Goal: Task Accomplishment & Management: Manage account settings

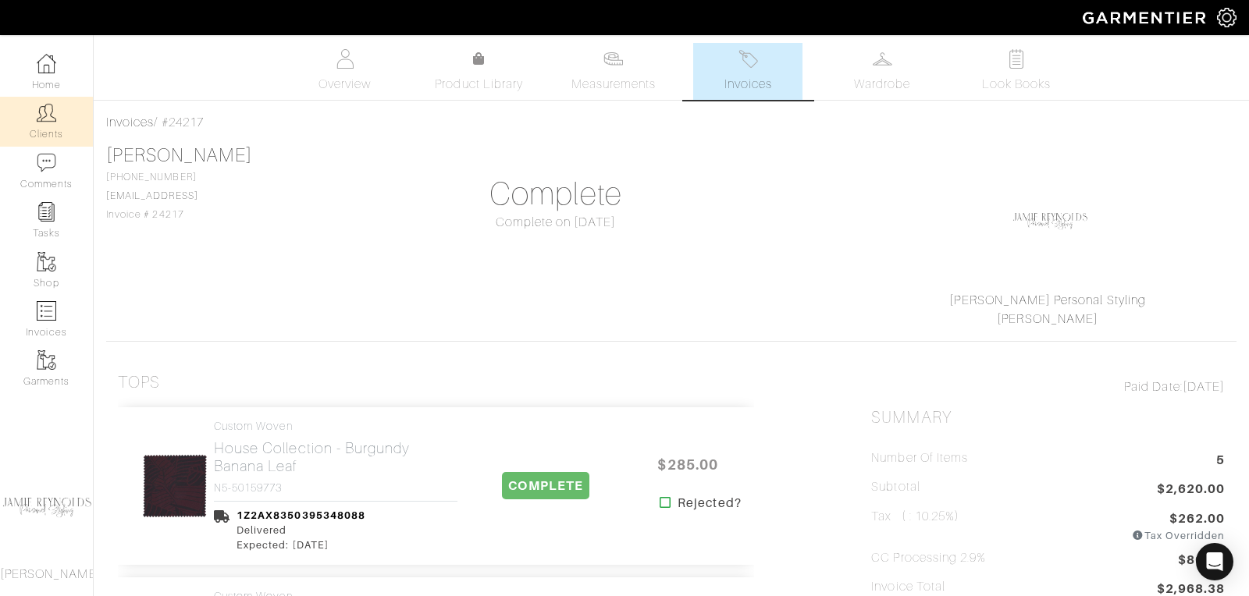
click at [55, 117] on img at bounding box center [47, 113] width 20 height 20
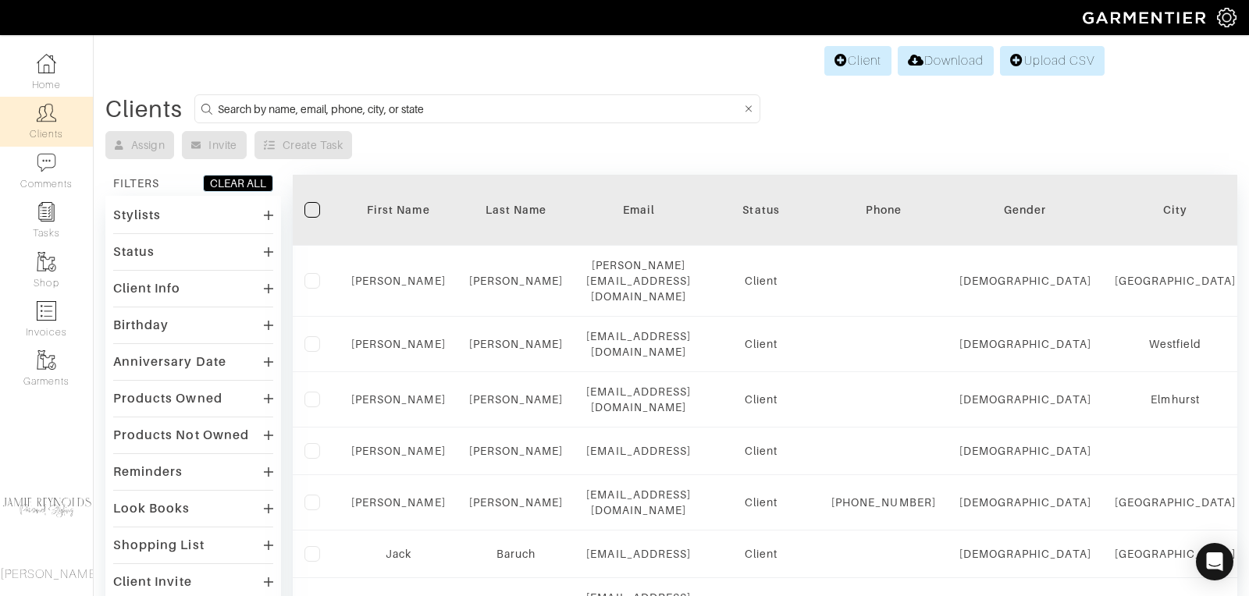
click at [322, 102] on input at bounding box center [479, 109] width 523 height 20
type input "mike callaghan"
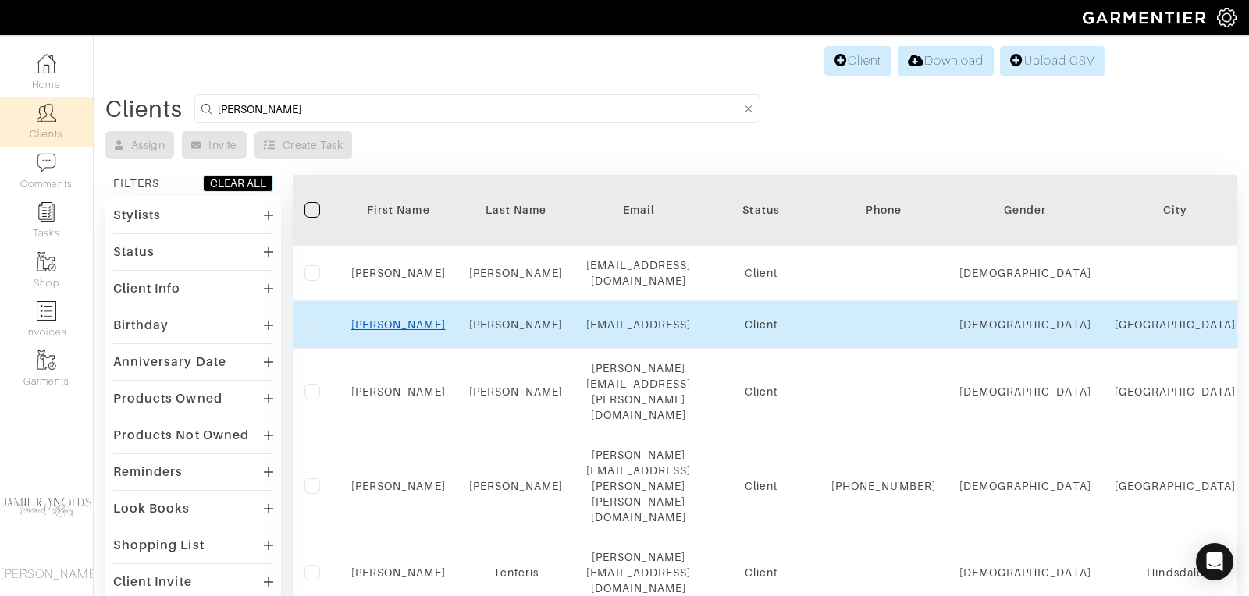
click at [392, 318] on link "[PERSON_NAME]" at bounding box center [398, 324] width 94 height 12
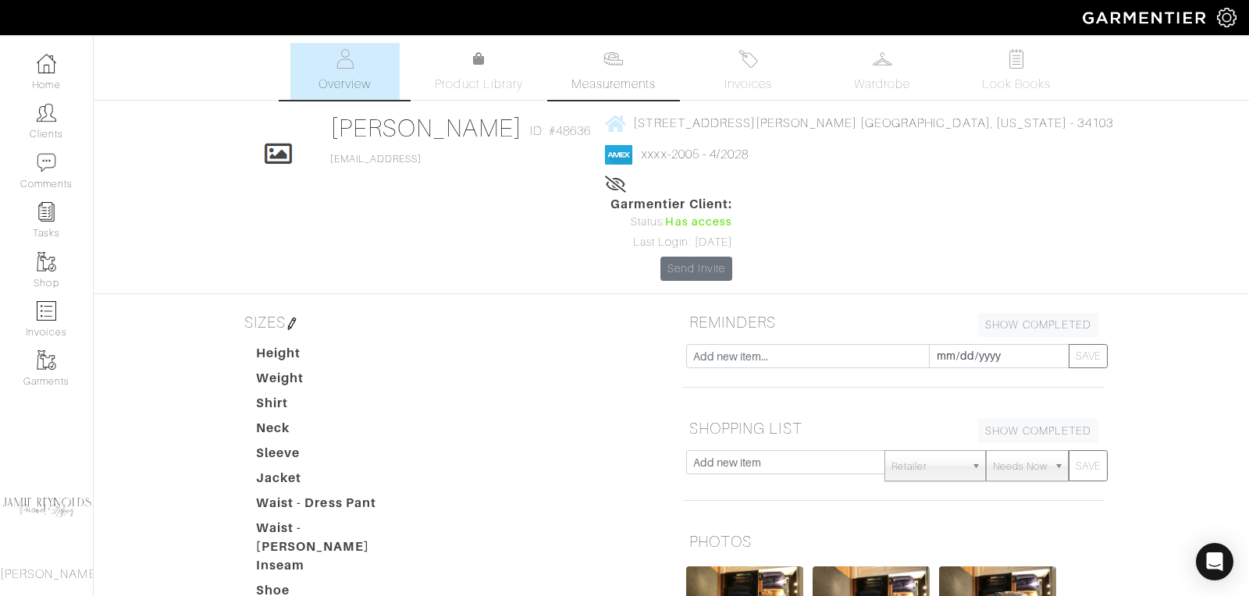
click at [610, 44] on link "Measurements" at bounding box center [614, 71] width 110 height 57
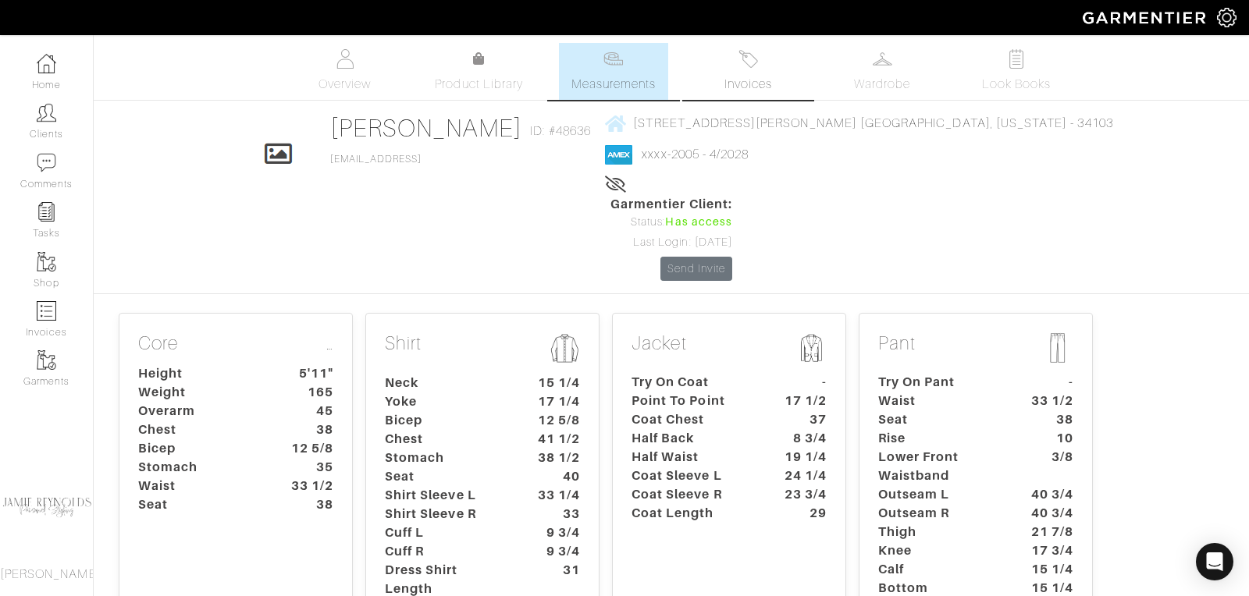
click at [737, 73] on link "Invoices" at bounding box center [747, 71] width 109 height 57
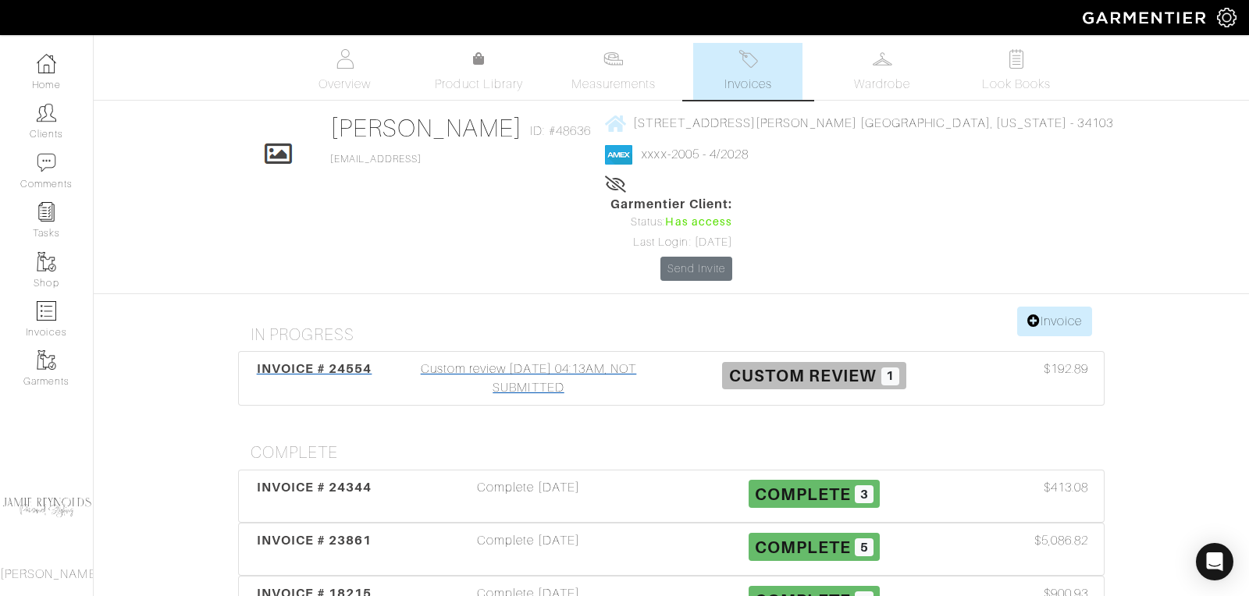
click at [319, 361] on span "INVOICE # 24554" at bounding box center [315, 368] width 116 height 15
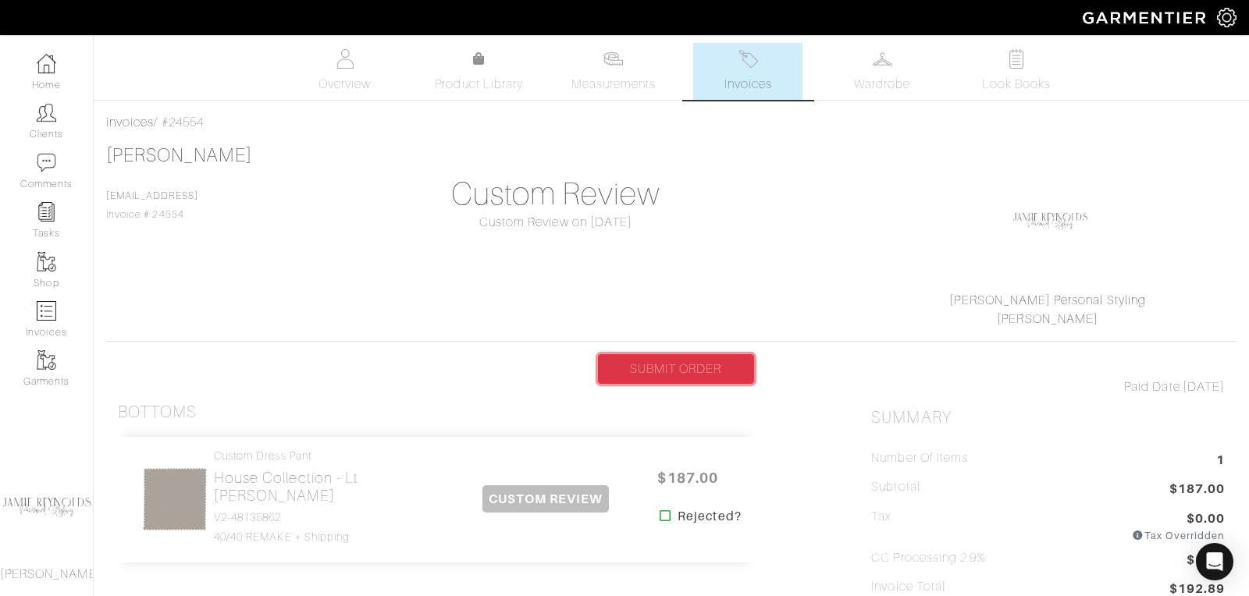
click at [681, 374] on link "SUBMIT ORDER" at bounding box center [676, 369] width 156 height 30
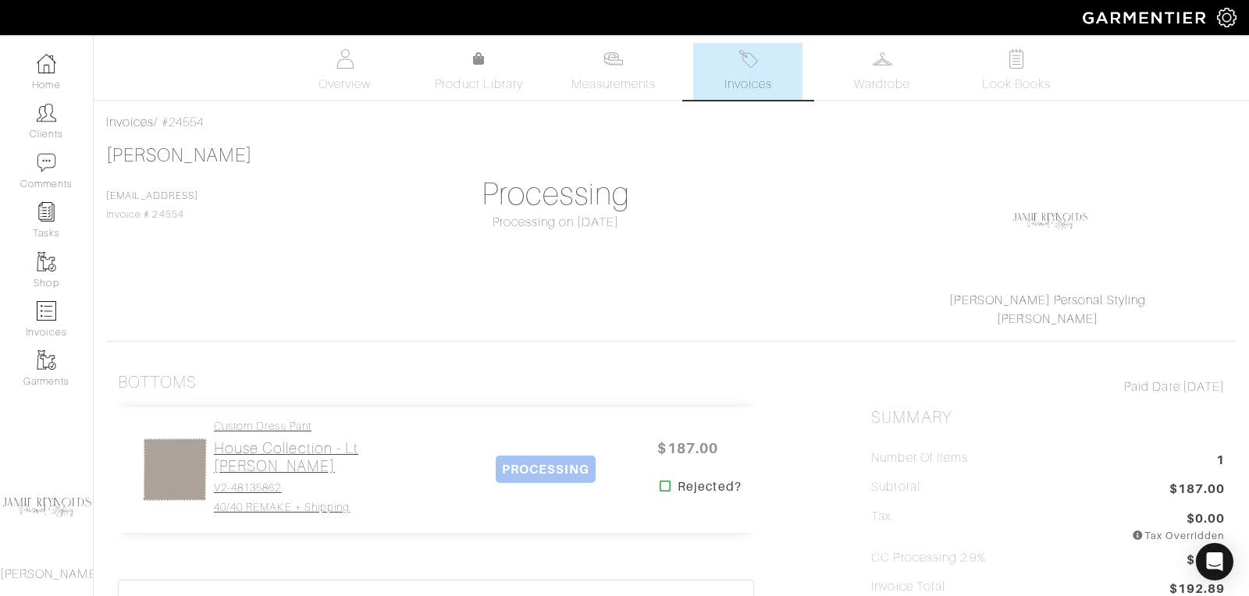
click at [294, 453] on h2 "House Collection - Lt [PERSON_NAME]" at bounding box center [336, 457] width 244 height 36
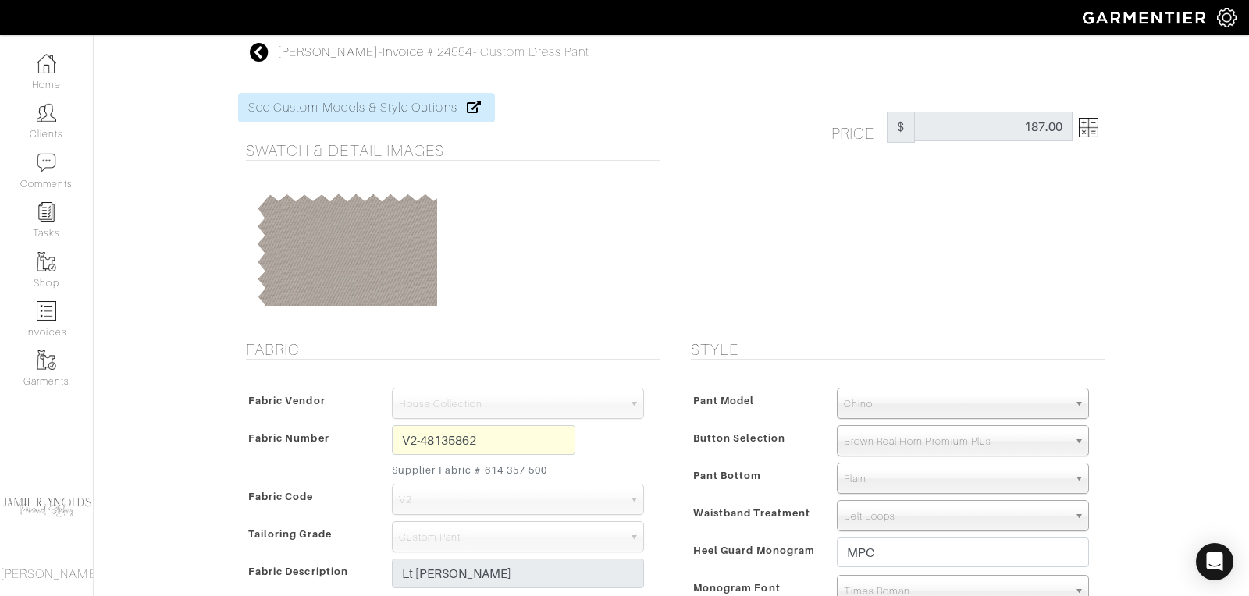
click at [259, 50] on icon at bounding box center [260, 52] width 20 height 19
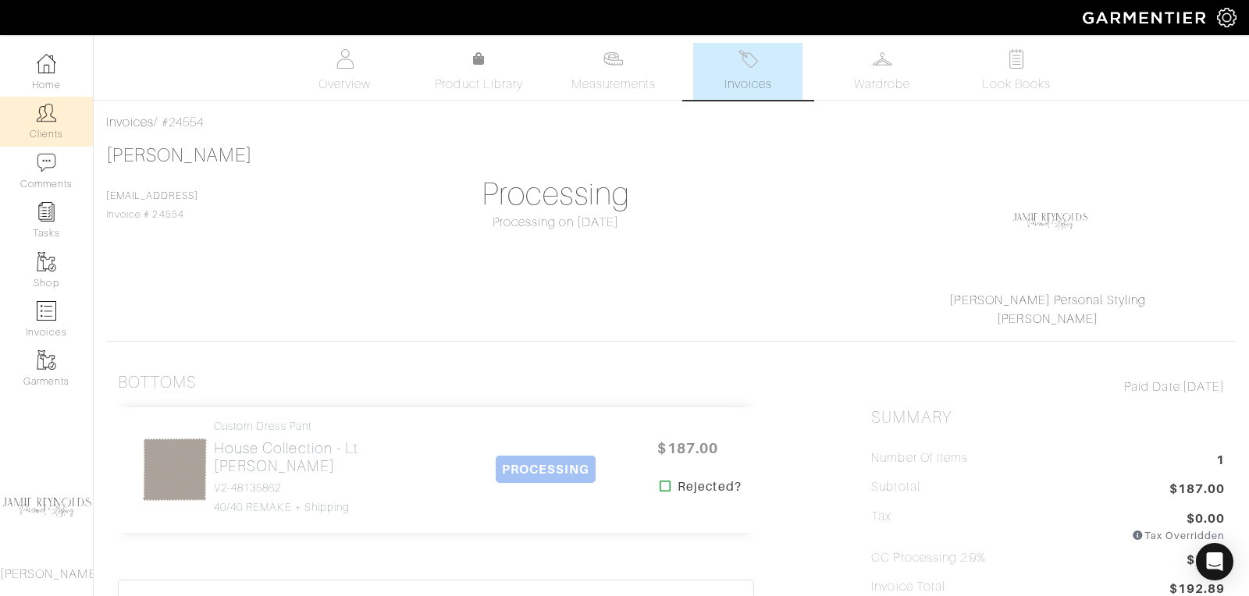
click at [39, 126] on link "Clients" at bounding box center [46, 121] width 93 height 49
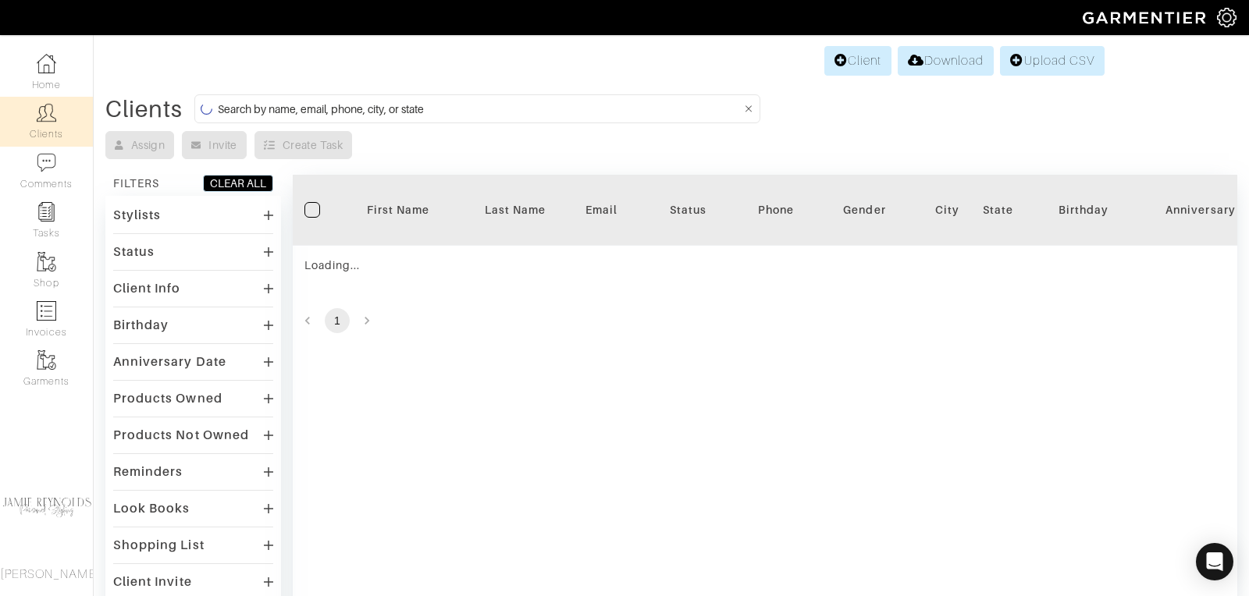
click at [340, 111] on input at bounding box center [479, 109] width 523 height 20
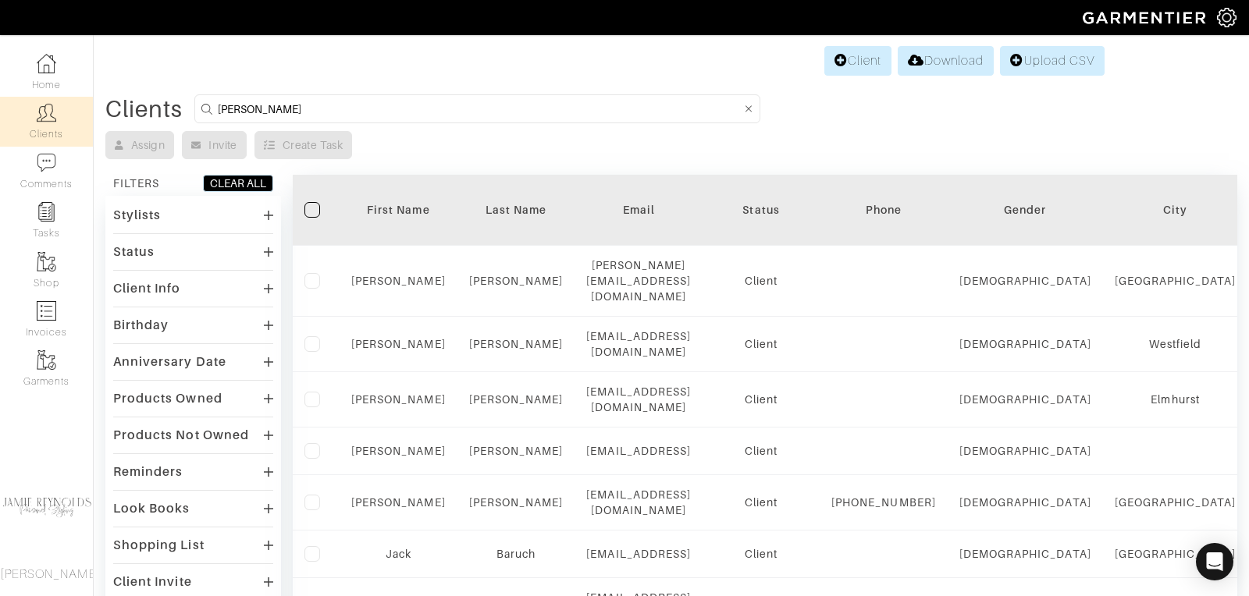
type input "andrew calcutt"
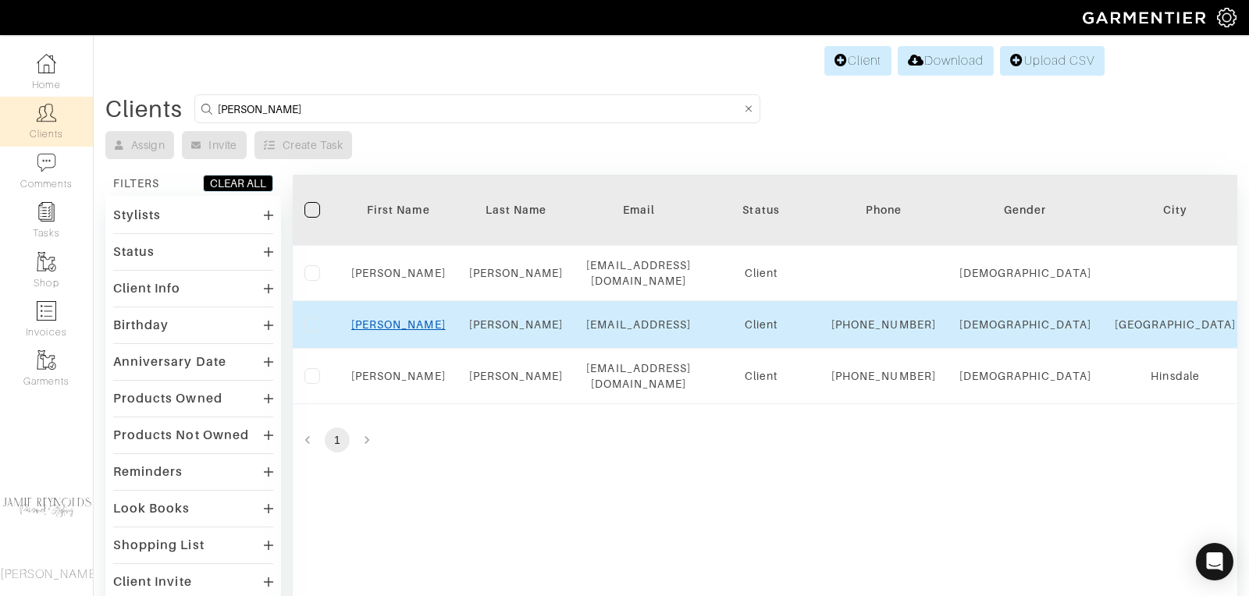
click at [407, 324] on link "Andrew" at bounding box center [398, 324] width 94 height 12
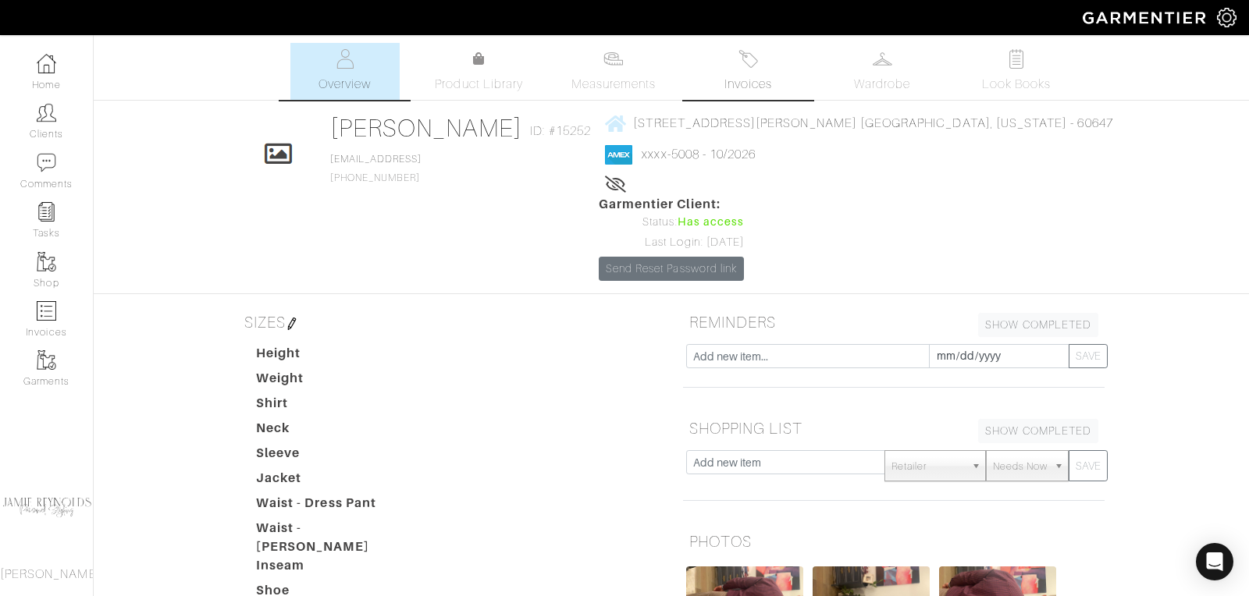
click at [739, 81] on span "Invoices" at bounding box center [748, 84] width 48 height 19
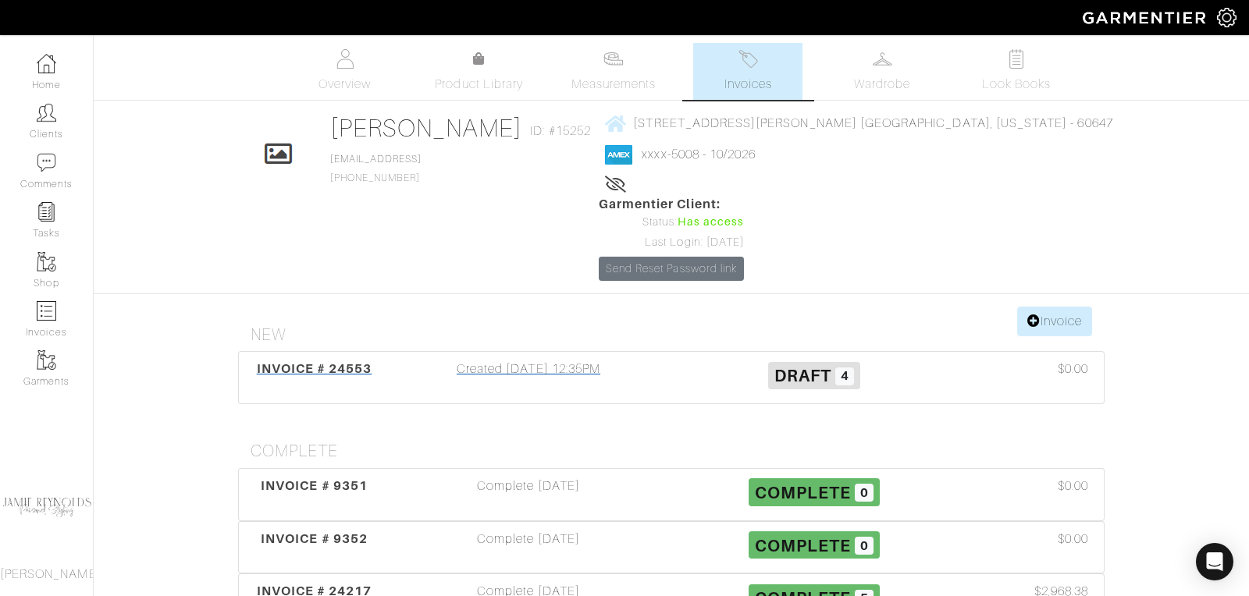
click at [360, 361] on span "INVOICE # 24553" at bounding box center [315, 368] width 116 height 15
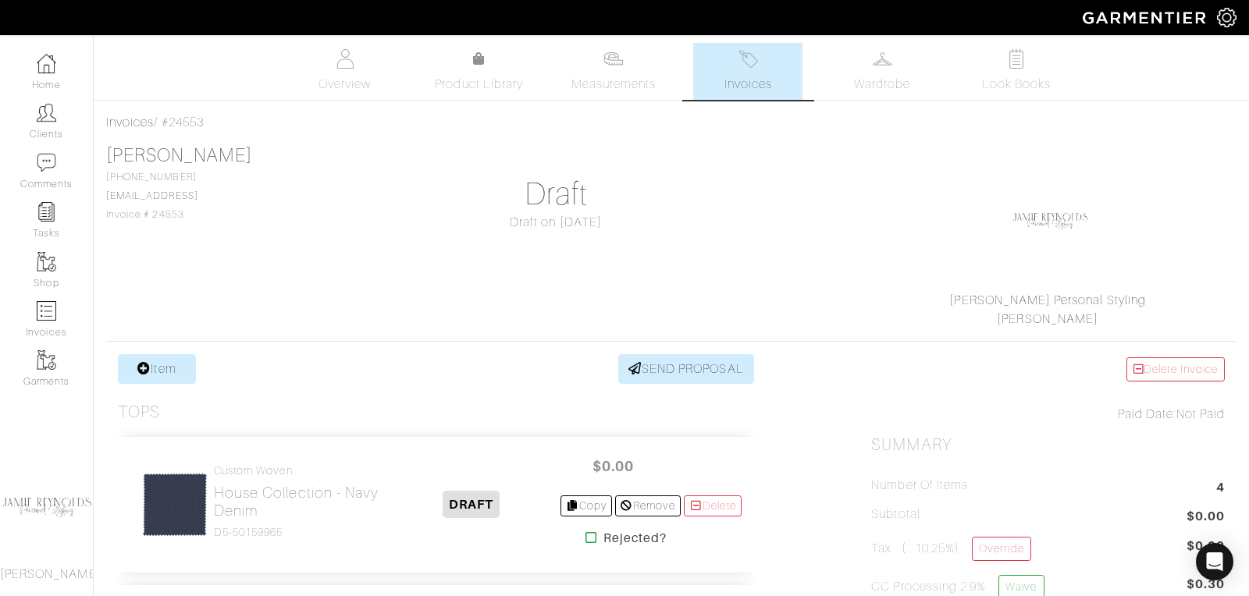
click at [742, 75] on span "Invoices" at bounding box center [748, 84] width 48 height 19
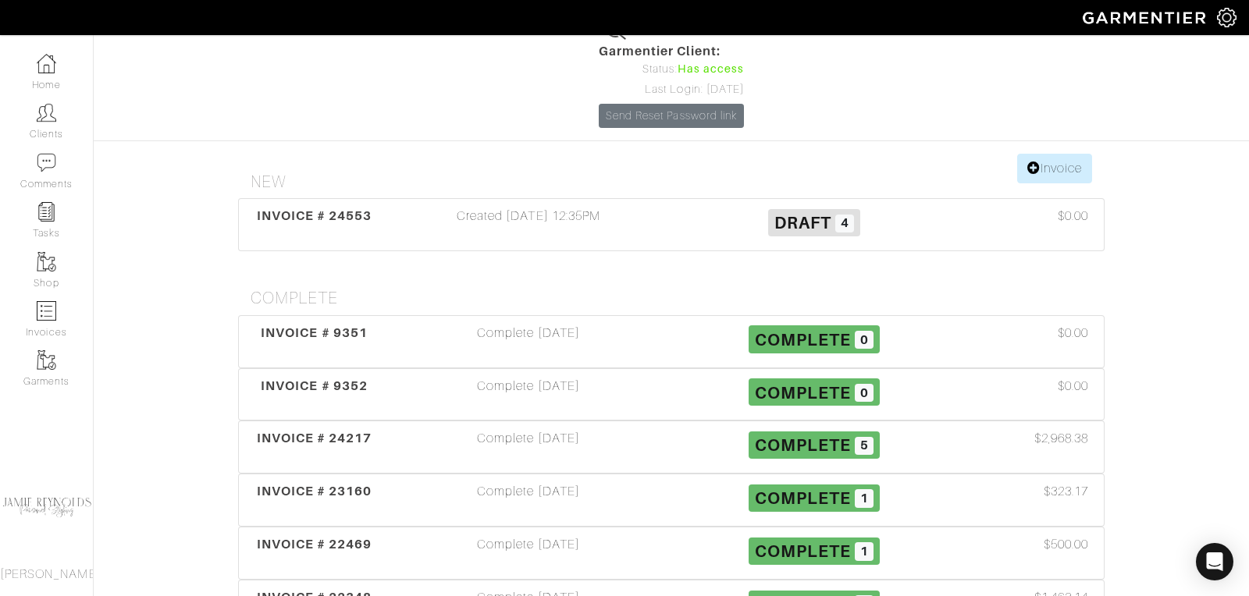
scroll to position [166, 0]
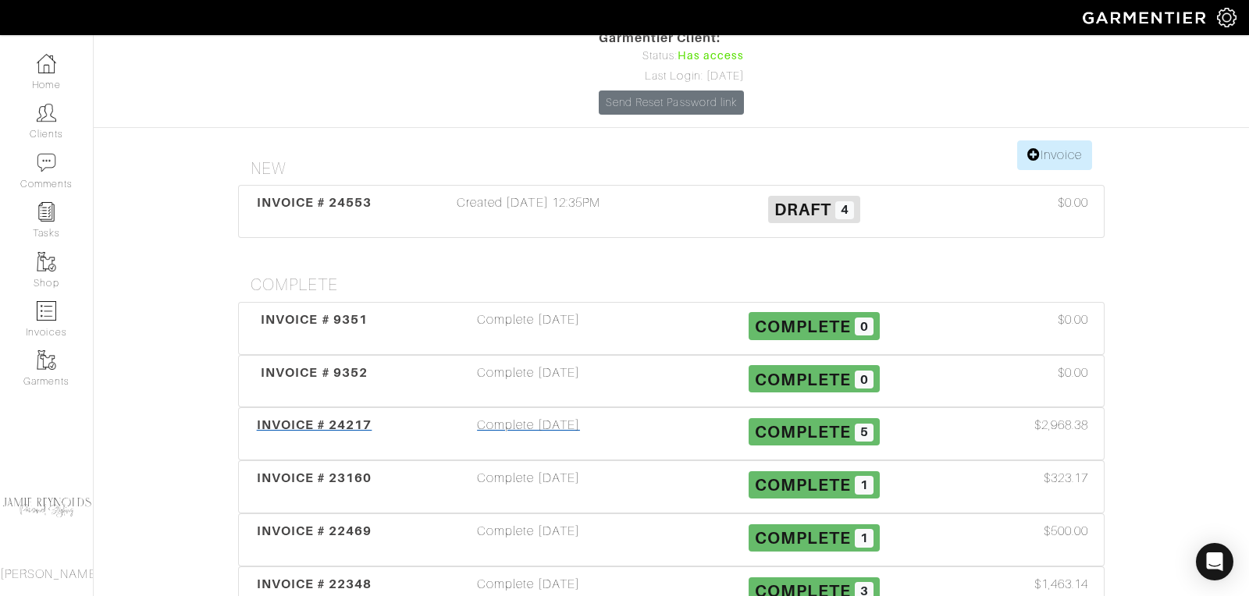
click at [332, 418] on span "INVOICE # 24217" at bounding box center [315, 425] width 116 height 15
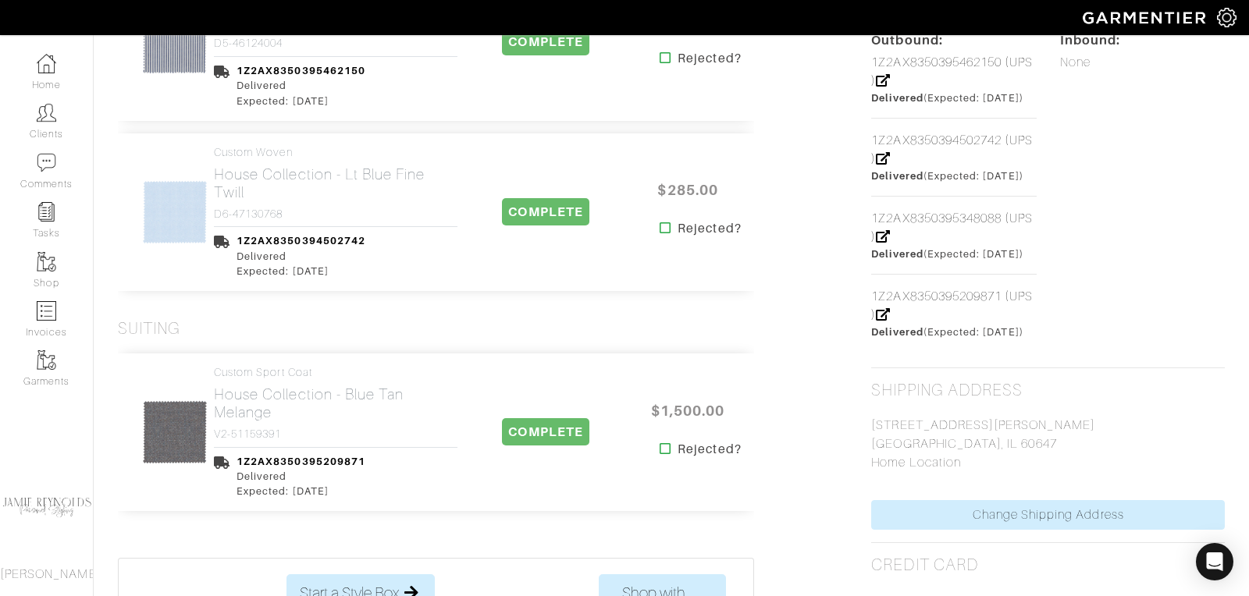
scroll to position [778, 0]
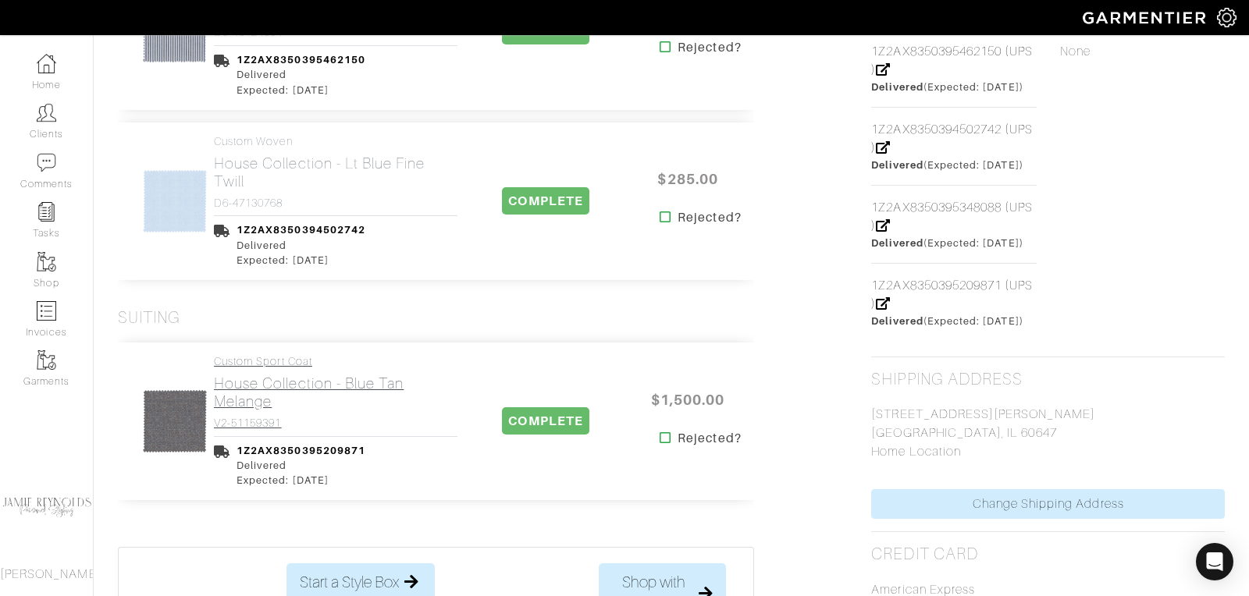
click at [304, 381] on h2 "House Collection - Blue Tan Melange" at bounding box center [336, 393] width 244 height 36
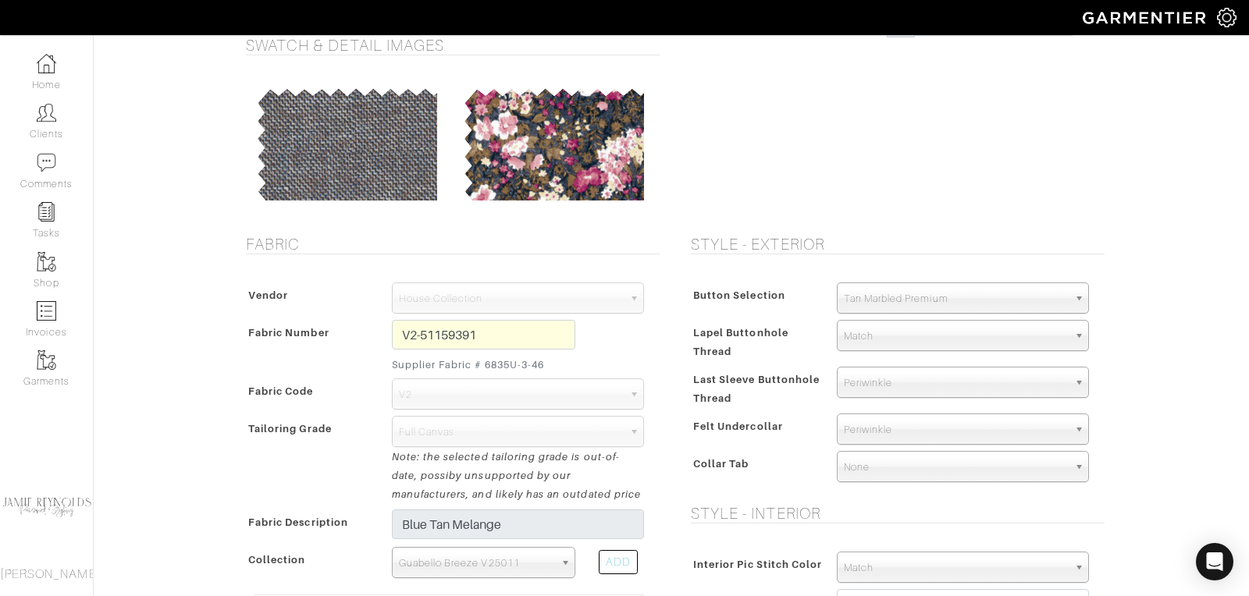
scroll to position [112, 0]
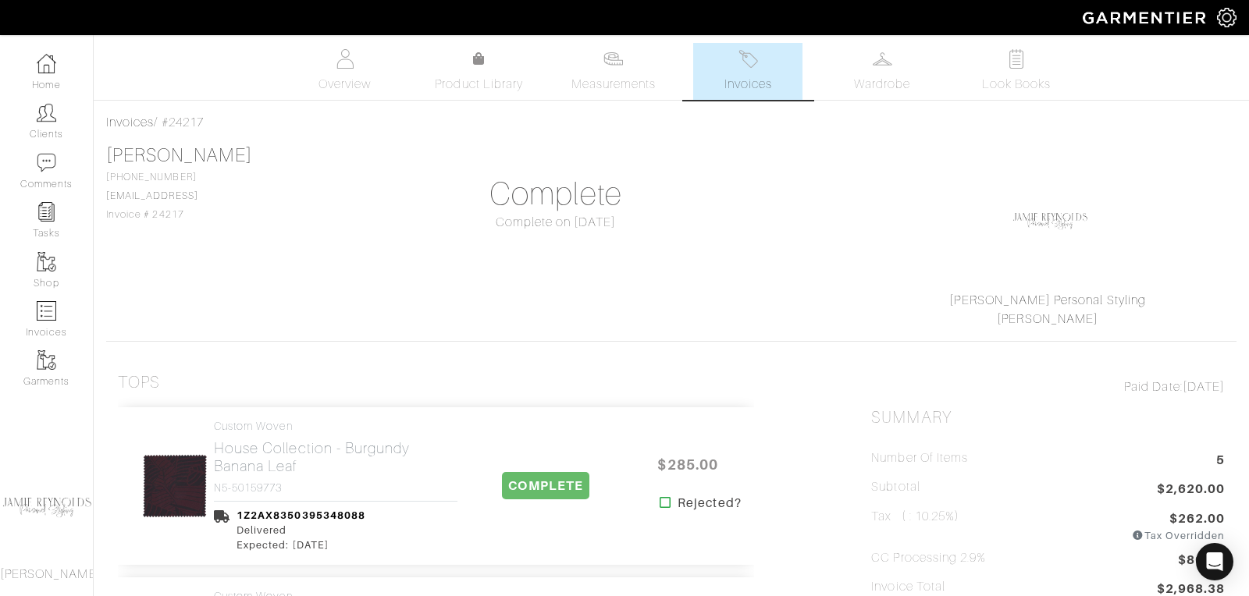
click at [760, 65] on link "Invoices" at bounding box center [747, 71] width 109 height 57
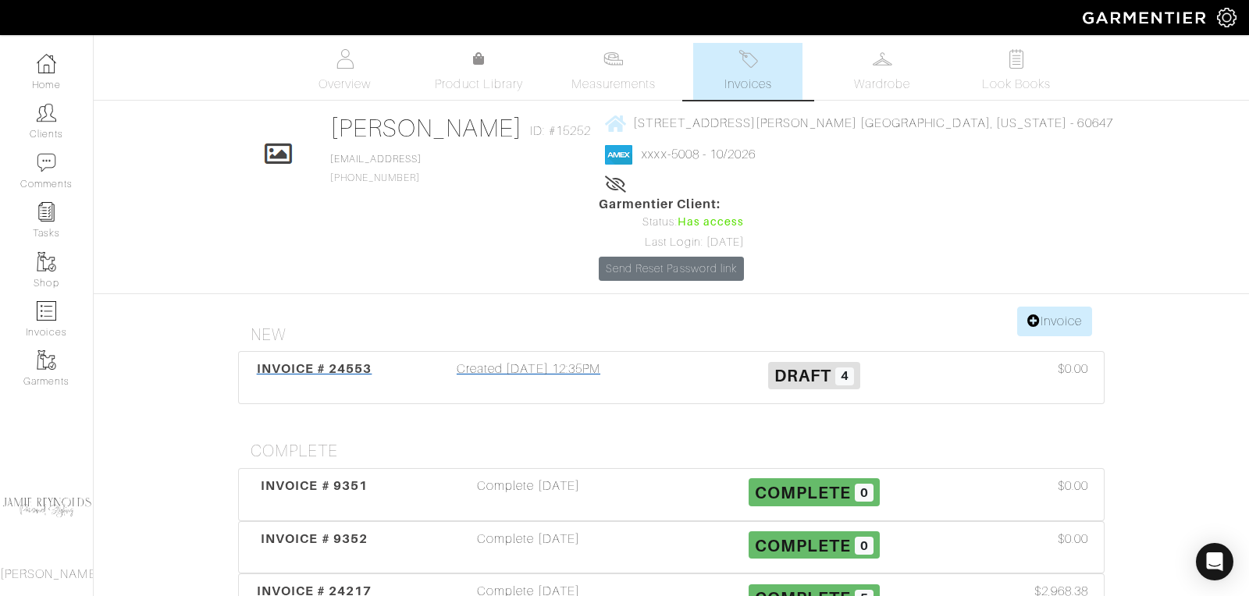
click at [355, 361] on span "INVOICE # 24553" at bounding box center [315, 368] width 116 height 15
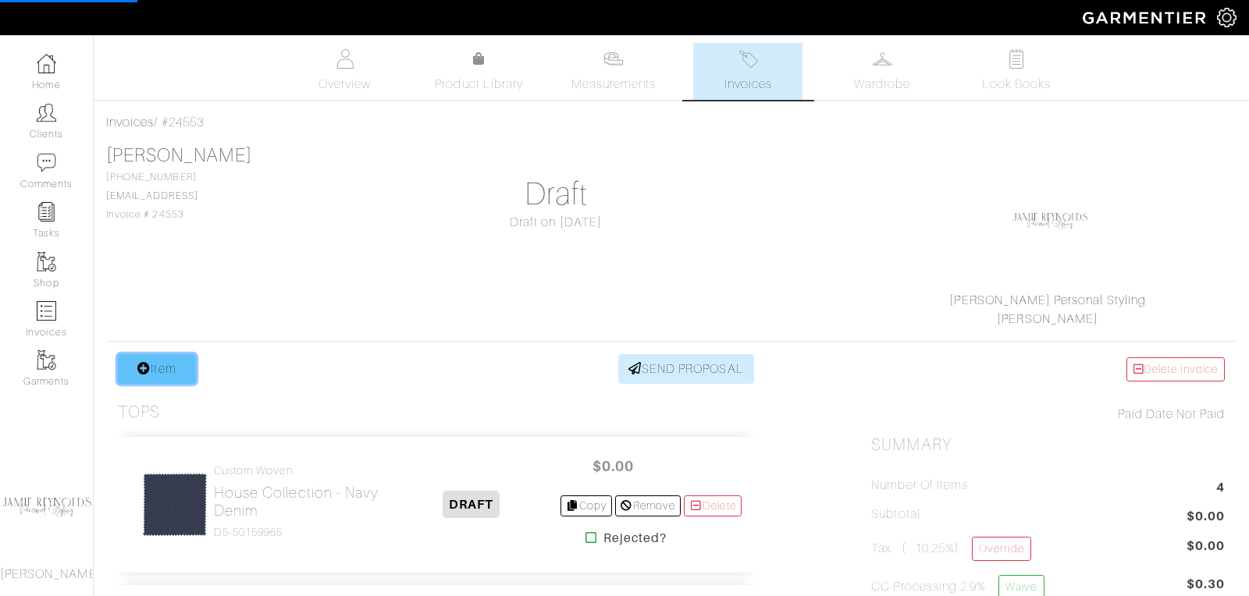
click at [165, 367] on link "Item" at bounding box center [157, 369] width 78 height 30
click at [373, 318] on div "Andrew Calcutt 231-645-6222 acalcutt@gmail.con Invoice # 24553 Draft Draft on 0…" at bounding box center [671, 236] width 1130 height 184
click at [183, 374] on link "Item" at bounding box center [157, 369] width 78 height 30
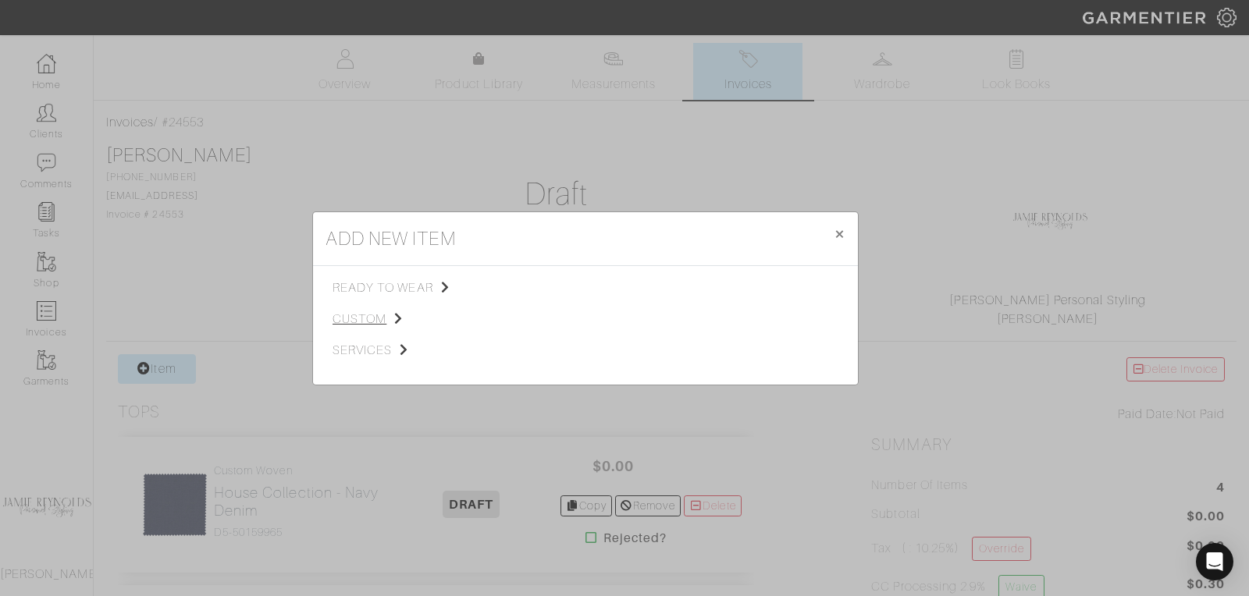
click at [370, 315] on span "custom" at bounding box center [410, 319] width 157 height 19
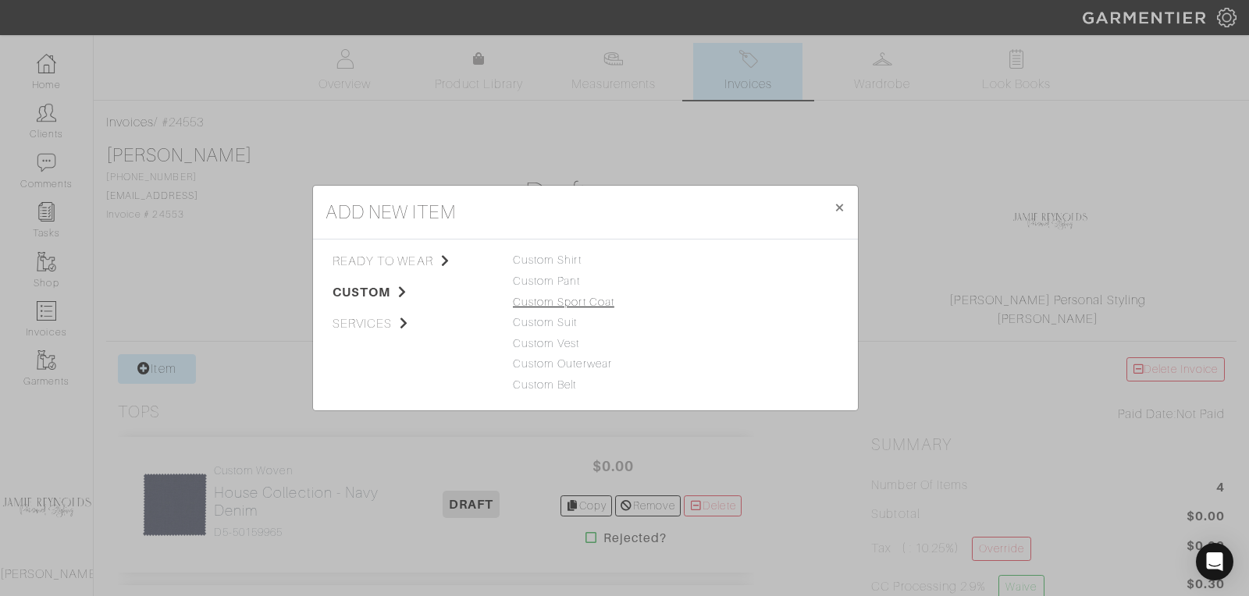
click at [566, 302] on link "Custom Sport Coat" at bounding box center [563, 302] width 101 height 12
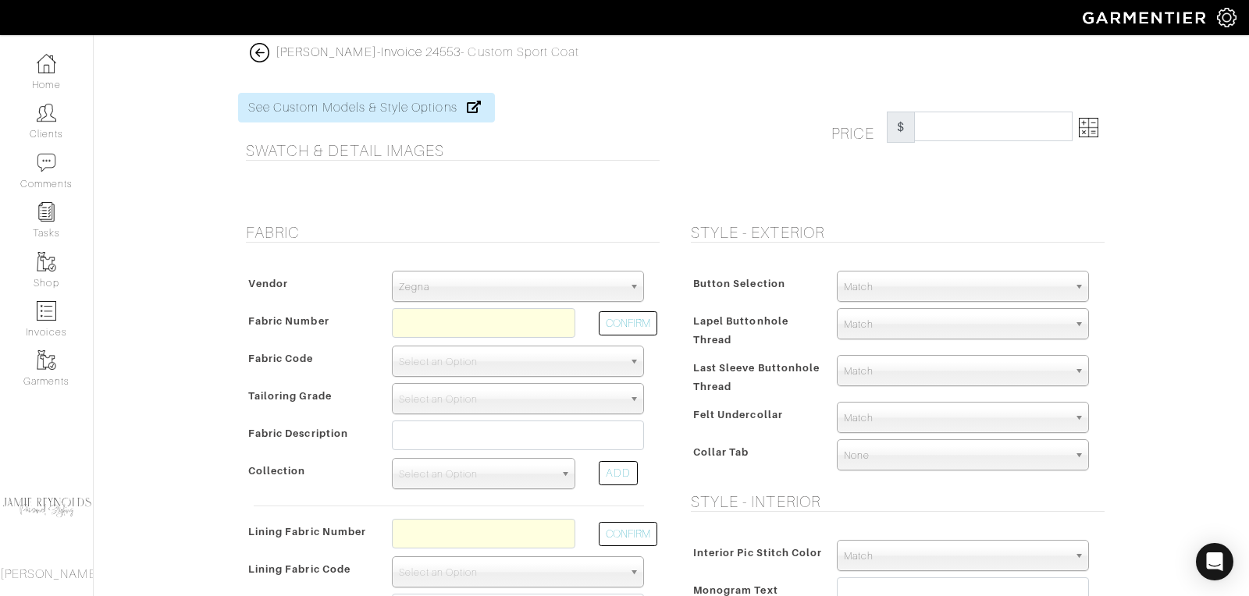
click at [464, 282] on span "Zegna" at bounding box center [511, 287] width 224 height 31
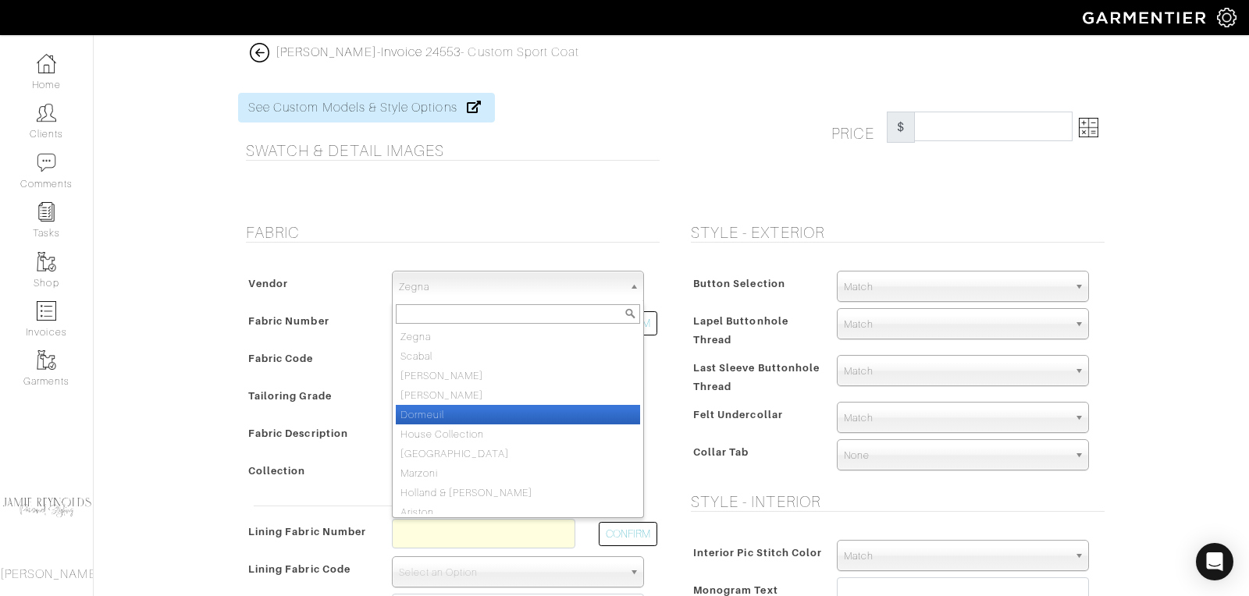
click at [457, 427] on li "House Collection" at bounding box center [518, 435] width 244 height 20
select select "75"
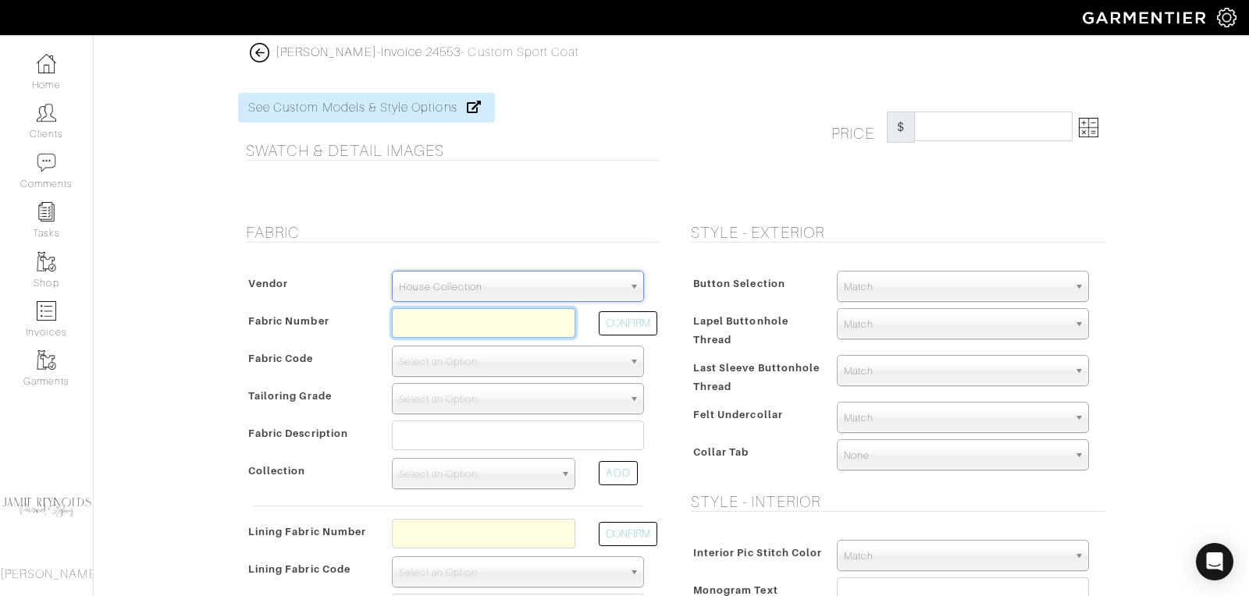
click at [446, 322] on input "text" at bounding box center [483, 323] width 183 height 30
paste input "V2-51159391"
type input "V2-51159391"
click at [642, 318] on button "CONFIRM" at bounding box center [628, 323] width 59 height 24
select select "905"
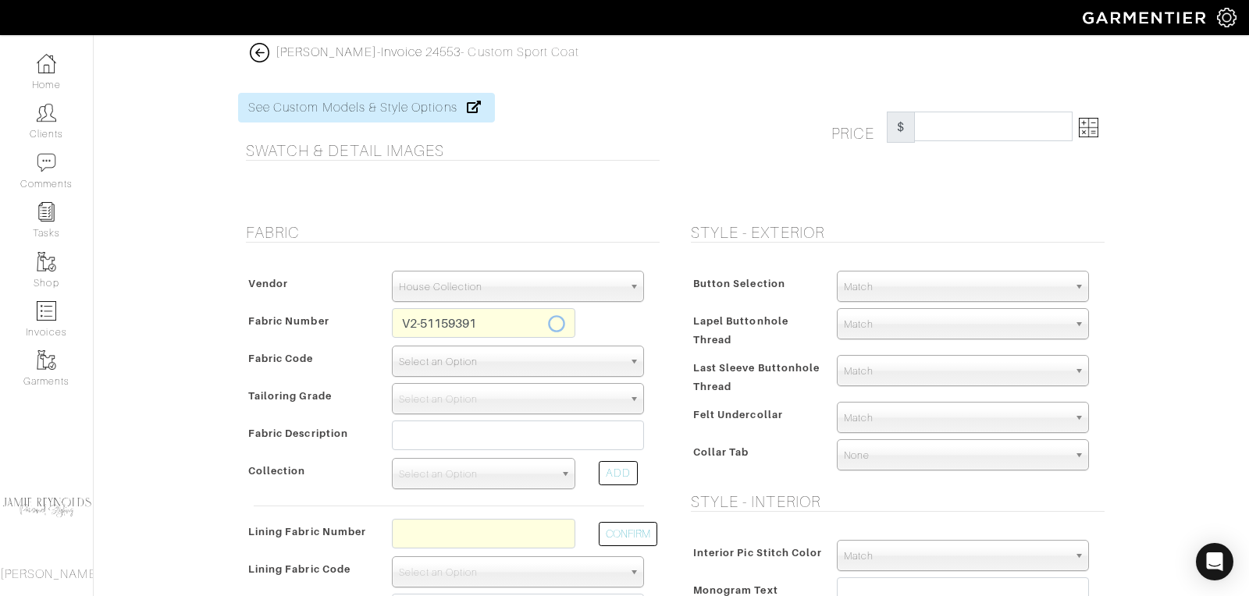
type input "Blue Tan Melange"
select select
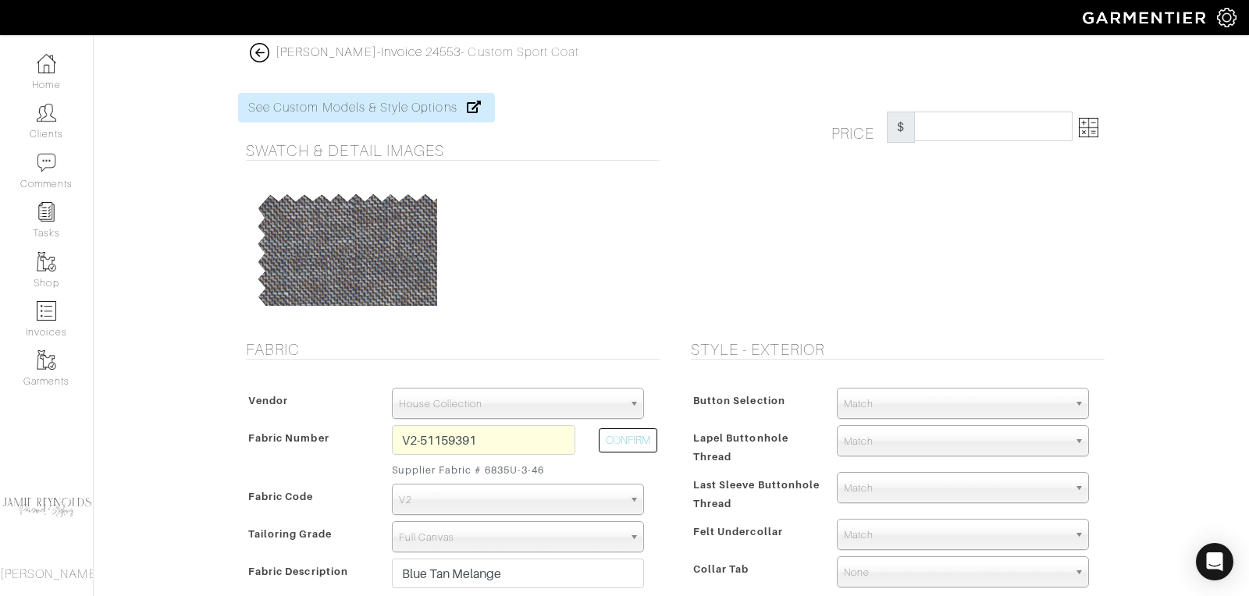
type input "1416.67"
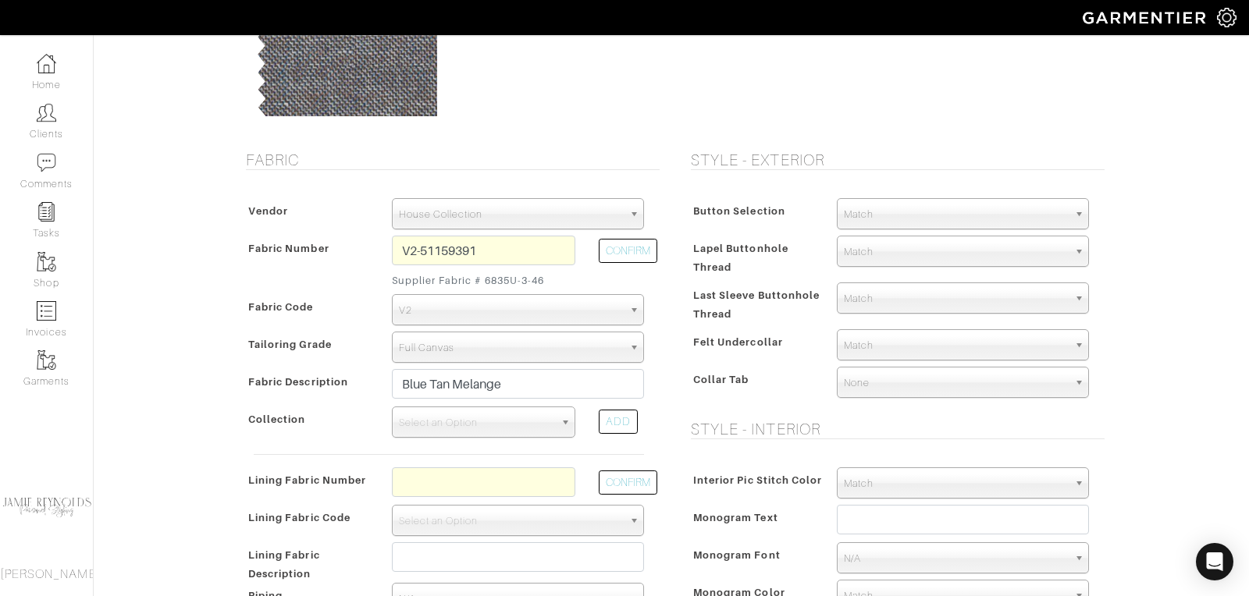
scroll to position [243, 0]
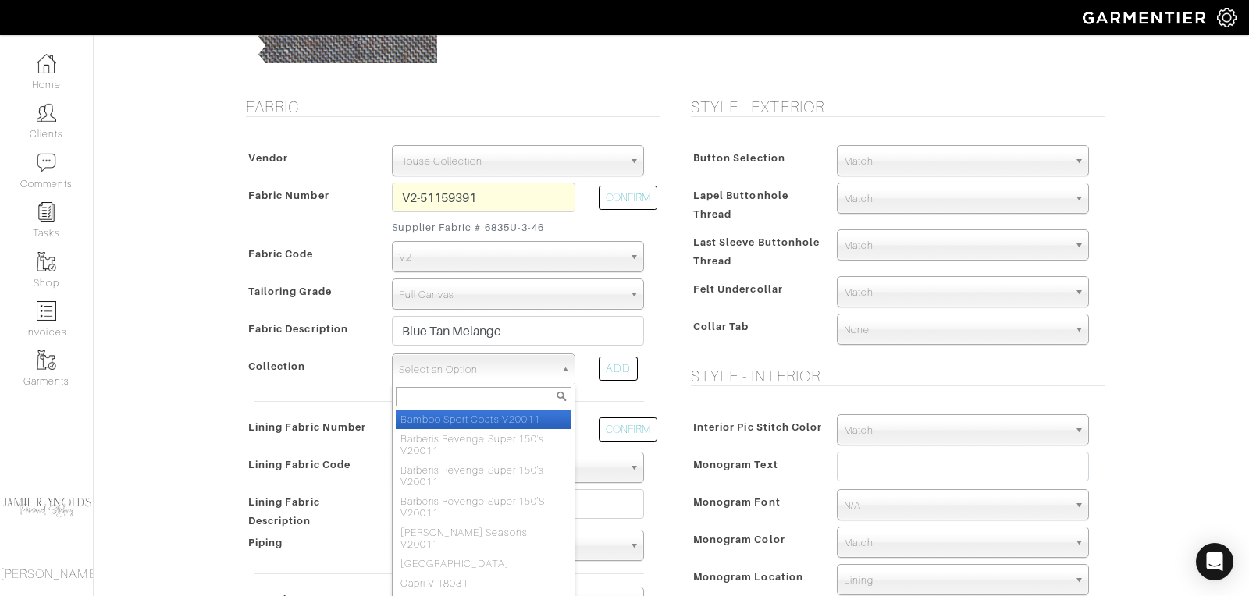
click at [478, 367] on span "Select an Option" at bounding box center [476, 369] width 155 height 31
type input "guab"
click at [477, 414] on li "Guab ello Breeze V25011" at bounding box center [484, 420] width 176 height 20
select select "1071"
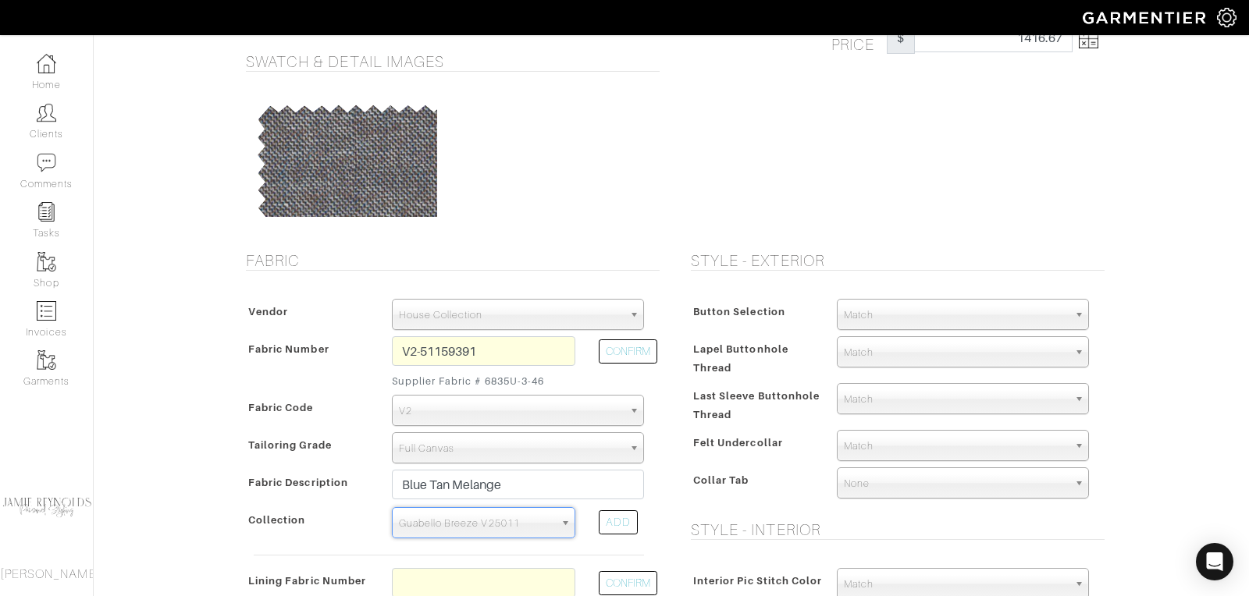
scroll to position [0, 0]
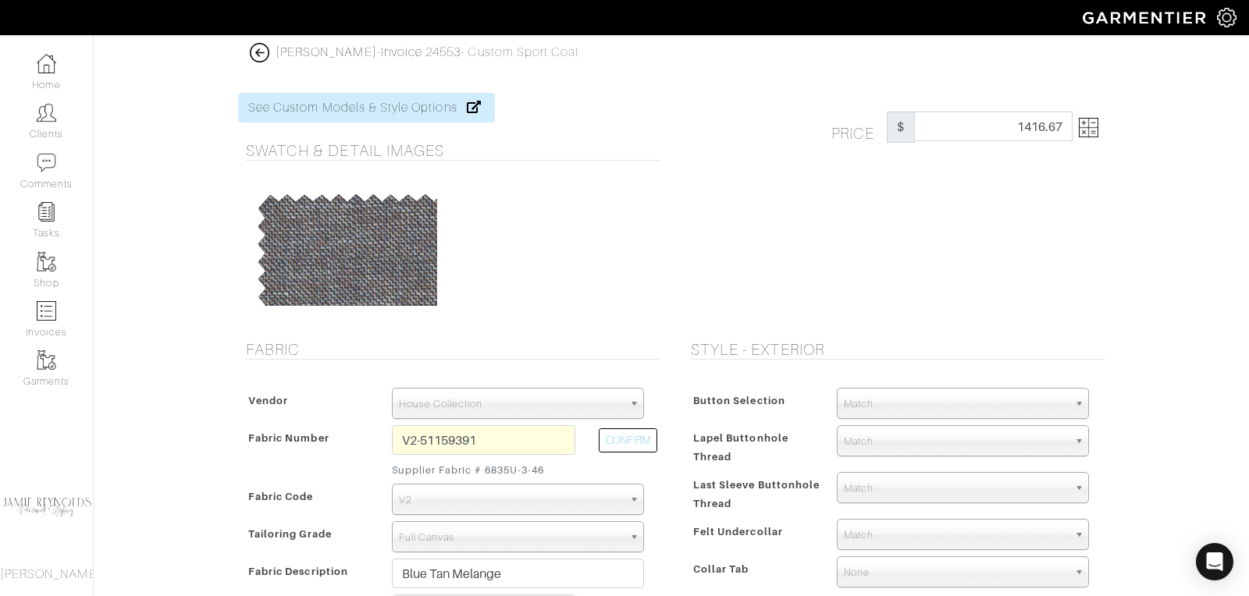
click at [264, 53] on img at bounding box center [260, 53] width 20 height 20
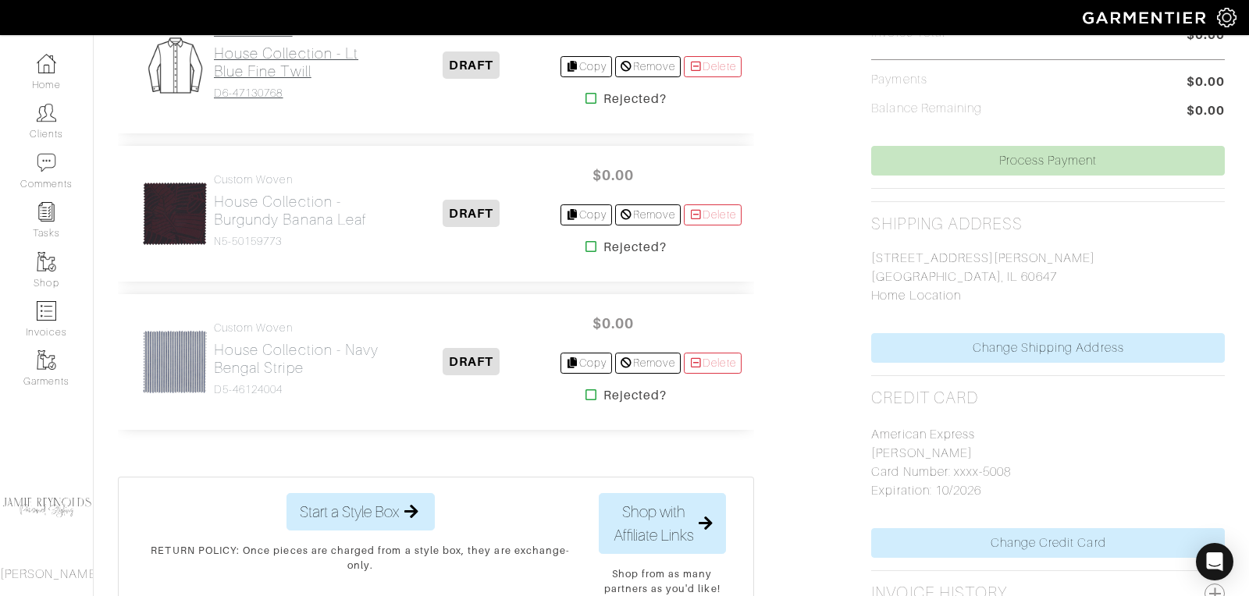
scroll to position [596, 0]
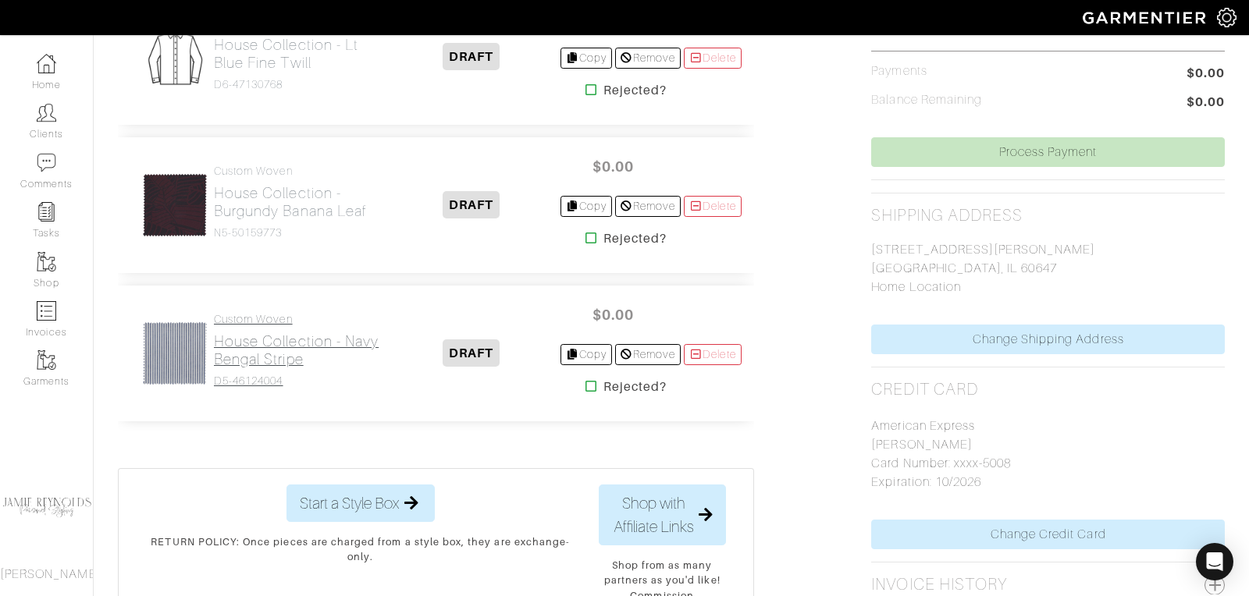
click at [269, 350] on h2 "House Collection - Navy Bengal Stripe" at bounding box center [298, 350] width 169 height 36
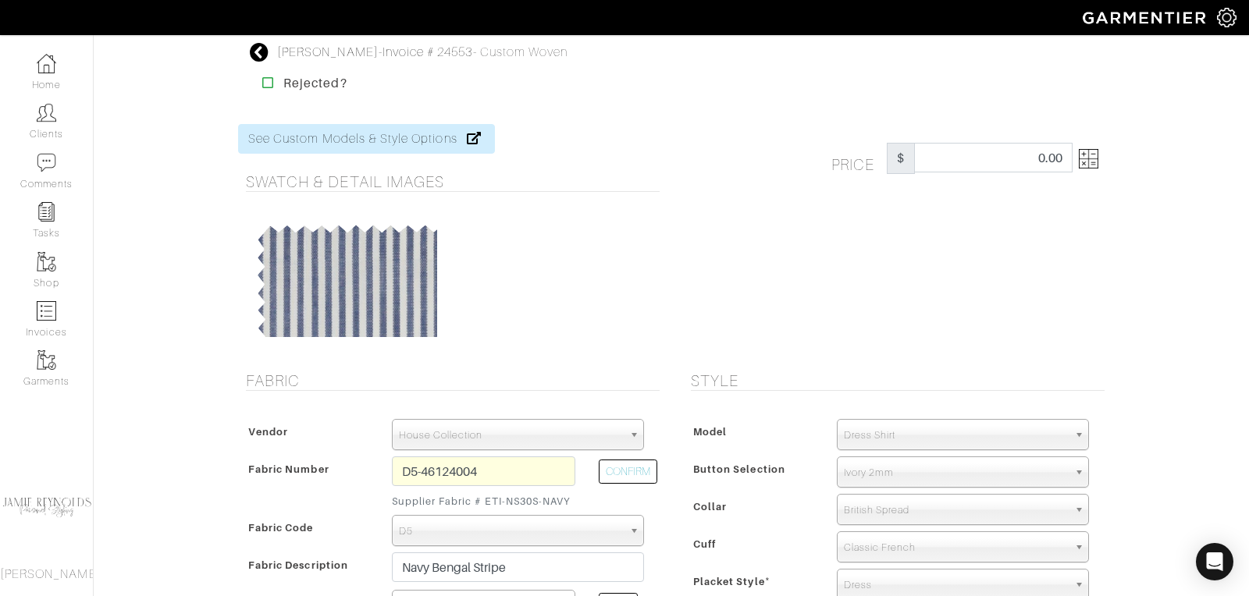
click at [257, 52] on icon at bounding box center [260, 52] width 20 height 19
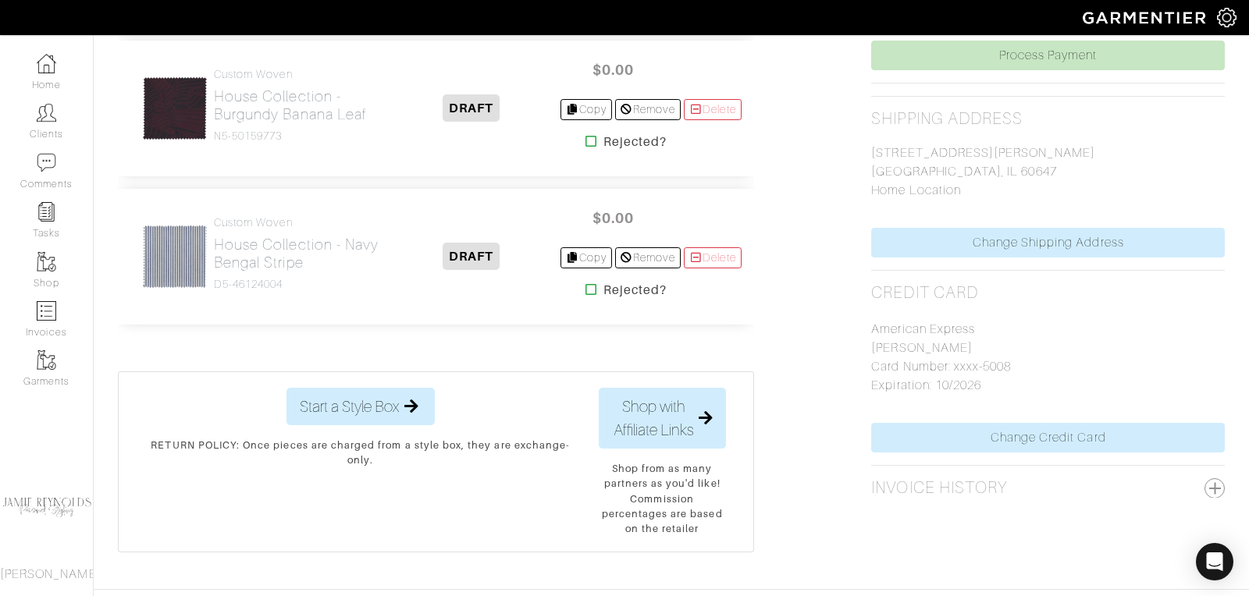
scroll to position [672, 0]
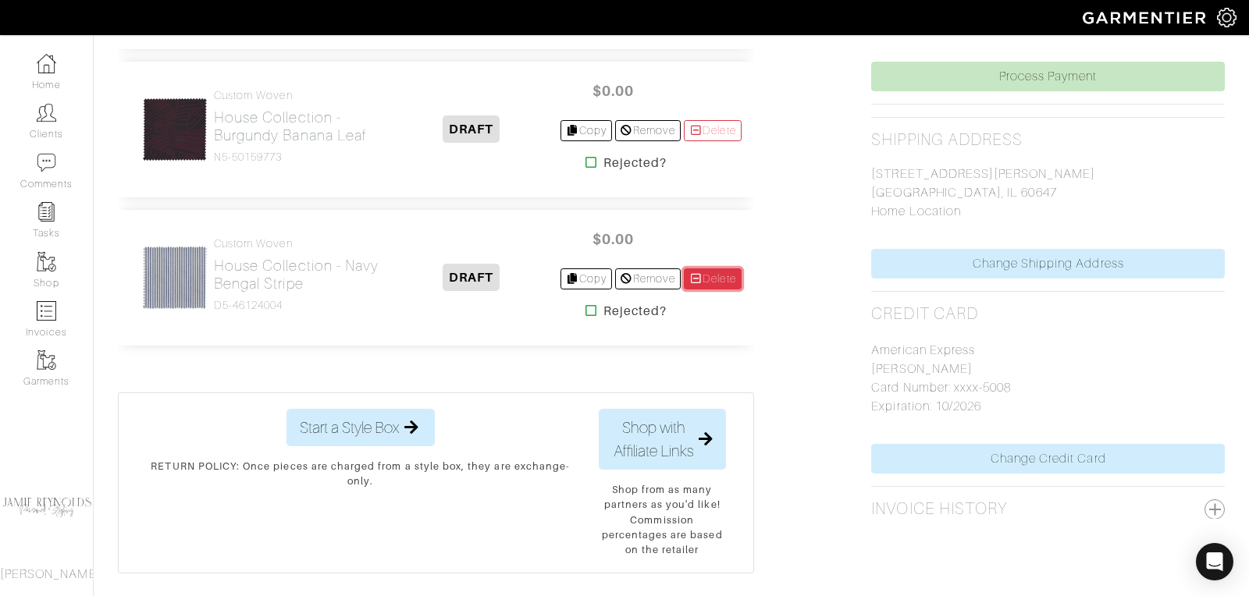
click at [727, 270] on link "Delete" at bounding box center [713, 278] width 58 height 21
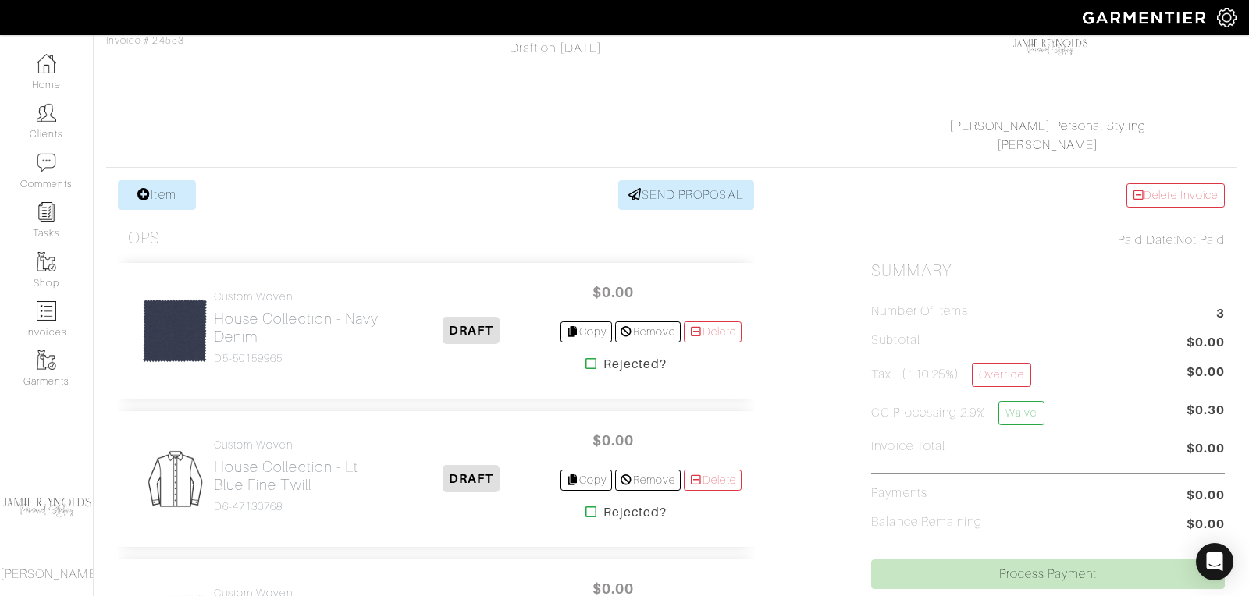
scroll to position [40, 0]
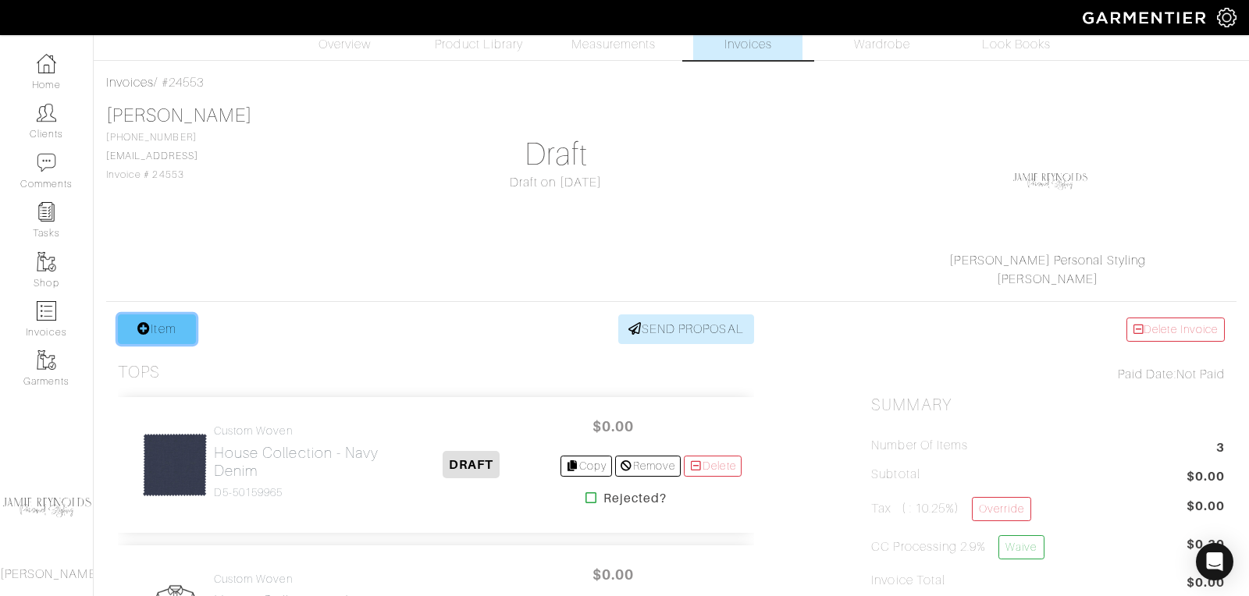
click at [175, 321] on link "Item" at bounding box center [157, 330] width 78 height 30
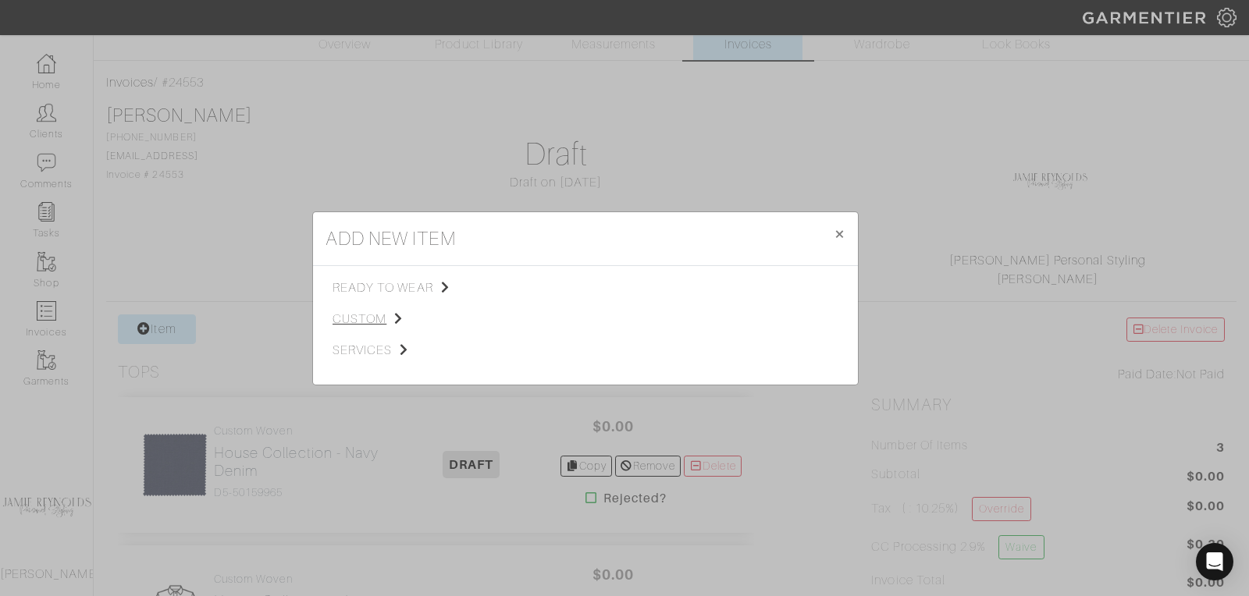
click at [369, 324] on span "custom" at bounding box center [410, 319] width 157 height 19
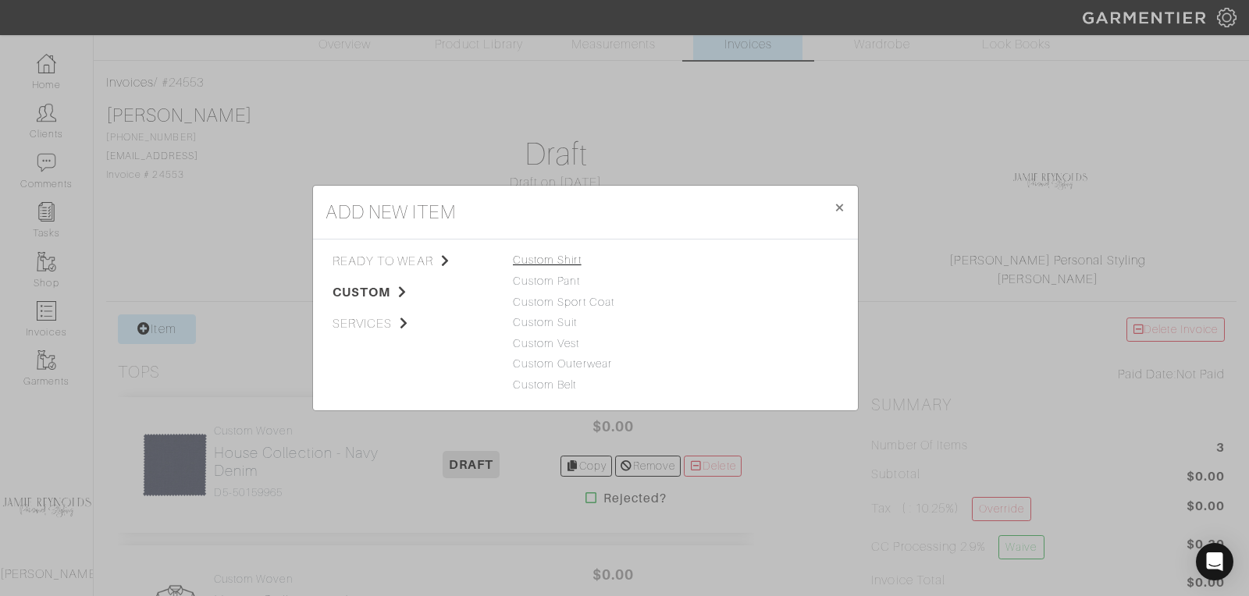
click at [567, 258] on link "Custom Shirt" at bounding box center [547, 260] width 69 height 12
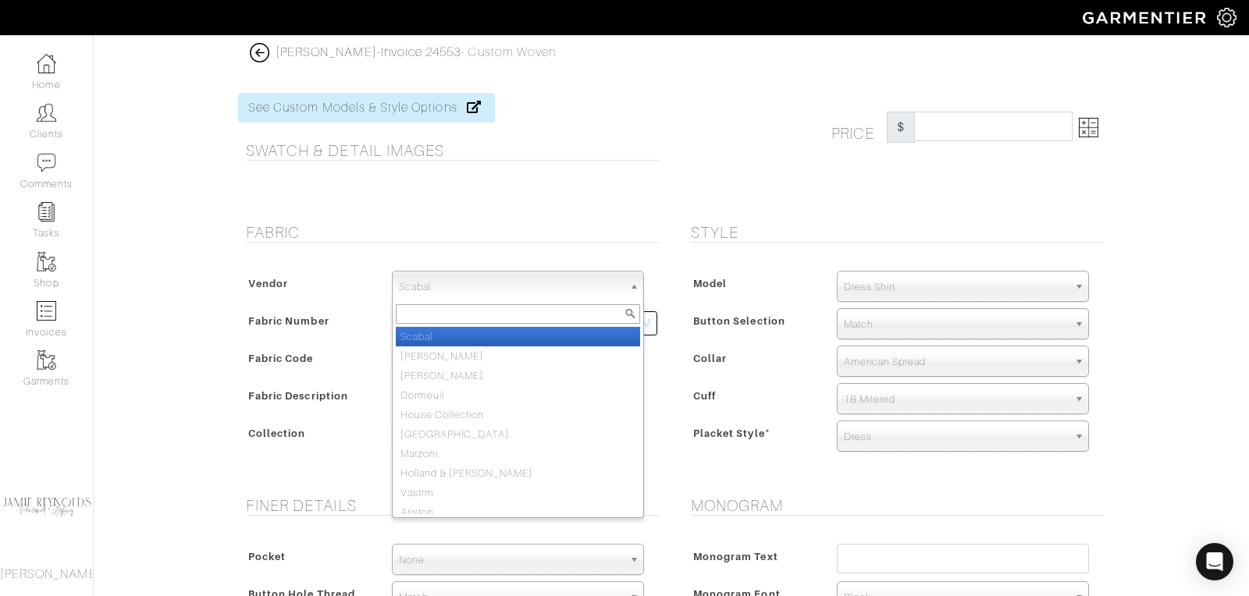
click at [506, 288] on span "Scabal" at bounding box center [511, 287] width 224 height 31
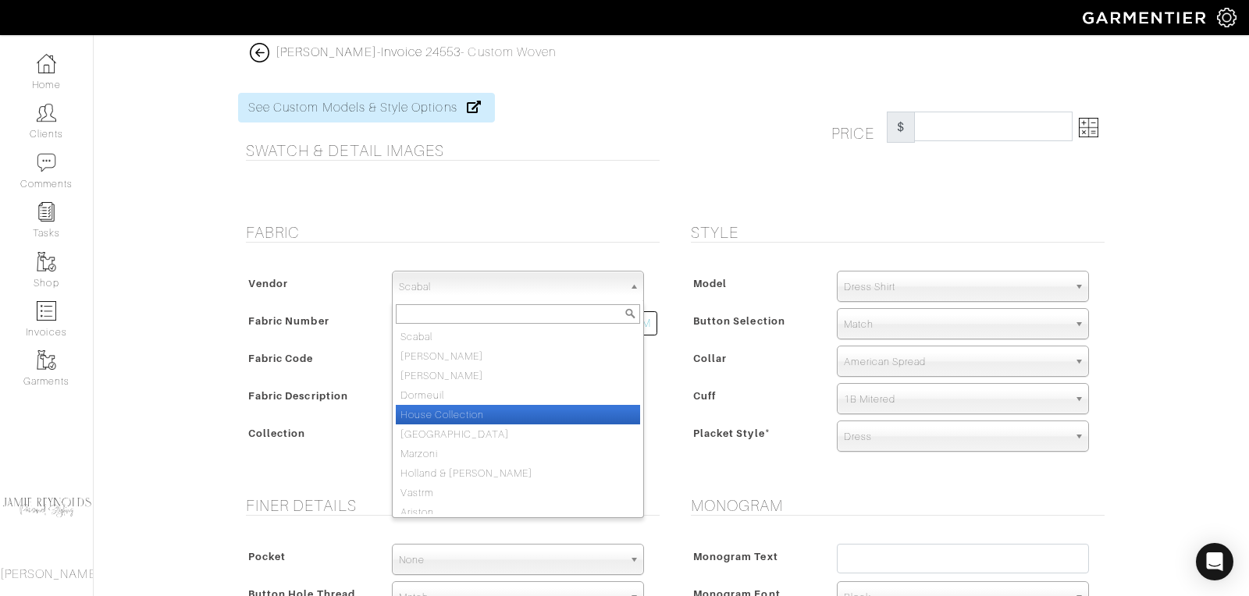
click at [485, 418] on li "House Collection" at bounding box center [518, 415] width 244 height 20
select select "75"
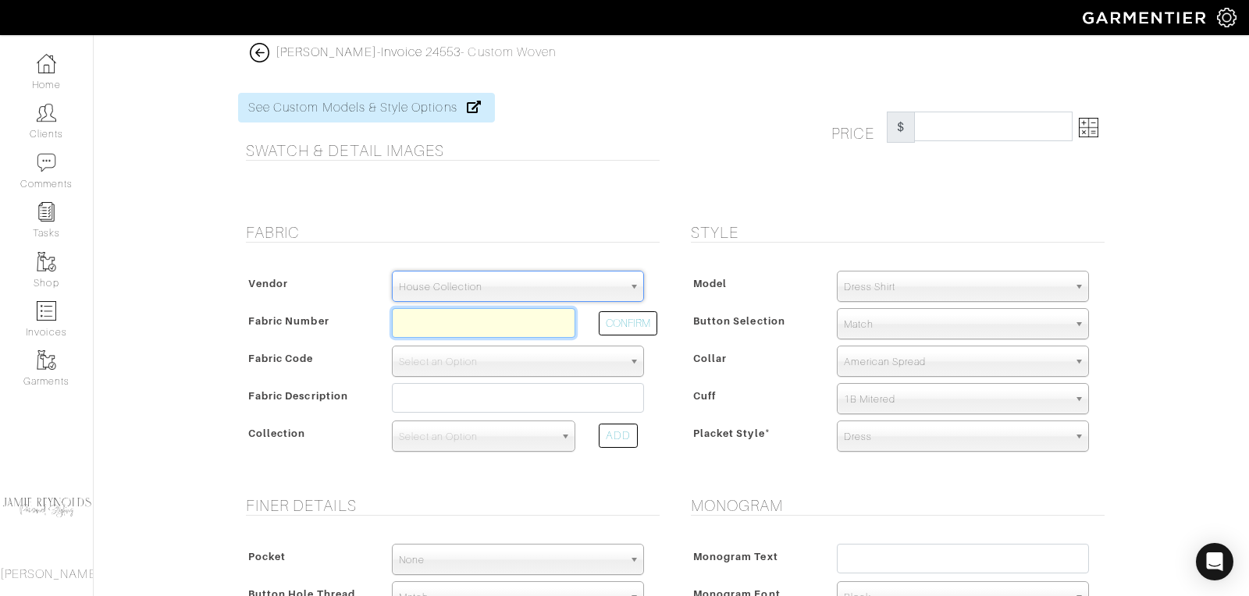
click at [477, 321] on input "text" at bounding box center [483, 323] width 183 height 30
paste input "V2-51159391"
type input "V2-51159391"
click at [614, 325] on button "CONFIRM" at bounding box center [628, 323] width 59 height 24
select select "1336"
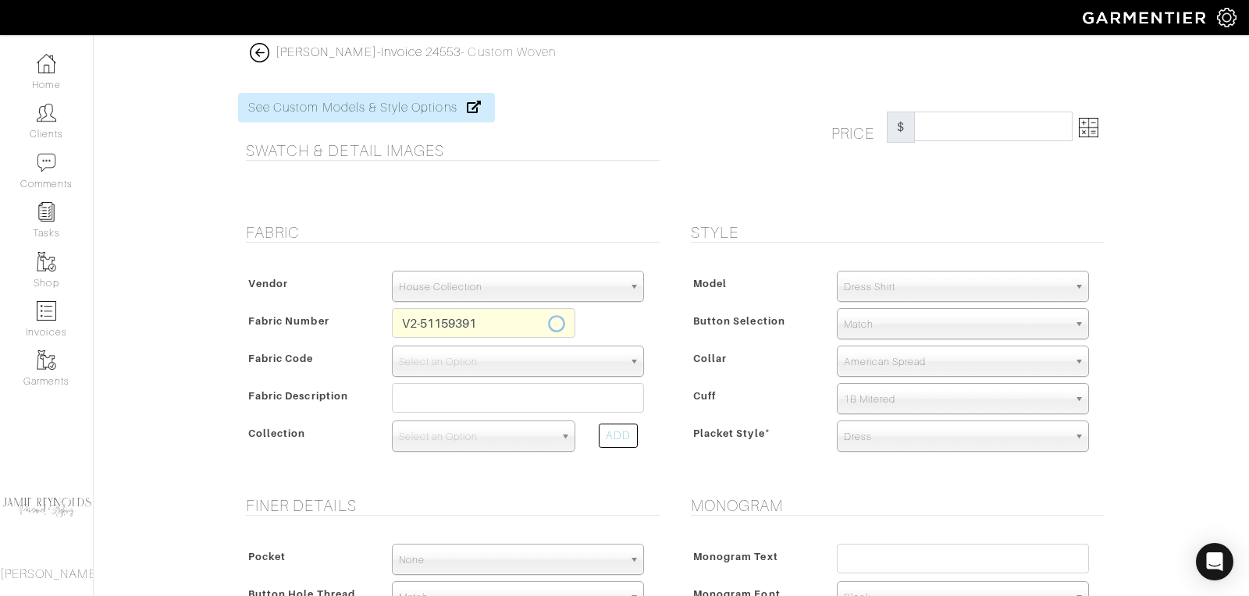
type input "Blue Tan Melange"
select select
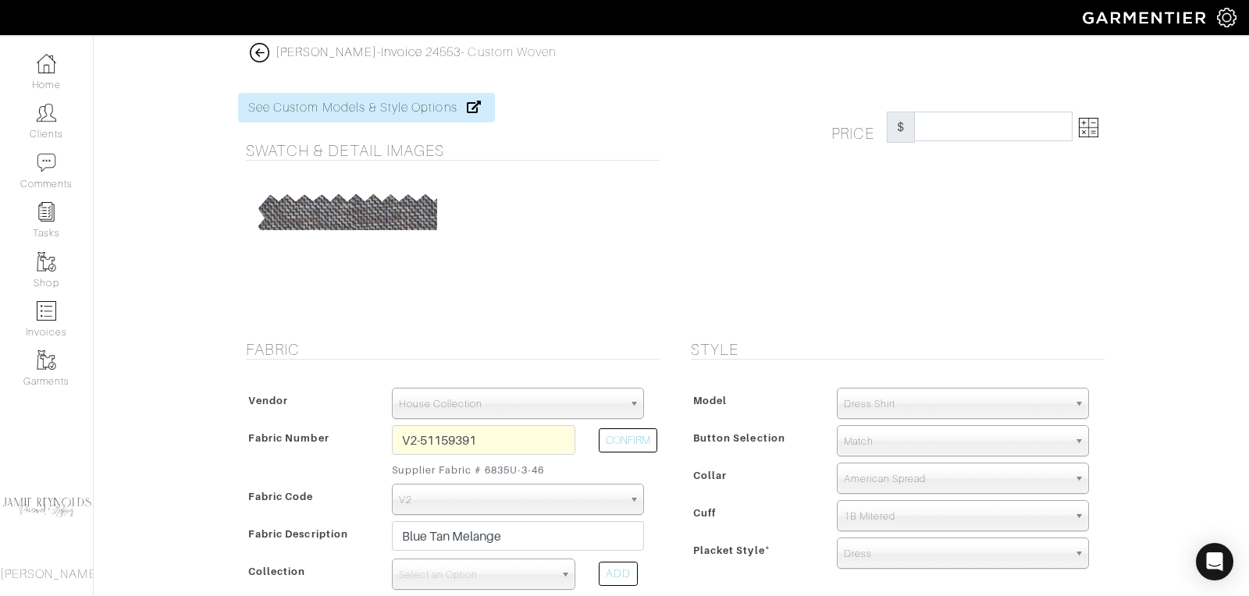
type input "443.33"
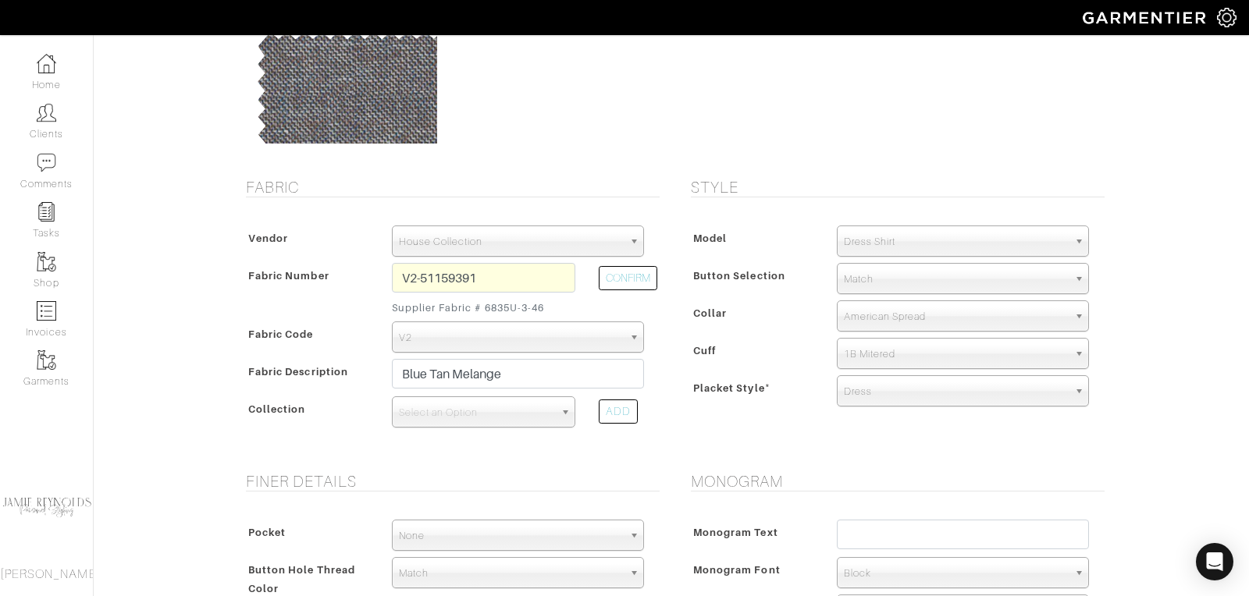
scroll to position [244, 0]
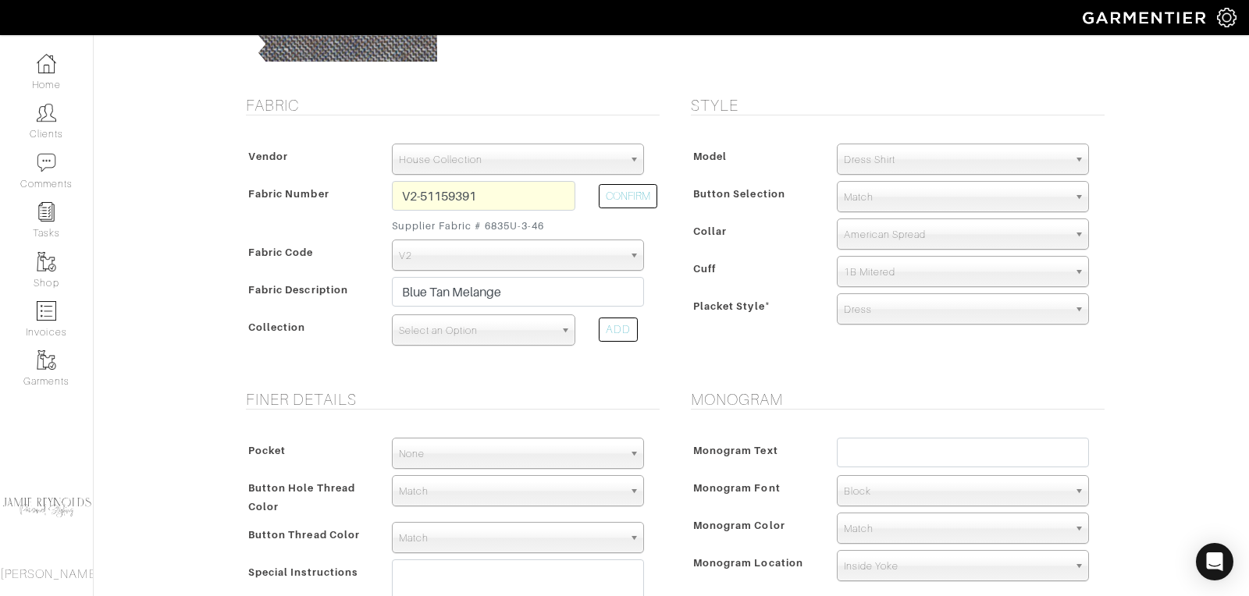
click at [469, 329] on span "Select an Option" at bounding box center [476, 330] width 155 height 31
type input "g"
type input "gua"
click at [731, 366] on div "Style Model Dress Shirt Casual Shirt Short Sleeve Tuxedo - Plain Front Tuxedo -…" at bounding box center [893, 234] width 445 height 276
click at [533, 342] on span "Select an Option" at bounding box center [476, 330] width 155 height 31
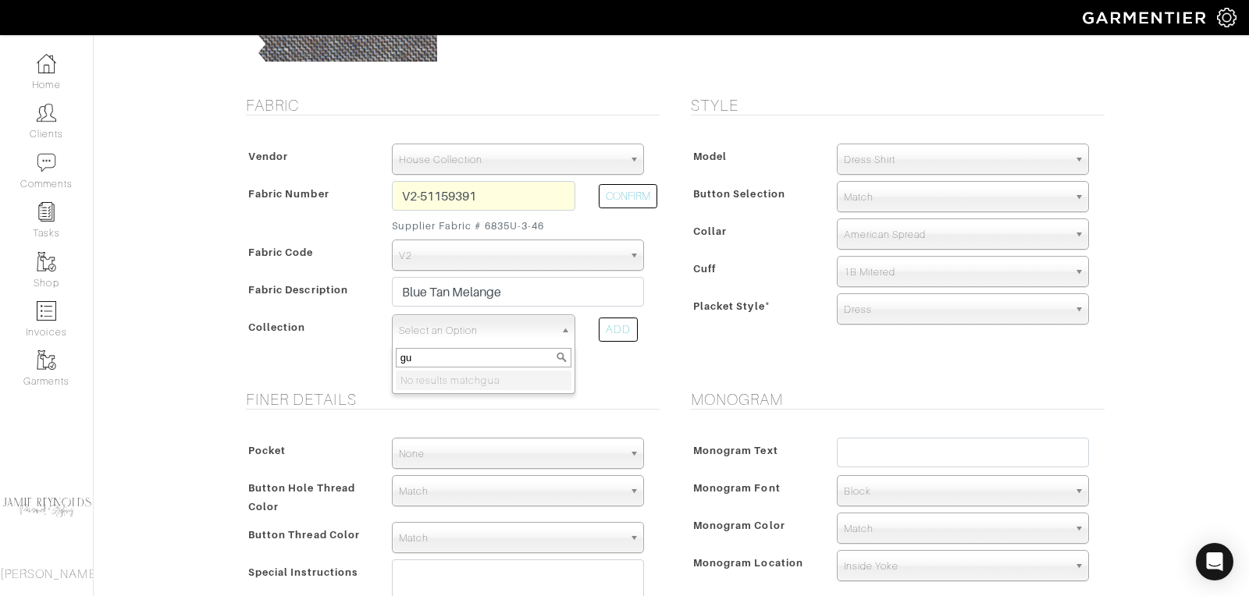
type input "g"
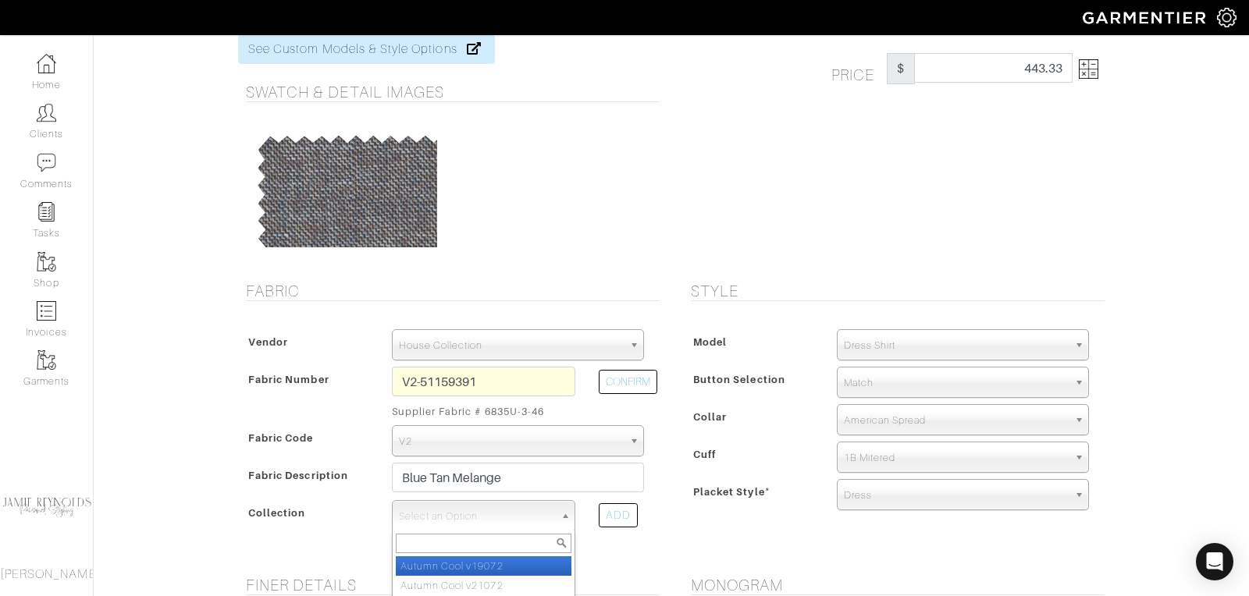
scroll to position [0, 0]
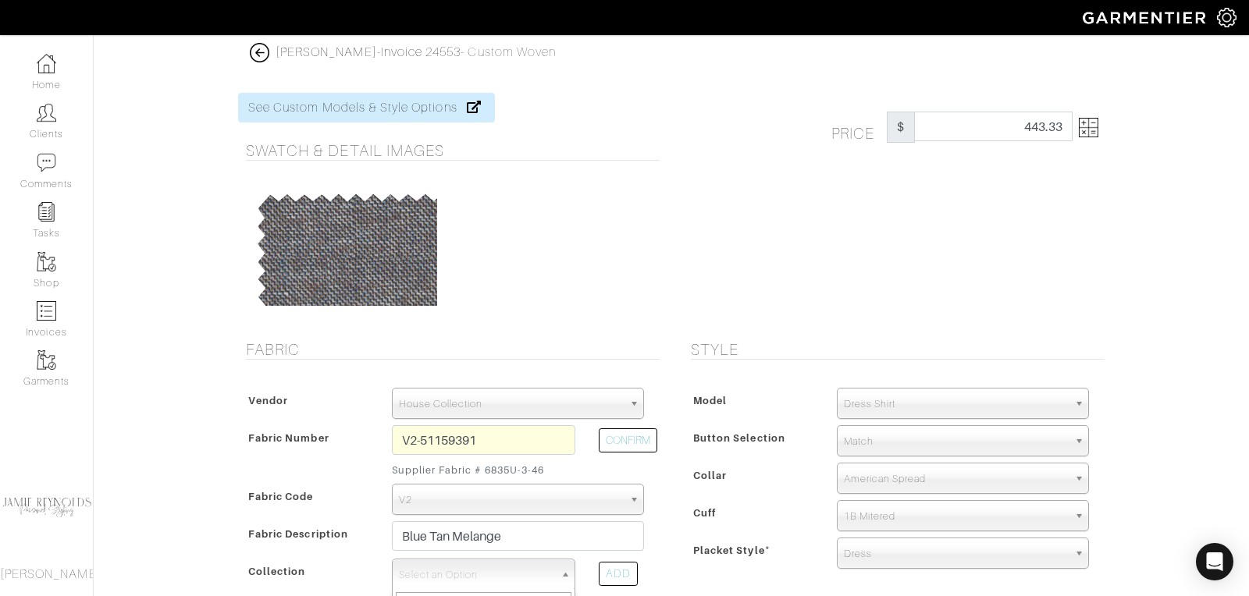
click at [266, 49] on img at bounding box center [260, 53] width 20 height 20
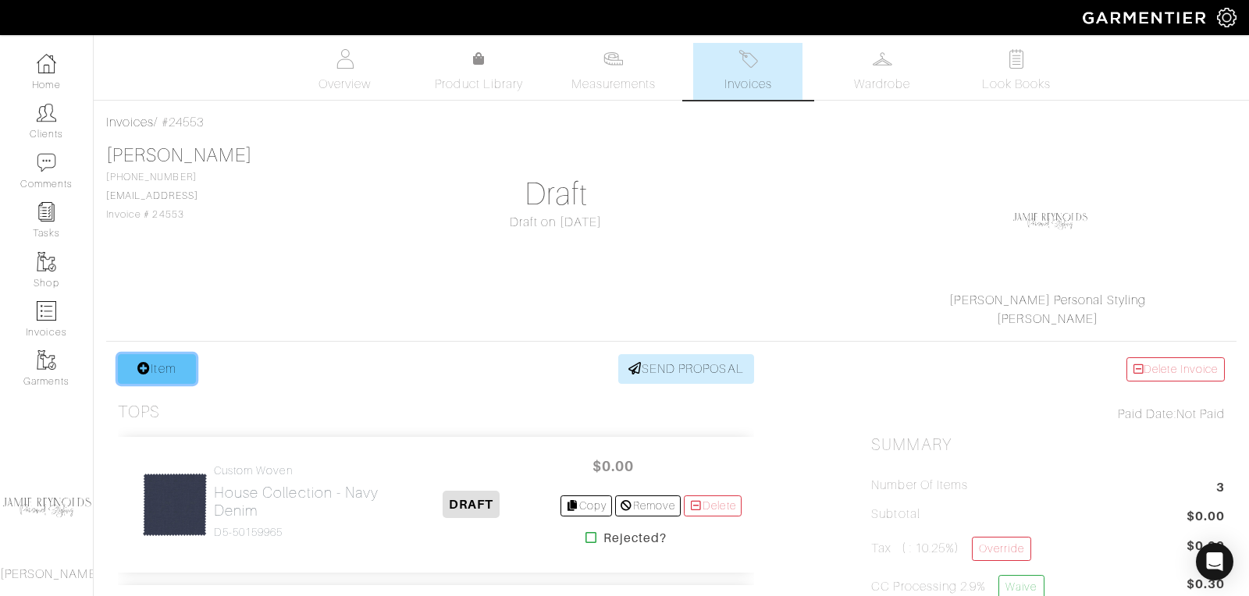
click at [178, 364] on link "Item" at bounding box center [157, 369] width 78 height 30
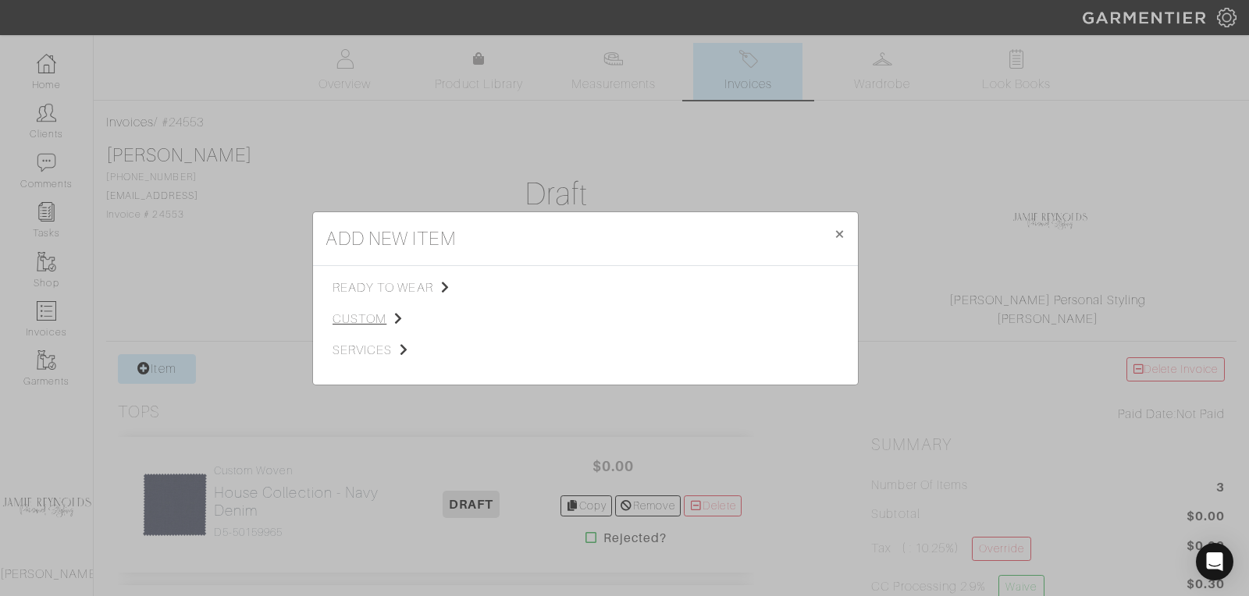
click at [365, 321] on span "custom" at bounding box center [410, 319] width 157 height 19
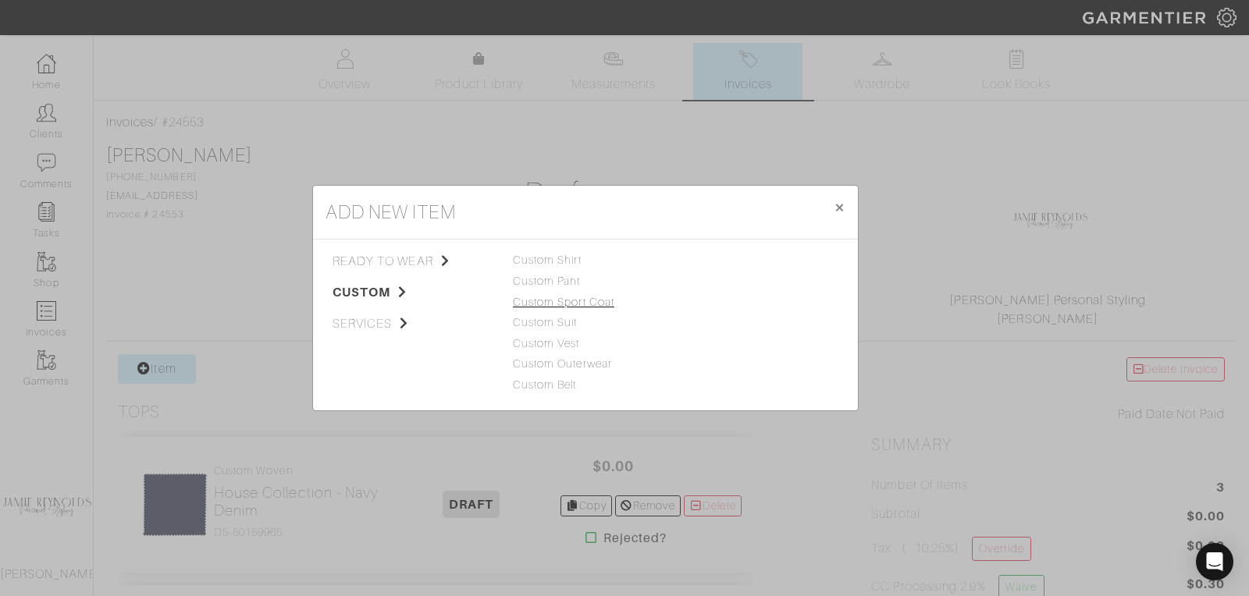
click at [564, 297] on link "Custom Sport Coat" at bounding box center [563, 302] width 101 height 12
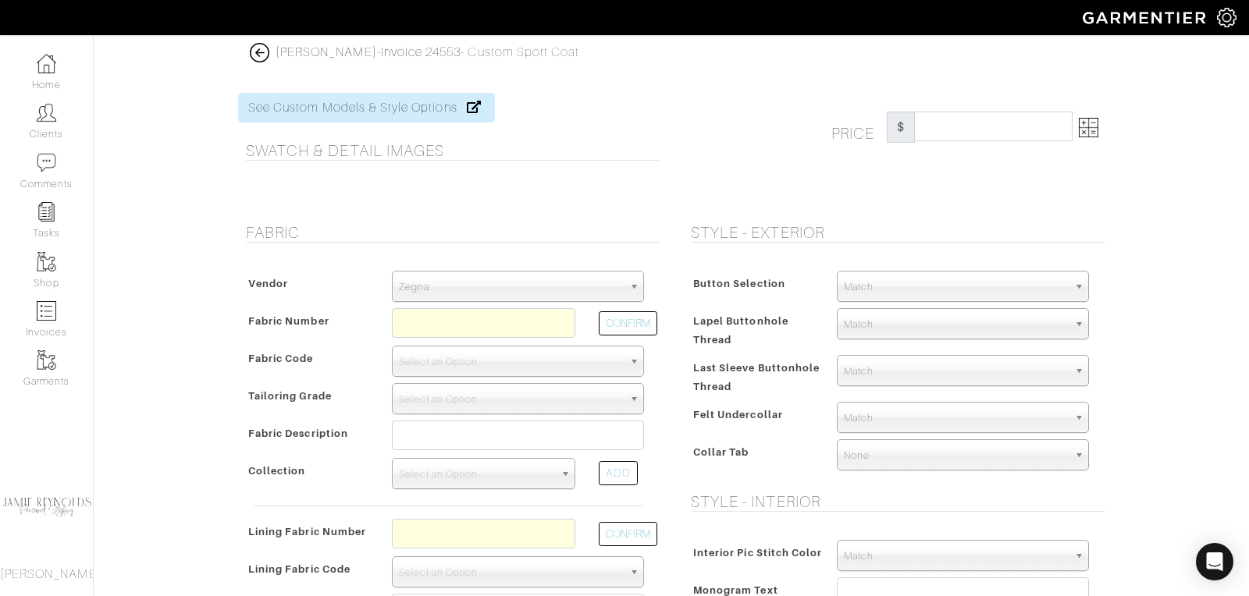
click at [538, 284] on span "Zegna" at bounding box center [511, 287] width 224 height 31
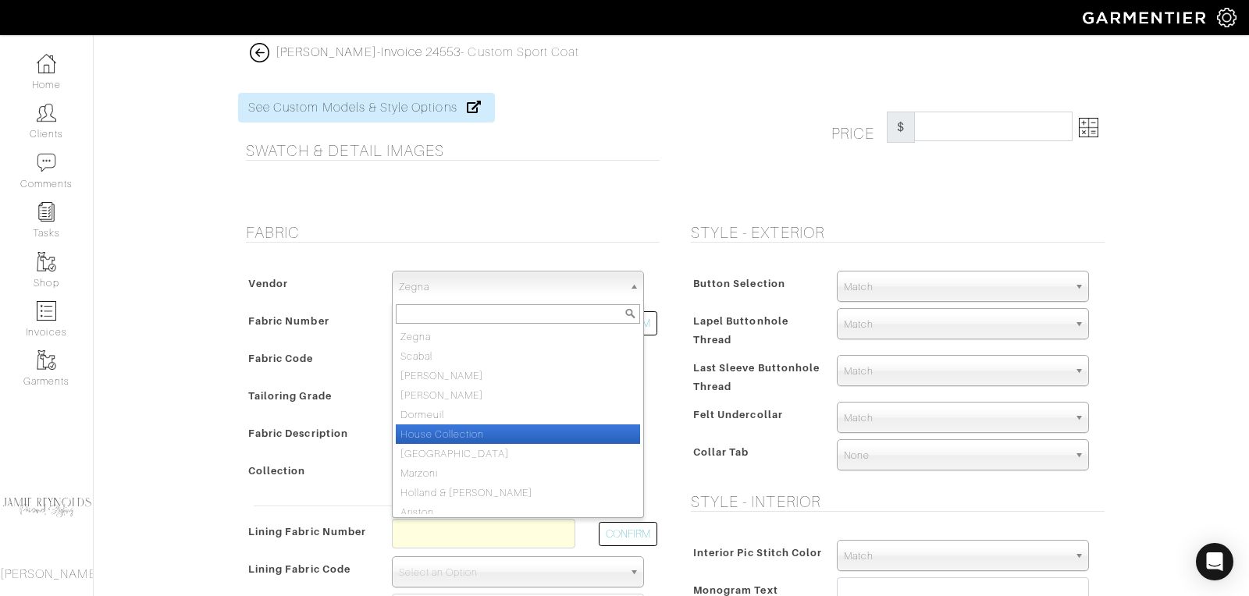
click at [496, 432] on li "House Collection" at bounding box center [518, 435] width 244 height 20
select select "75"
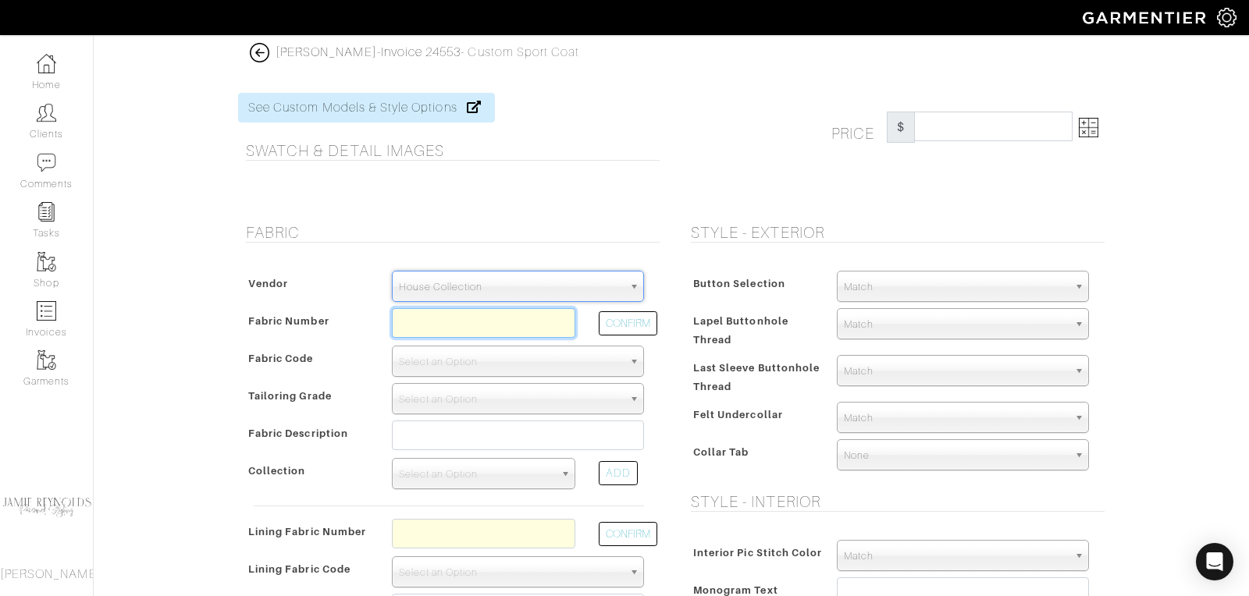
click at [473, 330] on input "text" at bounding box center [483, 323] width 183 height 30
paste input "V2-51159391"
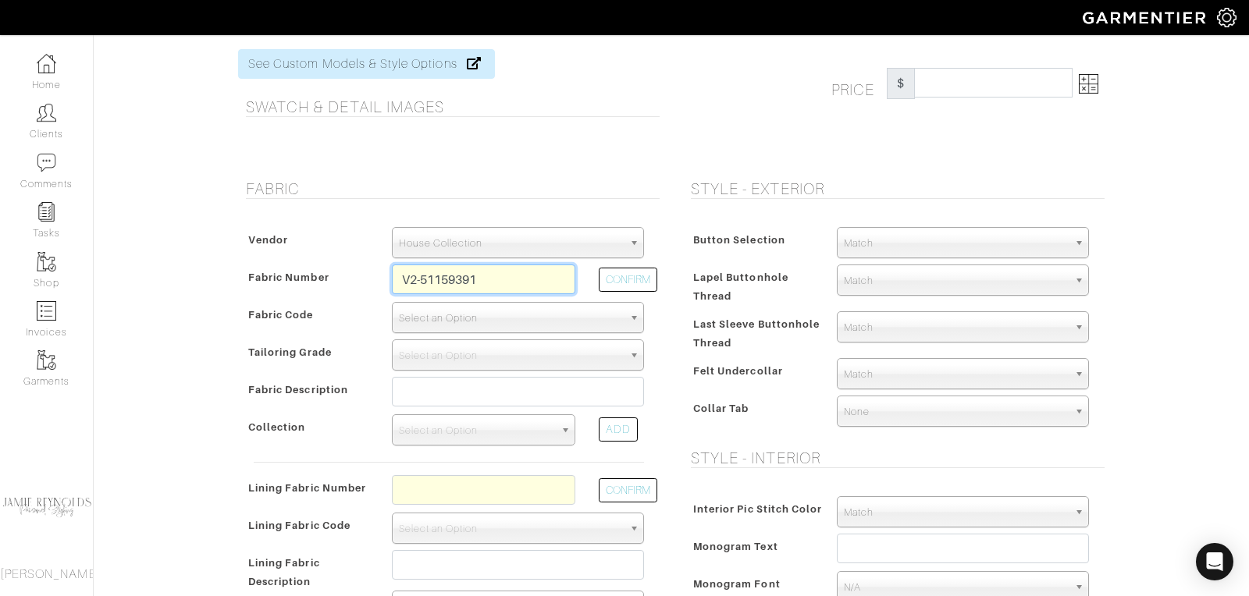
scroll to position [73, 0]
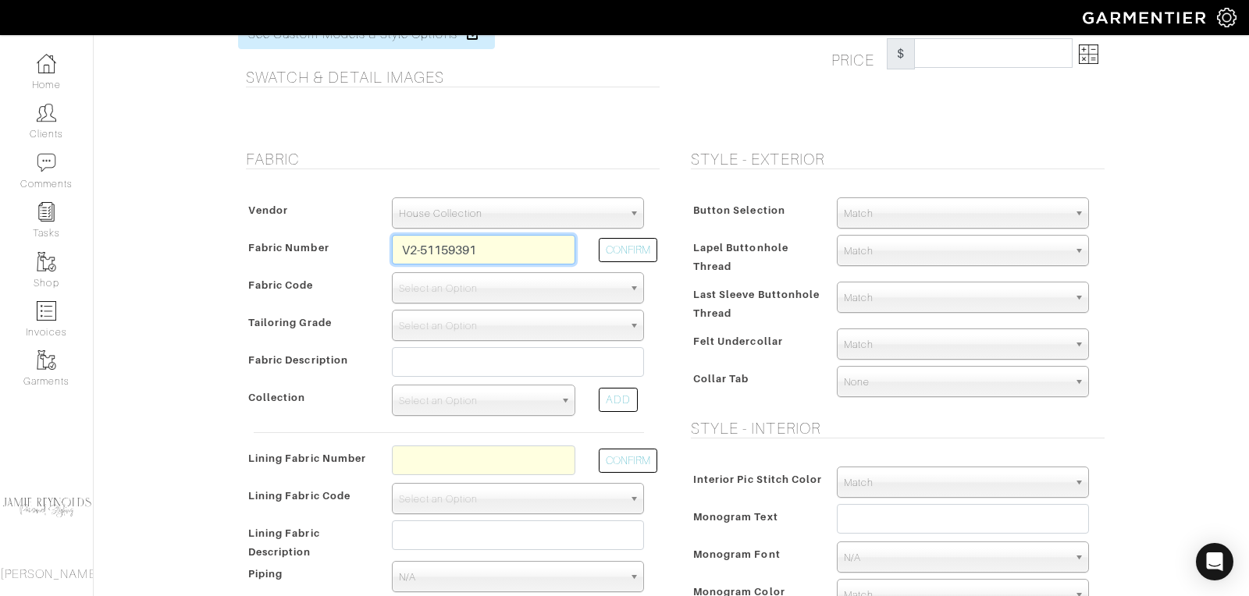
type input "V2-51159391"
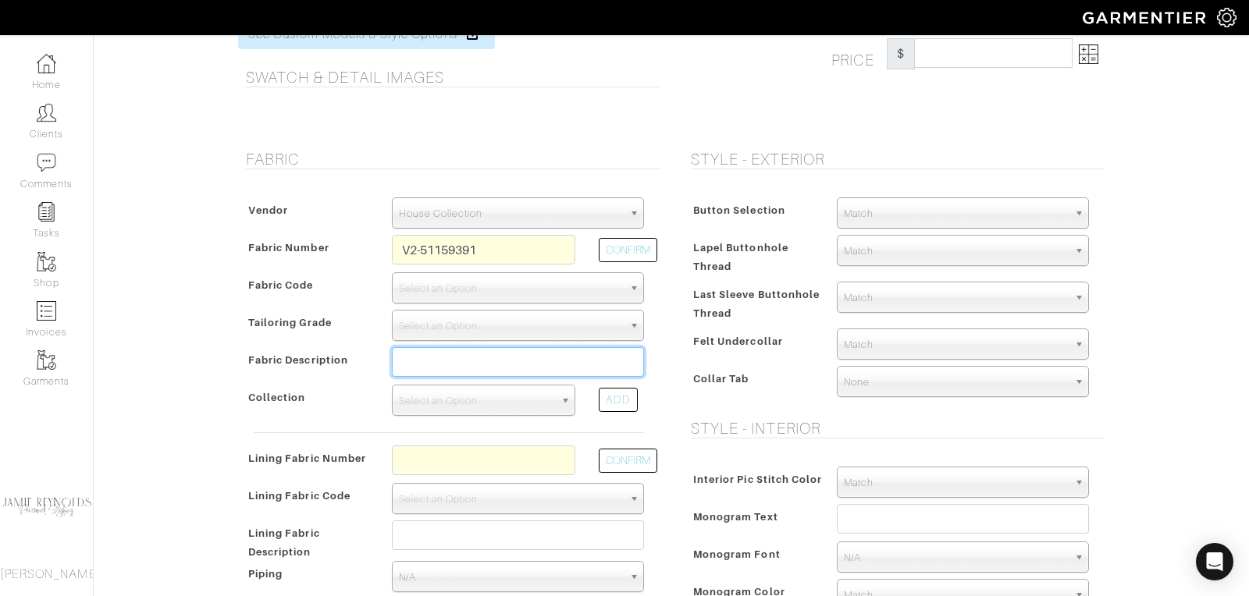
click at [444, 364] on input "text" at bounding box center [518, 362] width 252 height 30
click at [631, 250] on button "CONFIRM" at bounding box center [628, 250] width 59 height 24
select select "905"
type input "Blue Tan Melange"
select select
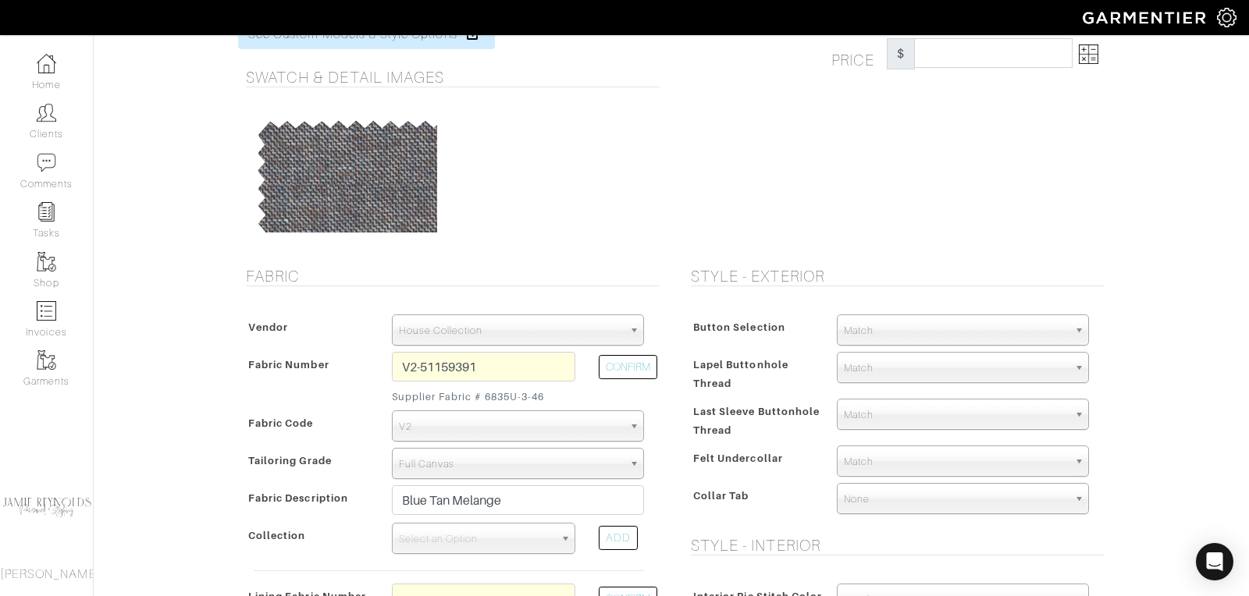
type input "1416.67"
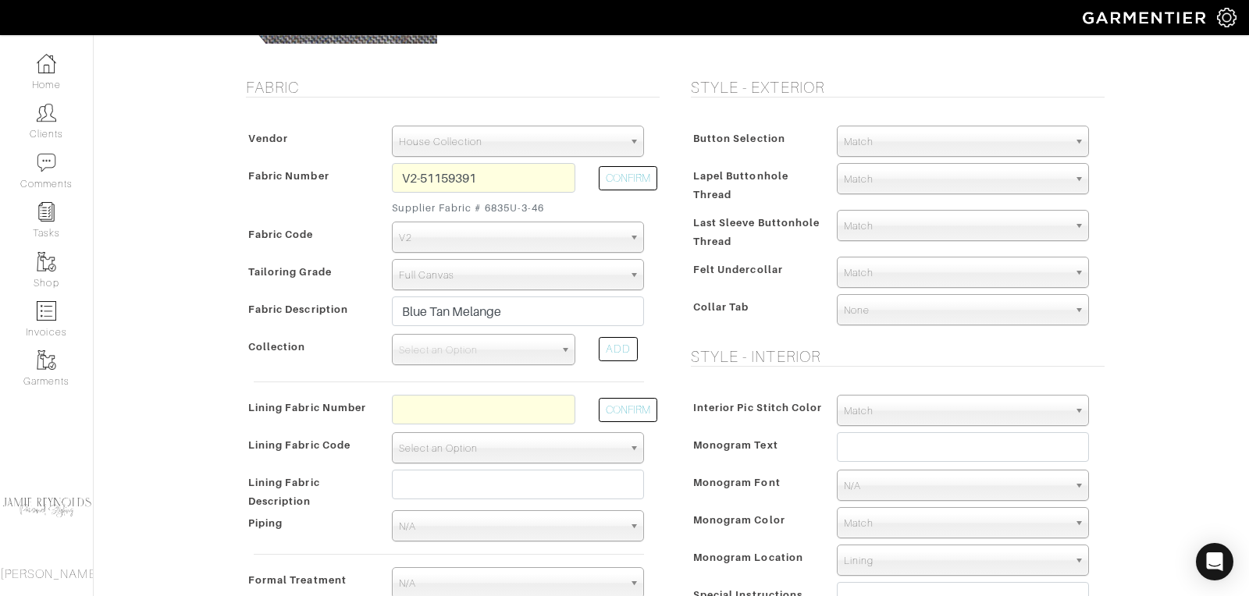
scroll to position [318, 0]
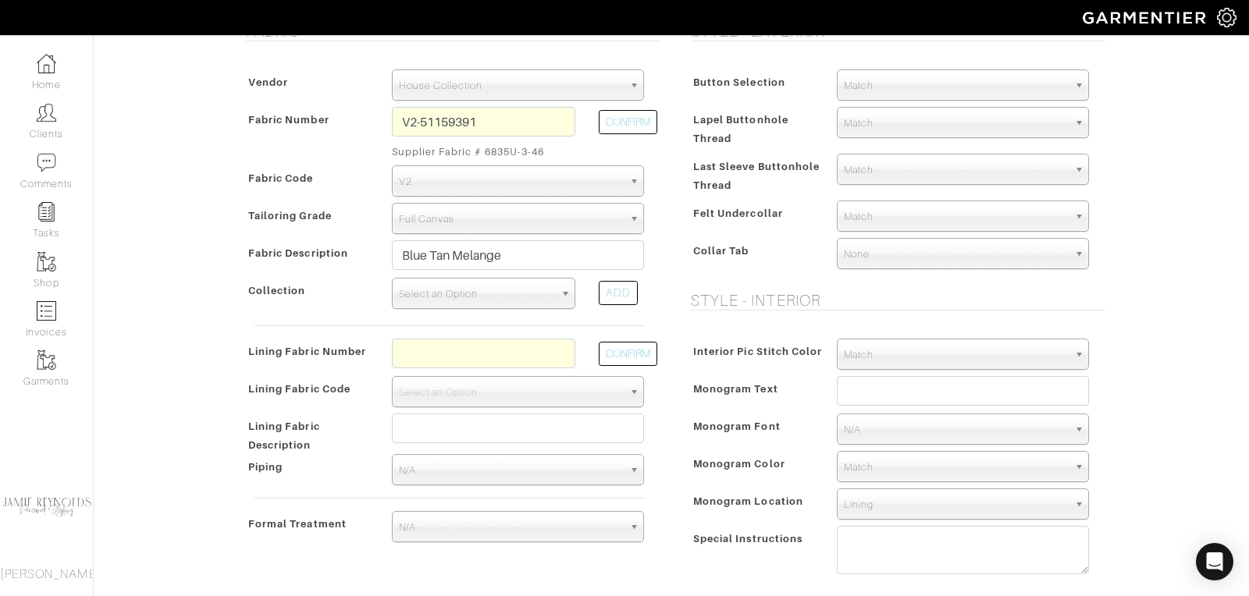
click at [453, 285] on span "Select an Option" at bounding box center [476, 294] width 155 height 31
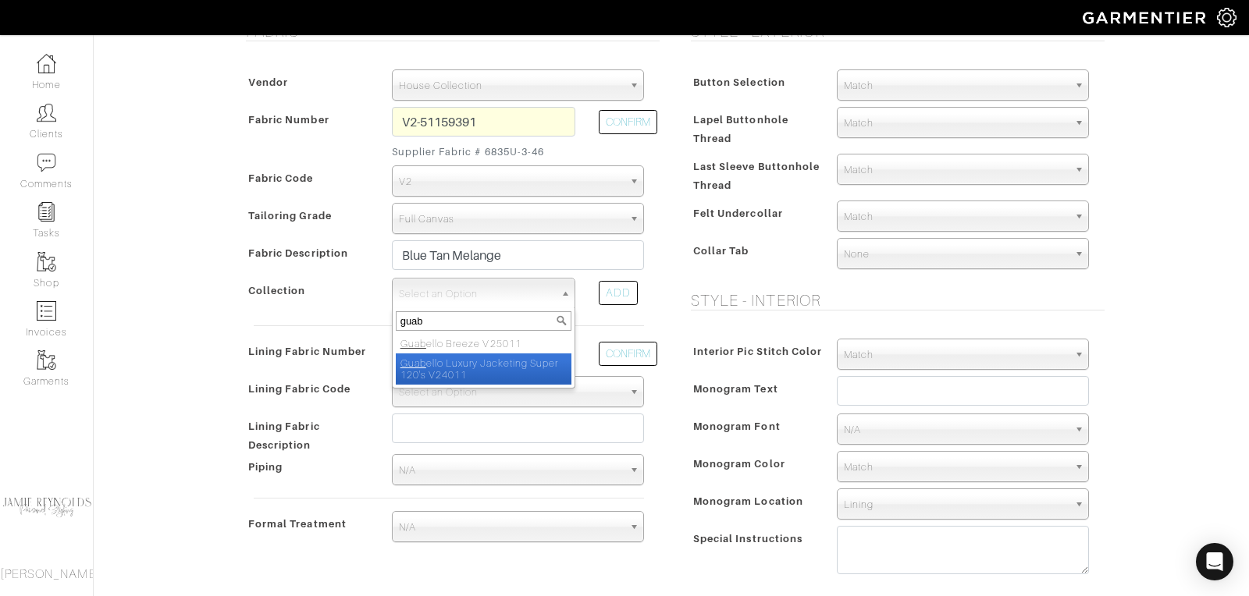
type input "guab"
click at [466, 364] on li "Guab ello Luxury Jacketing Super 120's V24011" at bounding box center [484, 369] width 176 height 31
select select "881"
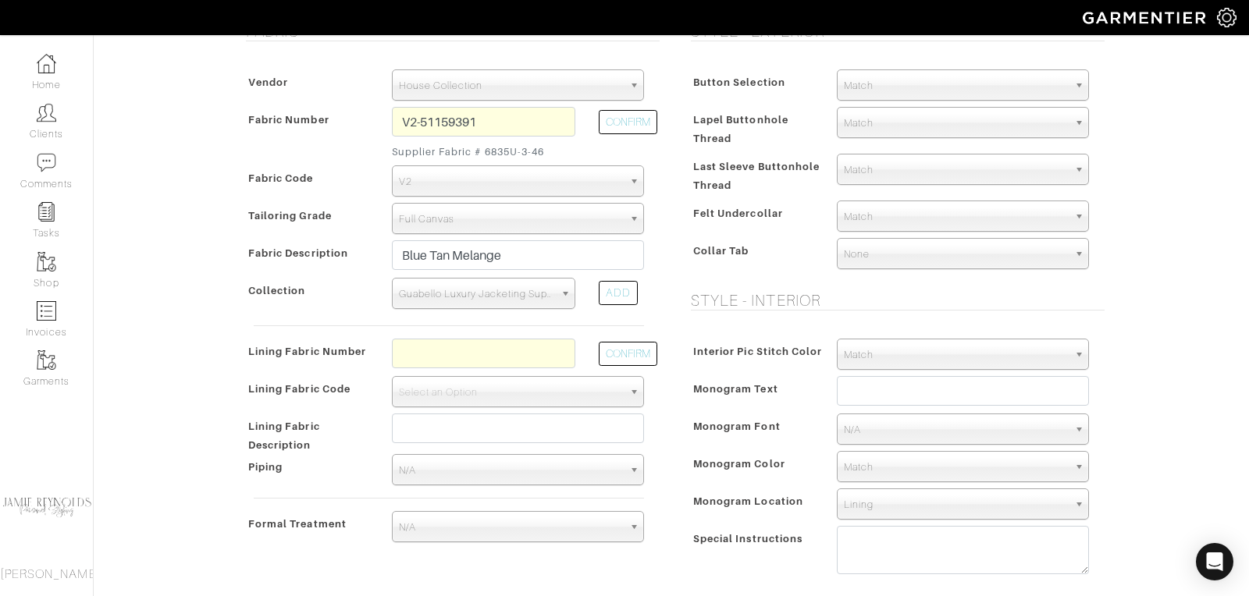
scroll to position [321, 0]
click at [446, 353] on input "text" at bounding box center [483, 351] width 183 height 30
paste input "l4-4072722"
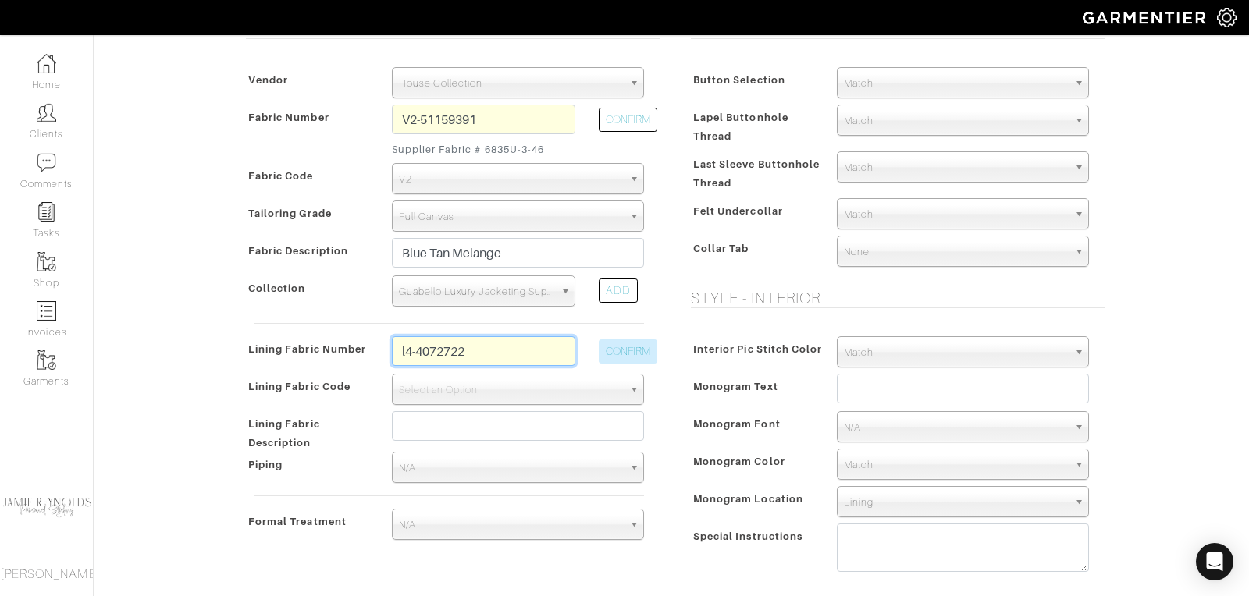
type input "l4-4072722"
click at [637, 345] on button "CONFIRM" at bounding box center [628, 352] width 59 height 24
select select "6295"
type input "Blue Tan Floral"
type input "1466.67"
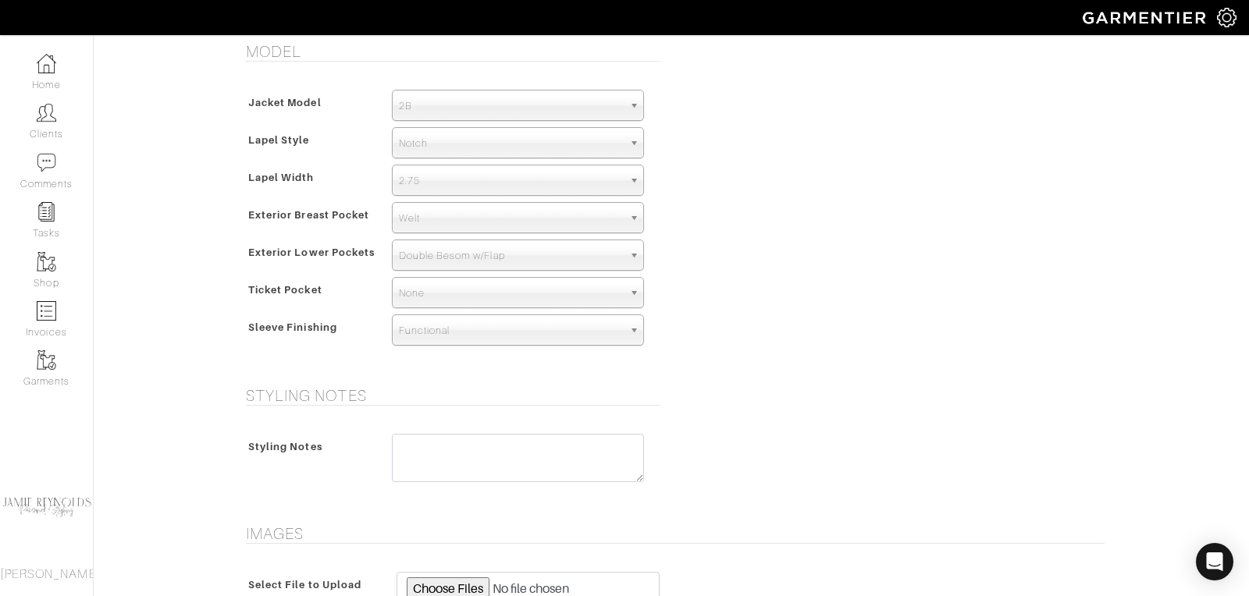
scroll to position [1095, 0]
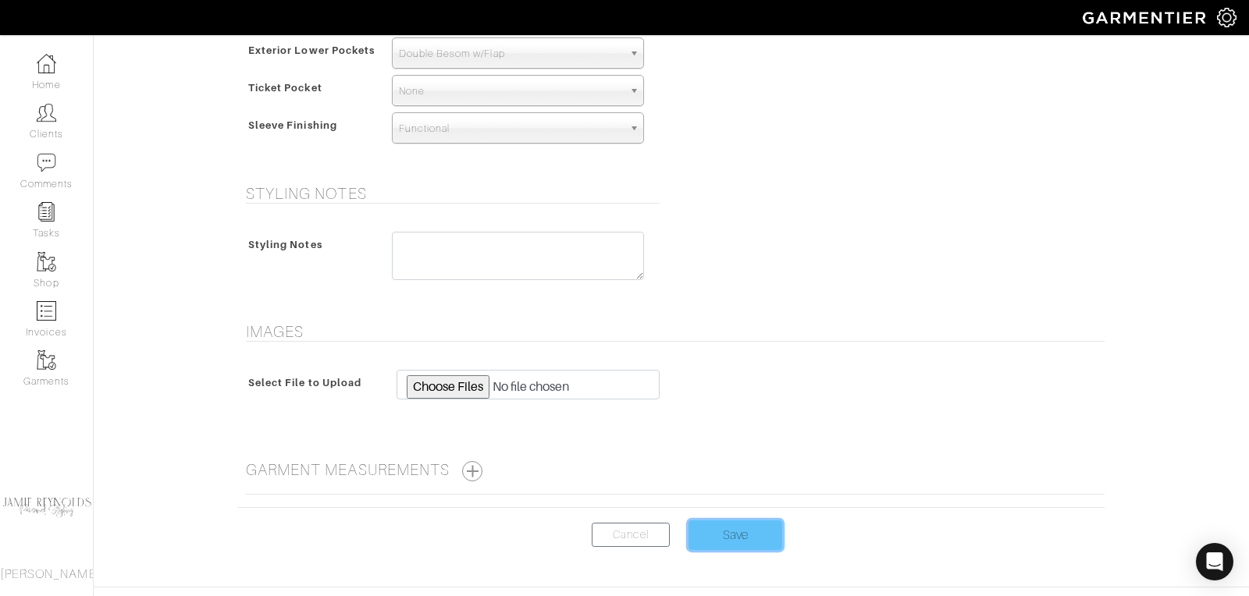
click at [729, 521] on input "Save" at bounding box center [735, 536] width 94 height 30
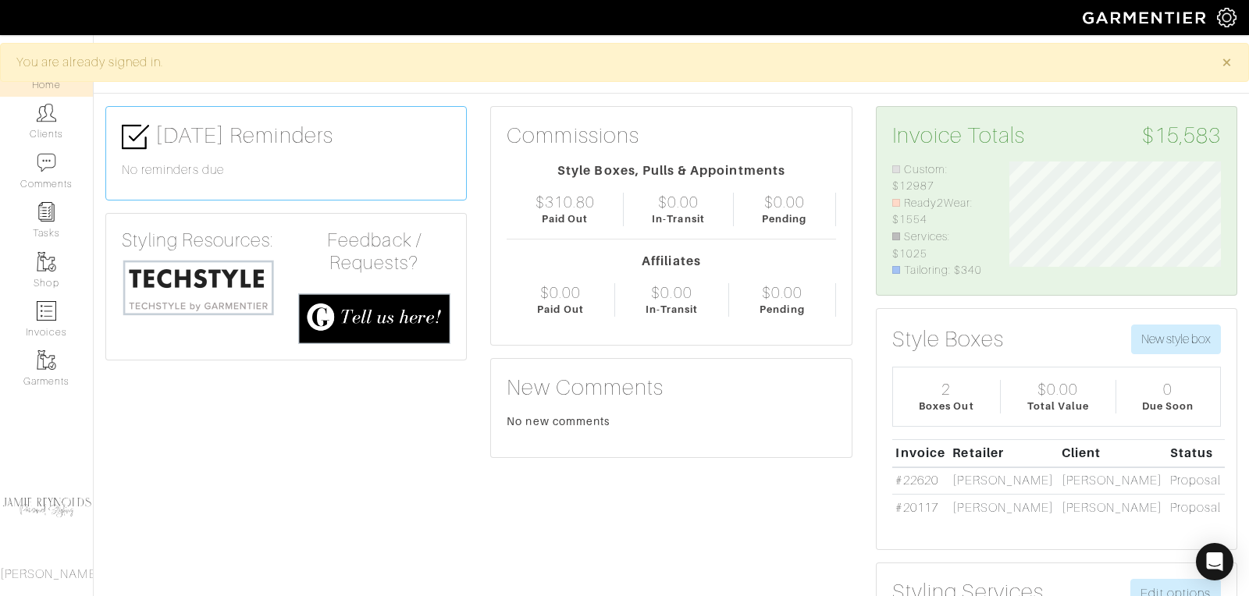
scroll to position [118, 235]
click at [50, 126] on link "Clients" at bounding box center [46, 121] width 93 height 49
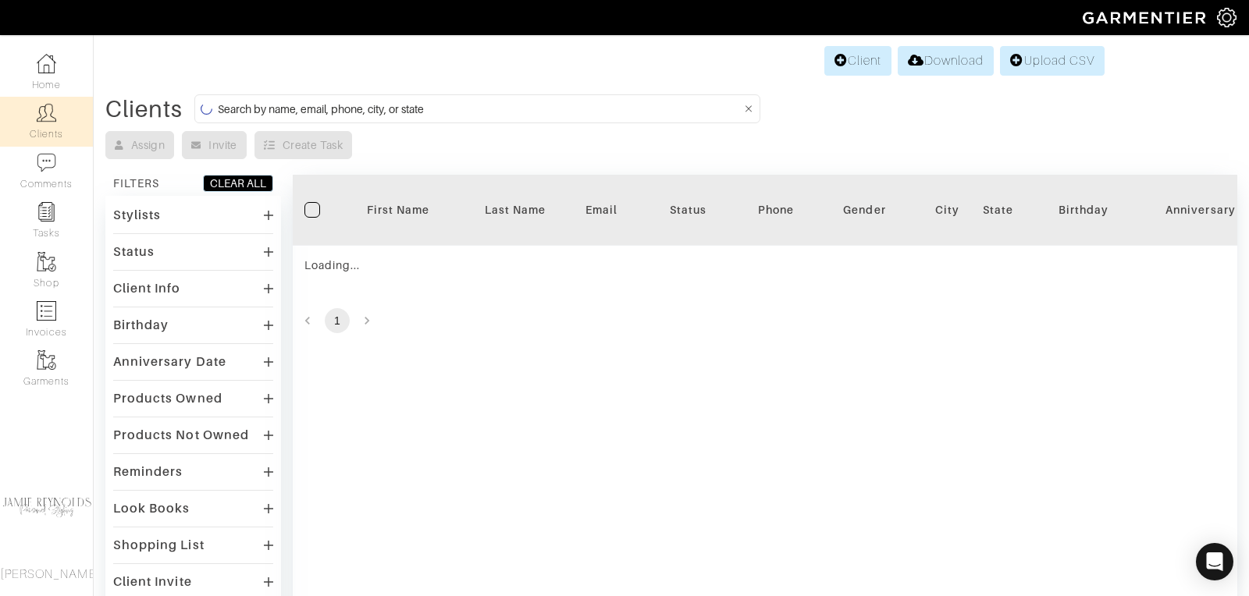
click at [412, 112] on input at bounding box center [479, 109] width 523 height 20
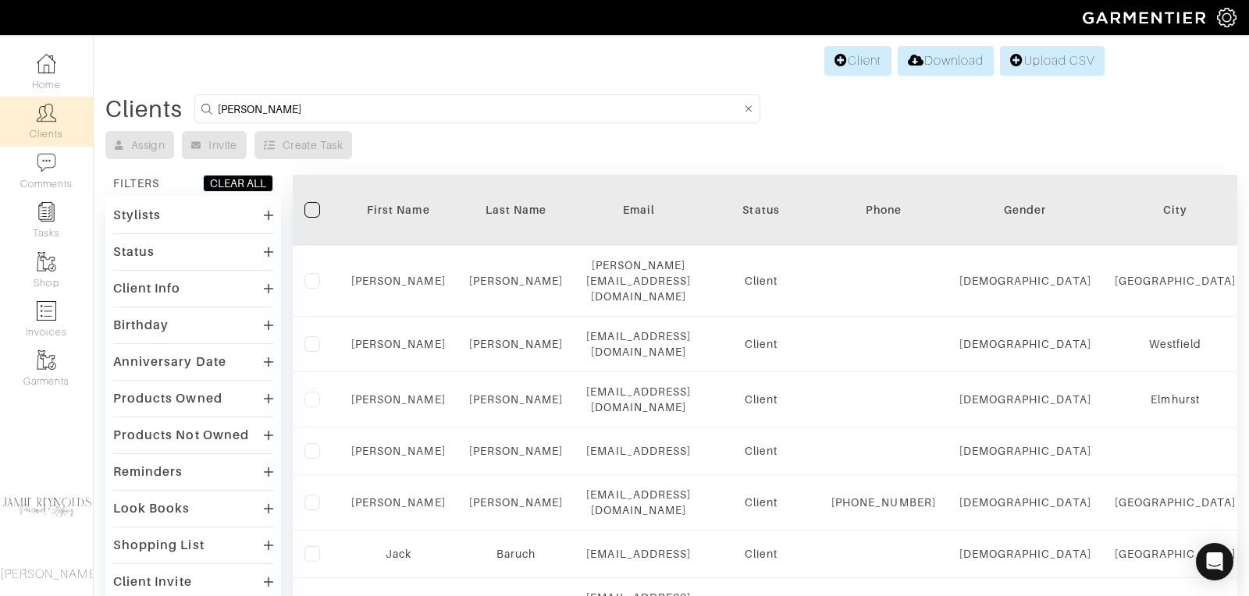
type input "[PERSON_NAME]"
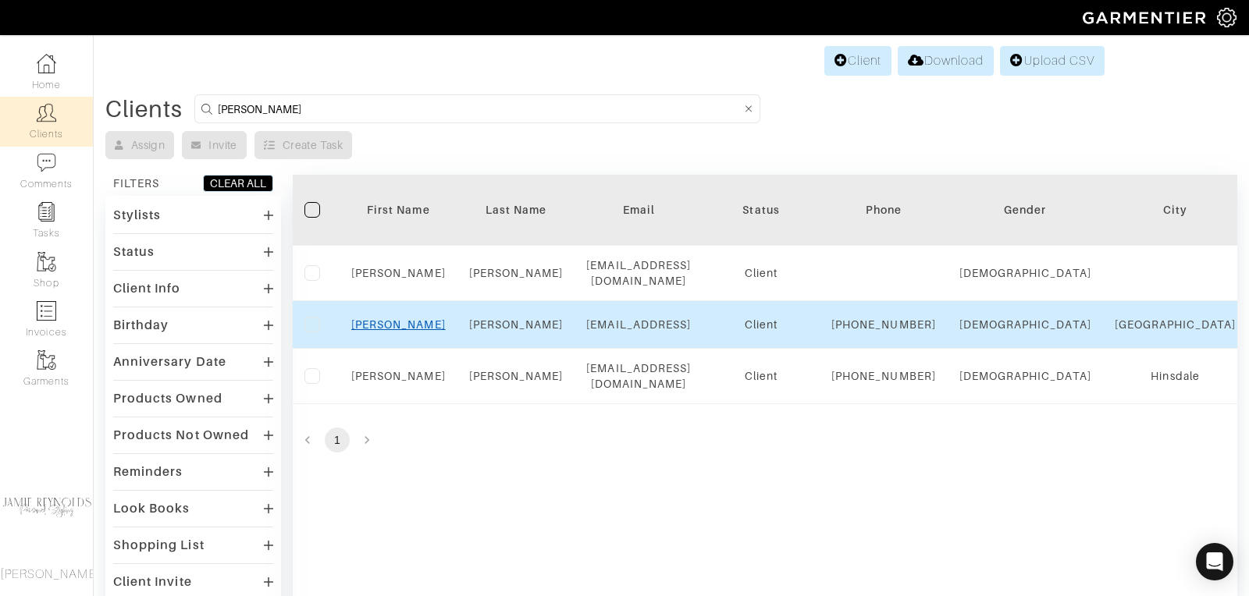
click at [405, 325] on link "[PERSON_NAME]" at bounding box center [398, 324] width 94 height 12
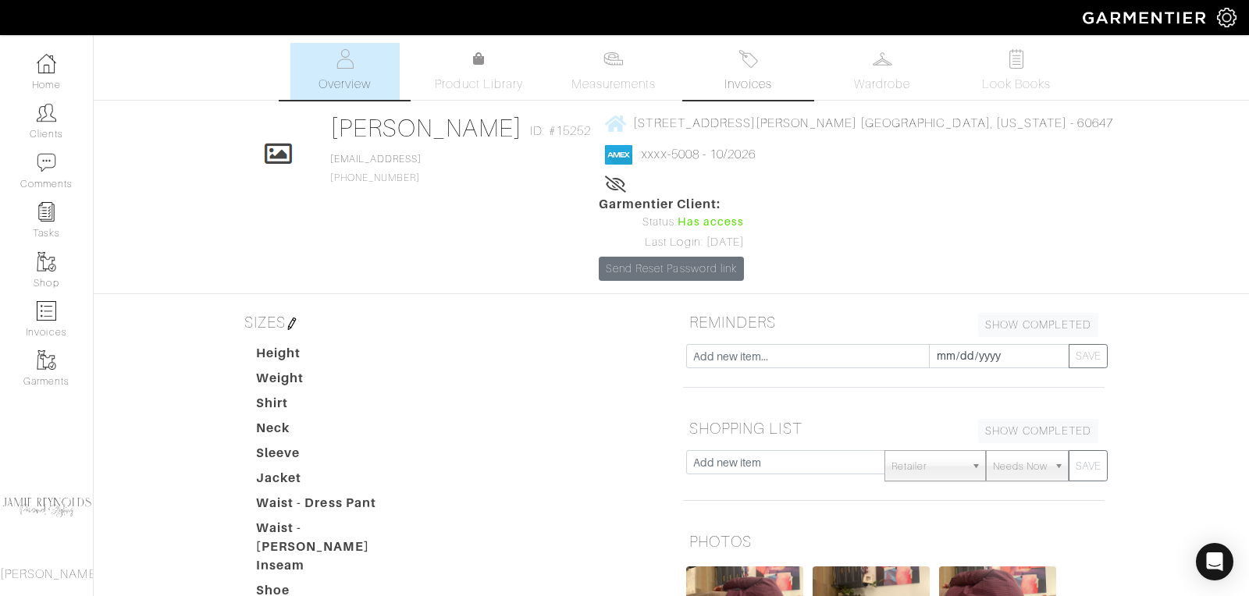
click at [753, 70] on link "Invoices" at bounding box center [747, 71] width 109 height 57
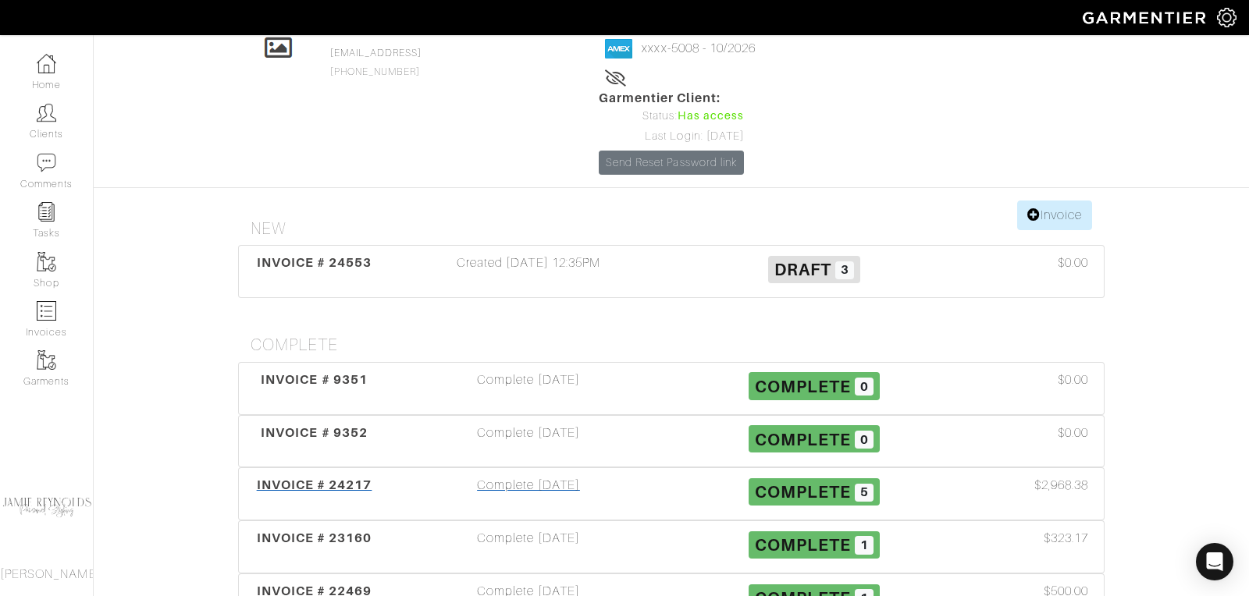
scroll to position [118, 0]
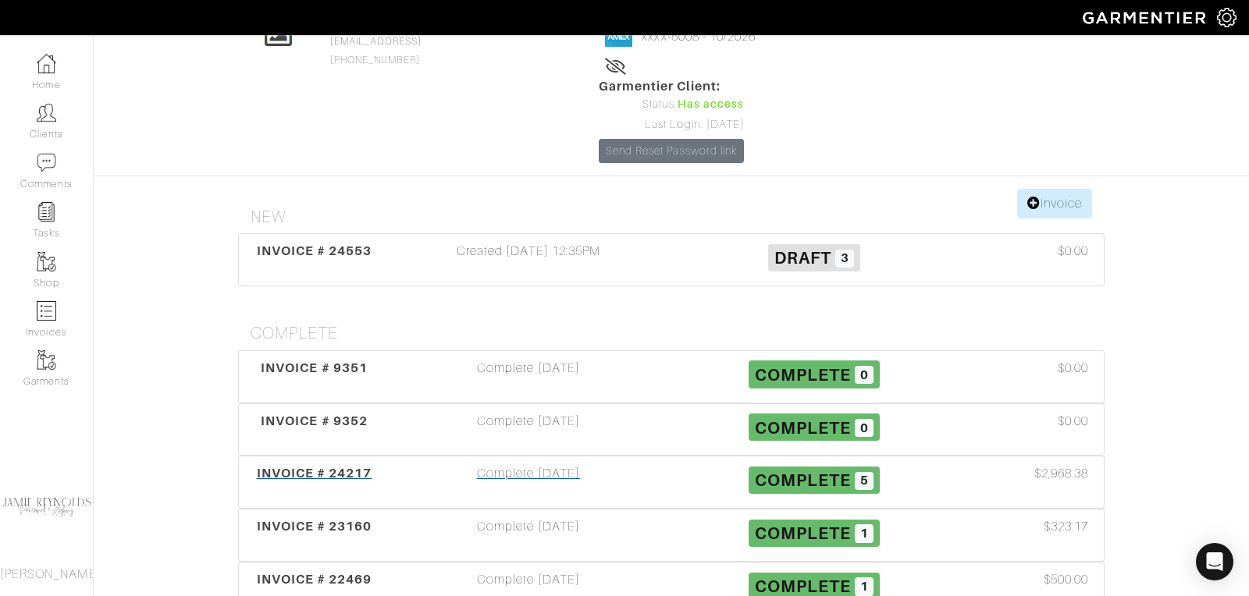
click at [337, 466] on span "INVOICE # 24217" at bounding box center [315, 473] width 116 height 15
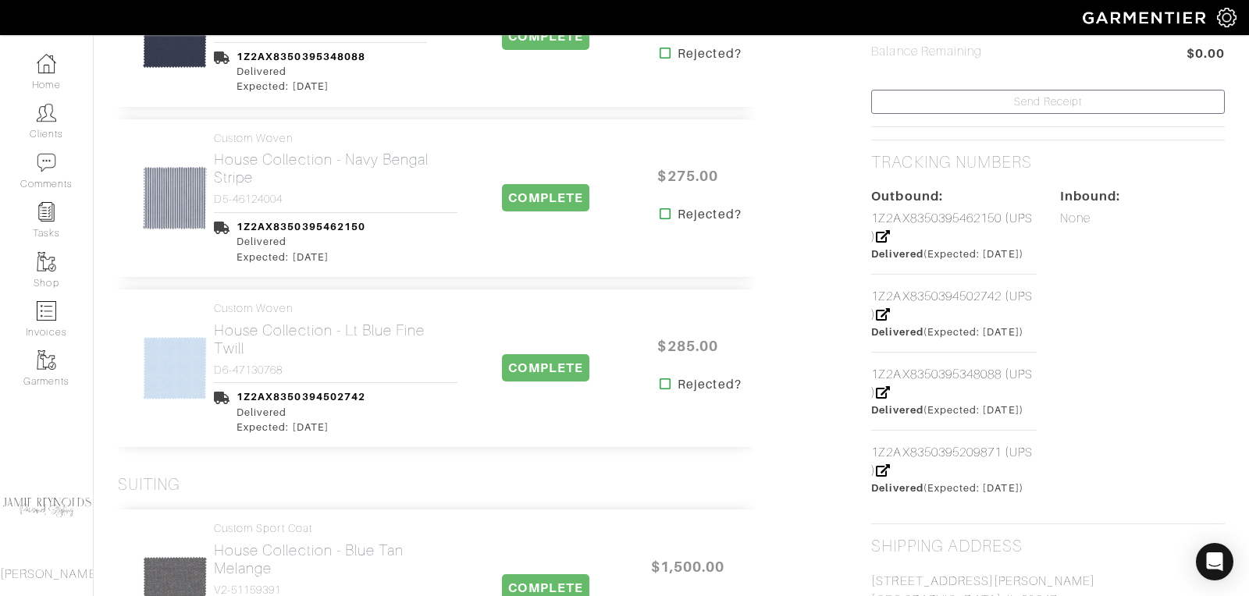
scroll to position [854, 0]
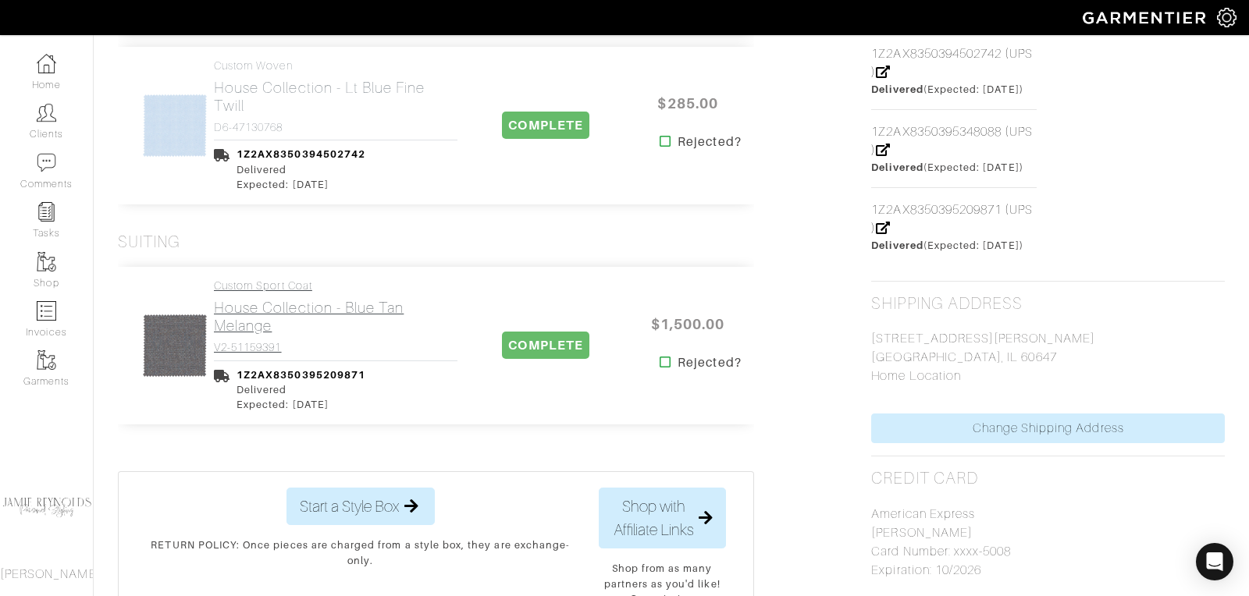
click at [291, 321] on h2 "House Collection - Blue Tan Melange" at bounding box center [336, 317] width 244 height 36
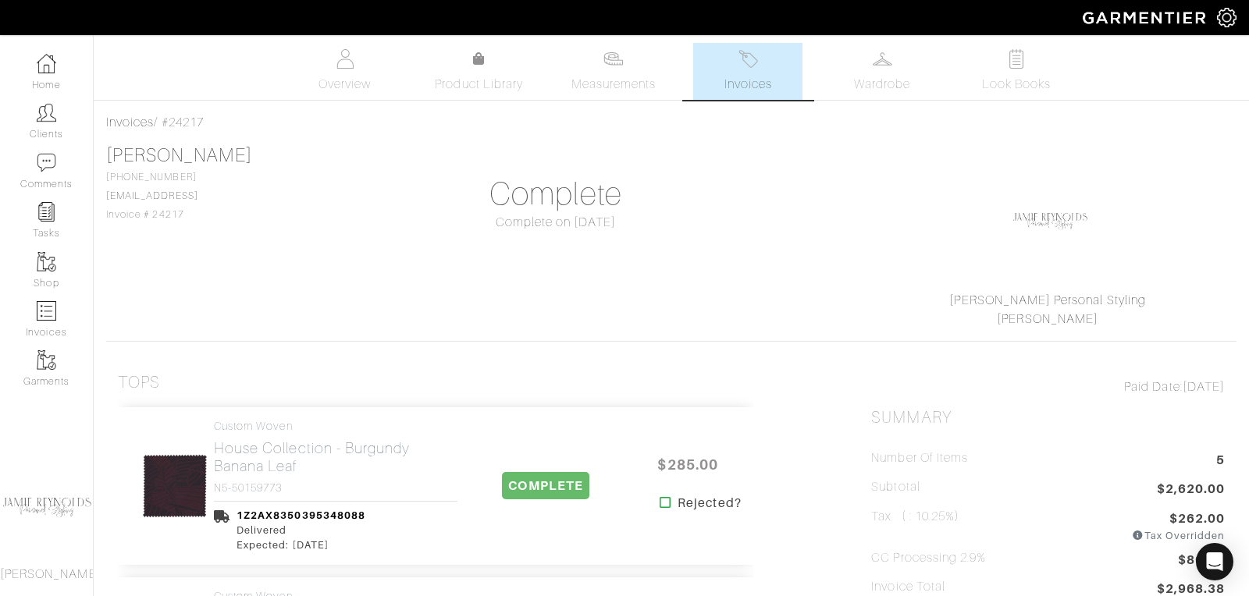
click at [753, 76] on span "Invoices" at bounding box center [748, 84] width 48 height 19
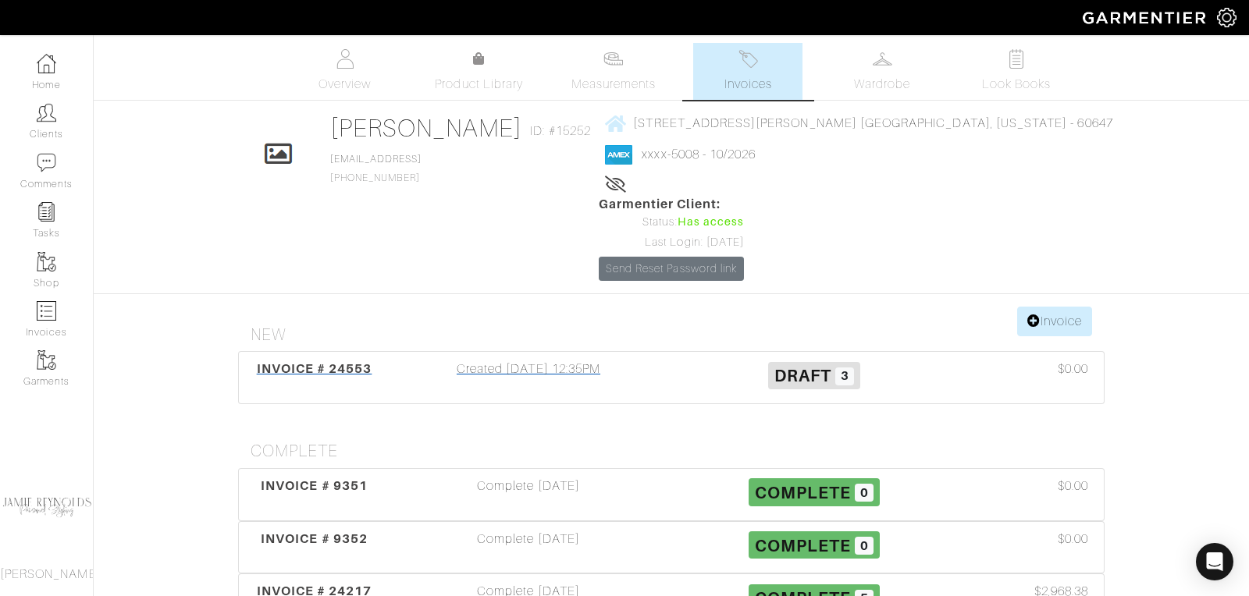
click at [315, 361] on span "INVOICE # 24553" at bounding box center [315, 368] width 116 height 15
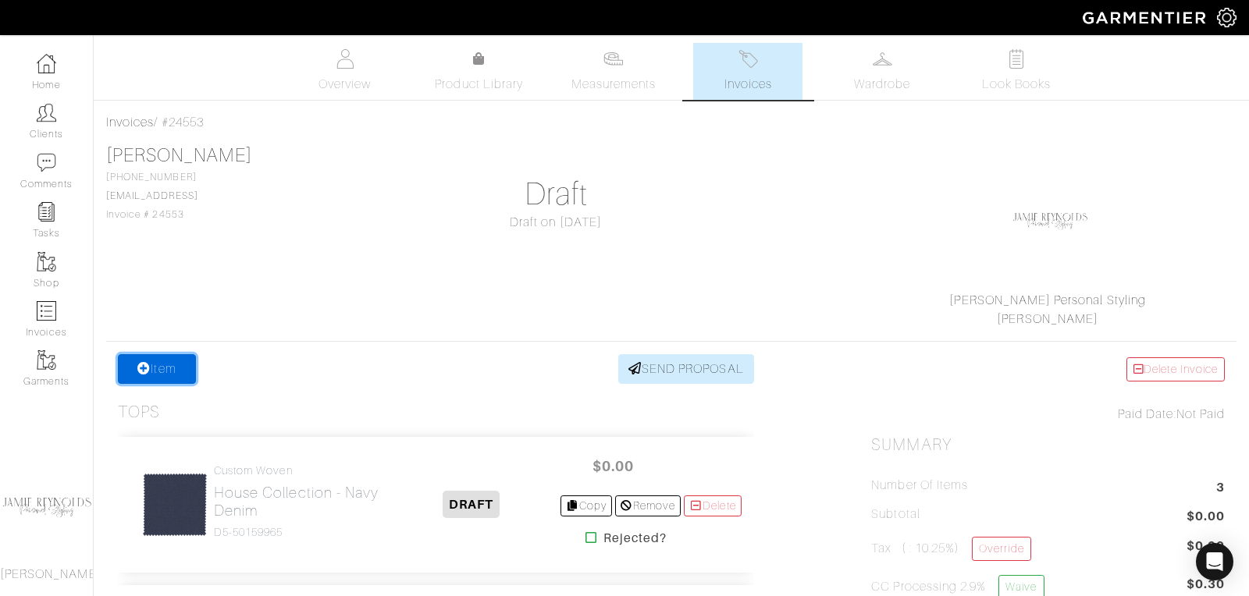
click at [154, 365] on link "Item" at bounding box center [157, 369] width 78 height 30
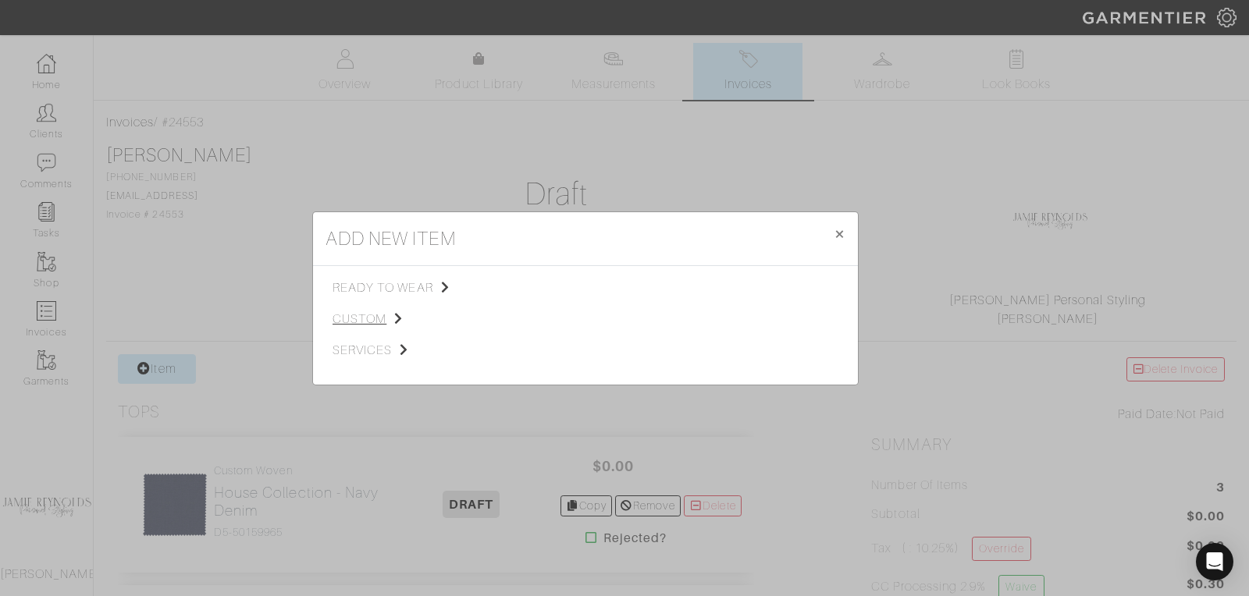
click at [375, 315] on span "custom" at bounding box center [410, 319] width 157 height 19
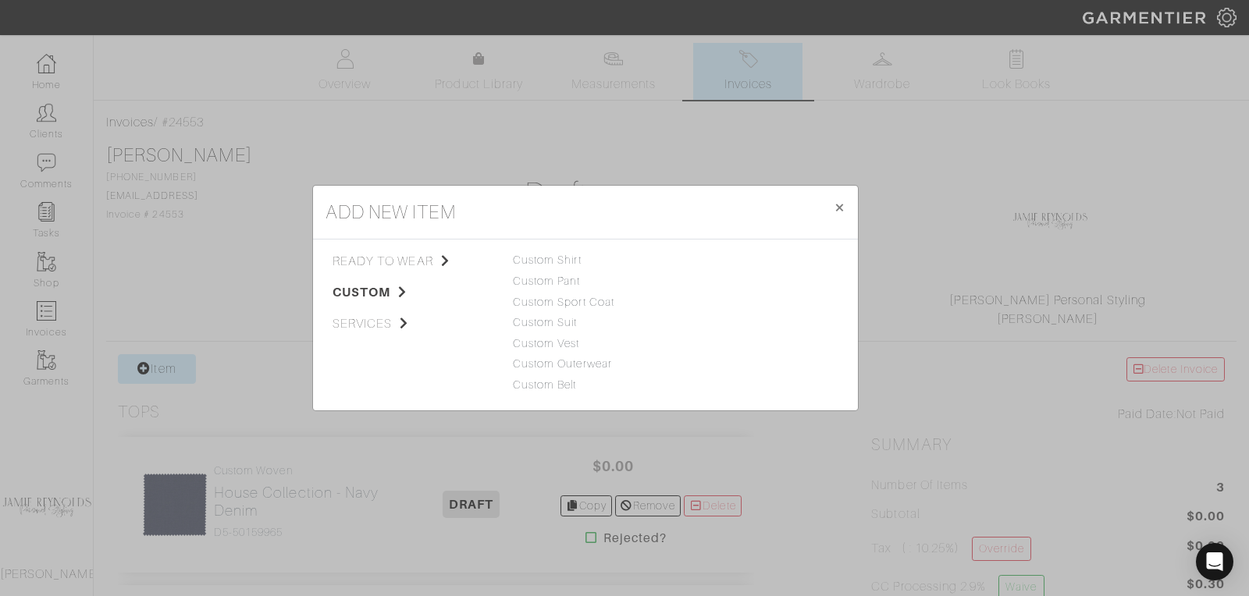
click at [475, 443] on div "add new item × Close ready to wear custom services Tops Bottoms Sport Coats Sui…" at bounding box center [624, 298] width 1249 height 596
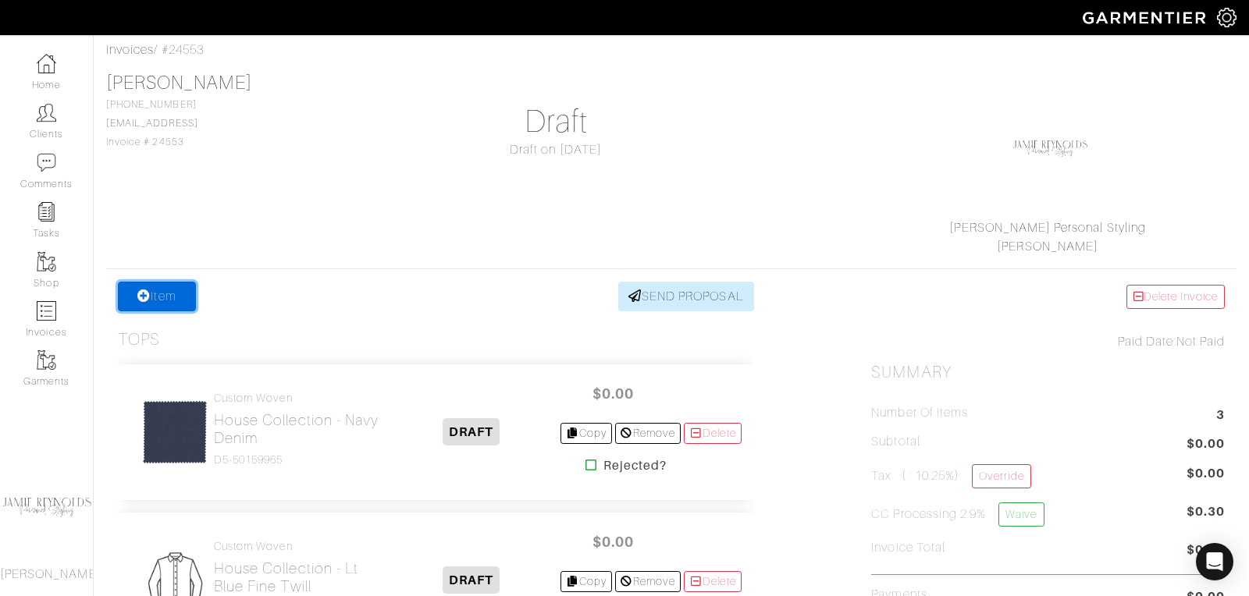
scroll to position [71, 0]
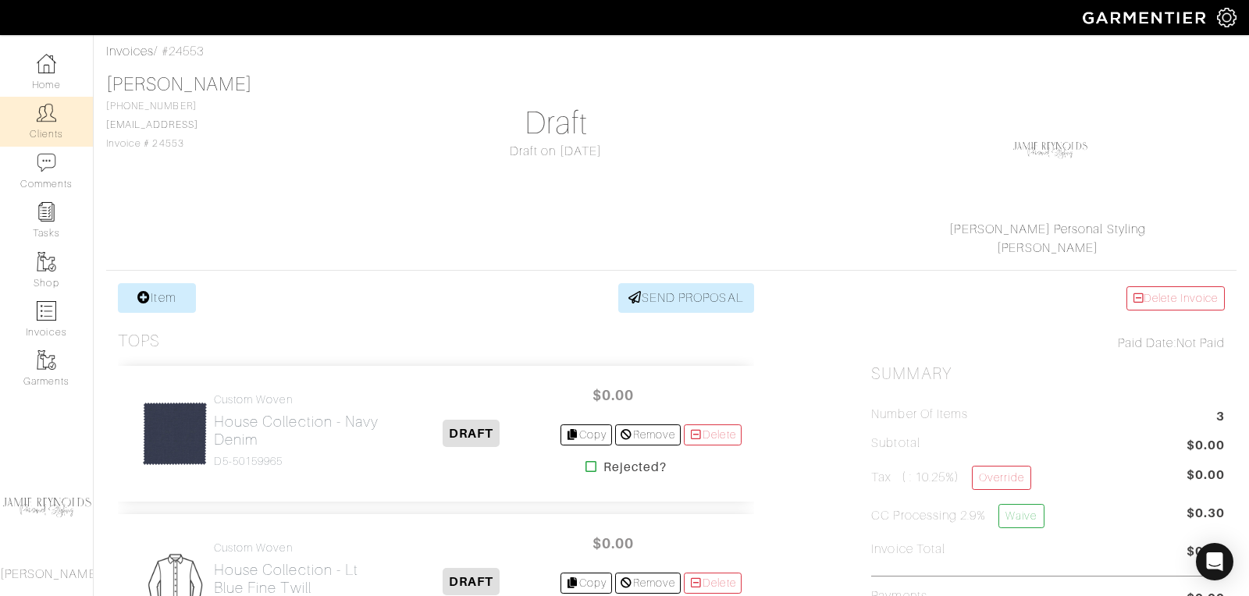
click at [48, 119] on img at bounding box center [47, 113] width 20 height 20
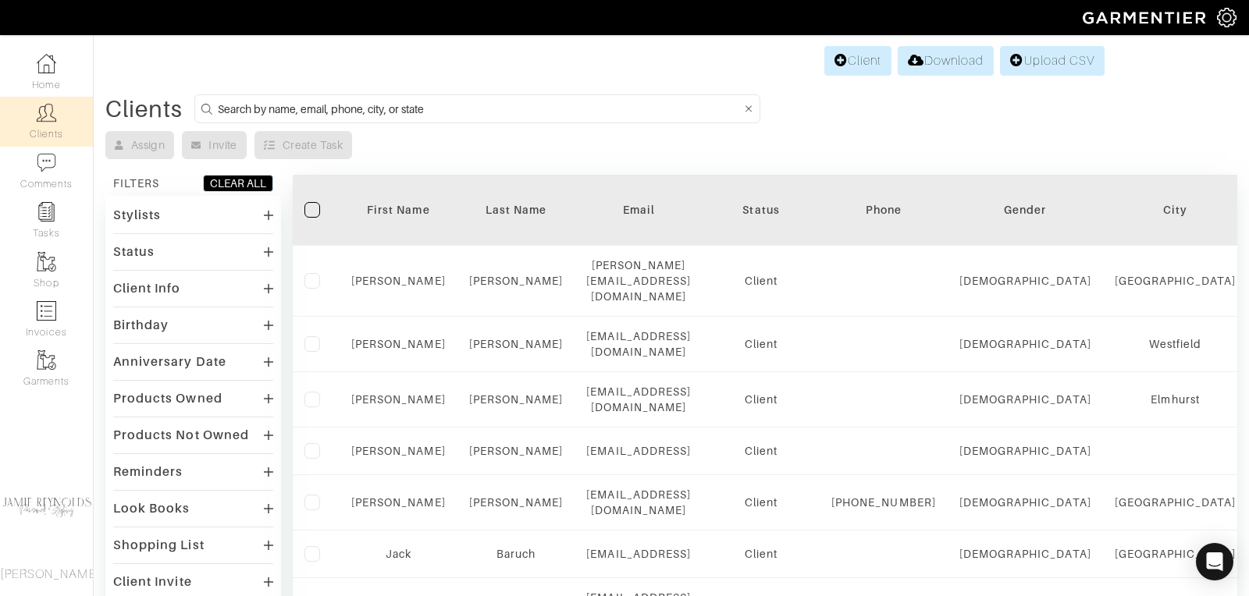
drag, startPoint x: 400, startPoint y: 106, endPoint x: 414, endPoint y: 36, distance: 71.6
click at [400, 106] on input at bounding box center [479, 109] width 523 height 20
type input "[PERSON_NAME]"
click at [510, 102] on input "[PERSON_NAME]" at bounding box center [479, 109] width 523 height 20
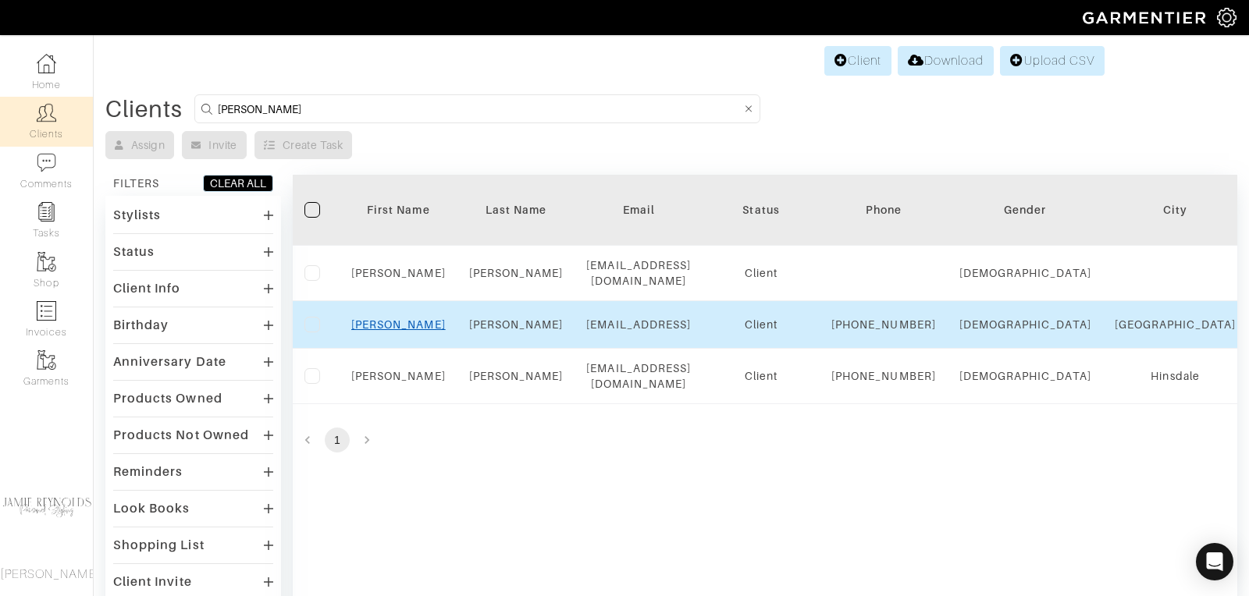
click at [400, 325] on link "Andrew" at bounding box center [398, 324] width 94 height 12
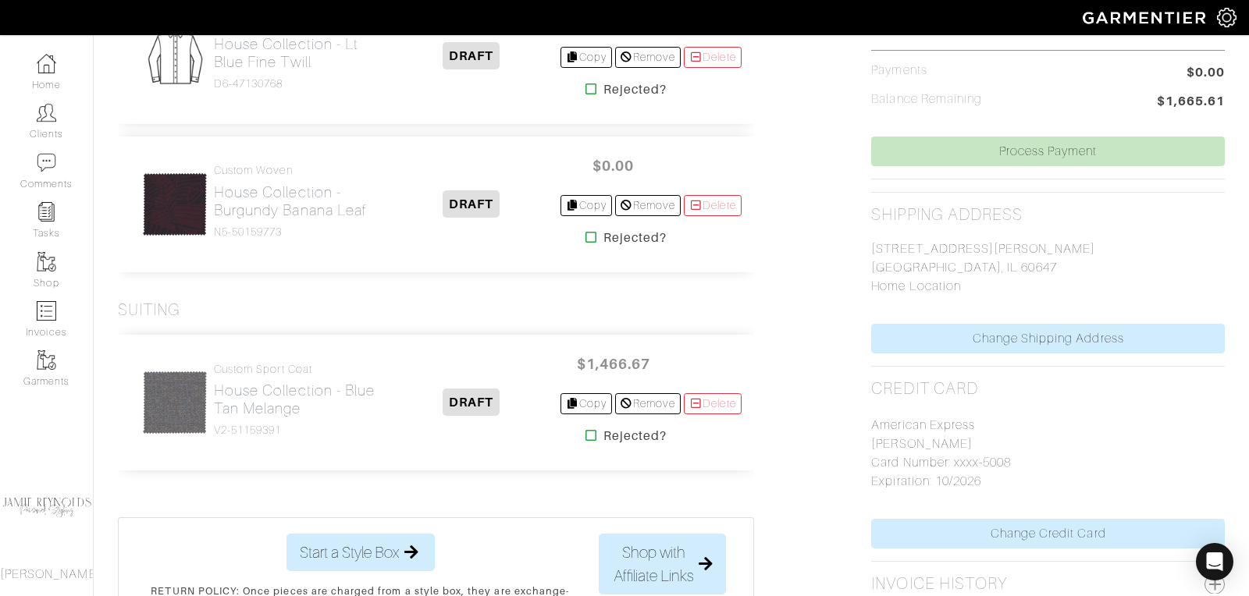
scroll to position [660, 0]
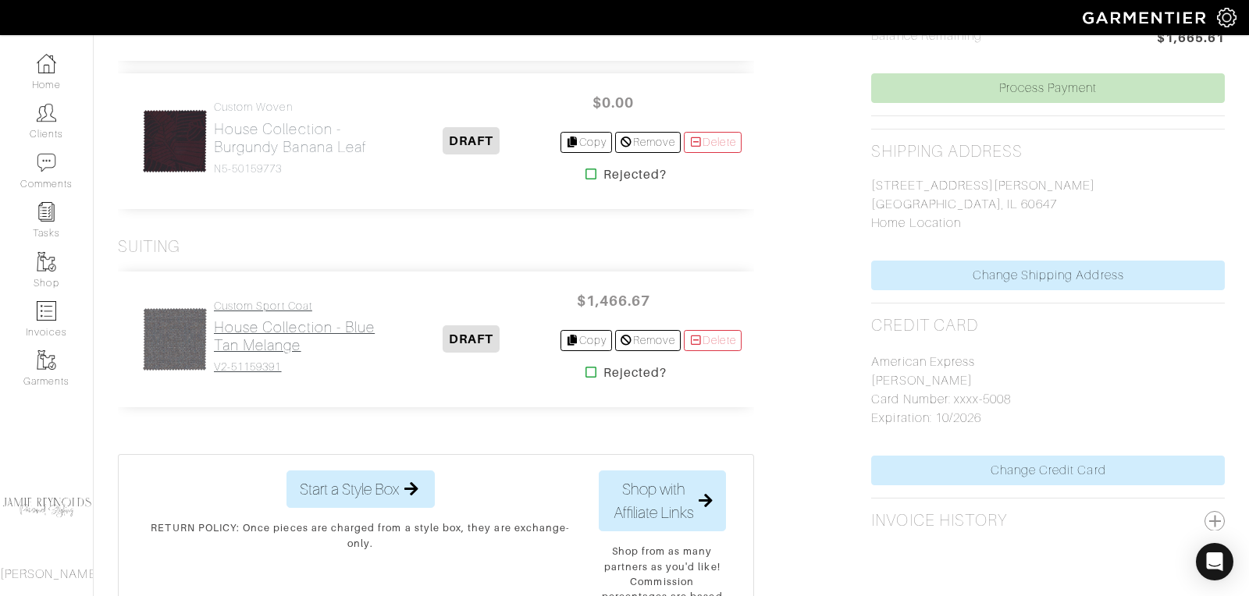
click at [249, 352] on link "Custom Sport Coat House Collection - Blue Tan Melange V2-51159391" at bounding box center [298, 337] width 169 height 75
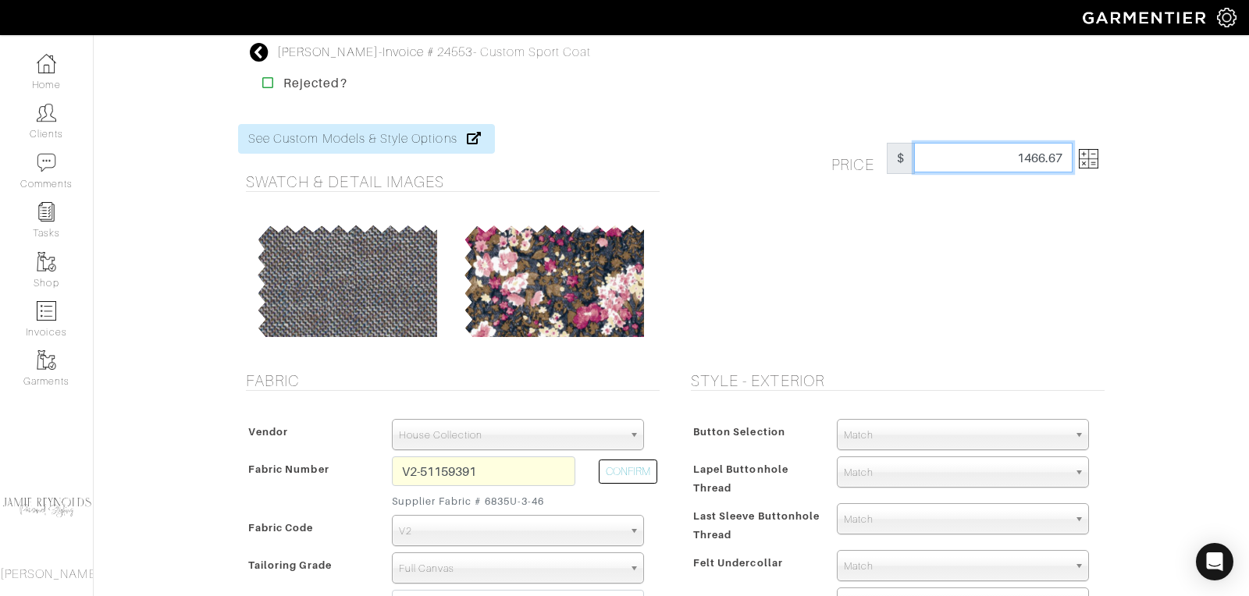
click at [1043, 163] on input "1466.67" at bounding box center [993, 158] width 158 height 30
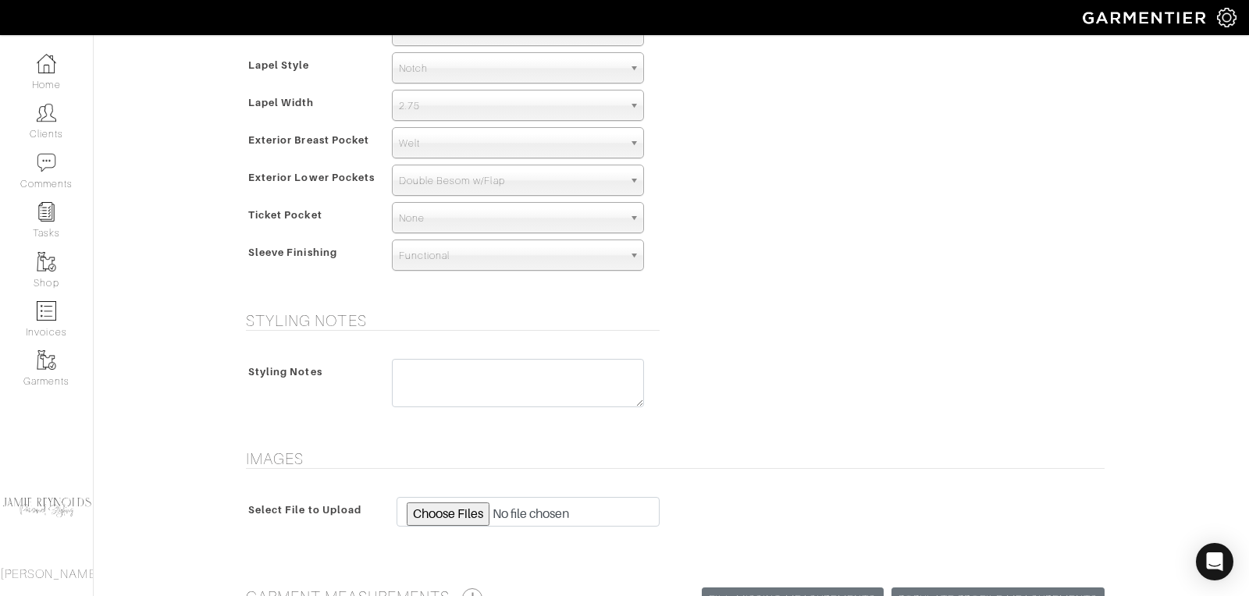
scroll to position [1166, 0]
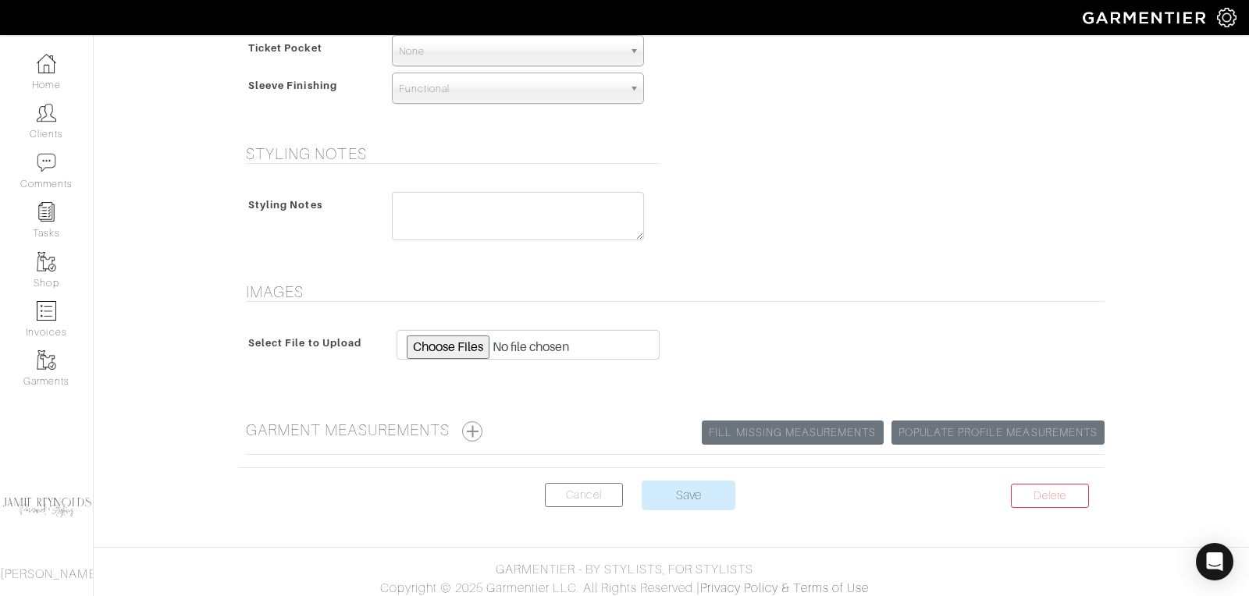
click at [691, 481] on input "Save" at bounding box center [689, 496] width 94 height 30
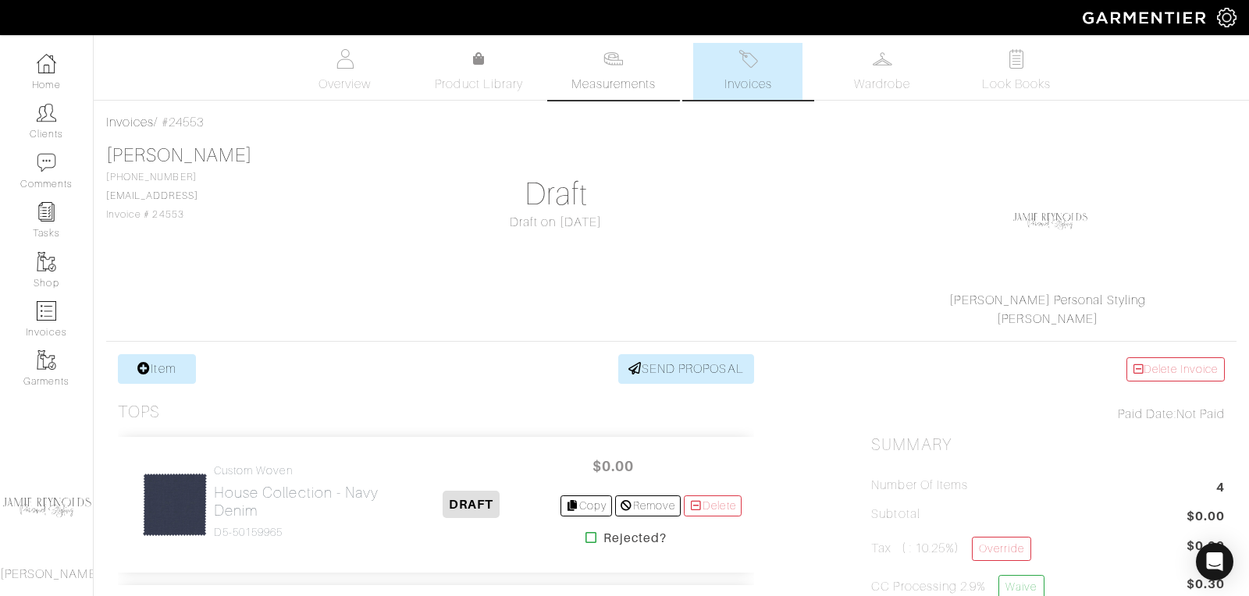
click at [606, 76] on span "Measurements" at bounding box center [613, 84] width 85 height 19
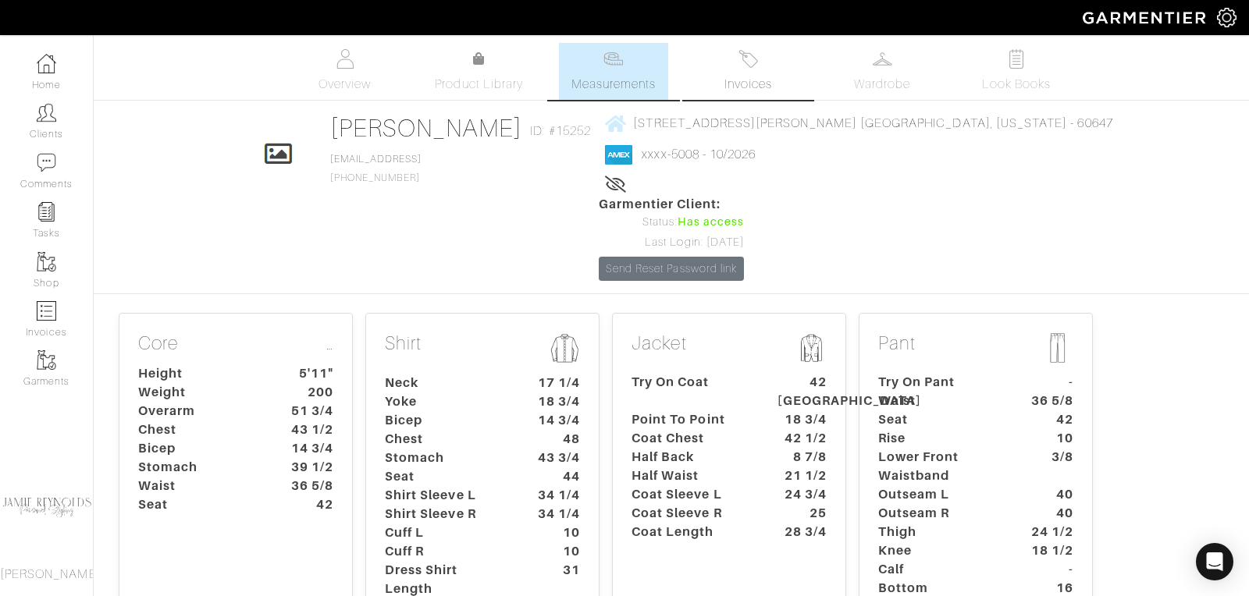
click at [730, 78] on span "Invoices" at bounding box center [748, 84] width 48 height 19
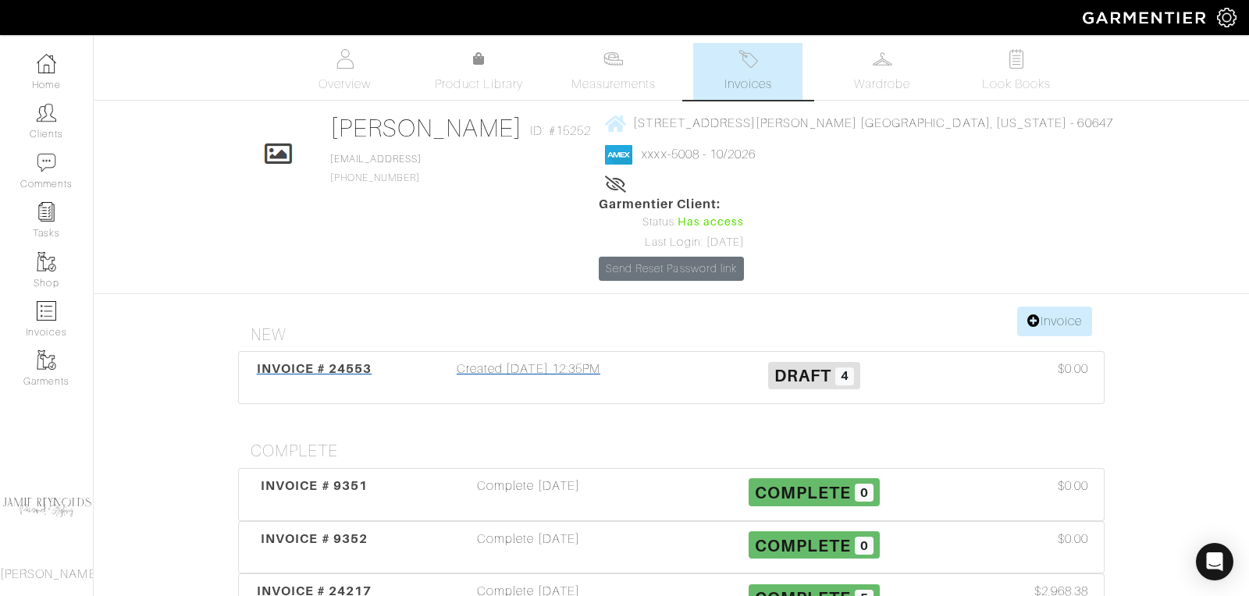
click at [327, 361] on span "INVOICE # 24553" at bounding box center [315, 368] width 116 height 15
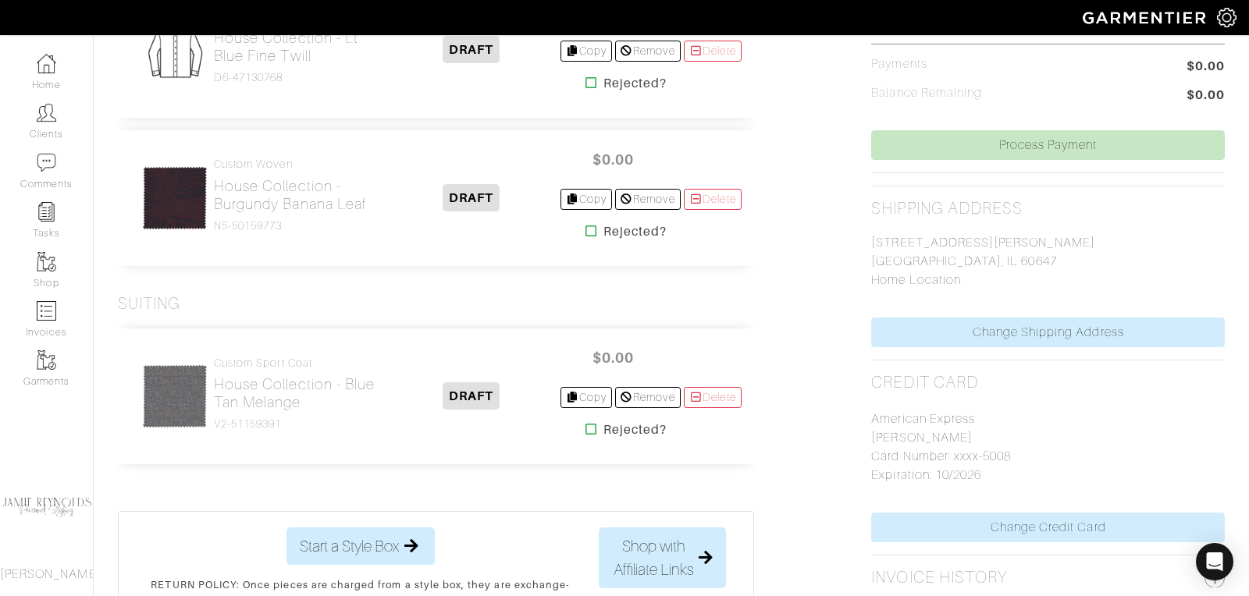
scroll to position [628, 0]
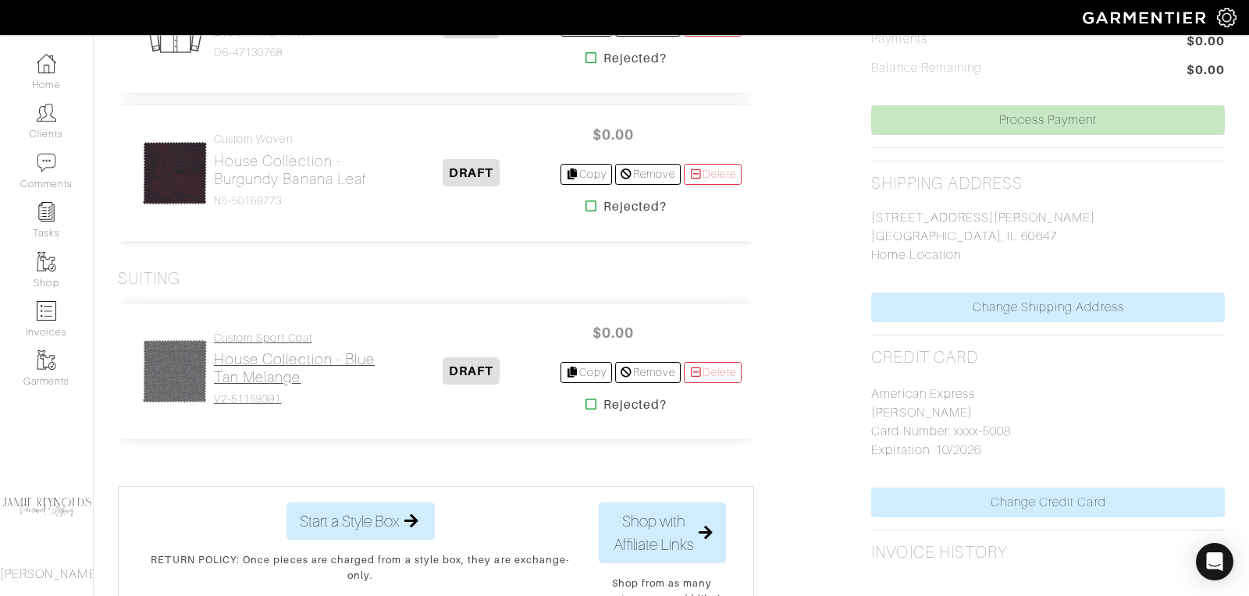
click at [246, 368] on h2 "House Collection - Blue Tan Melange" at bounding box center [298, 368] width 169 height 36
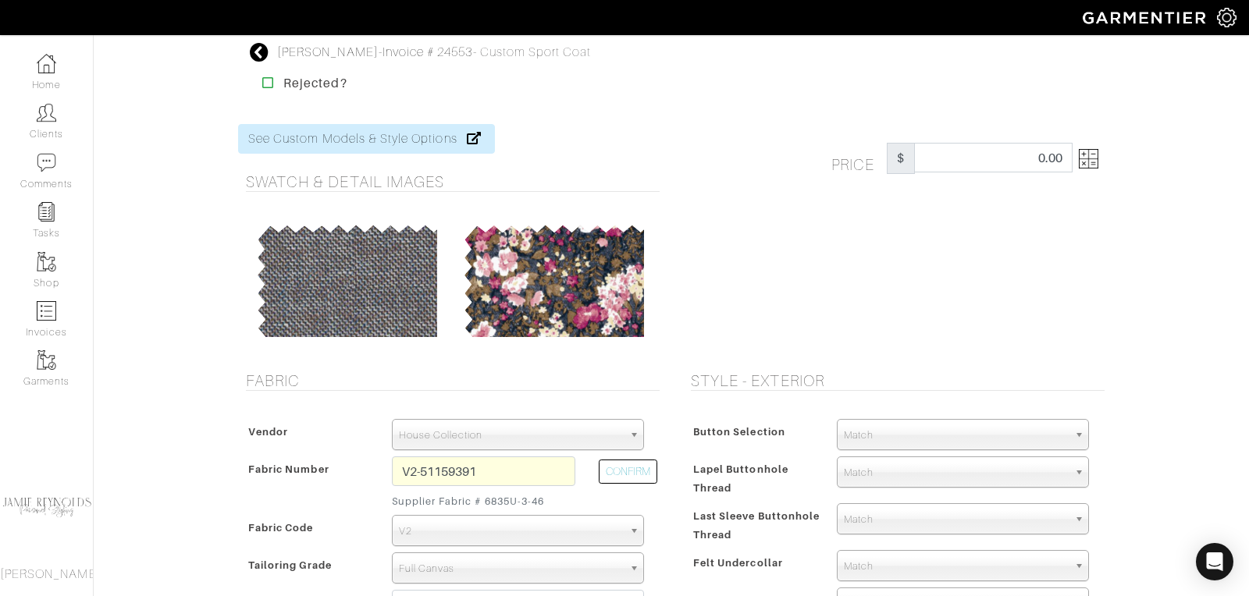
click at [263, 50] on icon at bounding box center [260, 52] width 20 height 19
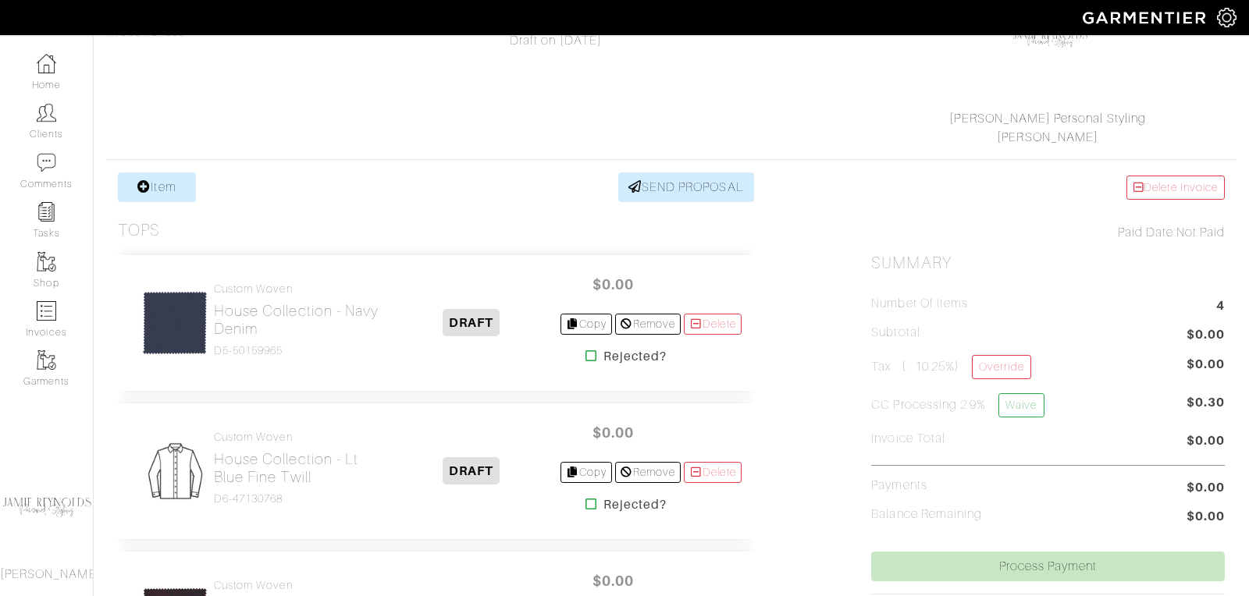
scroll to position [316, 0]
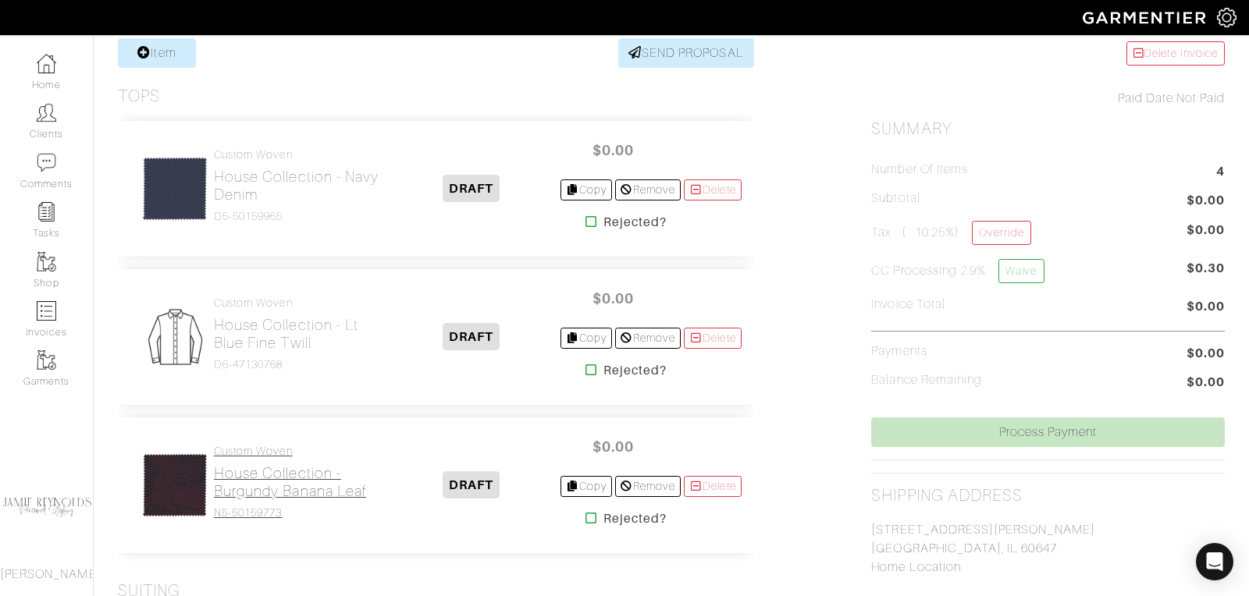
click at [258, 475] on h2 "House Collection - Burgundy Banana Leaf" at bounding box center [298, 482] width 169 height 36
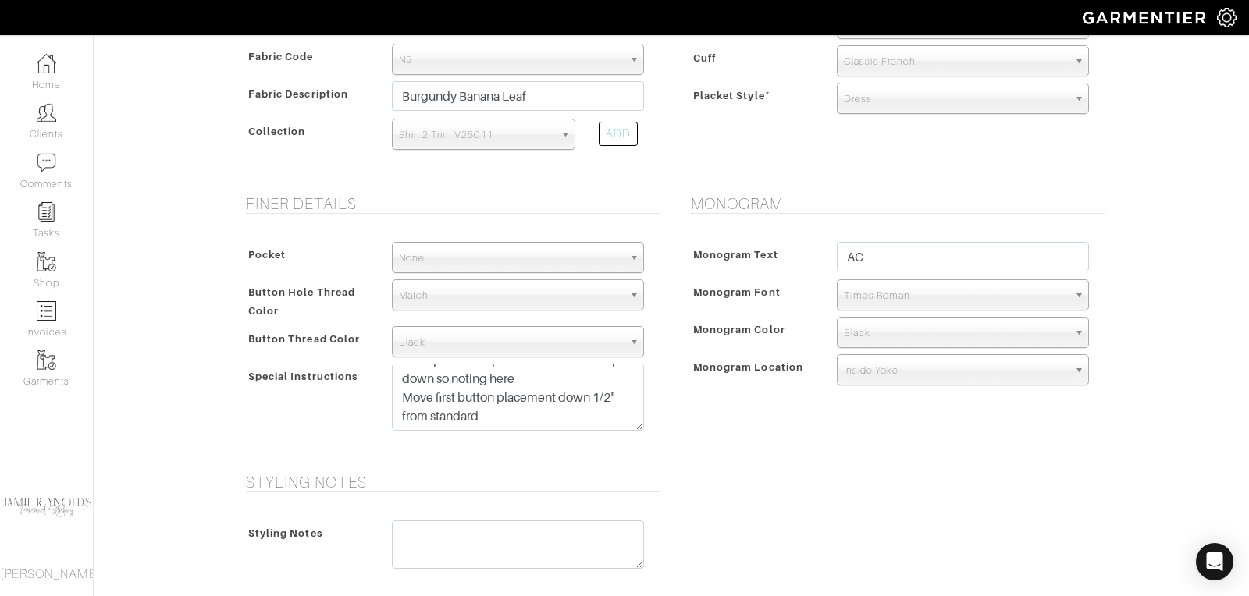
scroll to position [489, 0]
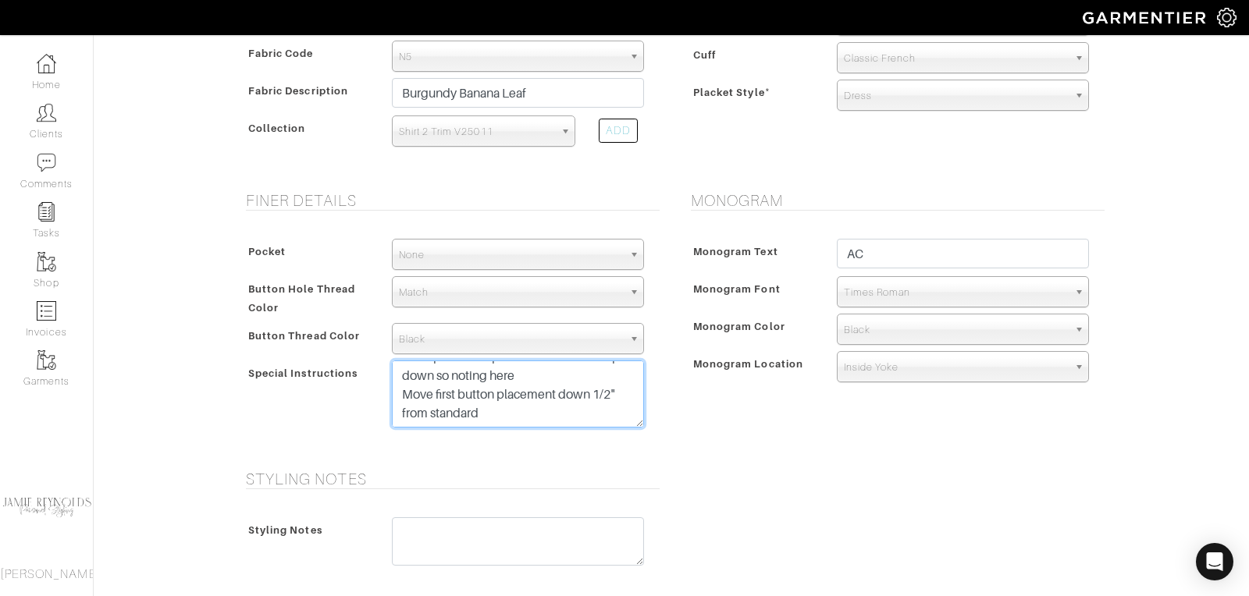
click at [490, 414] on textarea "FACTORY REMAKE Windsor Spread collar - Not American Spread Increase collar heig…" at bounding box center [518, 394] width 252 height 67
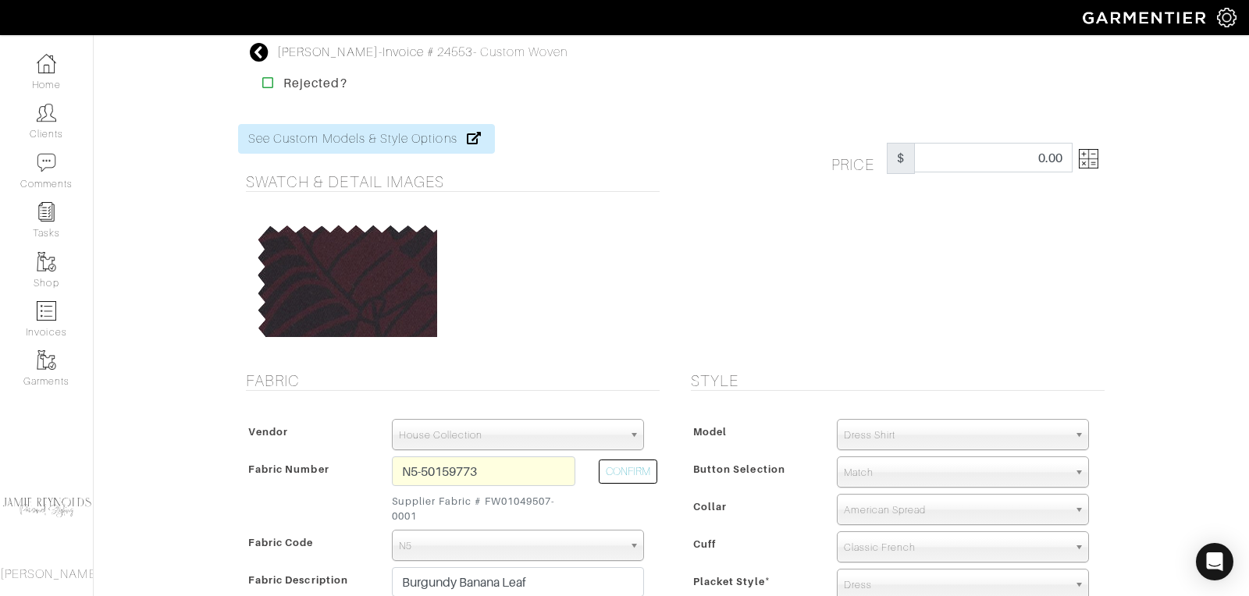
type textarea "FACTORY REMAKE Windsor Spread collar - Not American Spread Increase collar heig…"
click at [258, 48] on icon at bounding box center [260, 52] width 20 height 19
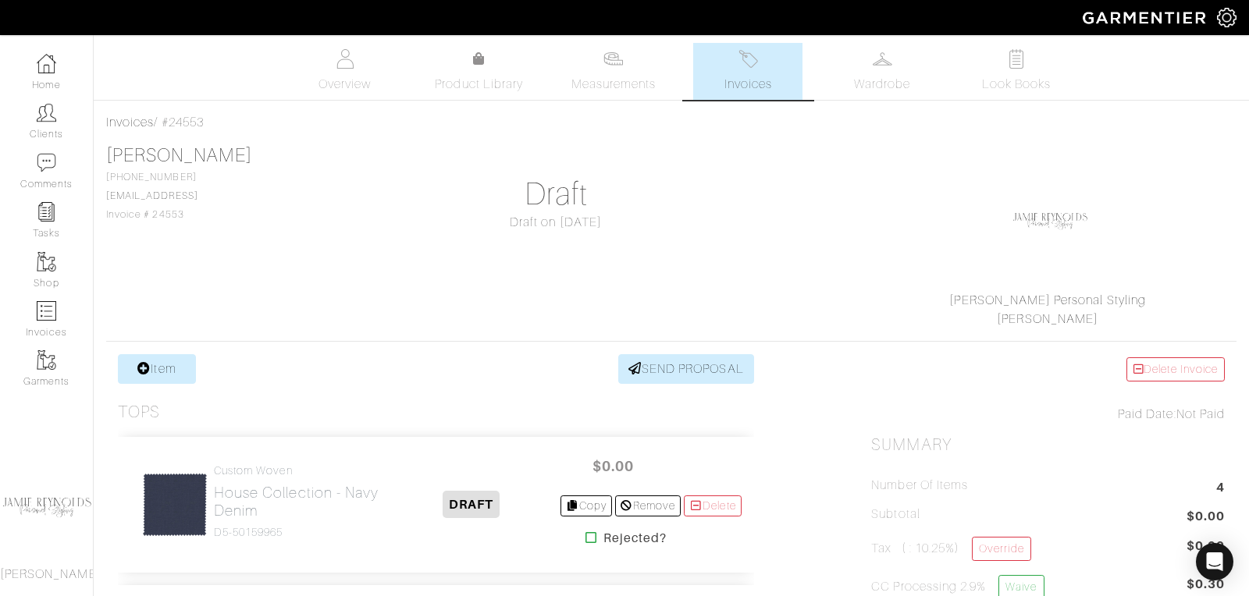
click at [747, 79] on span "Invoices" at bounding box center [748, 84] width 48 height 19
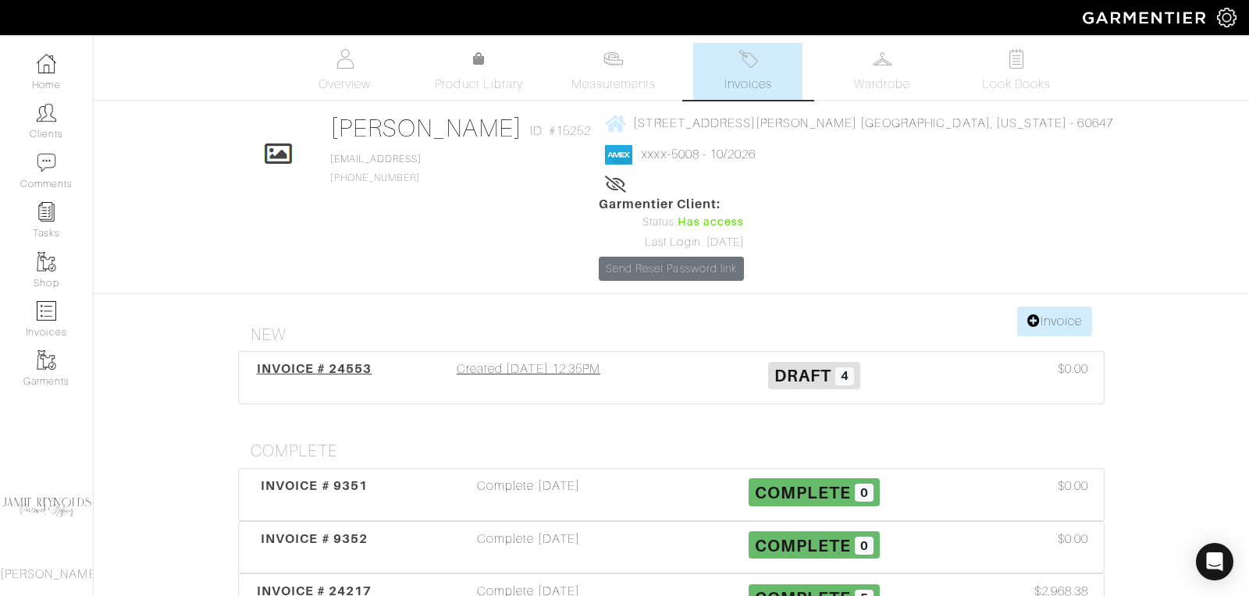
click at [325, 361] on span "INVOICE # 24553" at bounding box center [315, 368] width 116 height 15
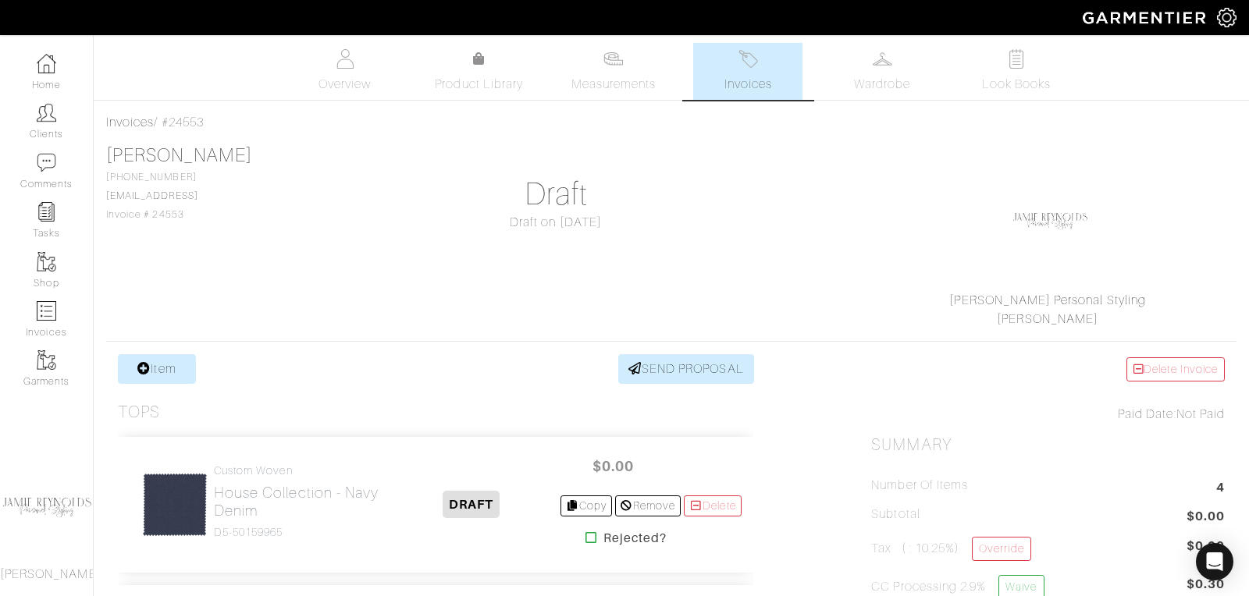
click at [738, 81] on span "Invoices" at bounding box center [748, 84] width 48 height 19
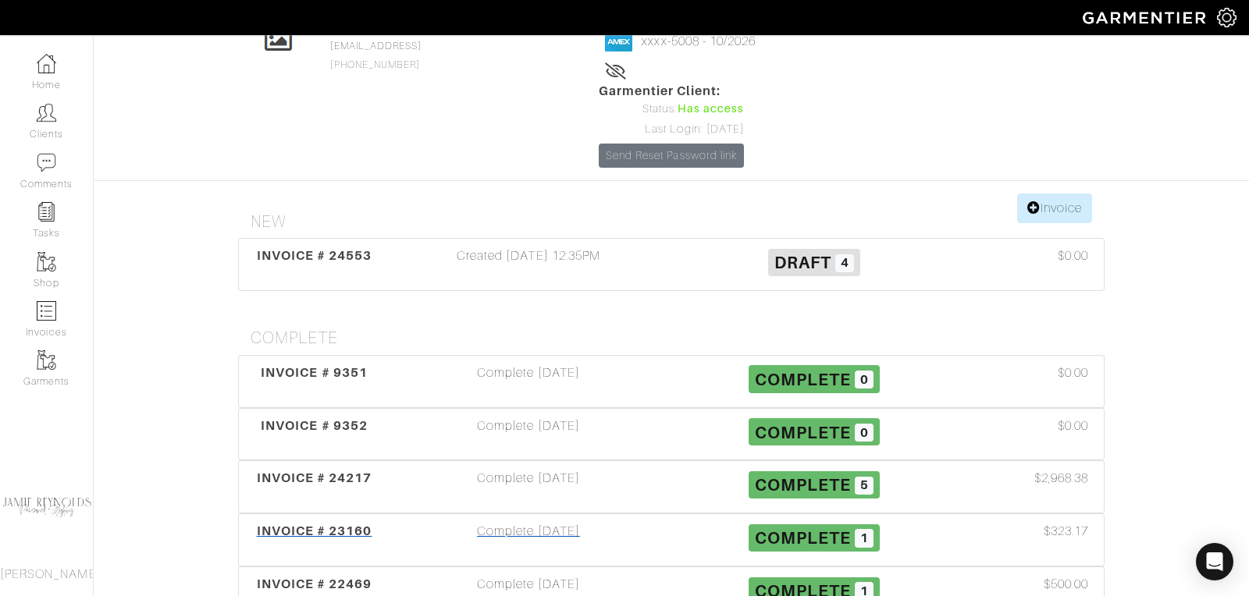
scroll to position [126, 0]
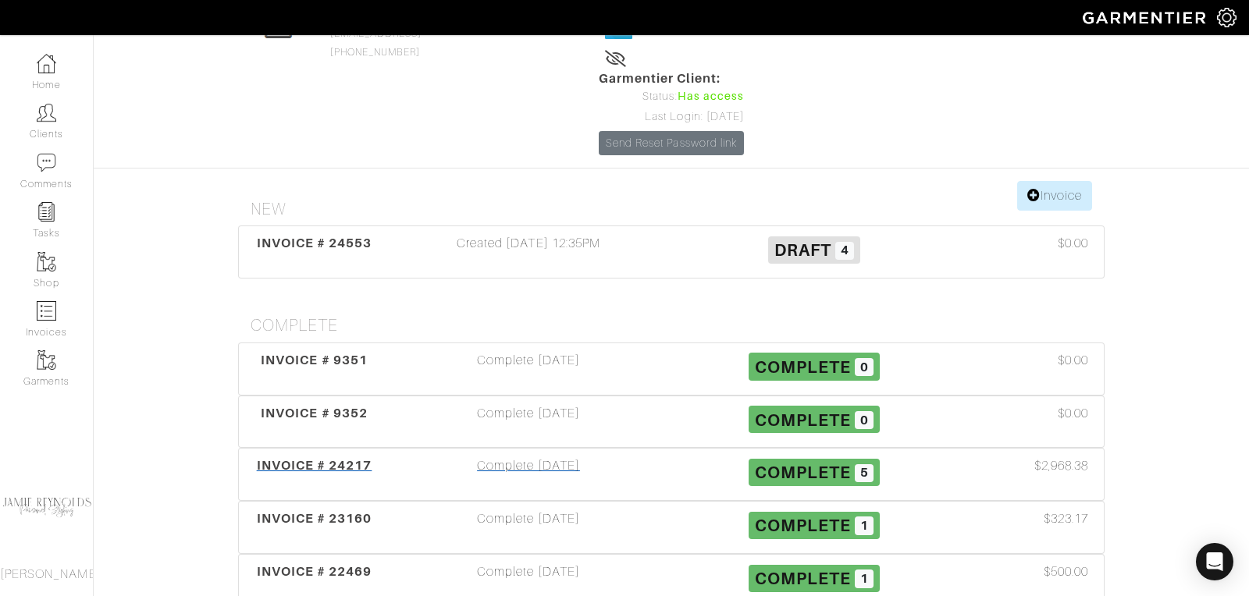
click at [301, 458] on span "INVOICE # 24217" at bounding box center [315, 465] width 116 height 15
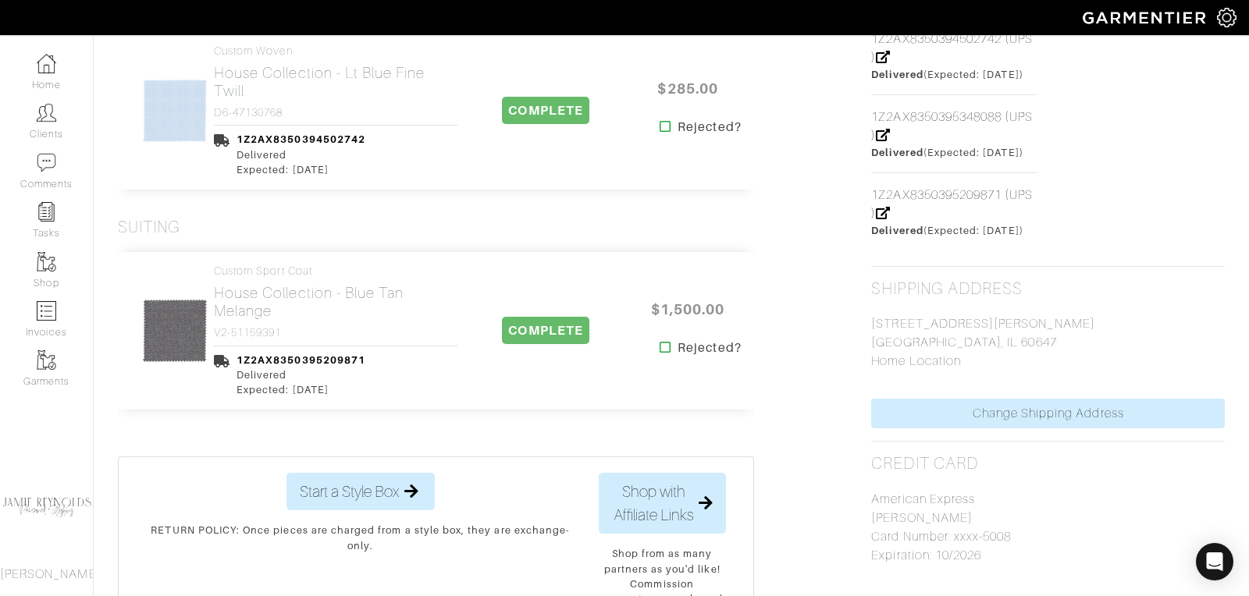
scroll to position [898, 0]
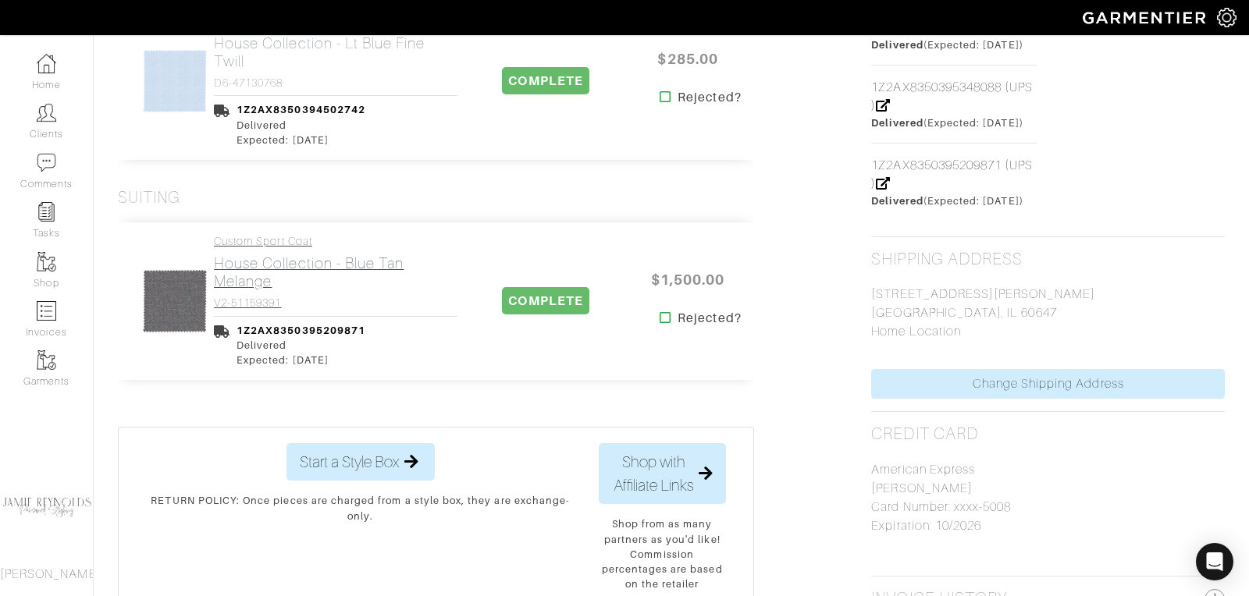
click at [349, 271] on h2 "House Collection - Blue Tan Melange" at bounding box center [336, 272] width 244 height 36
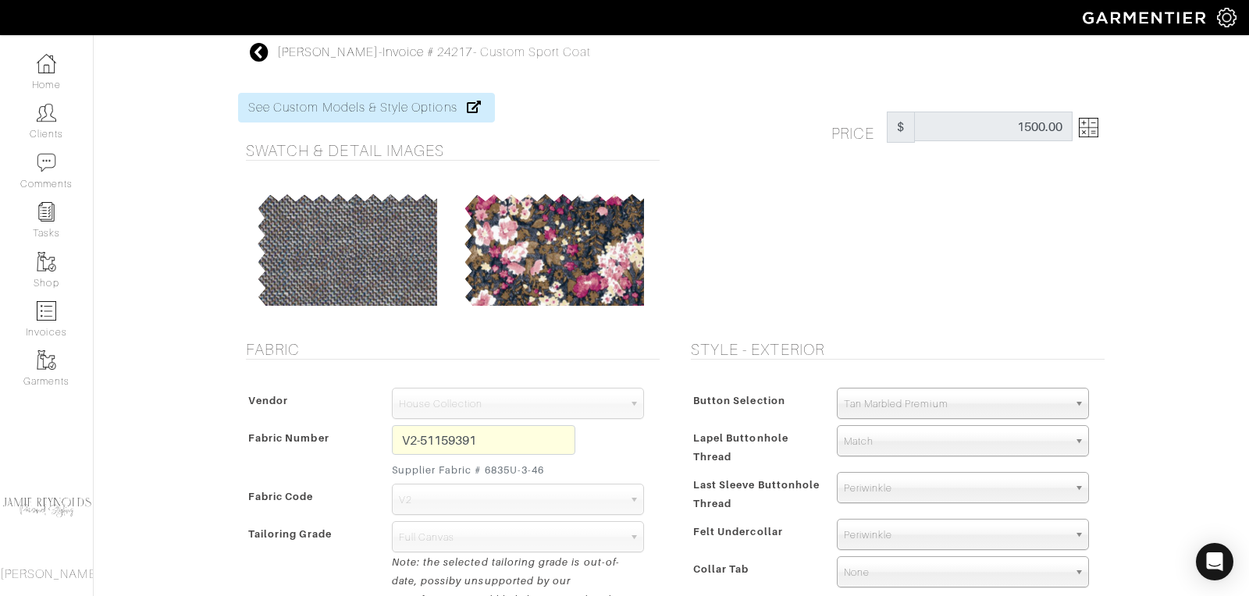
click at [257, 48] on icon at bounding box center [260, 52] width 20 height 19
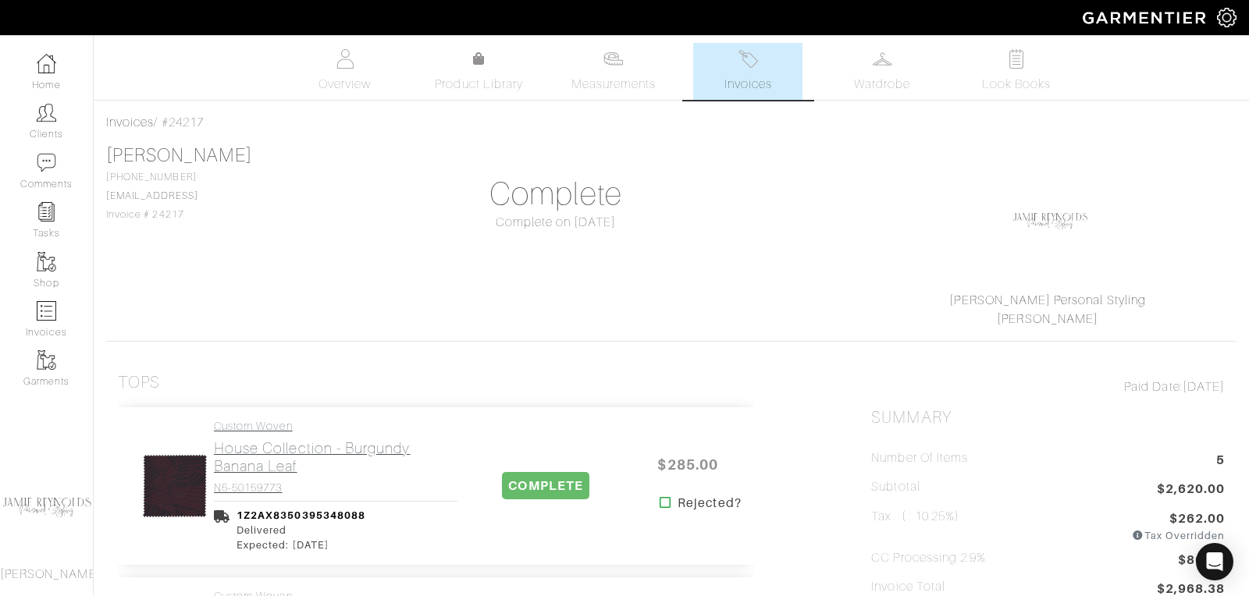
click at [302, 450] on h2 "House Collection - Burgundy Banana Leaf" at bounding box center [336, 457] width 244 height 36
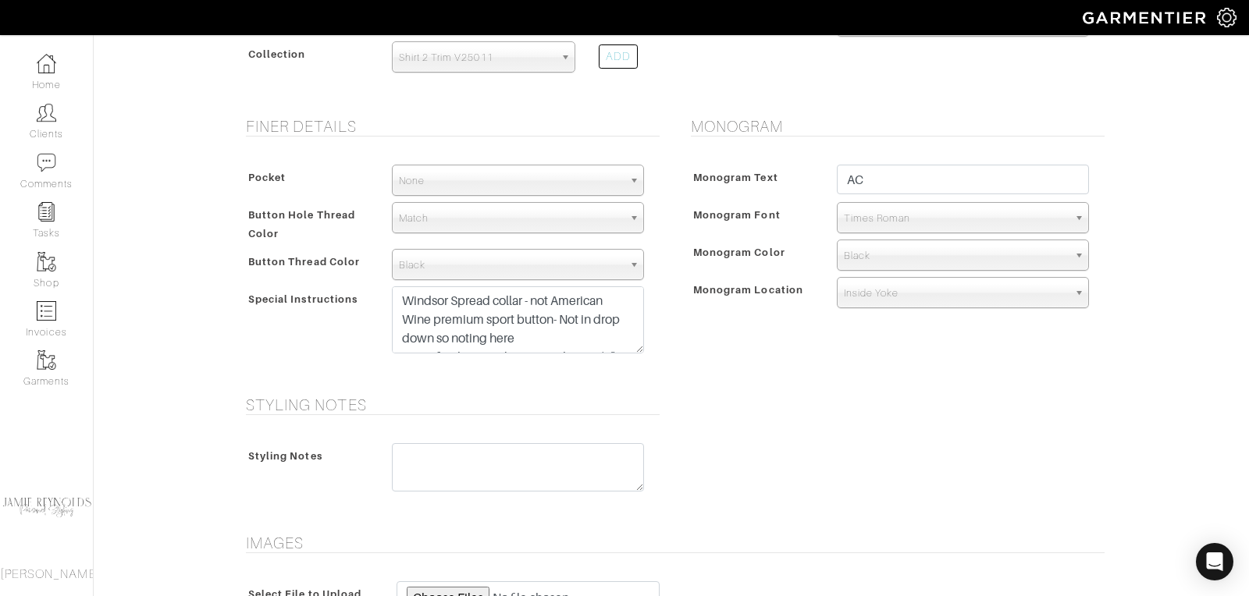
scroll to position [574, 0]
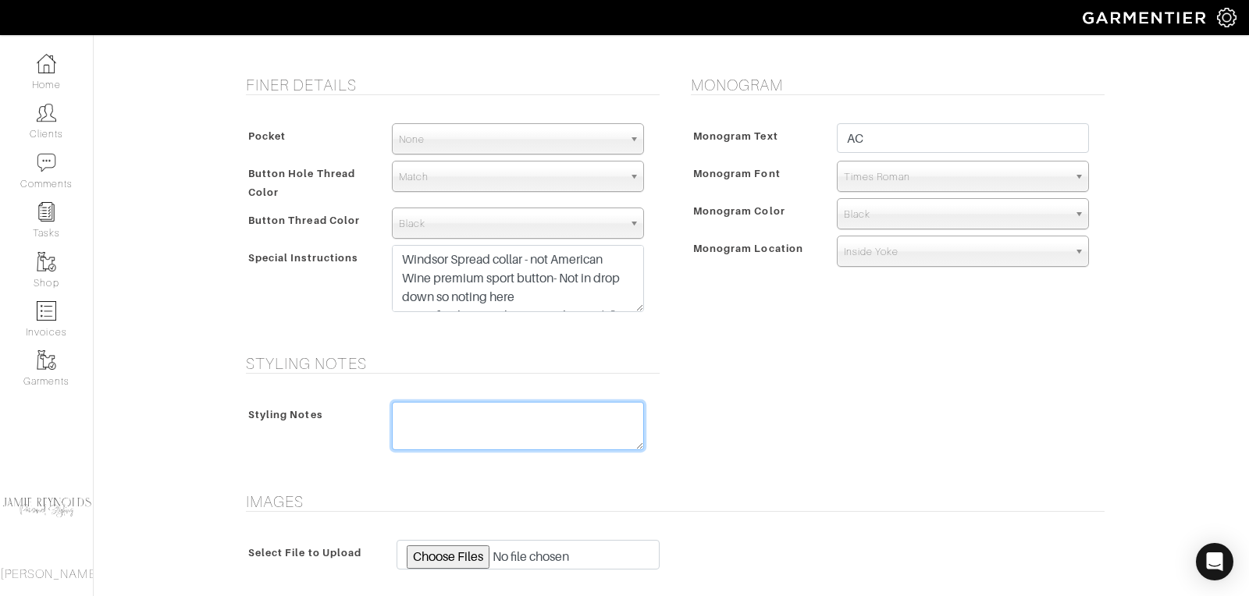
drag, startPoint x: 436, startPoint y: 424, endPoint x: 447, endPoint y: 356, distance: 68.8
click at [436, 423] on textarea at bounding box center [518, 426] width 252 height 48
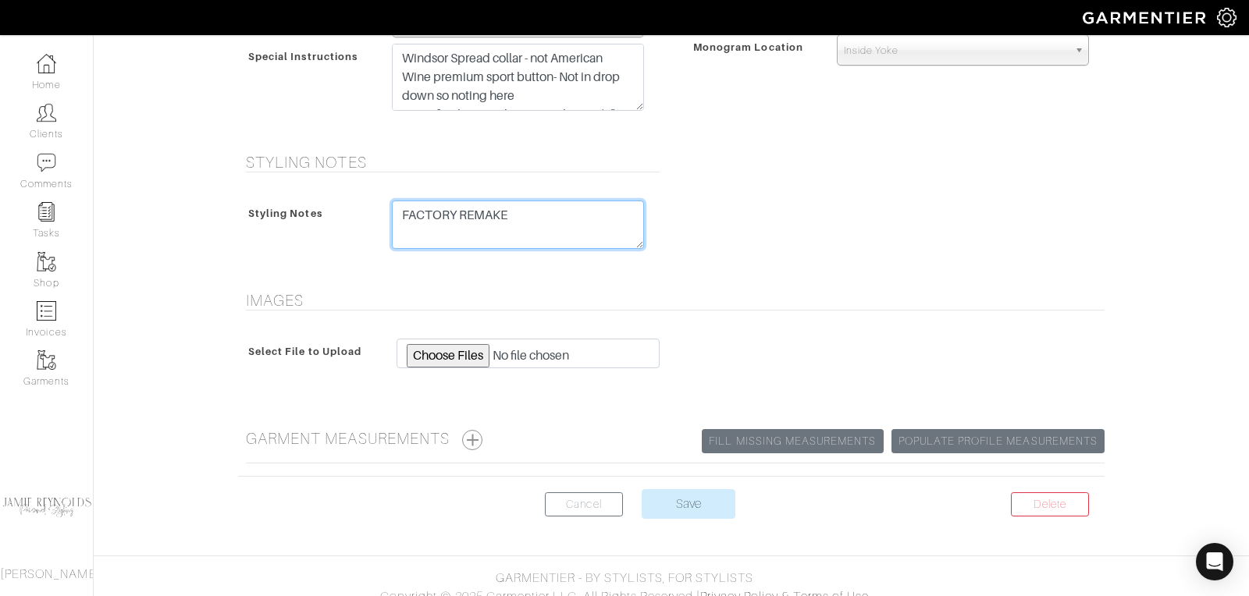
scroll to position [784, 0]
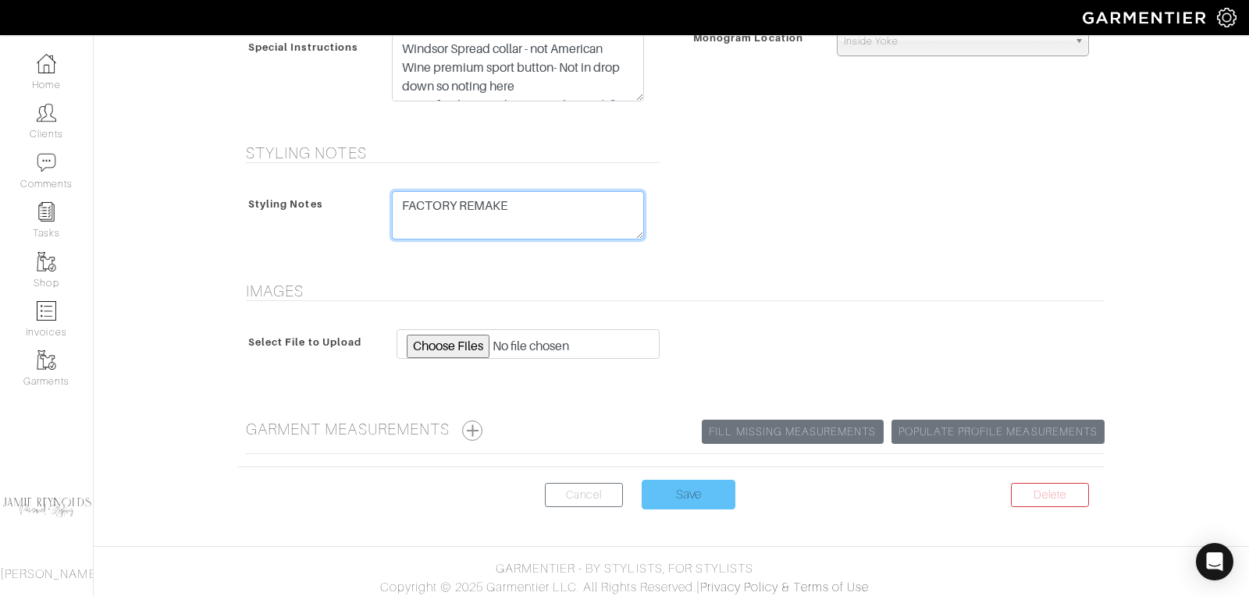
type textarea "FACTORY REMAKE"
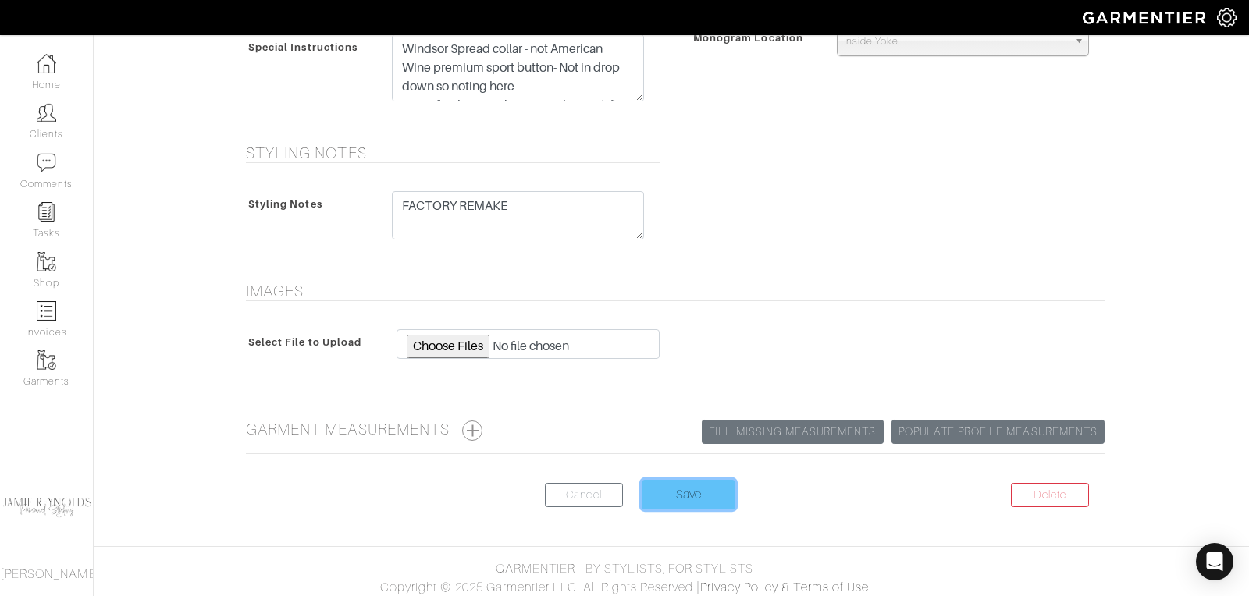
click at [677, 480] on input "Save" at bounding box center [689, 495] width 94 height 30
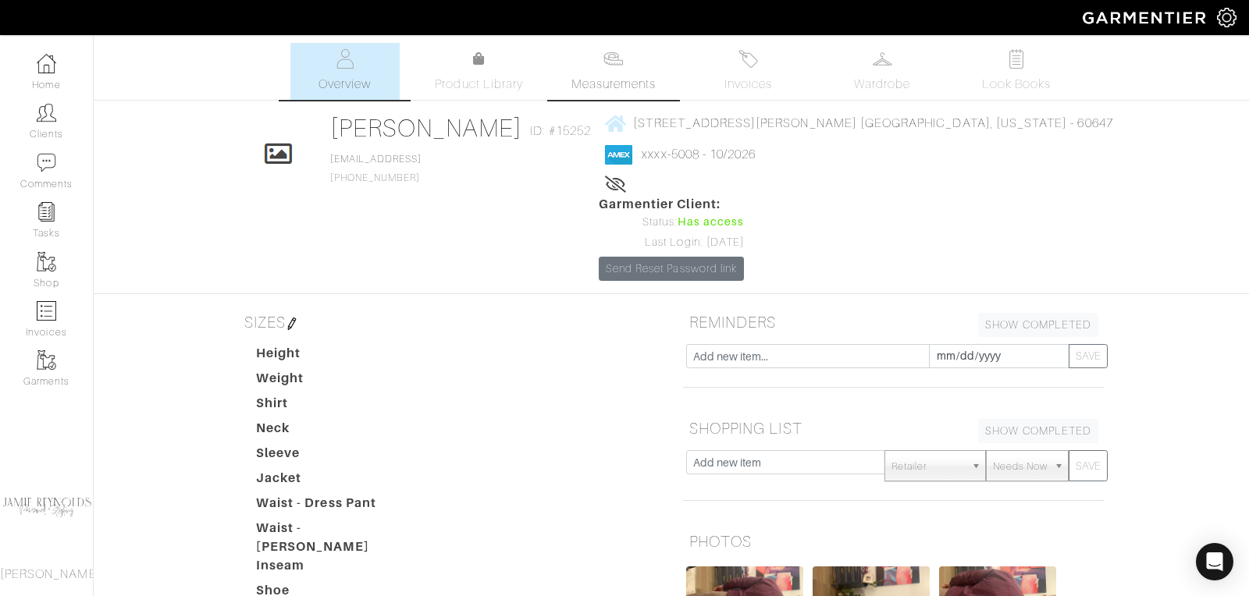
click at [621, 62] on img at bounding box center [613, 59] width 20 height 20
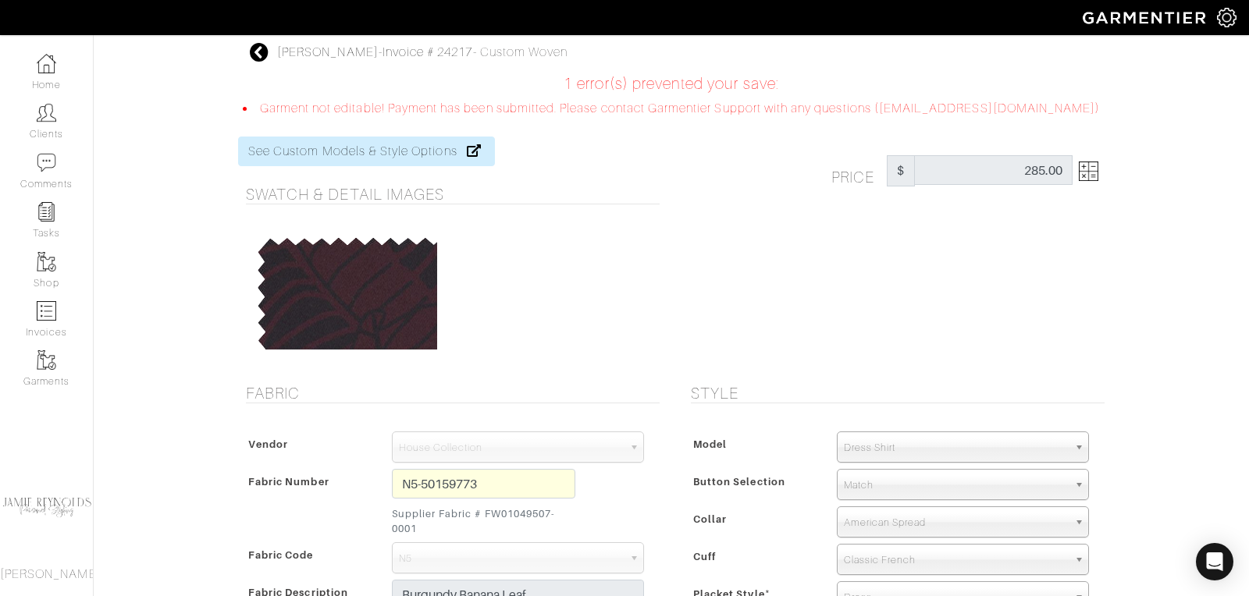
click at [261, 55] on icon at bounding box center [260, 52] width 20 height 19
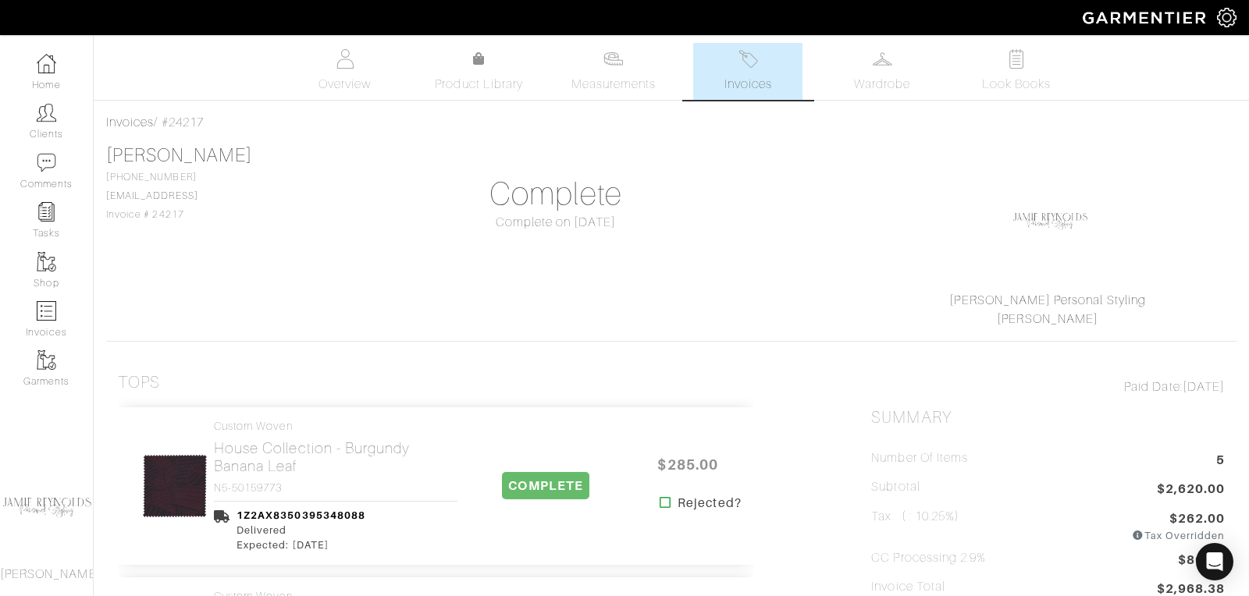
click at [743, 91] on span "Invoices" at bounding box center [748, 84] width 48 height 19
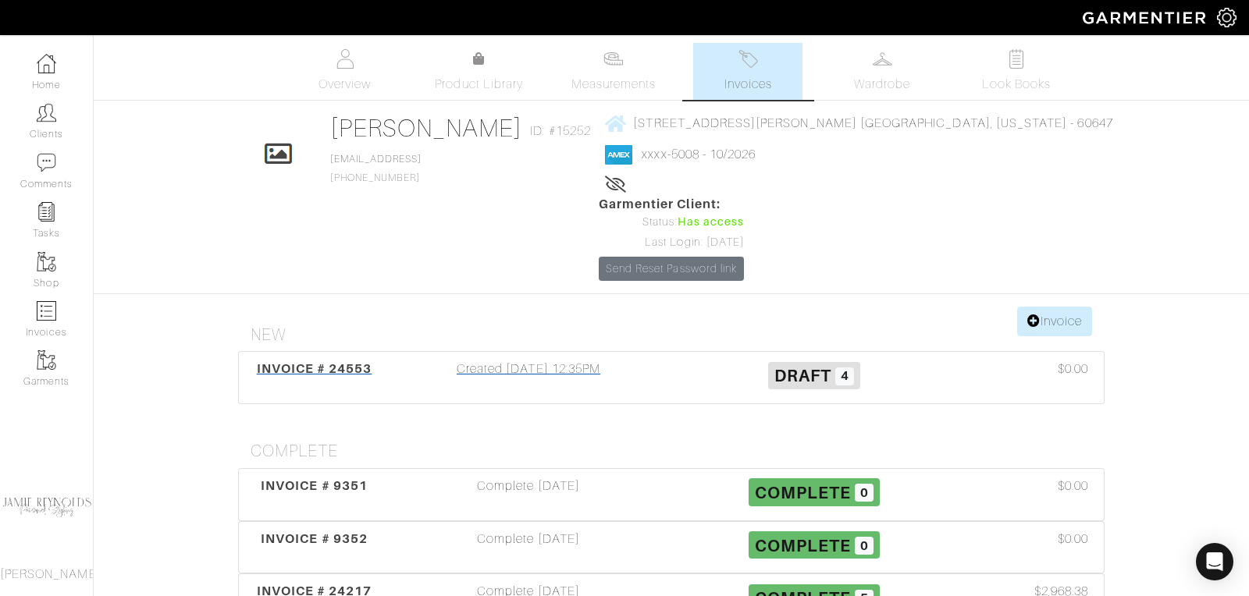
click at [316, 361] on span "INVOICE # 24553" at bounding box center [315, 368] width 116 height 15
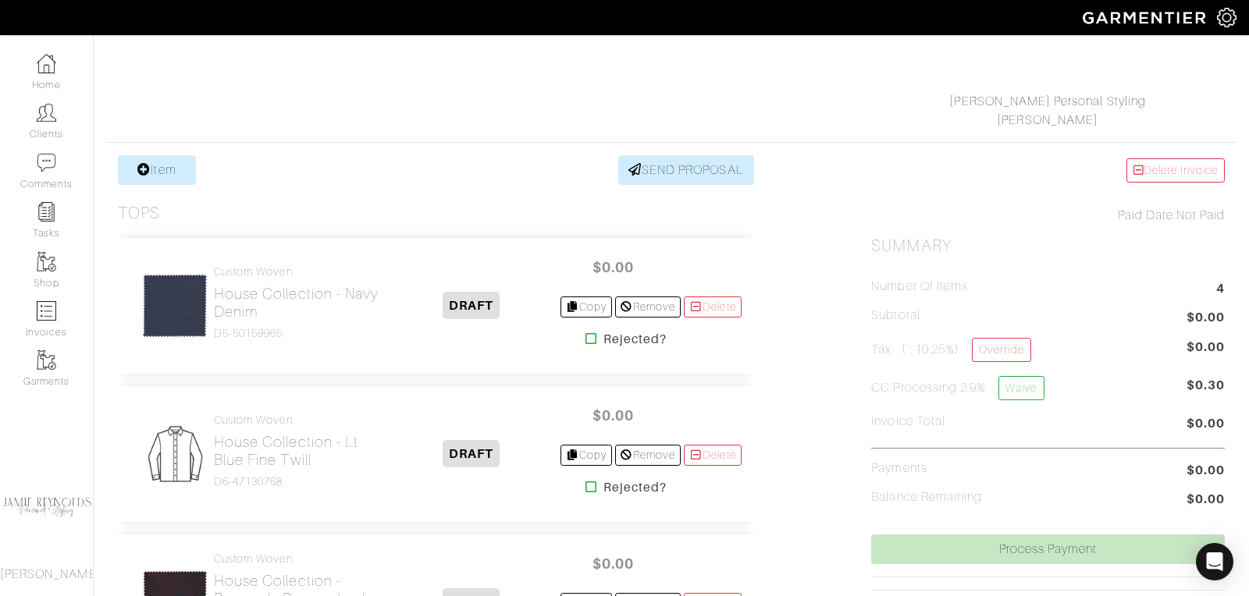
scroll to position [258, 0]
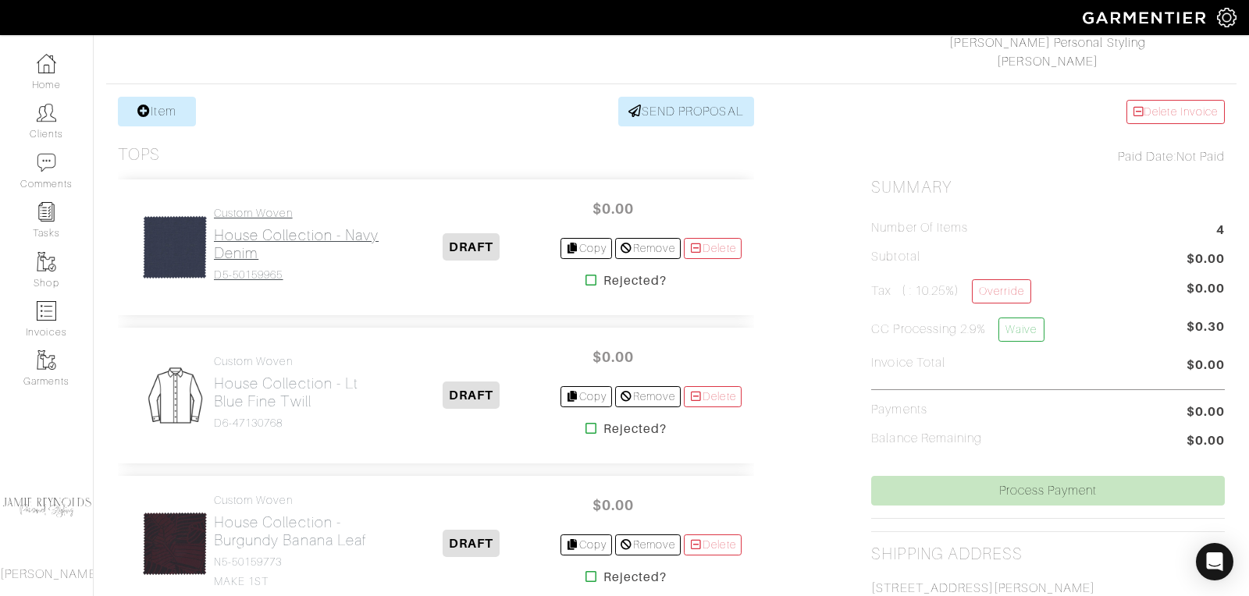
click at [277, 248] on h2 "House Collection - Navy Denim" at bounding box center [298, 244] width 169 height 36
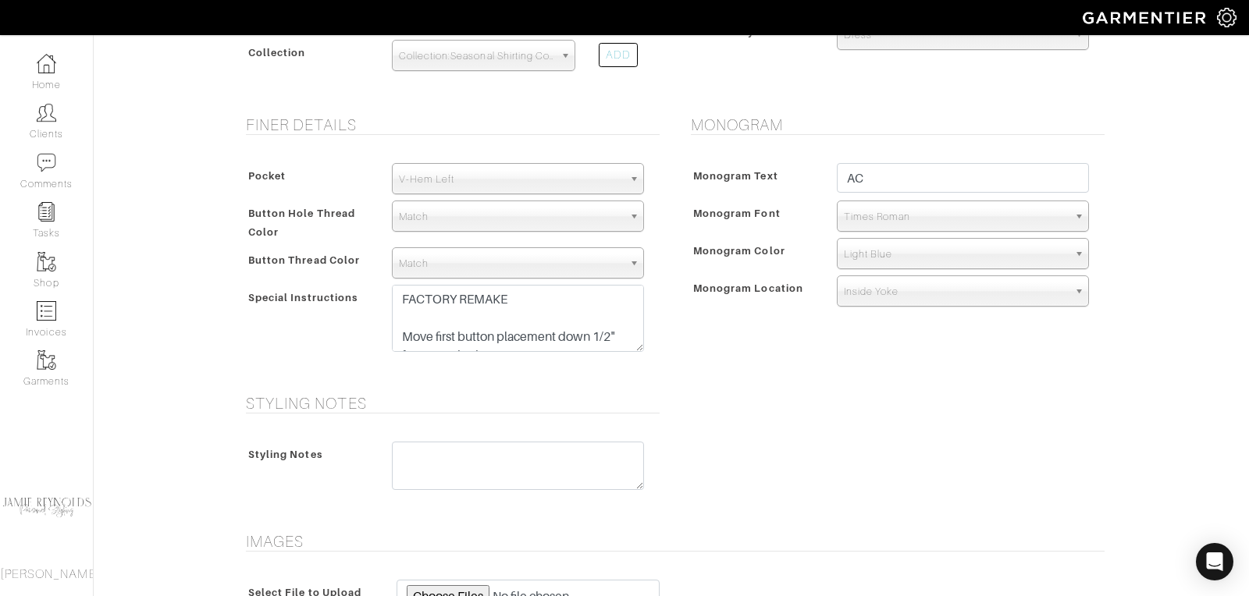
scroll to position [578, 0]
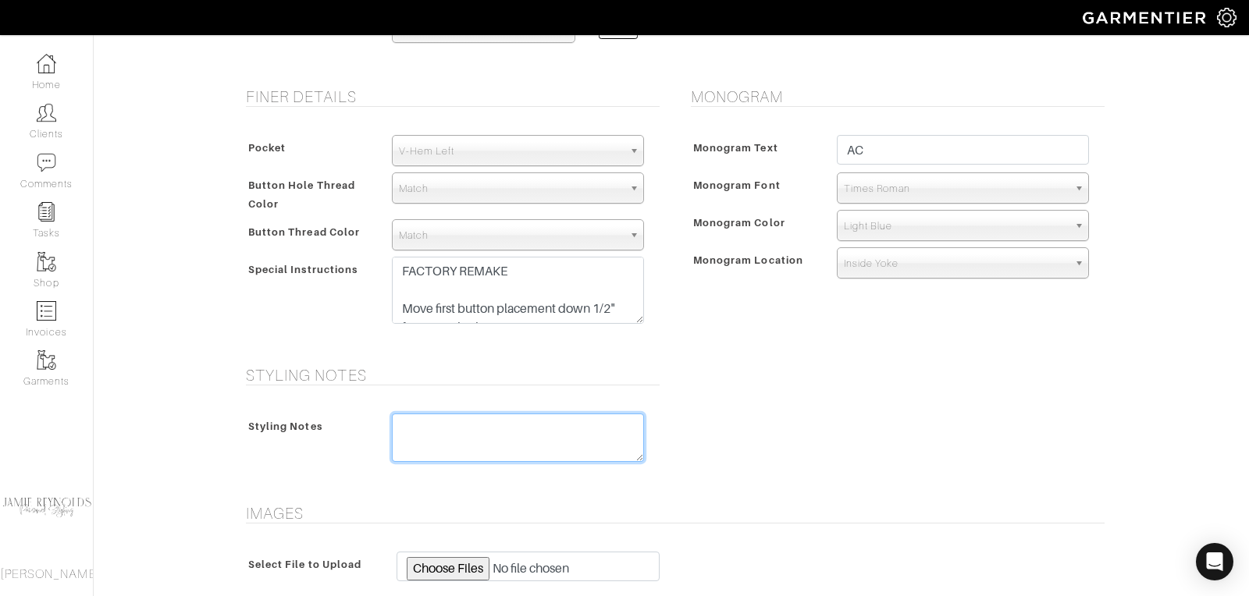
drag, startPoint x: 419, startPoint y: 424, endPoint x: 419, endPoint y: 381, distance: 42.9
click at [419, 424] on textarea at bounding box center [518, 438] width 252 height 48
drag, startPoint x: 540, startPoint y: 425, endPoint x: 372, endPoint y: 418, distance: 168.7
click at [372, 418] on div "Styling Notes FACTORY REMAKE" at bounding box center [449, 442] width 414 height 56
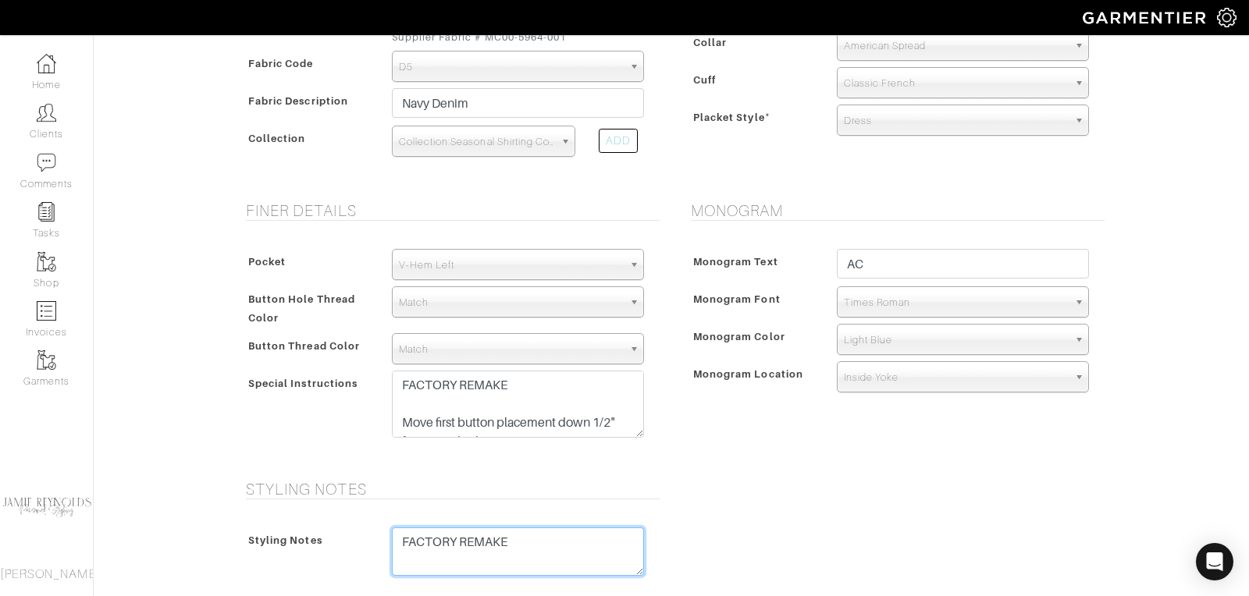
scroll to position [800, 0]
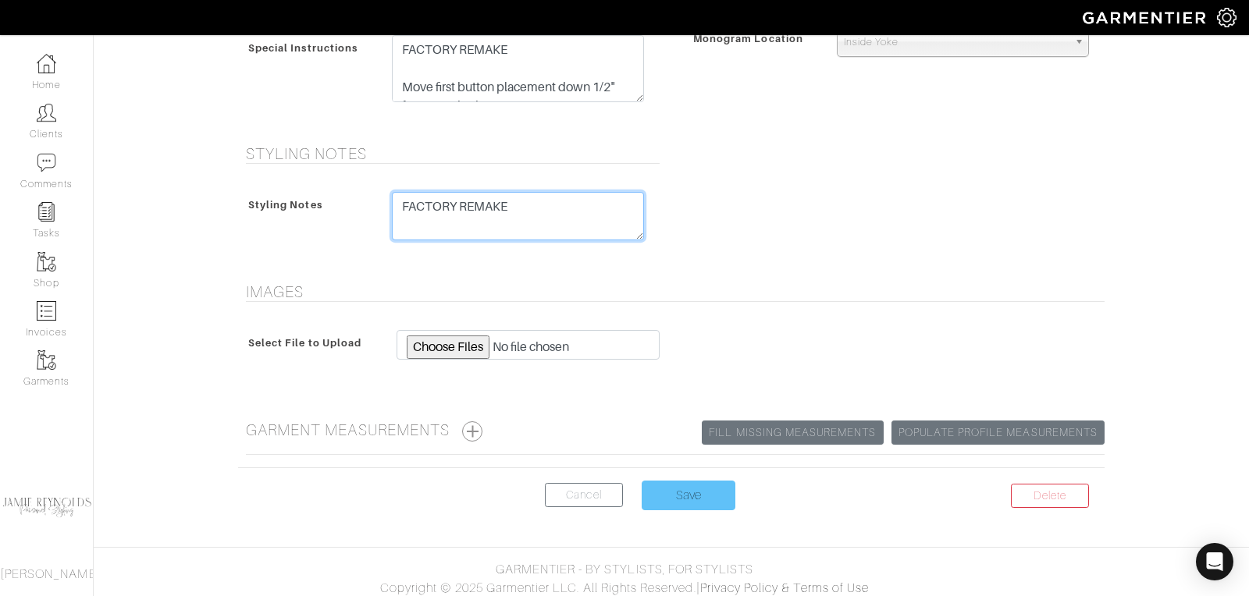
type textarea "FACTORY REMAKE"
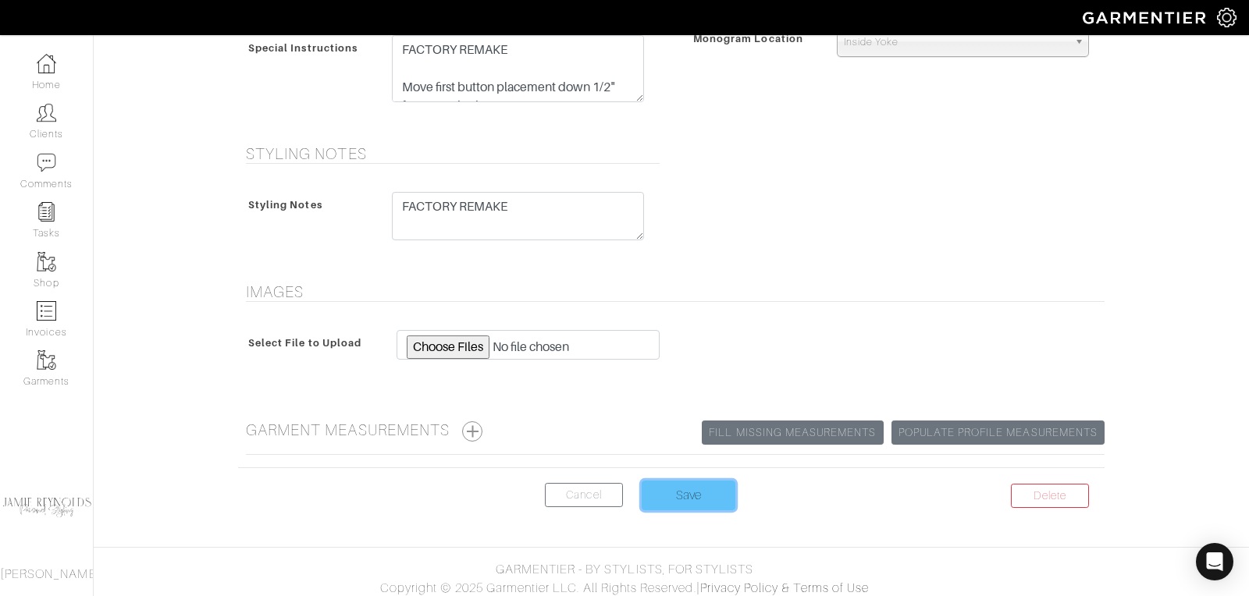
click at [690, 485] on input "Save" at bounding box center [689, 496] width 94 height 30
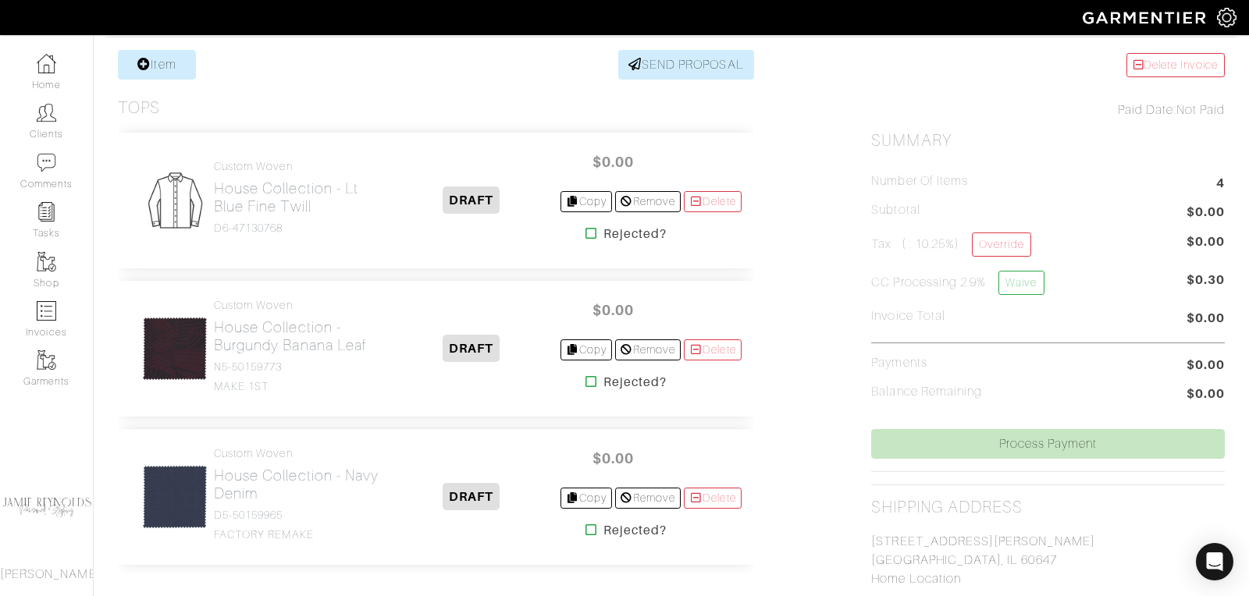
scroll to position [285, 0]
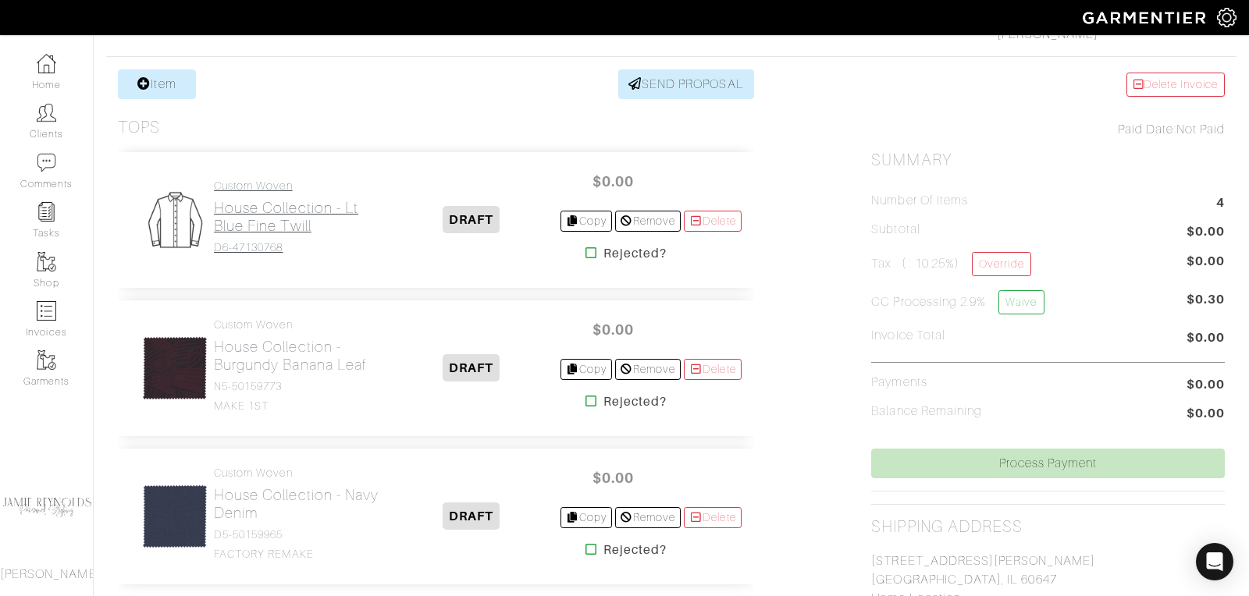
click at [279, 214] on h2 "House Collection - Lt Blue Fine Twill" at bounding box center [298, 217] width 169 height 36
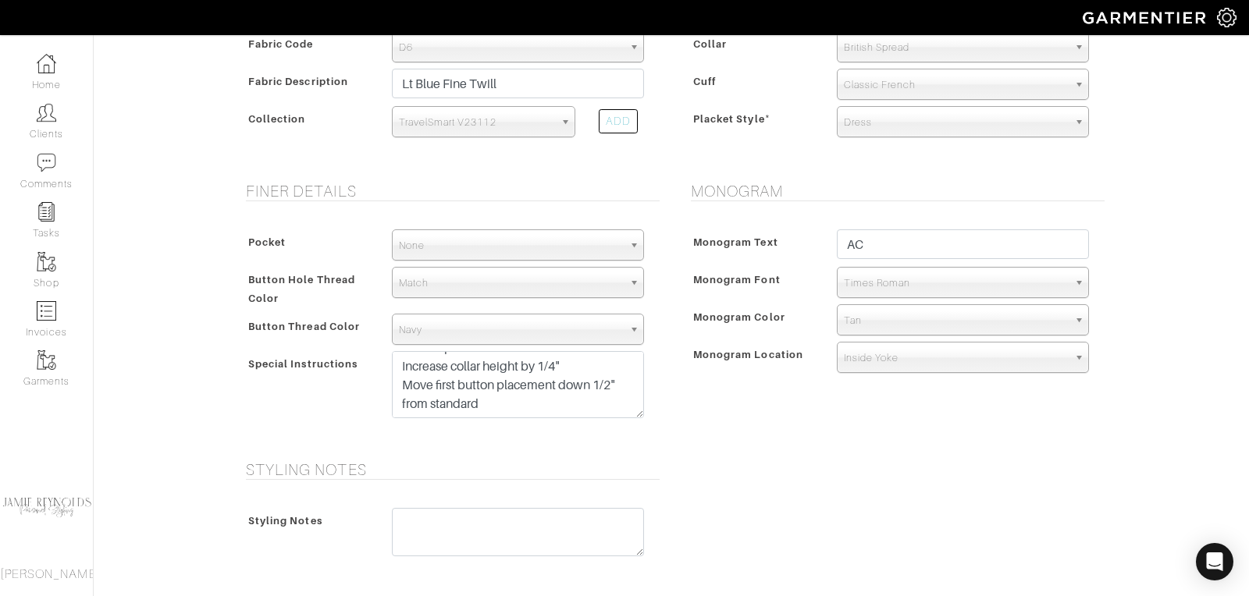
scroll to position [332, 0]
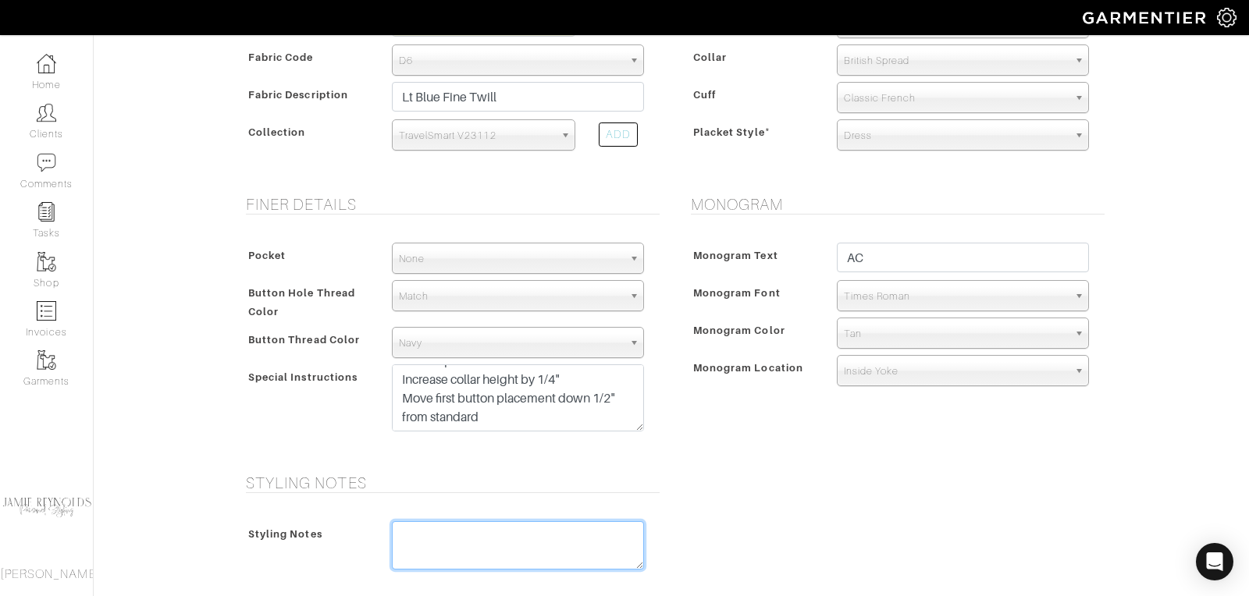
click at [431, 536] on textarea at bounding box center [518, 545] width 252 height 48
paste textarea "FACTORY REMAKE"
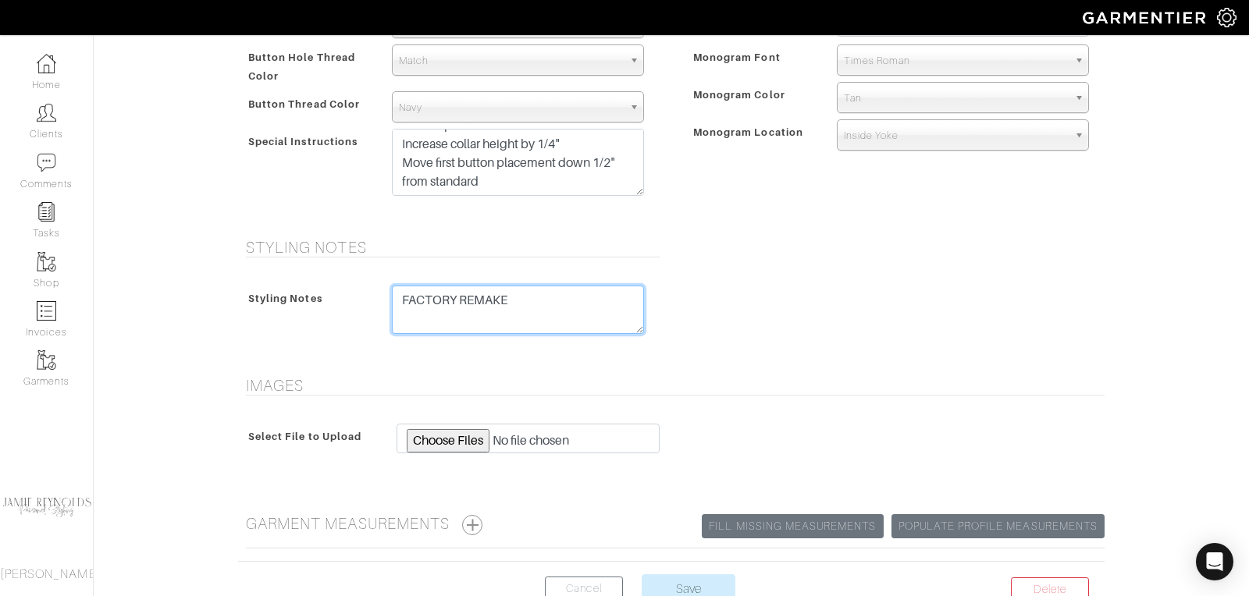
scroll to position [662, 0]
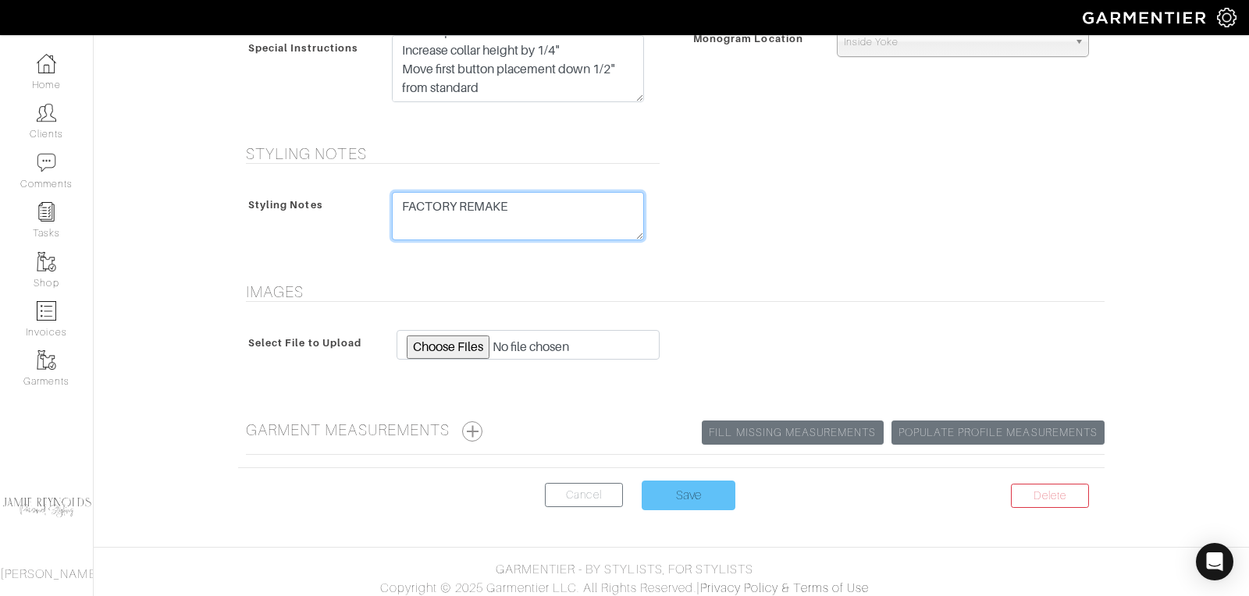
type textarea "FACTORY REMAKE"
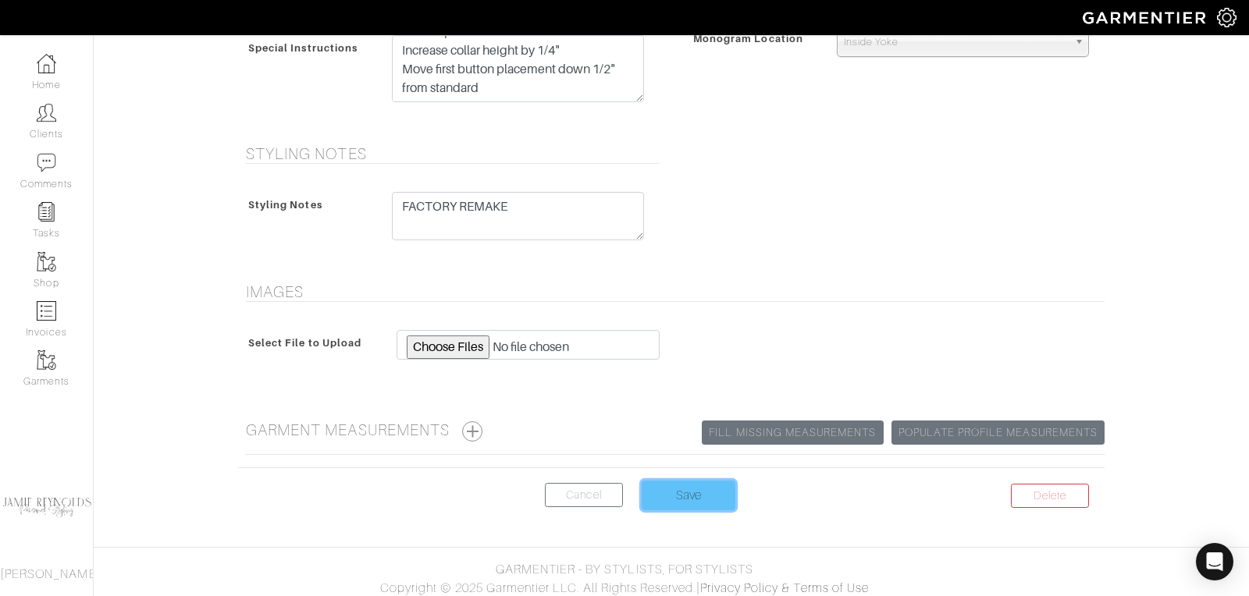
click at [691, 489] on input "Save" at bounding box center [689, 496] width 94 height 30
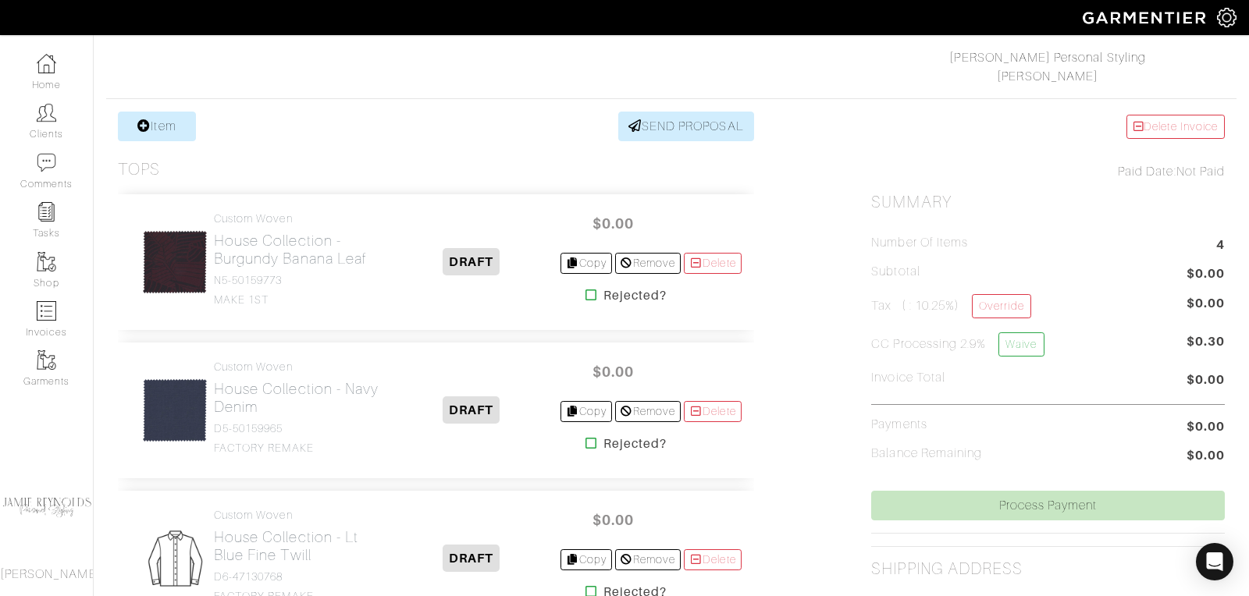
scroll to position [517, 0]
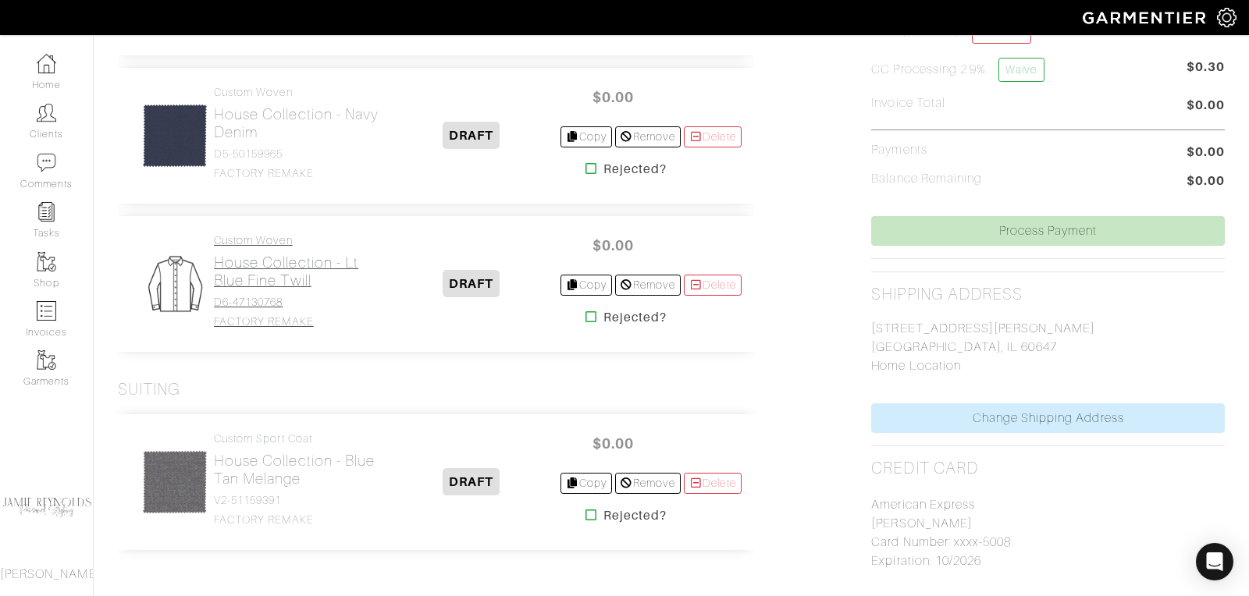
click at [223, 285] on h2 "House Collection - Lt Blue Fine Twill" at bounding box center [298, 272] width 169 height 36
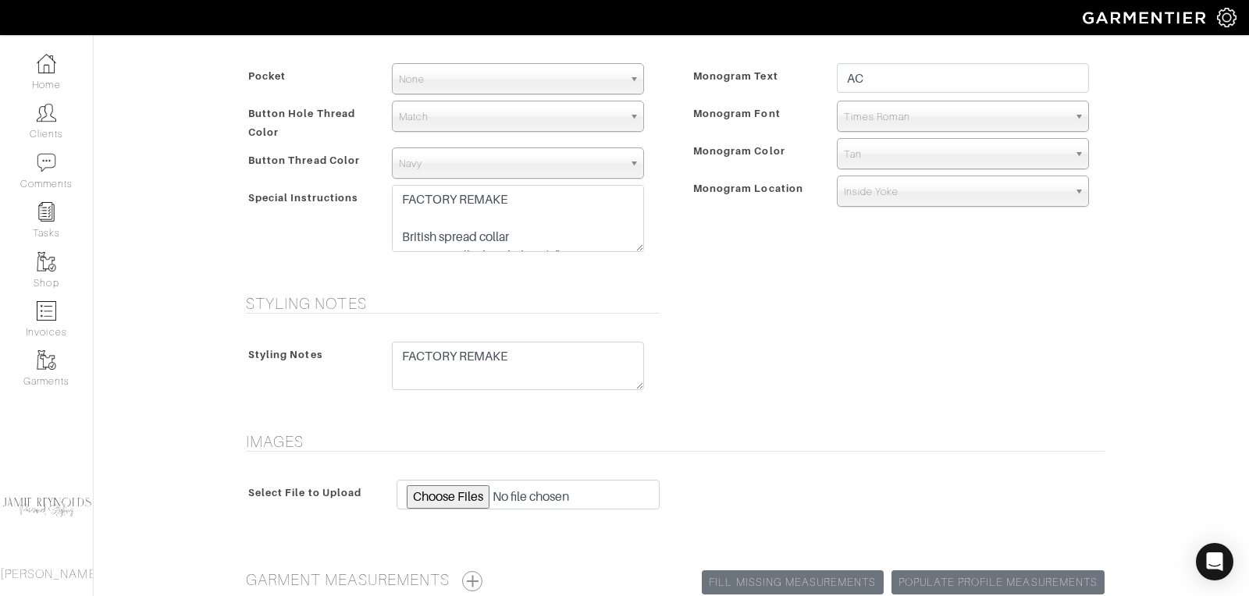
scroll to position [662, 0]
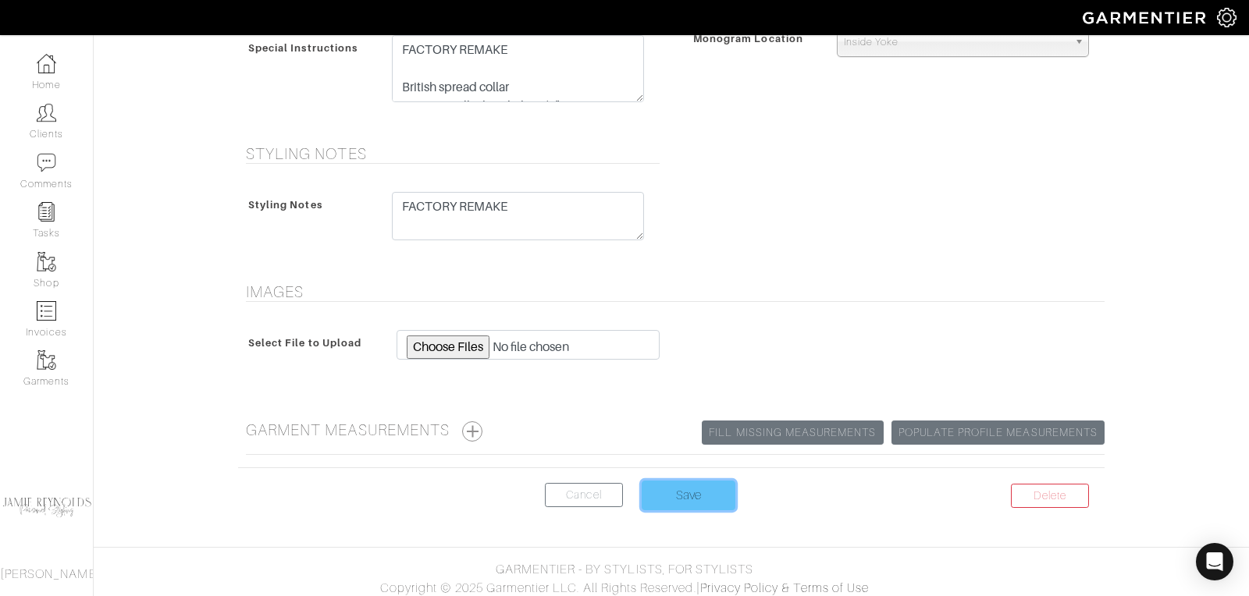
click at [681, 488] on input "Save" at bounding box center [689, 496] width 94 height 30
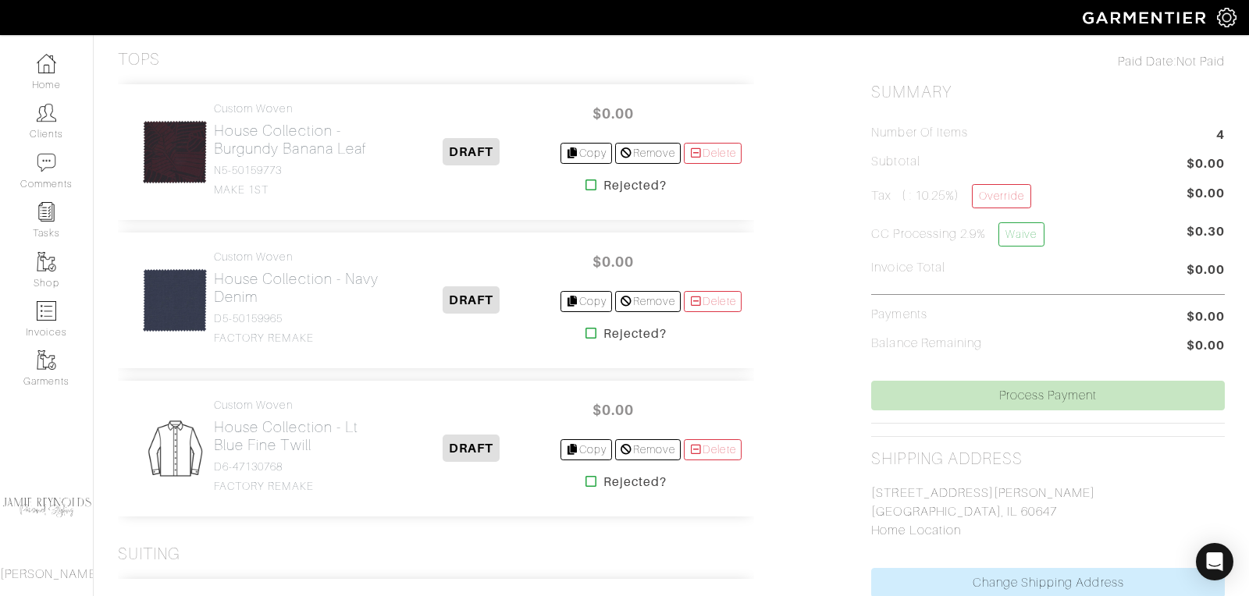
scroll to position [468, 0]
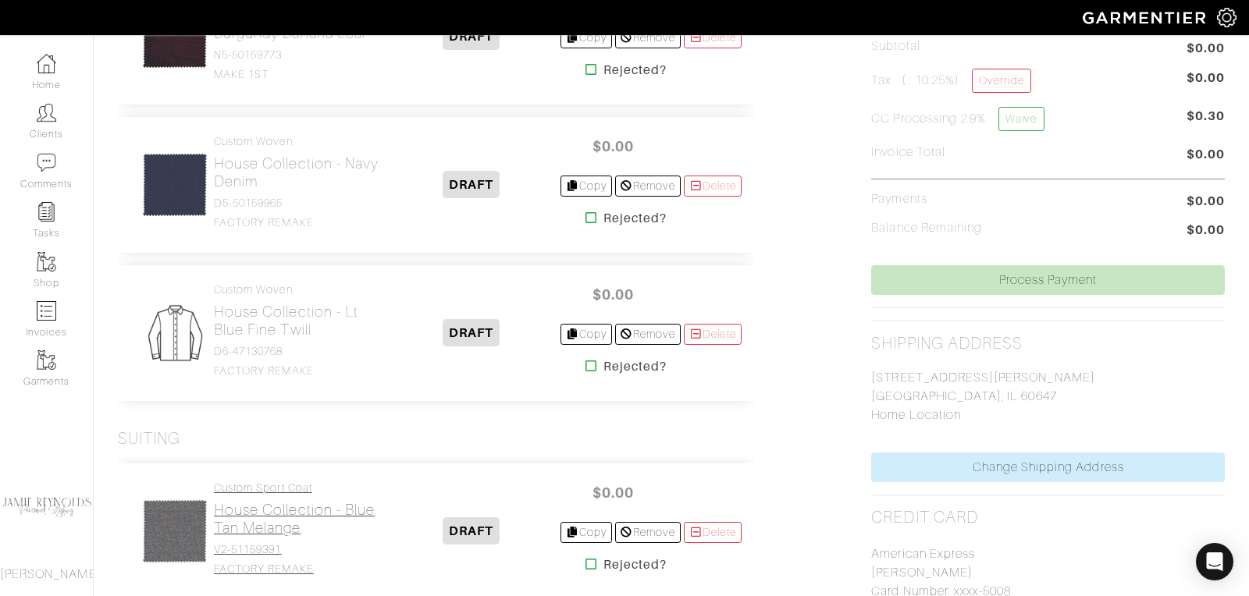
click at [288, 496] on link "Custom Sport Coat House Collection - Blue Tan Melange V2-51159391 FACTORY REMAKE" at bounding box center [298, 529] width 169 height 94
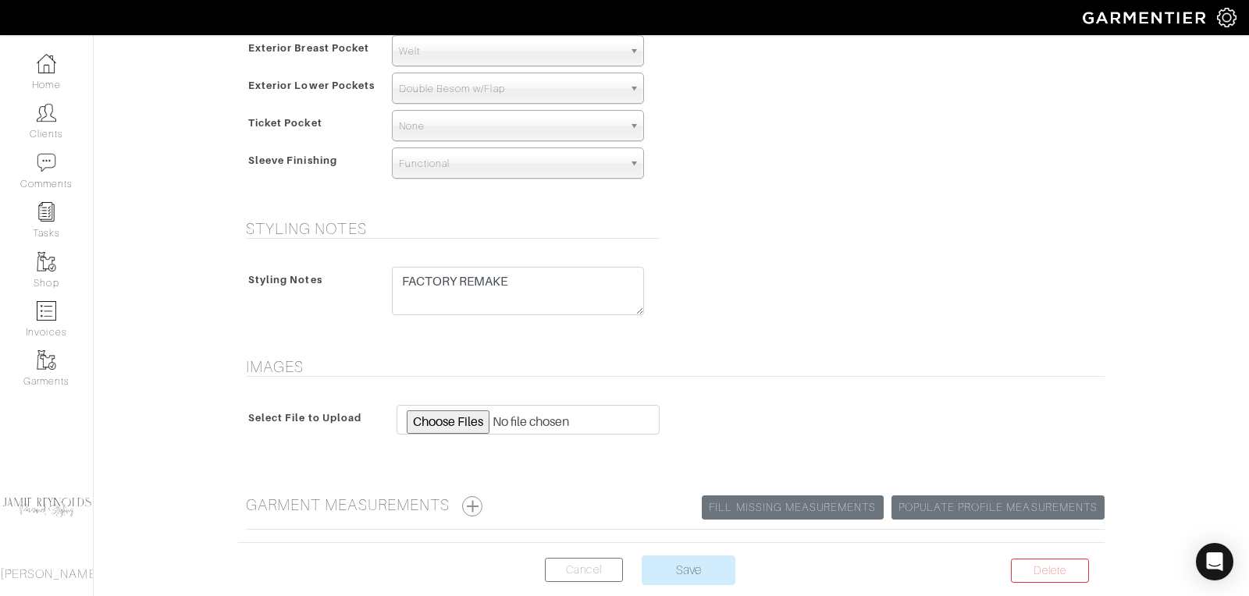
scroll to position [1093, 0]
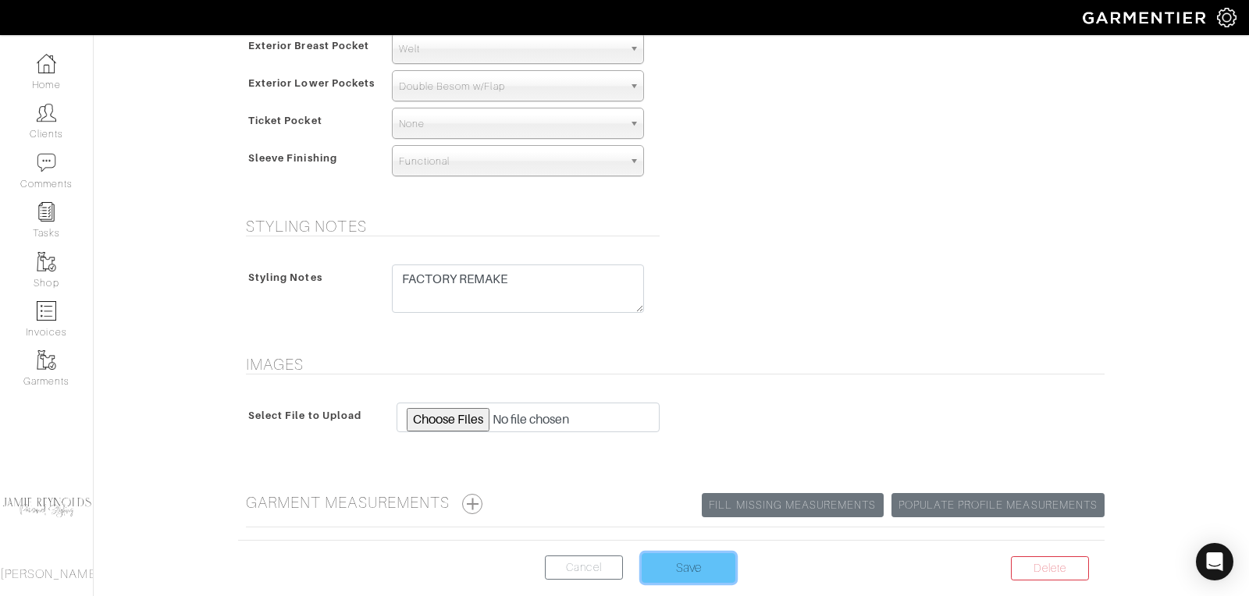
click at [683, 555] on input "Save" at bounding box center [689, 568] width 94 height 30
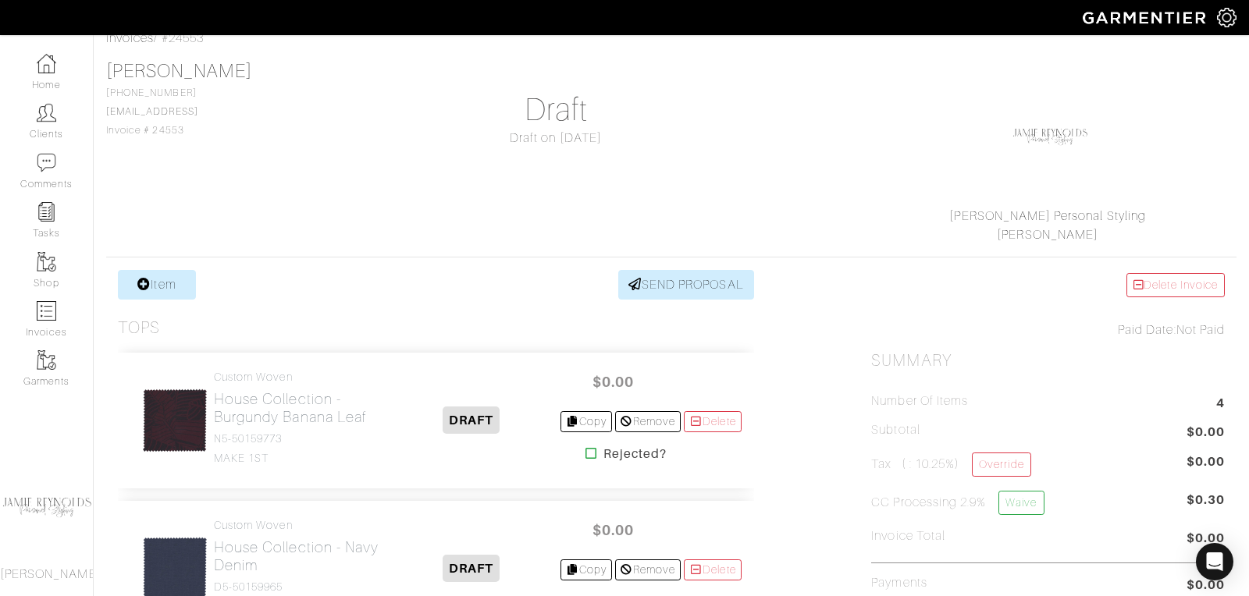
scroll to position [119, 0]
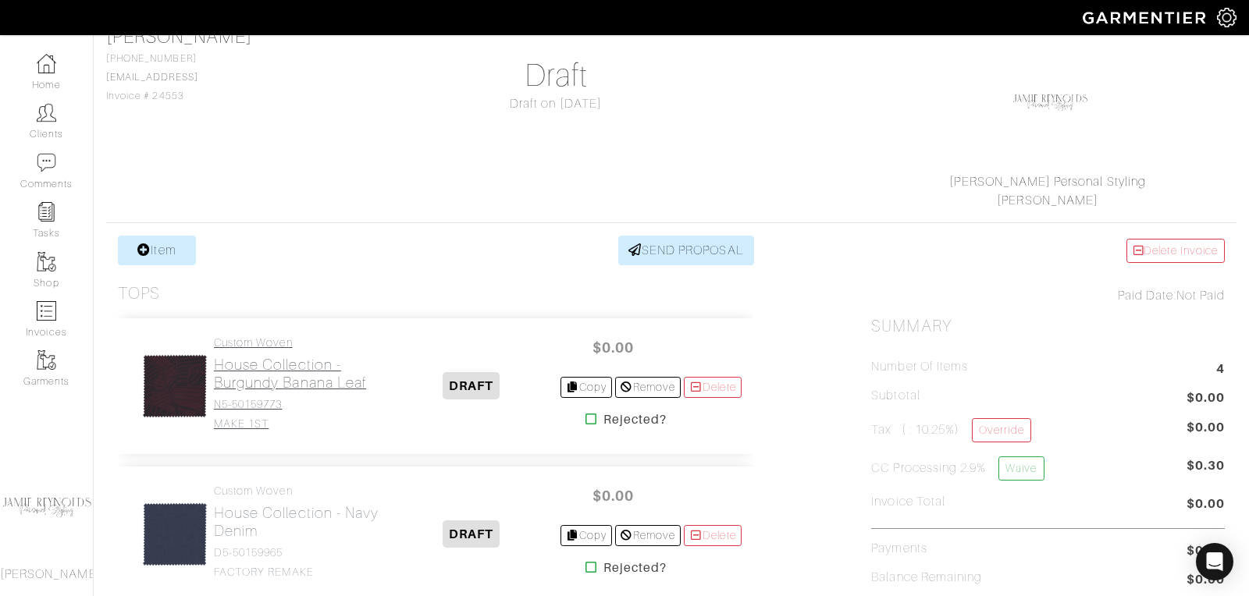
click at [283, 368] on h2 "House Collection - Burgundy Banana Leaf" at bounding box center [298, 374] width 169 height 36
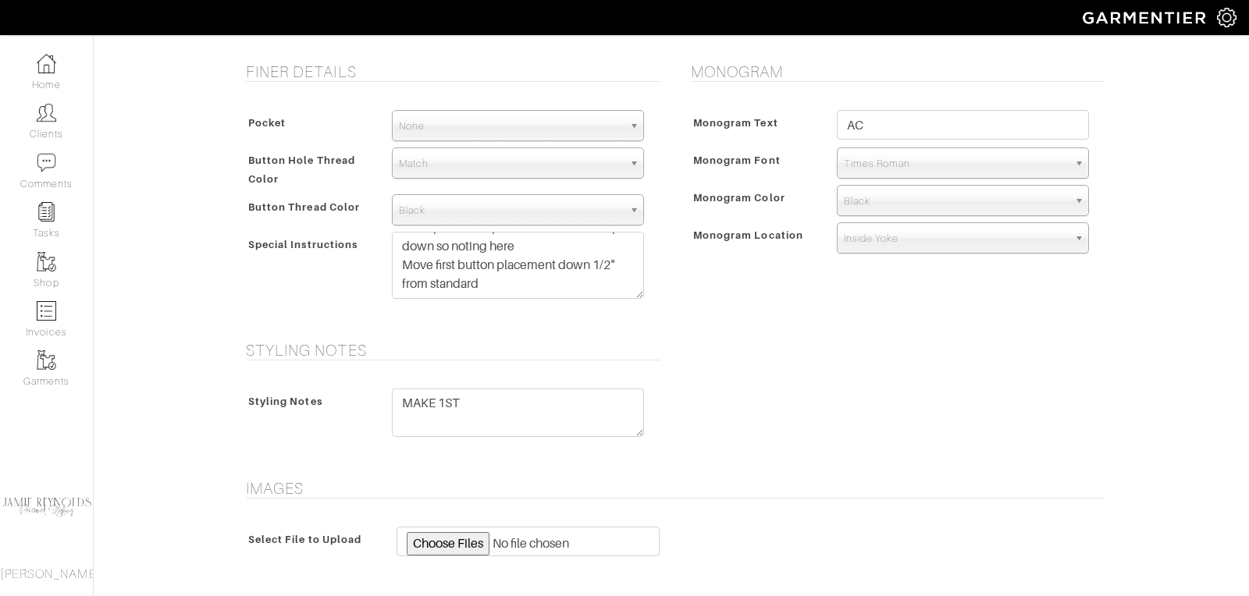
scroll to position [623, 0]
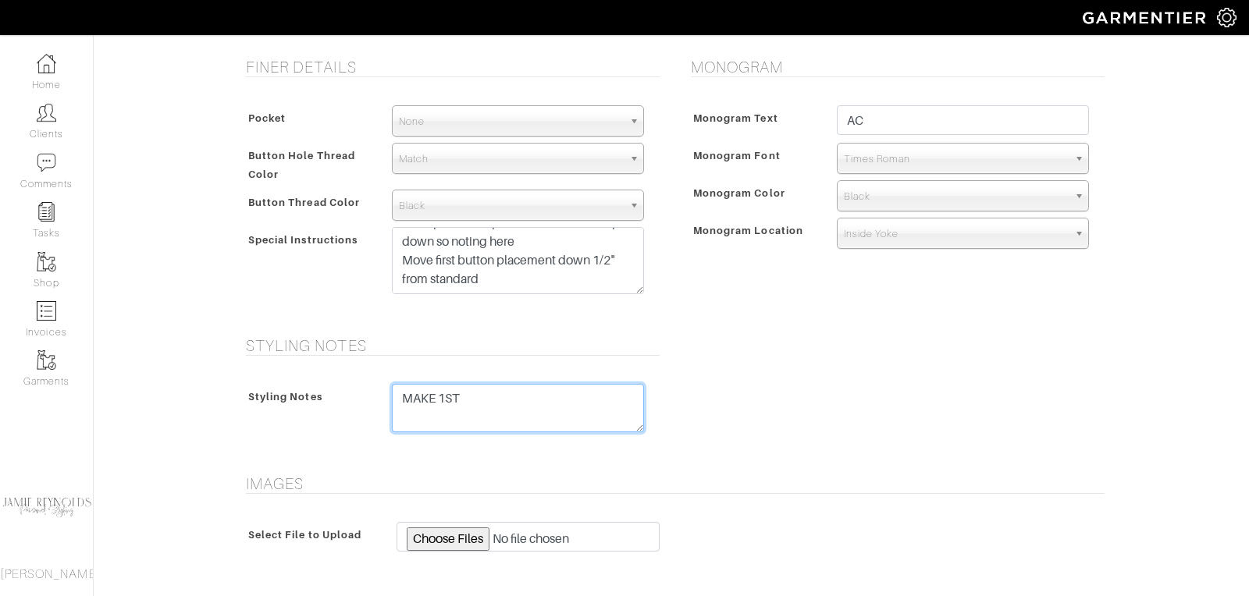
click at [420, 420] on textarea "MAKE 1ST" at bounding box center [518, 408] width 252 height 48
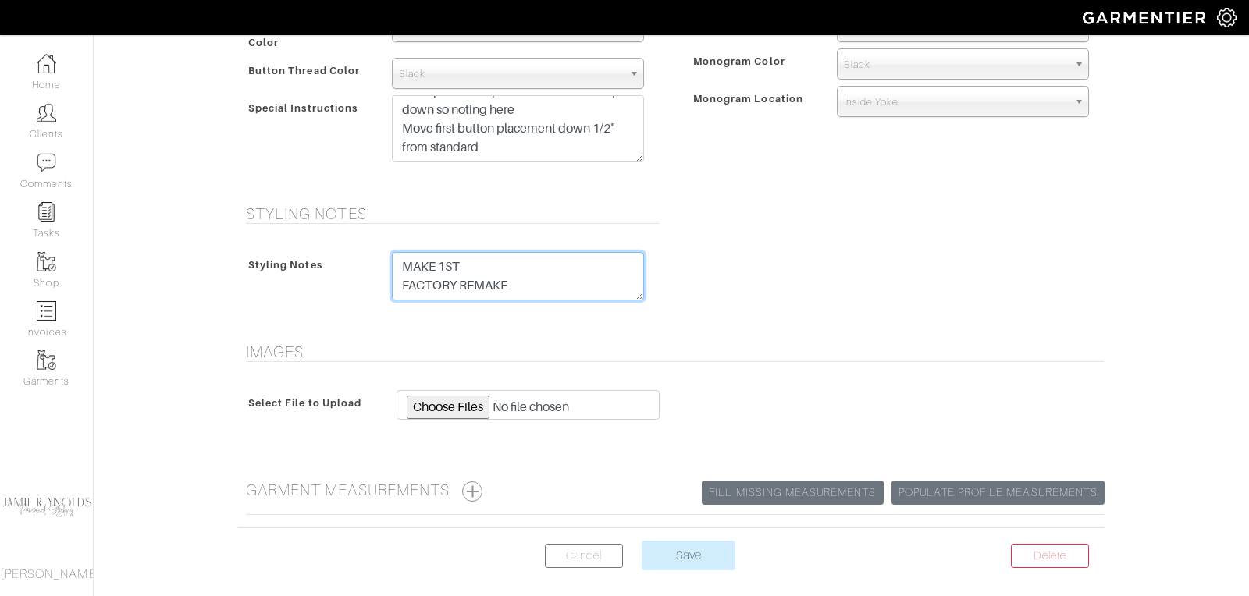
scroll to position [815, 0]
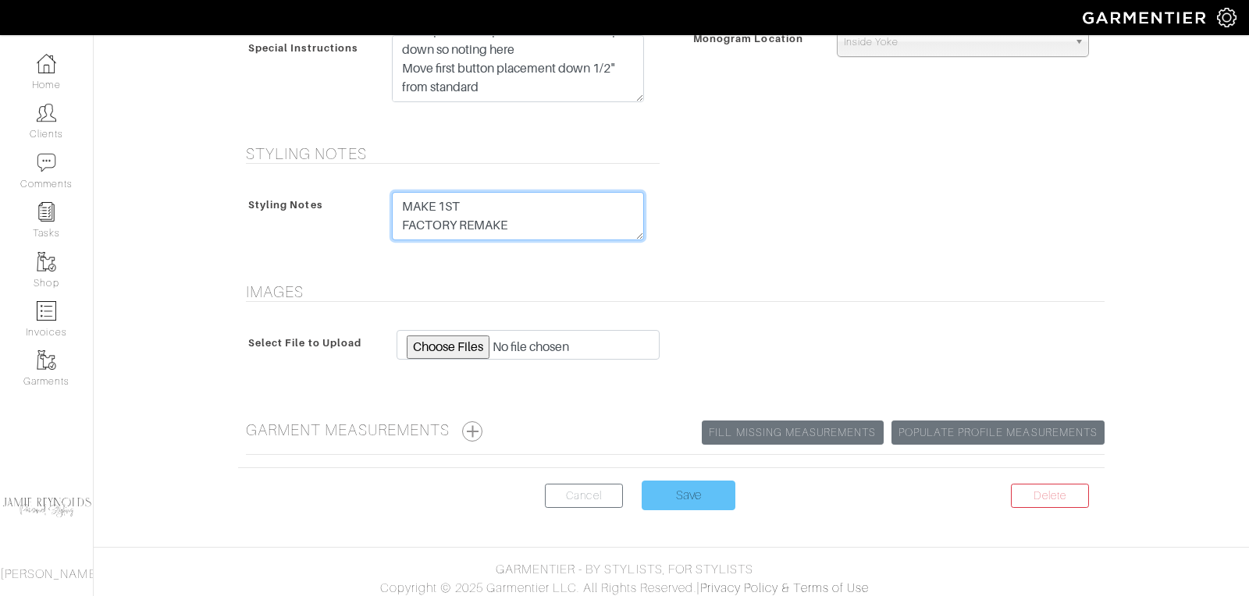
type textarea "MAKE 1ST FACTORY REMAKE"
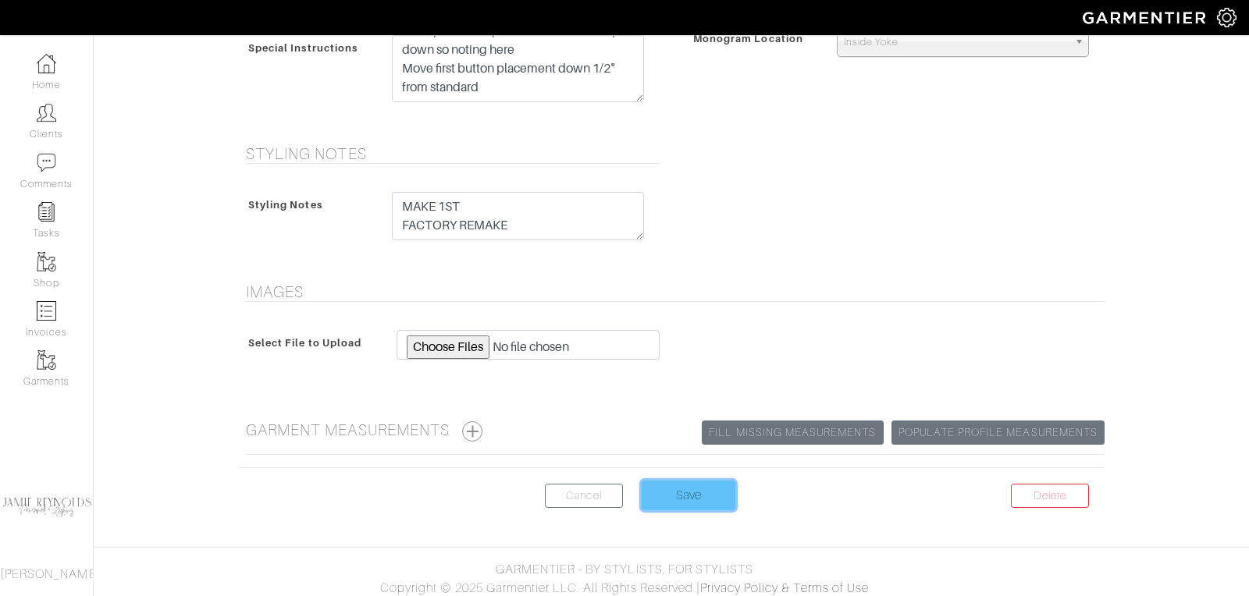
click at [690, 492] on input "Save" at bounding box center [689, 496] width 94 height 30
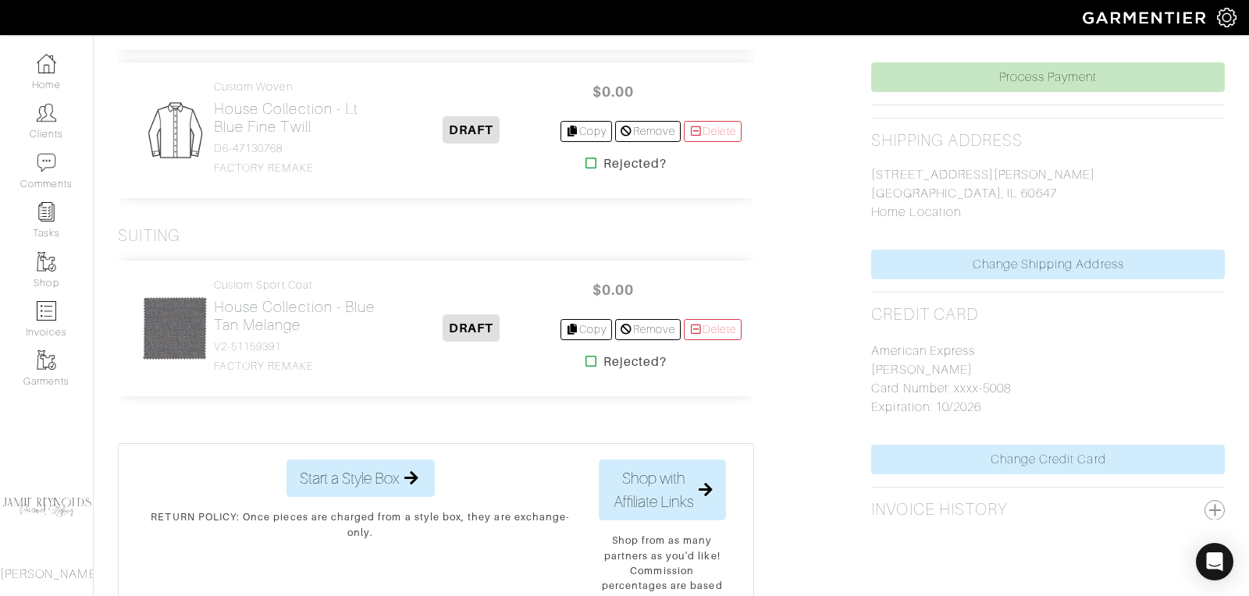
scroll to position [674, 0]
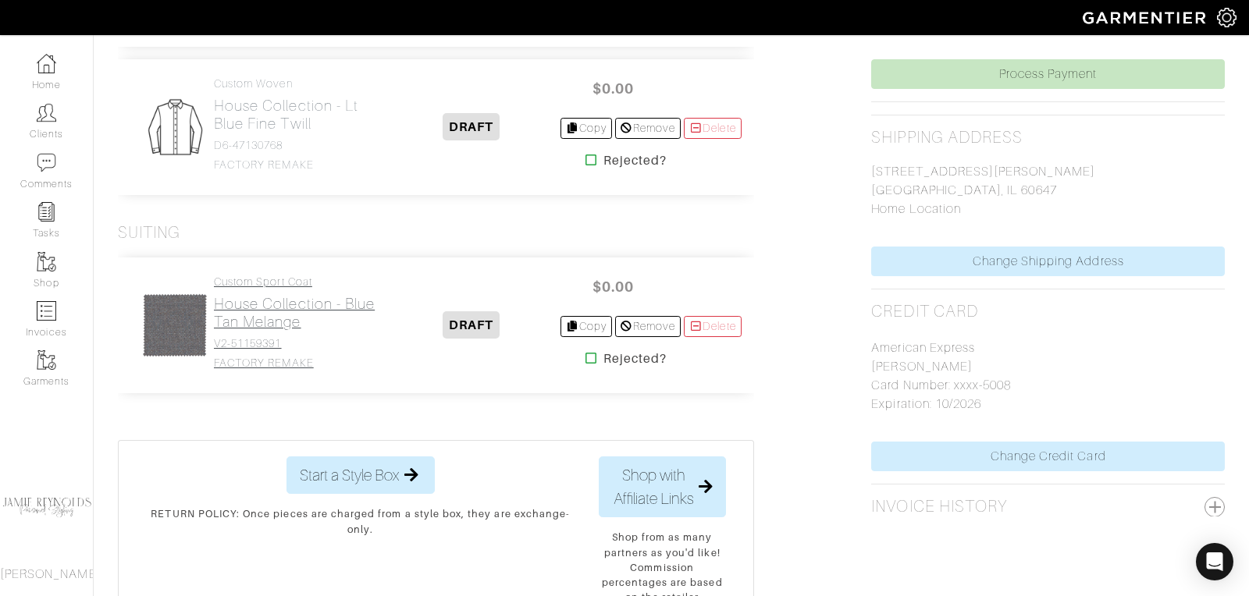
click at [295, 301] on h2 "House Collection - Blue Tan Melange" at bounding box center [298, 313] width 169 height 36
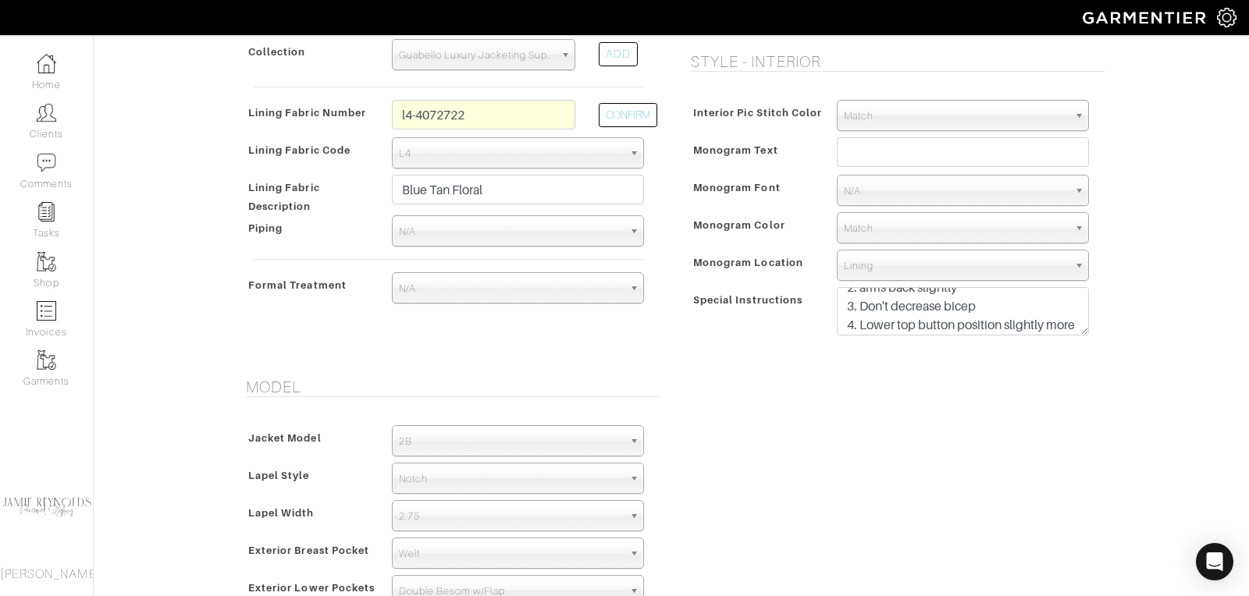
scroll to position [56, 0]
click at [1075, 315] on textarea "FACTORY REMAKE 1. Sway back - more 2. arms back slightly 3. Don't decrease bice…" at bounding box center [963, 311] width 252 height 48
paste textarea "2-10 Tan Marbled button 1/4 lining"
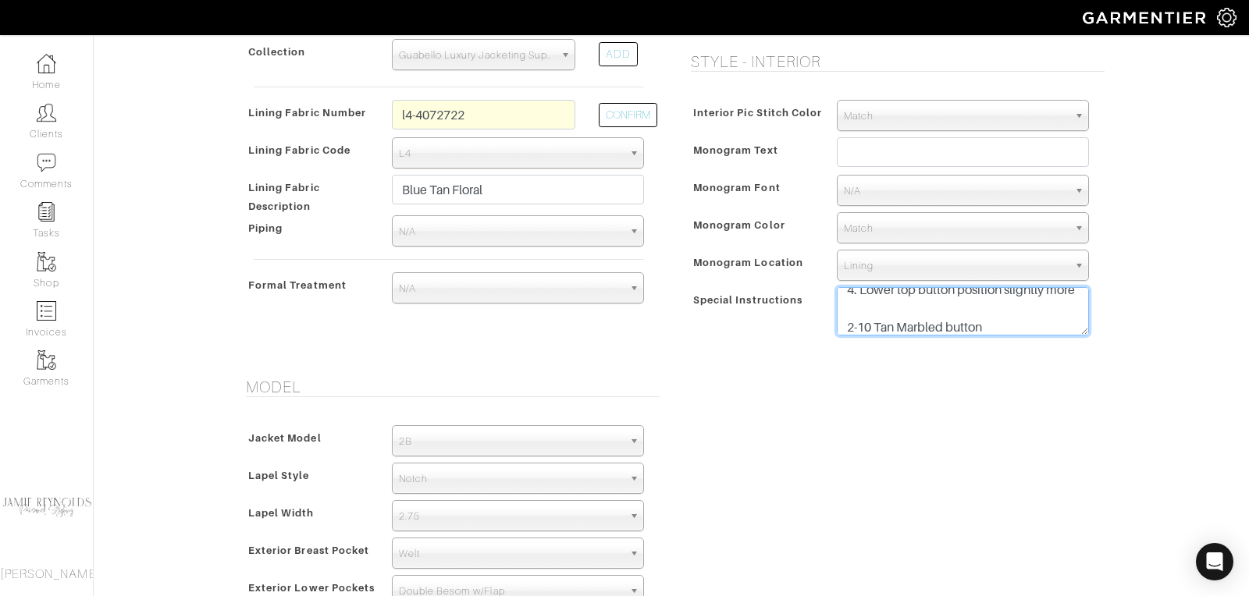
scroll to position [105, 0]
type textarea "FACTORY REMAKE 1. Sway back - more 2. arms back slightly 3. Don't decrease bice…"
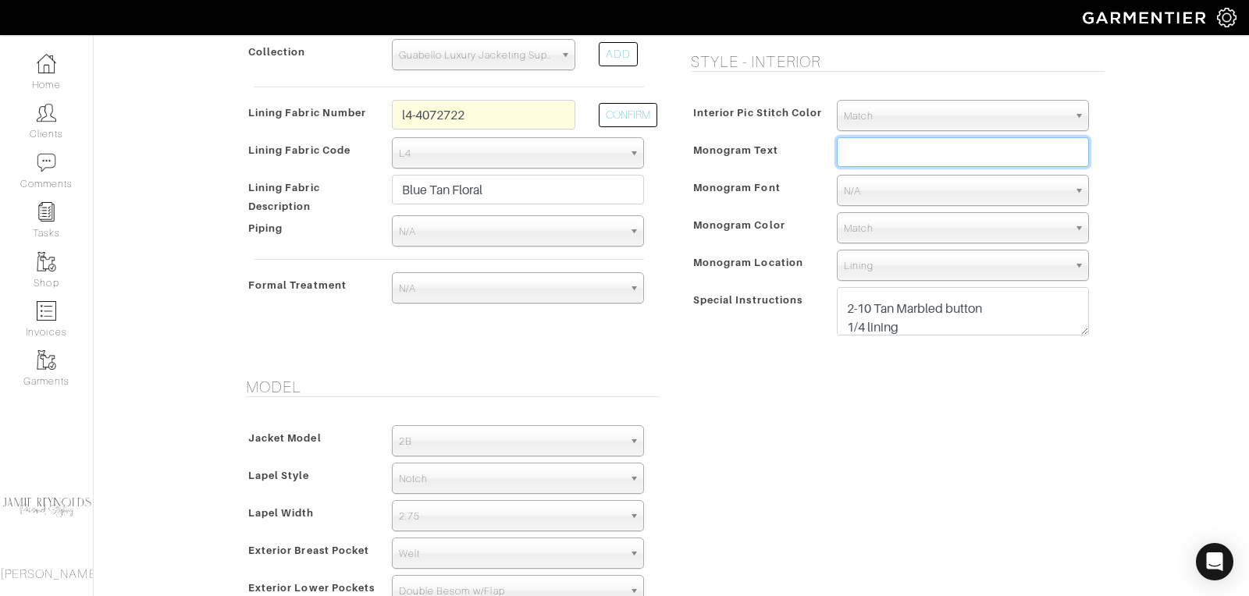
click at [909, 144] on input "text" at bounding box center [963, 152] width 252 height 30
type input "Andrew Harris Calcutt"
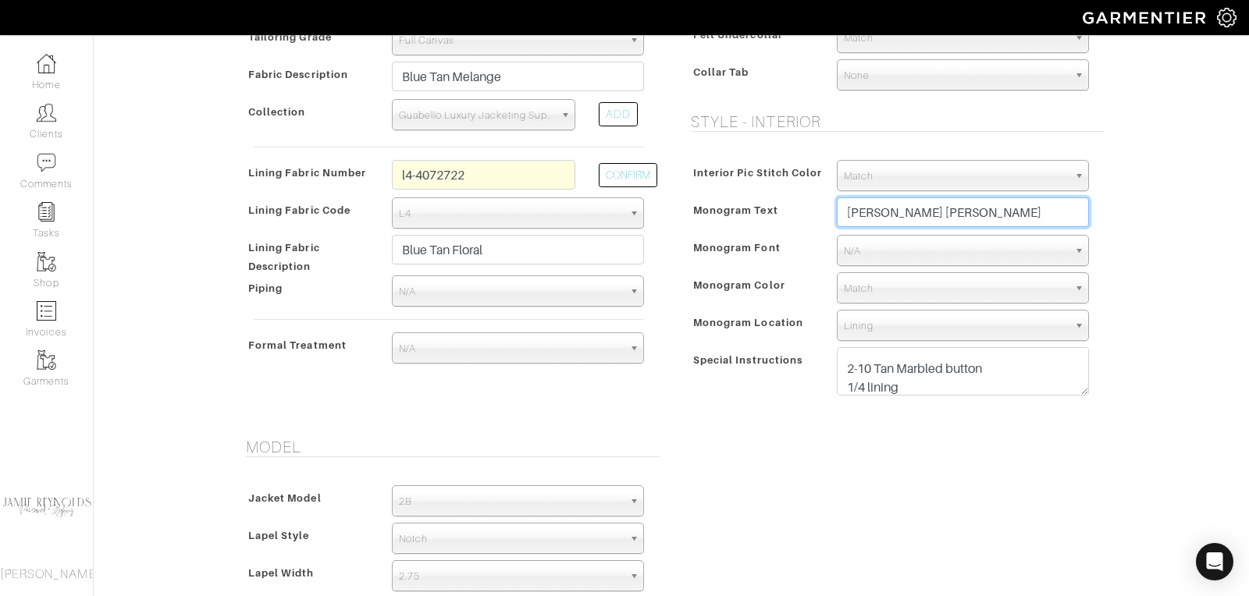
scroll to position [524, 0]
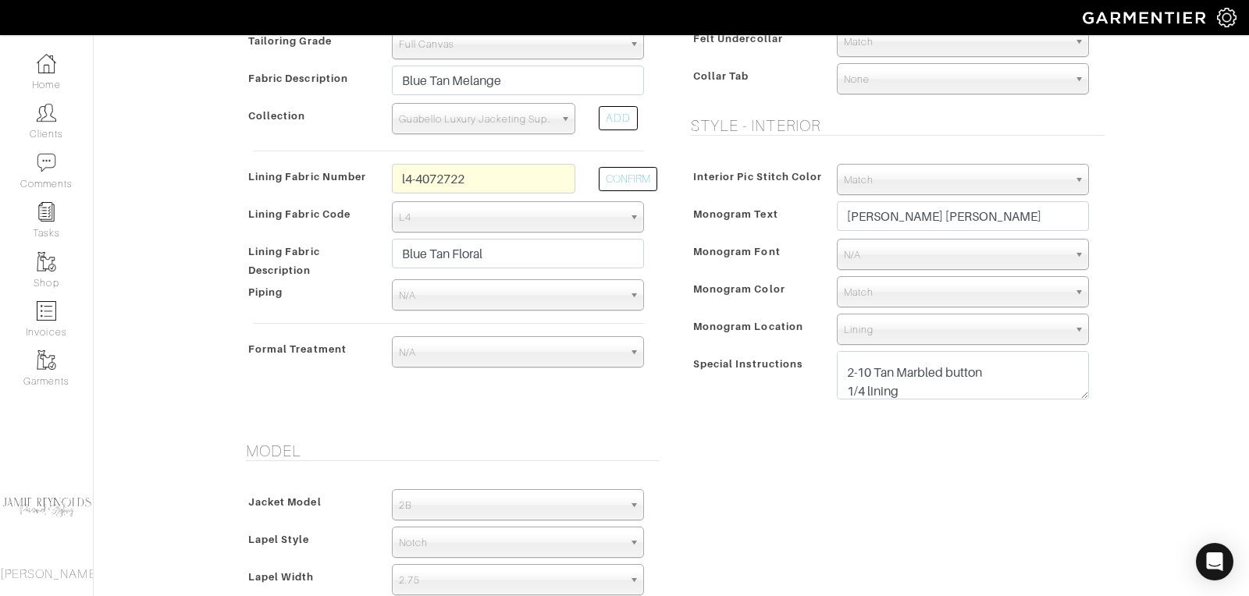
click at [884, 293] on span "Match" at bounding box center [956, 292] width 224 height 31
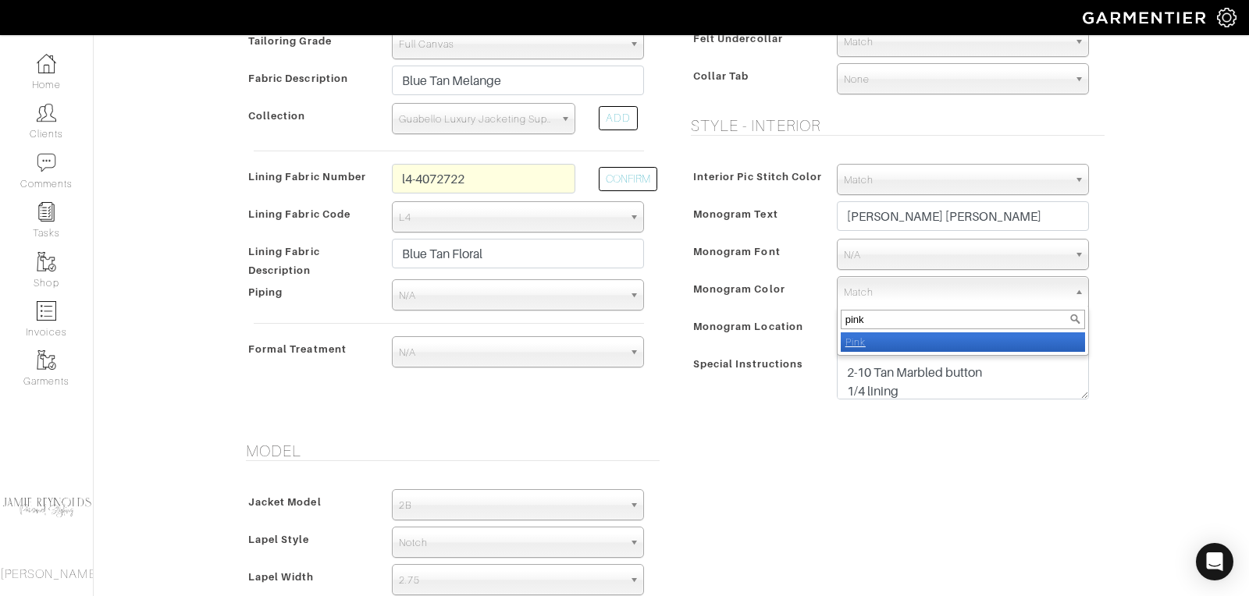
type input "pink"
click at [877, 343] on li "Pink" at bounding box center [963, 342] width 244 height 20
select select "35"
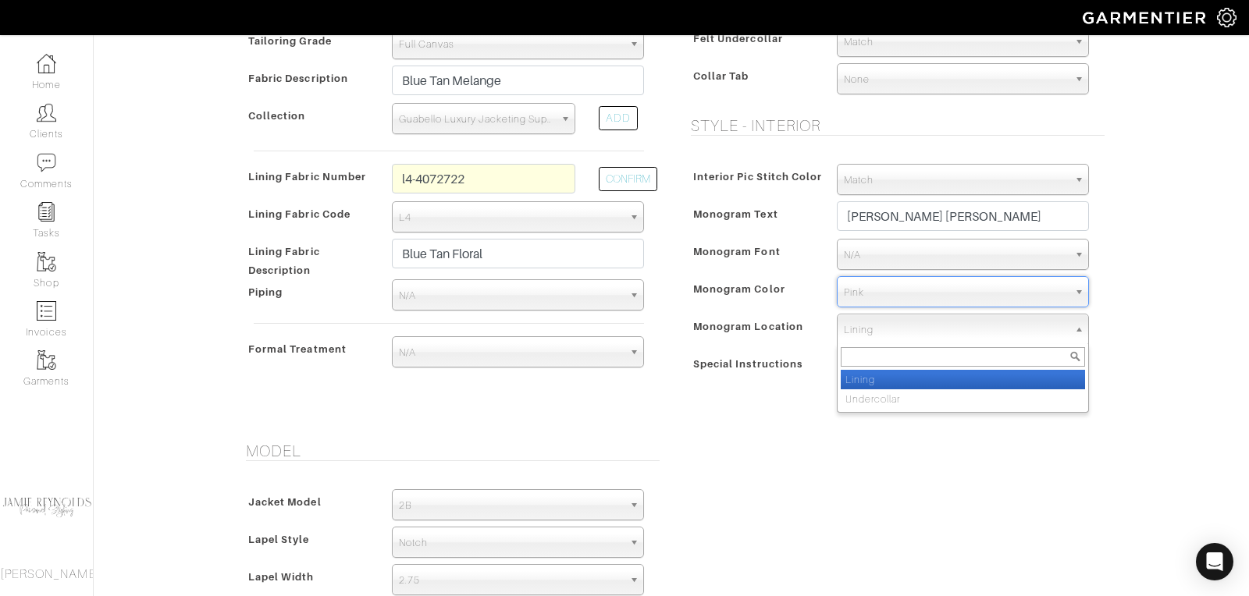
click at [869, 329] on span "Lining" at bounding box center [956, 330] width 224 height 31
click at [862, 374] on li "Lining" at bounding box center [963, 380] width 244 height 20
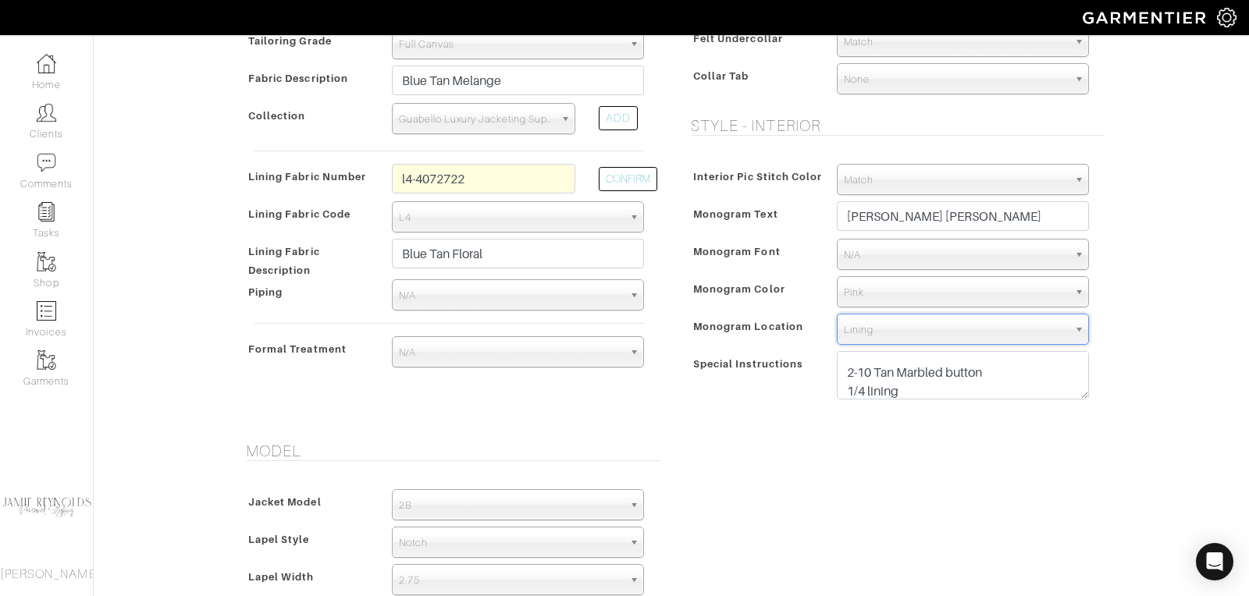
click at [887, 256] on span "N/A" at bounding box center [956, 255] width 224 height 31
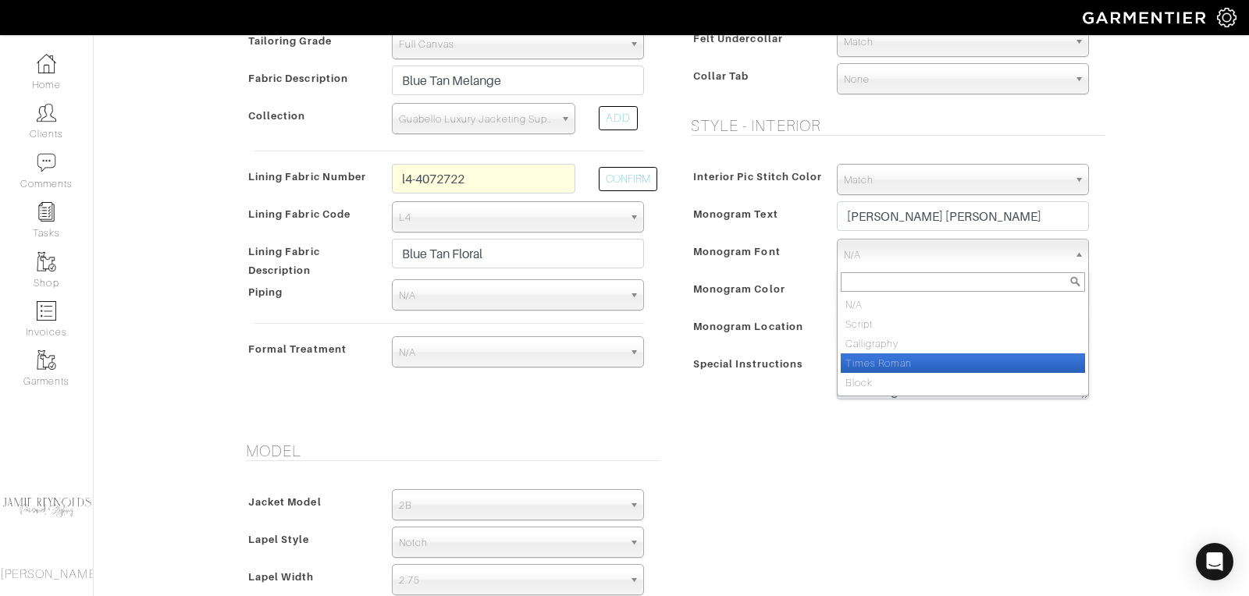
click at [887, 357] on li "Times Roman" at bounding box center [963, 364] width 244 height 20
select select "Times Roman"
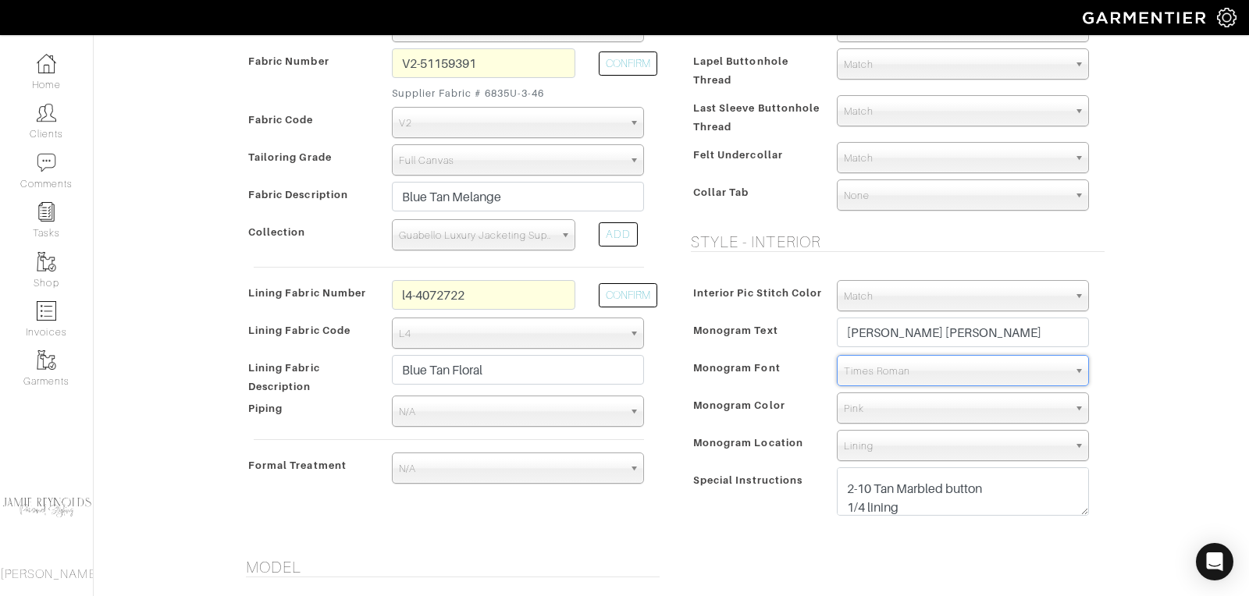
scroll to position [305, 0]
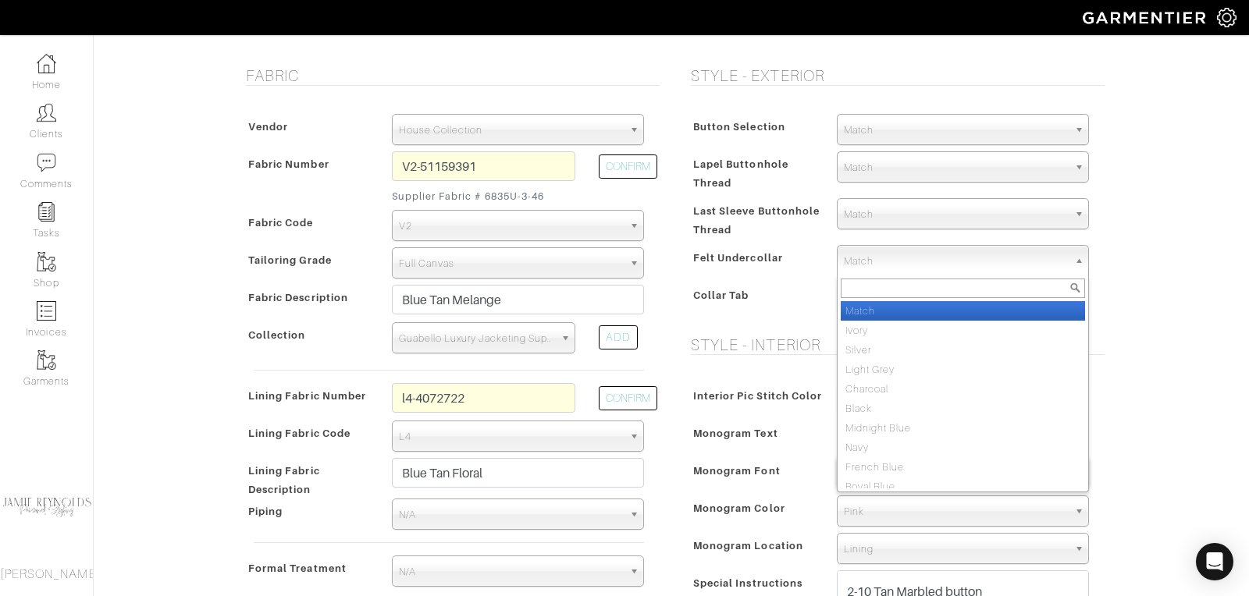
click at [882, 249] on span "Match" at bounding box center [956, 261] width 224 height 31
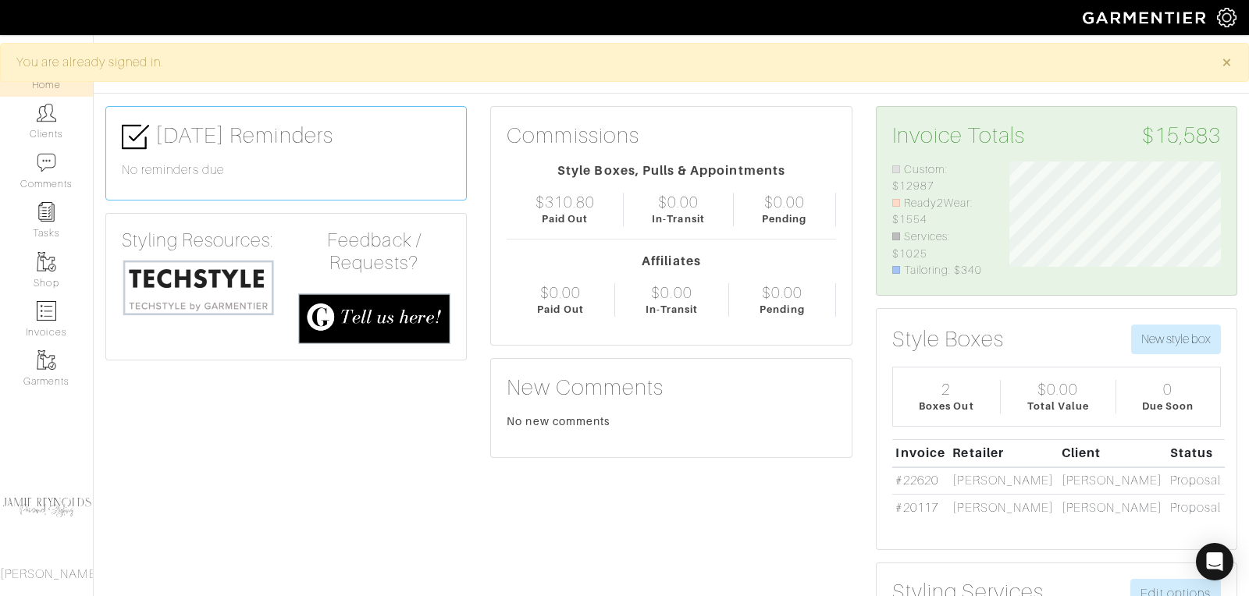
scroll to position [118, 235]
click at [52, 134] on link "Clients" at bounding box center [46, 121] width 93 height 49
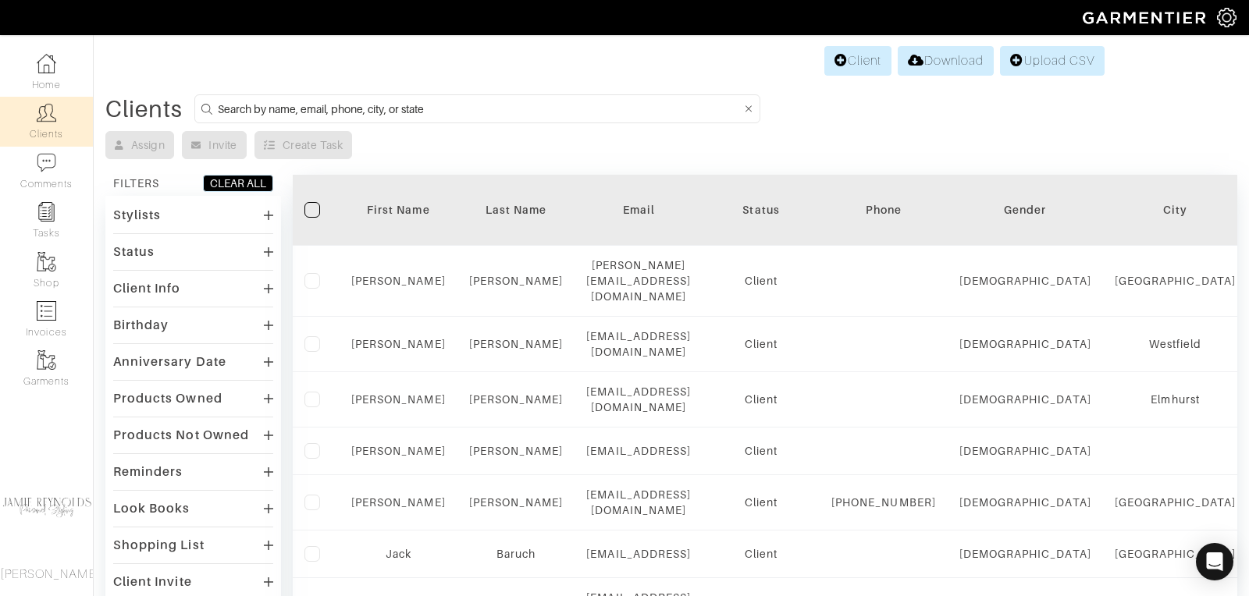
click at [274, 105] on input at bounding box center [479, 109] width 523 height 20
type input "[PERSON_NAME]"
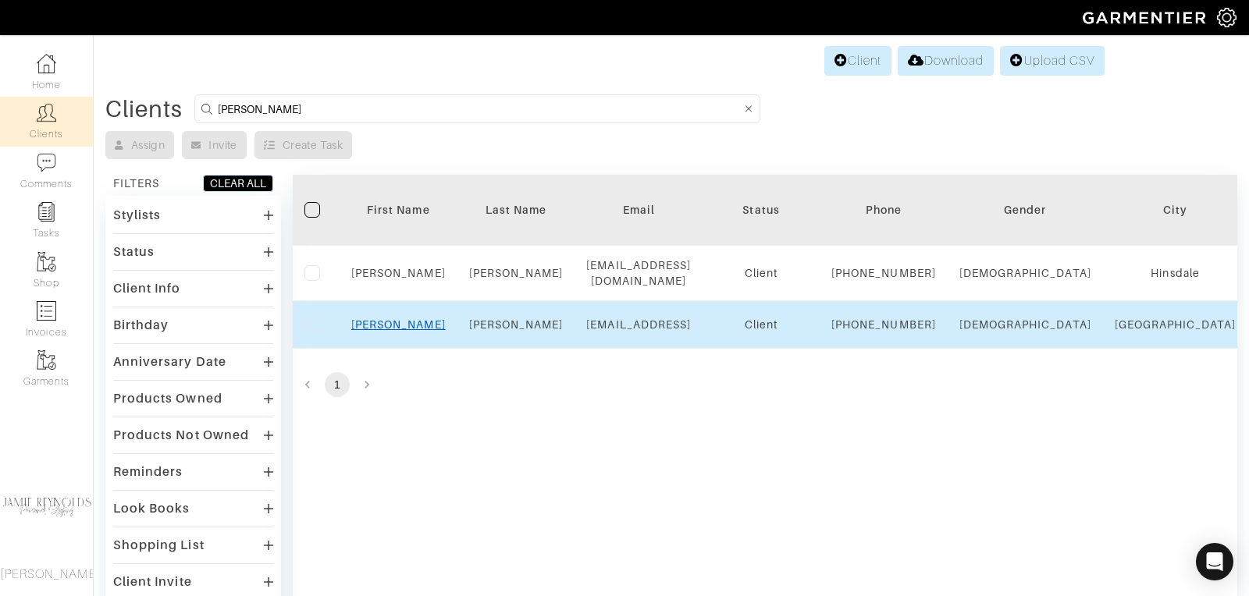
click at [411, 331] on link "[PERSON_NAME]" at bounding box center [398, 324] width 94 height 12
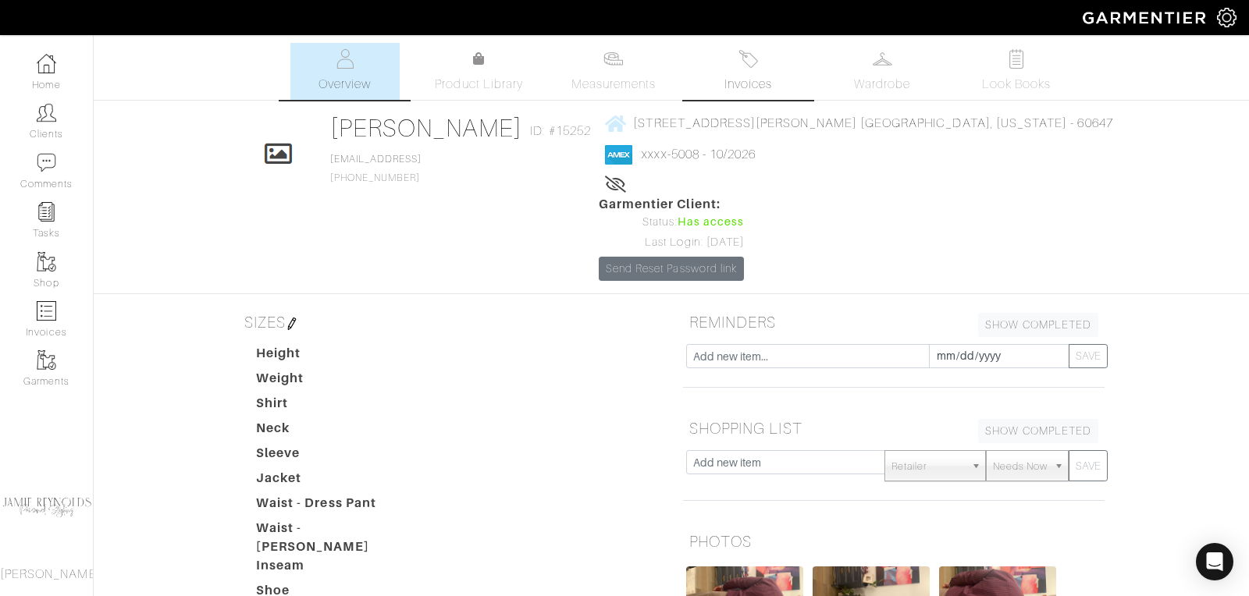
click at [731, 57] on link "Invoices" at bounding box center [747, 71] width 109 height 57
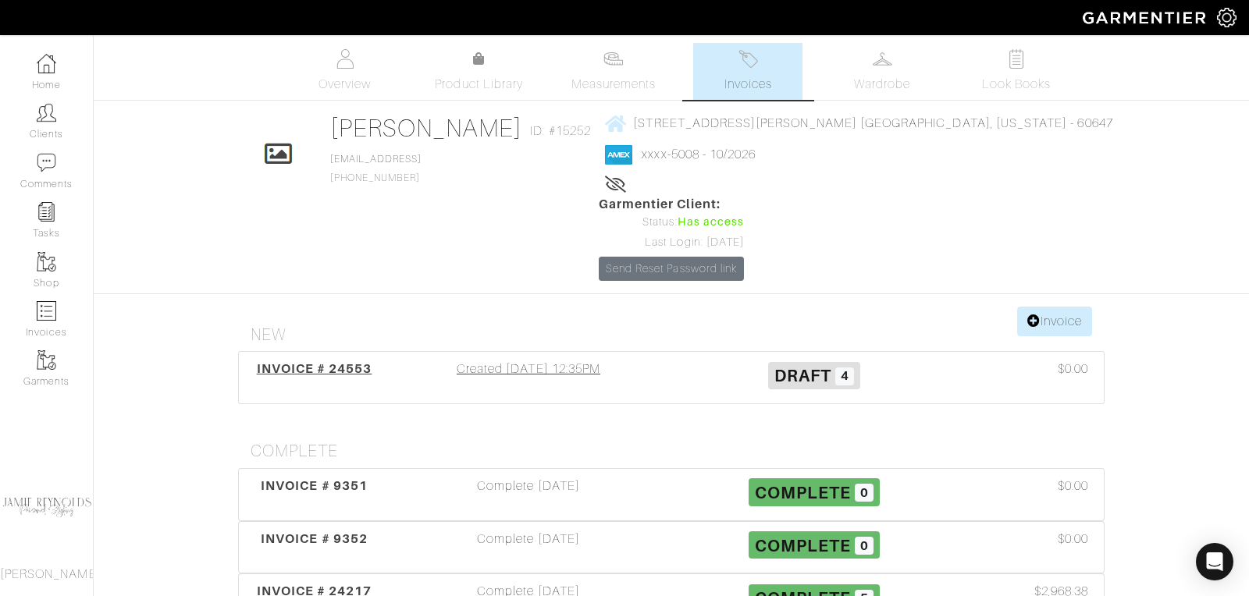
click at [356, 361] on span "INVOICE # 24553" at bounding box center [315, 368] width 116 height 15
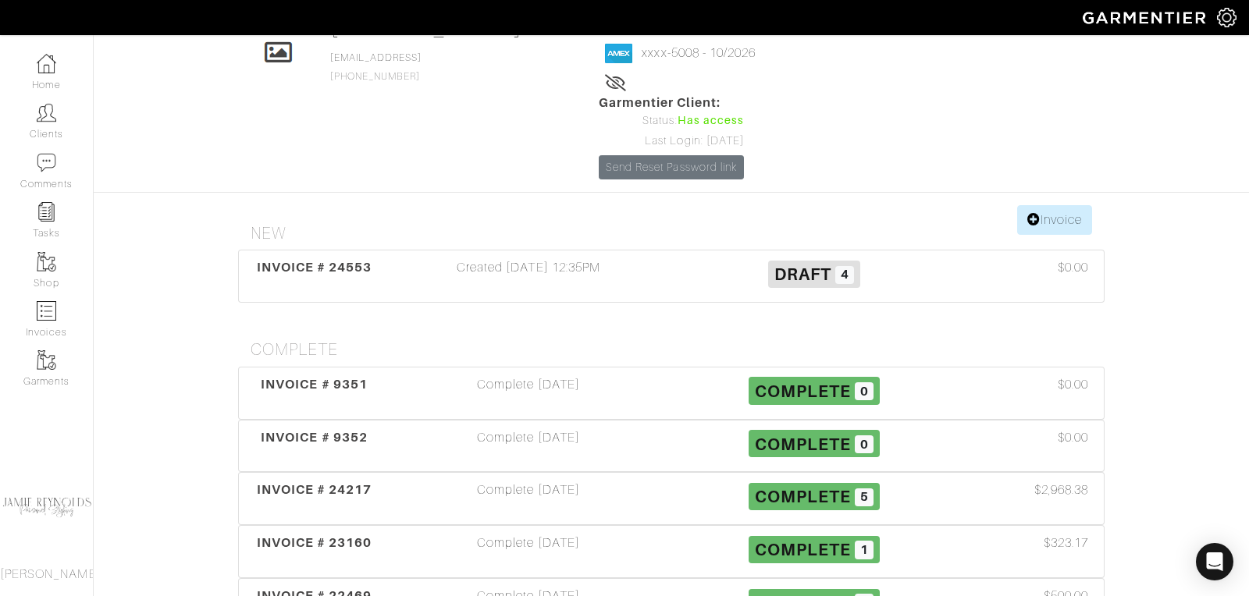
scroll to position [109, 0]
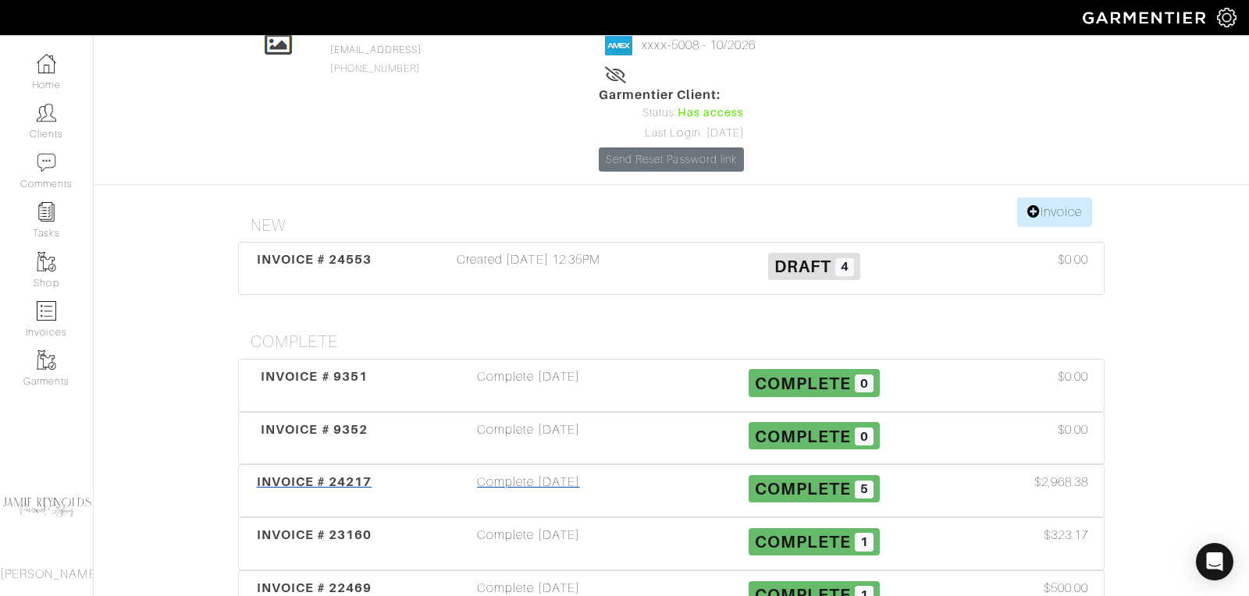
click at [361, 475] on span "INVOICE # 24217" at bounding box center [315, 482] width 116 height 15
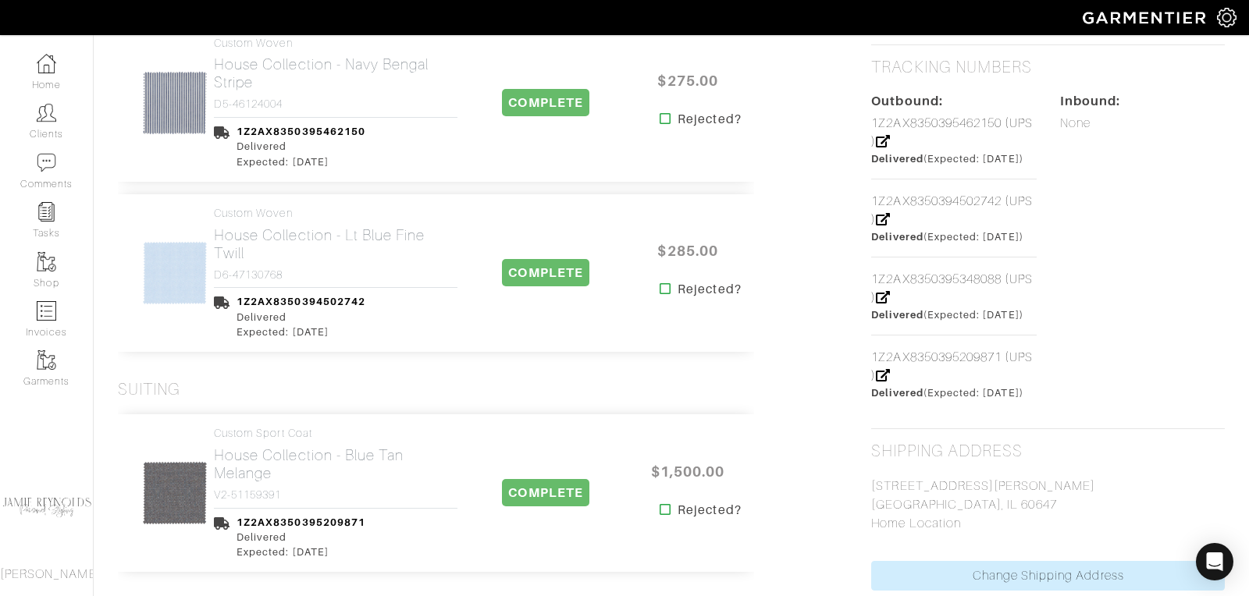
scroll to position [735, 0]
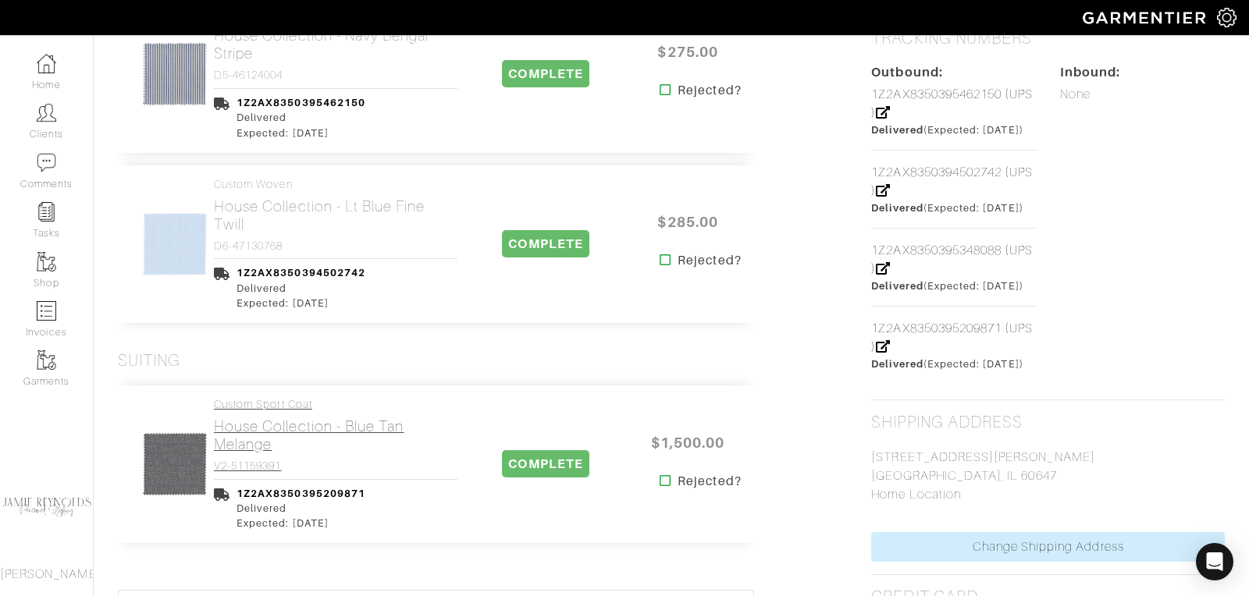
click at [284, 422] on h2 "House Collection - Blue Tan Melange" at bounding box center [336, 436] width 244 height 36
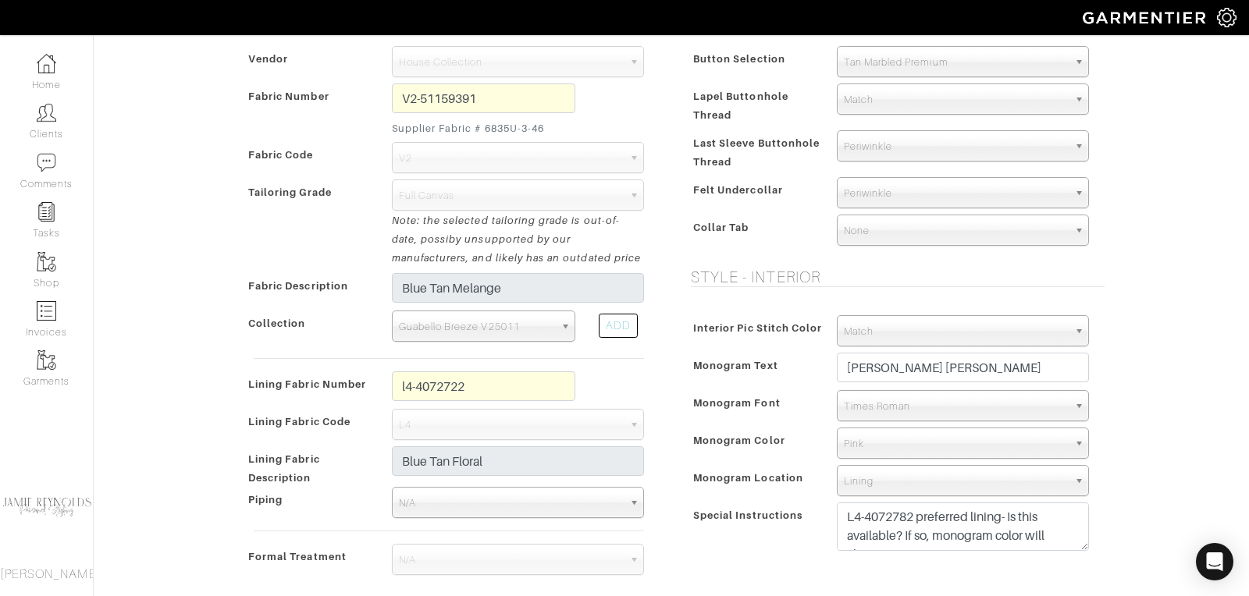
scroll to position [347, 0]
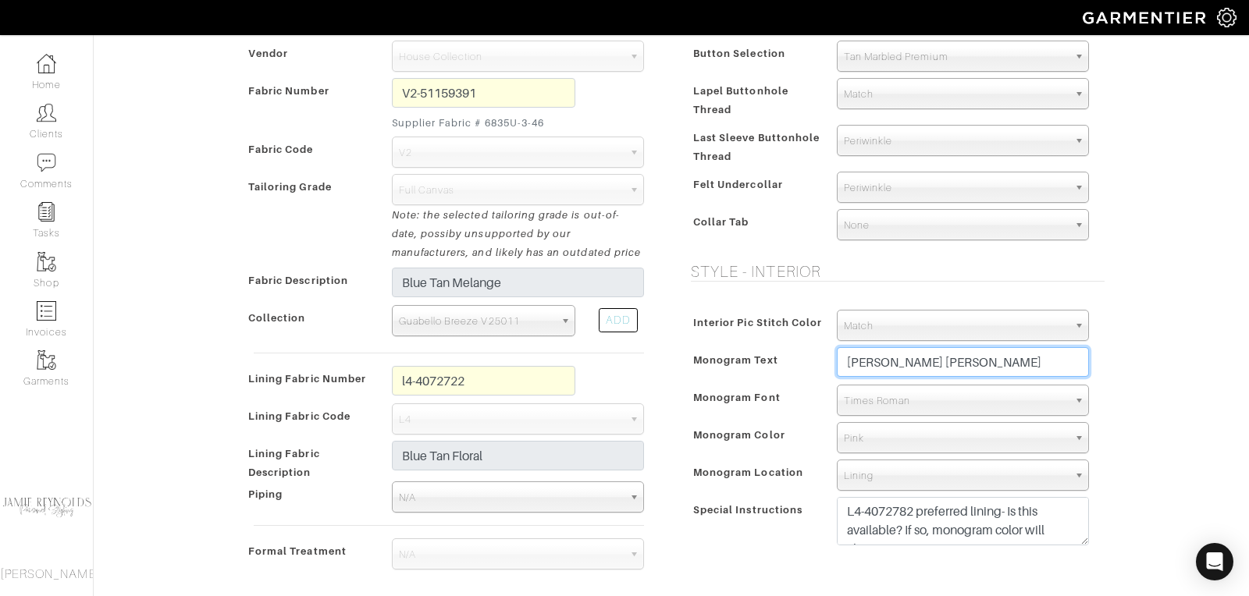
click at [923, 365] on input "[PERSON_NAME] [PERSON_NAME]" at bounding box center [963, 362] width 252 height 30
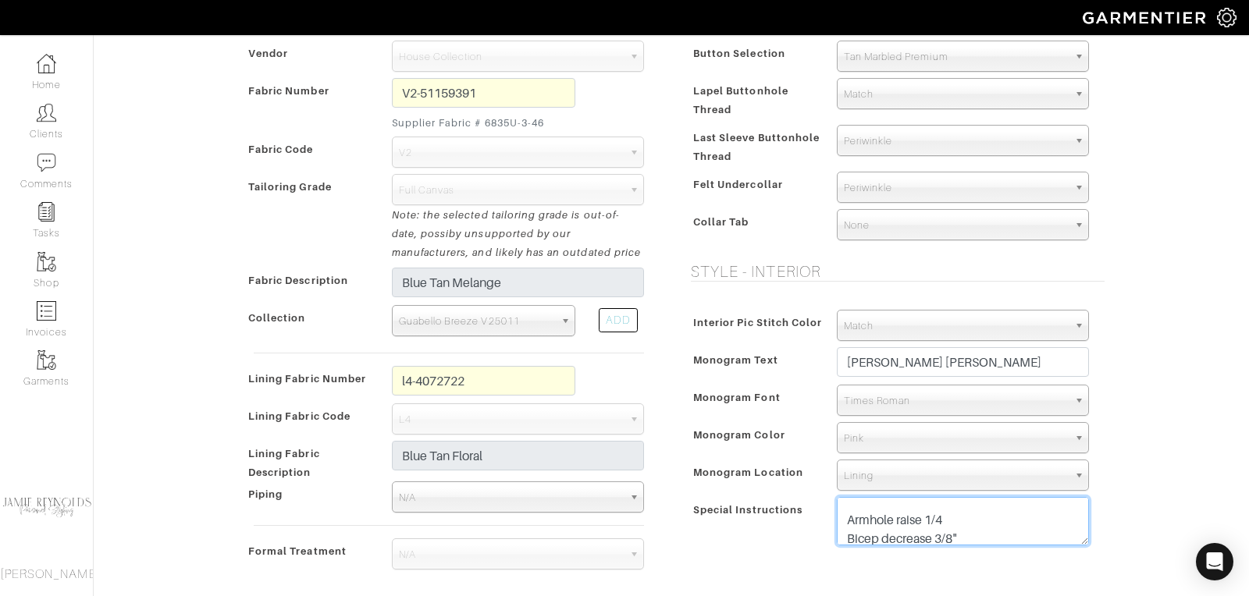
scroll to position [262, 0]
drag, startPoint x: 848, startPoint y: 500, endPoint x: 937, endPoint y: 531, distance: 94.8
click at [937, 531] on textarea "L4-4072782 preferred lining- Is this available? If so, monogram color will chan…" at bounding box center [963, 521] width 252 height 48
click at [939, 516] on textarea "L4-4072782 preferred lining- Is this available? If so, monogram color will chan…" at bounding box center [963, 521] width 252 height 48
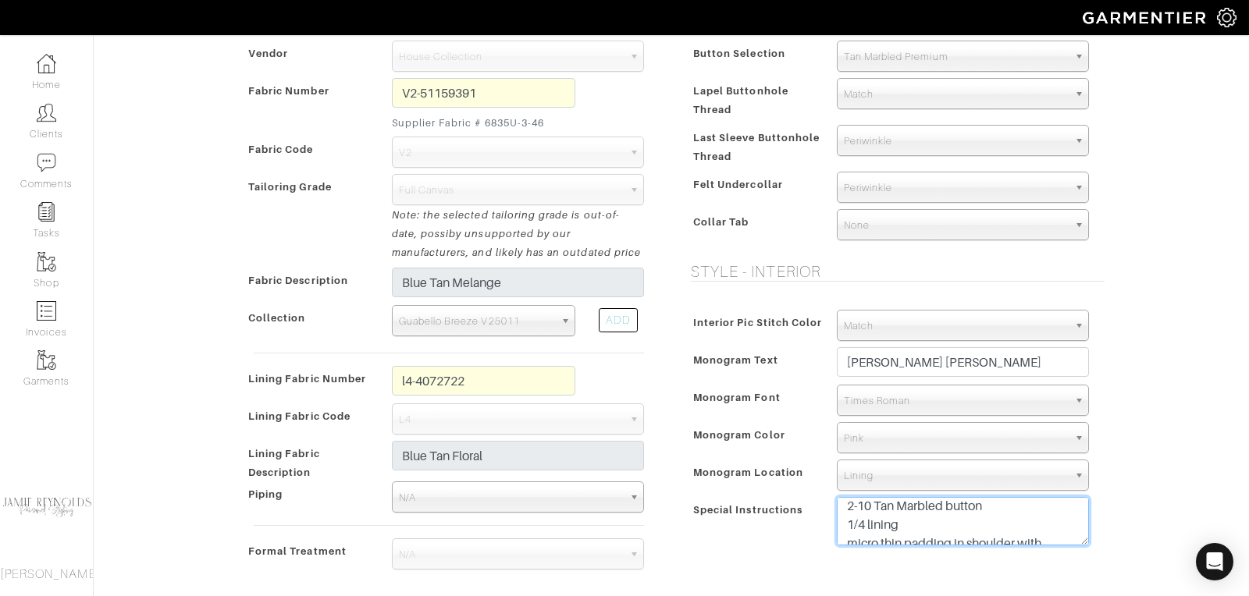
drag, startPoint x: 901, startPoint y: 519, endPoint x: 847, endPoint y: 507, distance: 56.0
click at [847, 507] on textarea "L4-4072782 preferred lining- Is this available? If so, monogram color will chan…" at bounding box center [963, 521] width 252 height 48
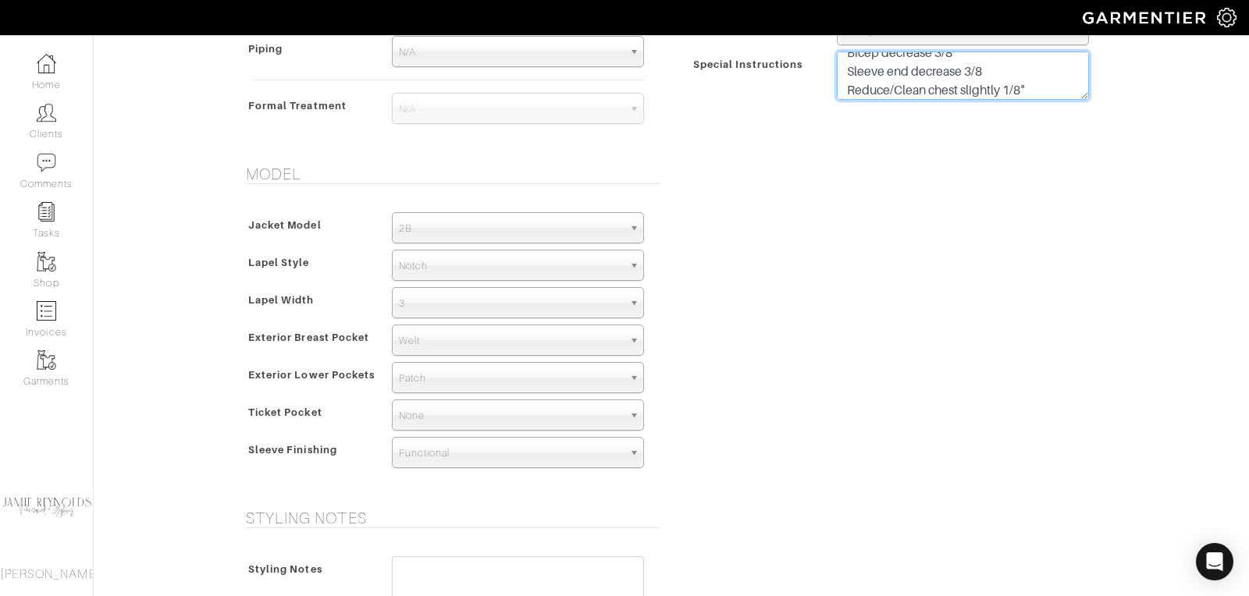
scroll to position [262, 0]
drag, startPoint x: 1029, startPoint y: 83, endPoint x: 898, endPoint y: 78, distance: 130.4
click at [898, 78] on textarea "L4-4072782 preferred lining- Is this available? If so, monogram color will chan…" at bounding box center [963, 76] width 252 height 48
drag, startPoint x: 845, startPoint y: 62, endPoint x: 986, endPoint y: 63, distance: 140.5
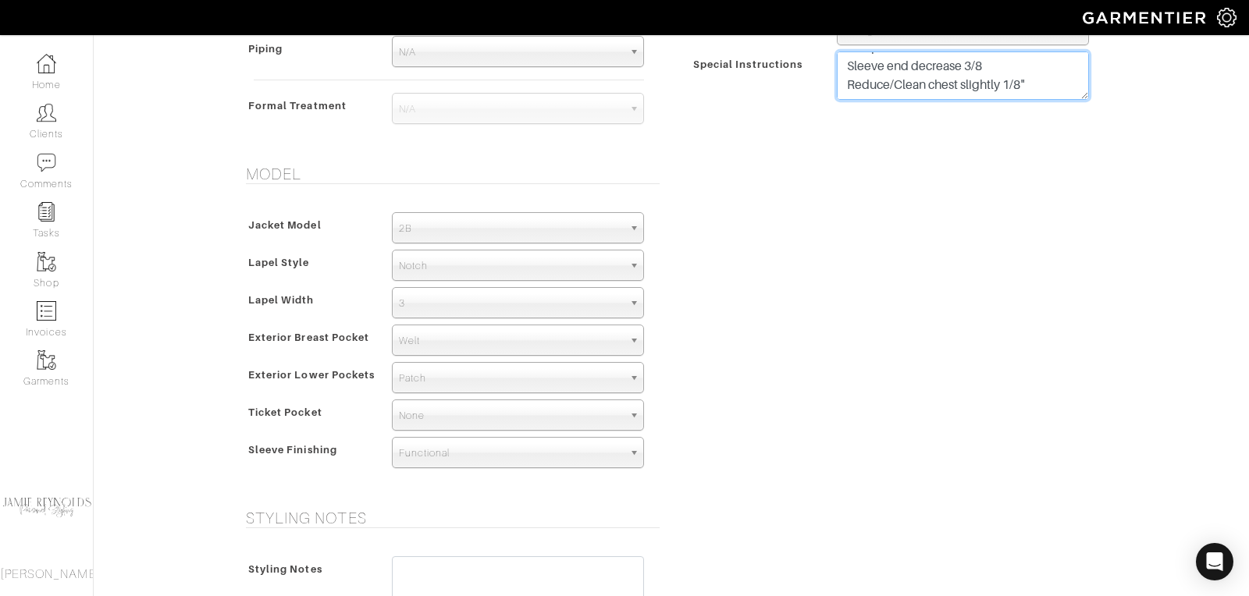
click at [986, 63] on textarea "L4-4072782 preferred lining- Is this available? If so, monogram color will chan…" at bounding box center [963, 76] width 252 height 48
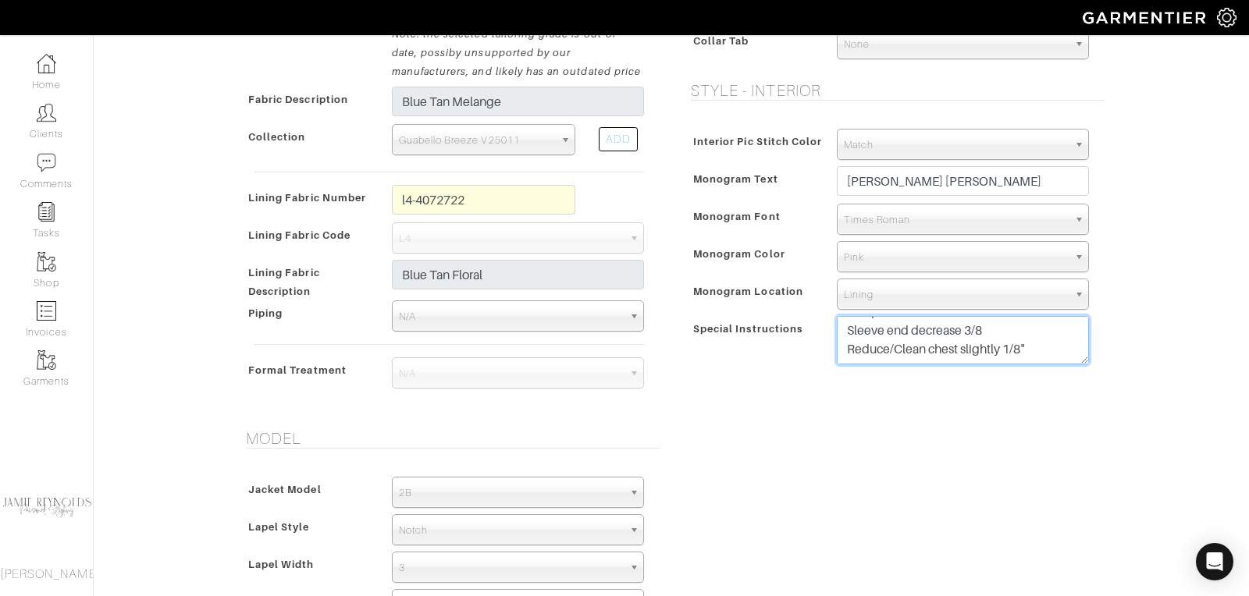
scroll to position [524, 0]
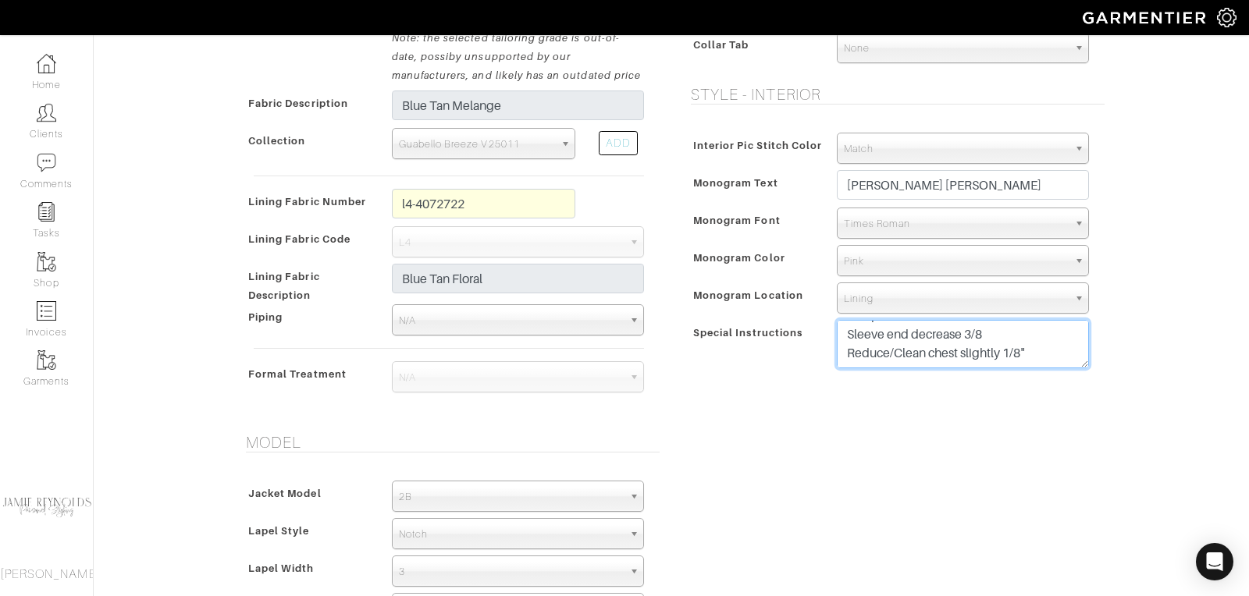
click at [883, 340] on textarea "L4-4072782 preferred lining- Is this available? If so, monogram color will chan…" at bounding box center [963, 344] width 252 height 48
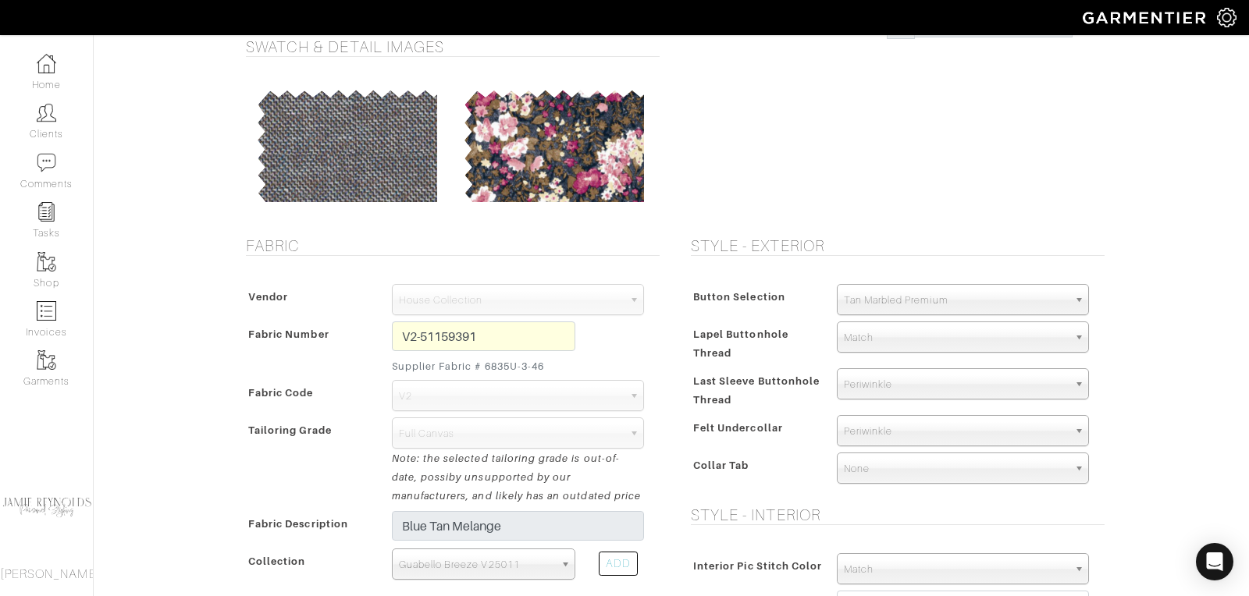
scroll to position [0, 0]
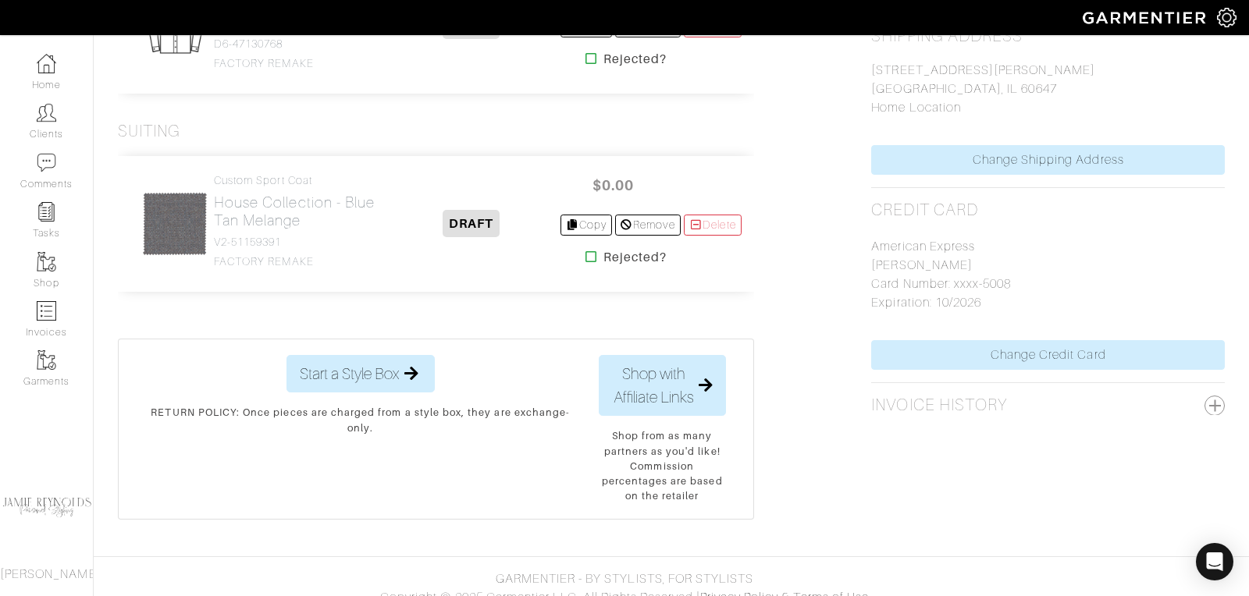
scroll to position [787, 0]
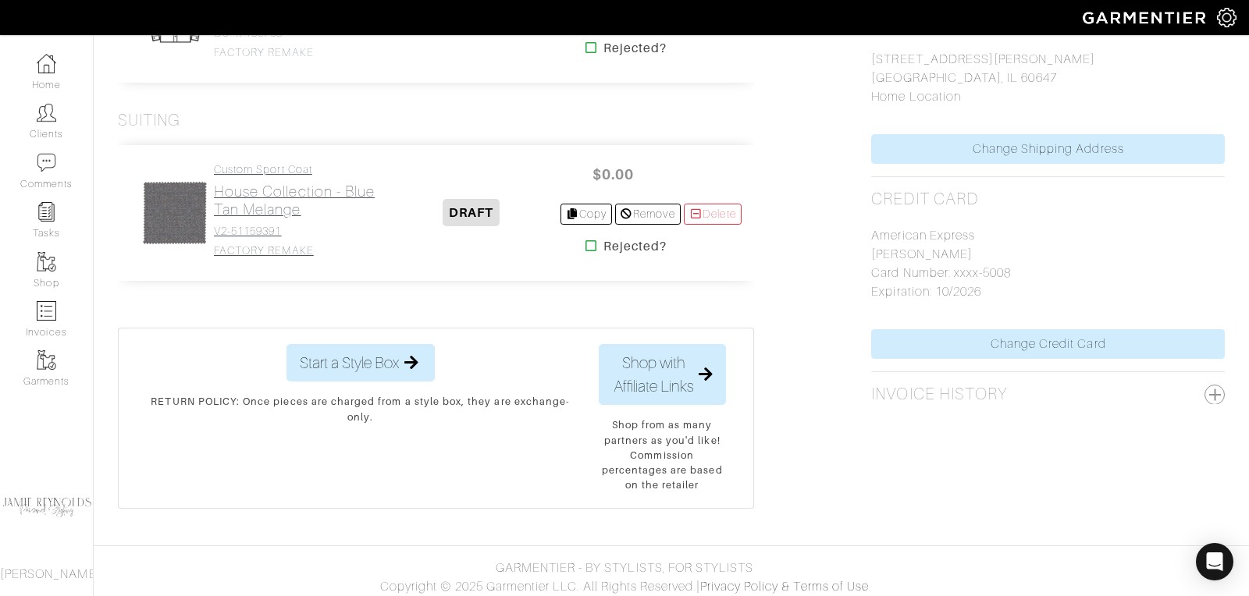
click at [279, 197] on h2 "House Collection - Blue Tan Melange" at bounding box center [298, 201] width 169 height 36
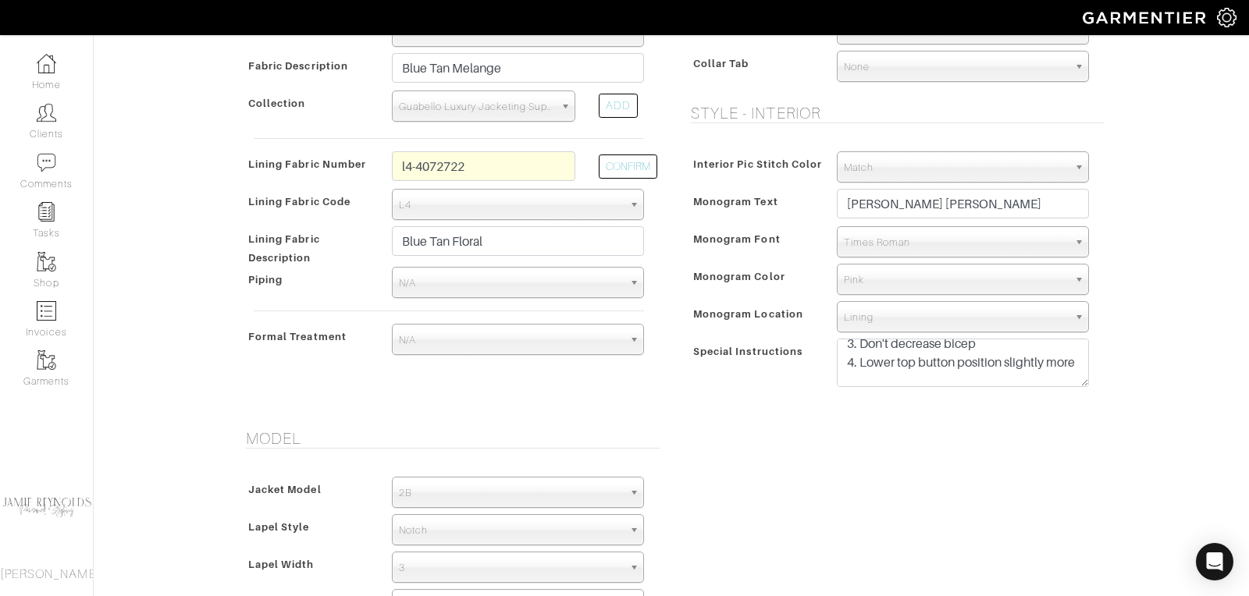
scroll to position [66, 0]
click at [857, 372] on textarea "FACTORY REMAKE 1. Sway back - more 2. arms back slightly 3. Don't decrease bice…" at bounding box center [963, 363] width 252 height 48
paste textarea "Sleeve end decrease 3/8"
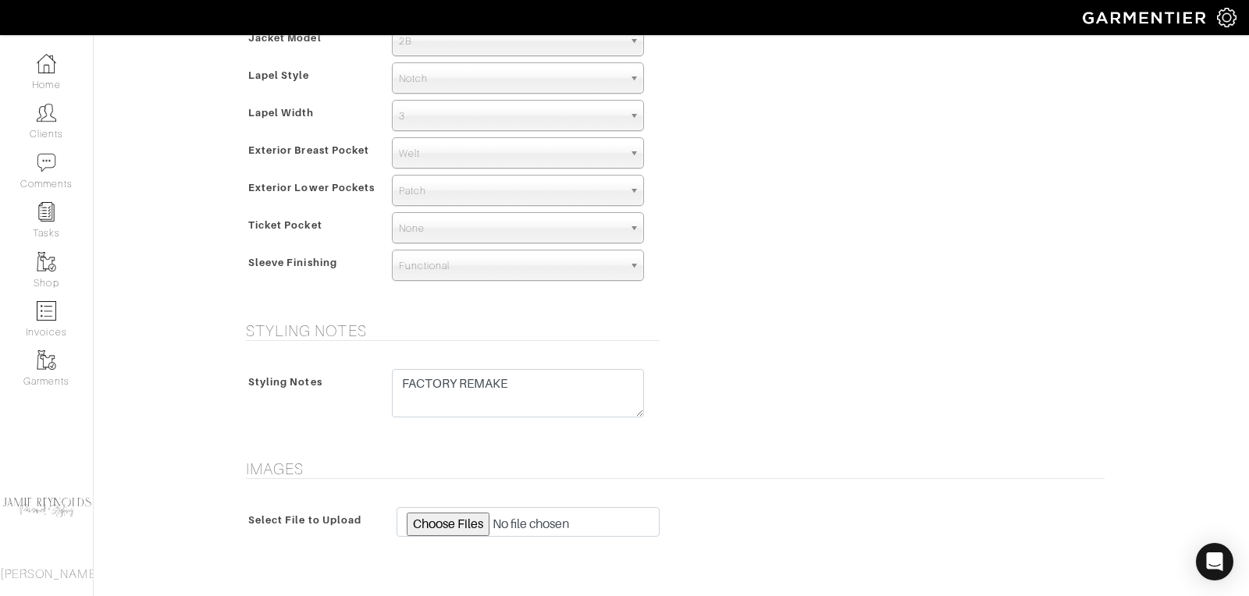
scroll to position [1166, 0]
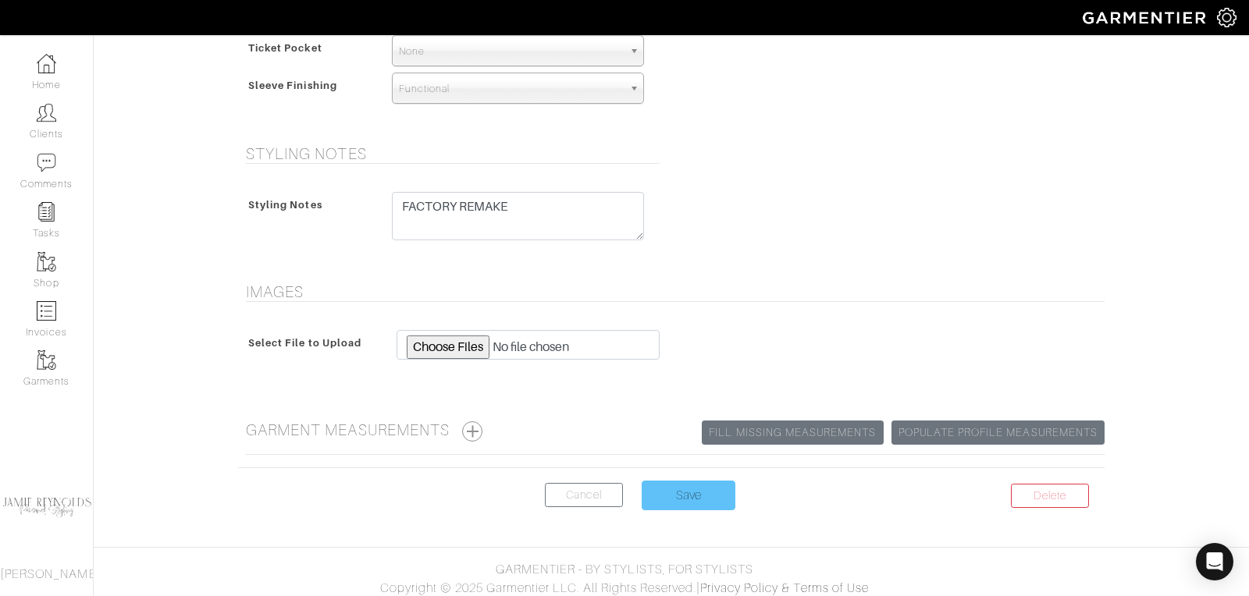
type textarea "FACTORY REMAKE 1. Sway back - more 2. arms back slightly 3. Don't decrease bice…"
click at [694, 495] on input "Save" at bounding box center [689, 496] width 94 height 30
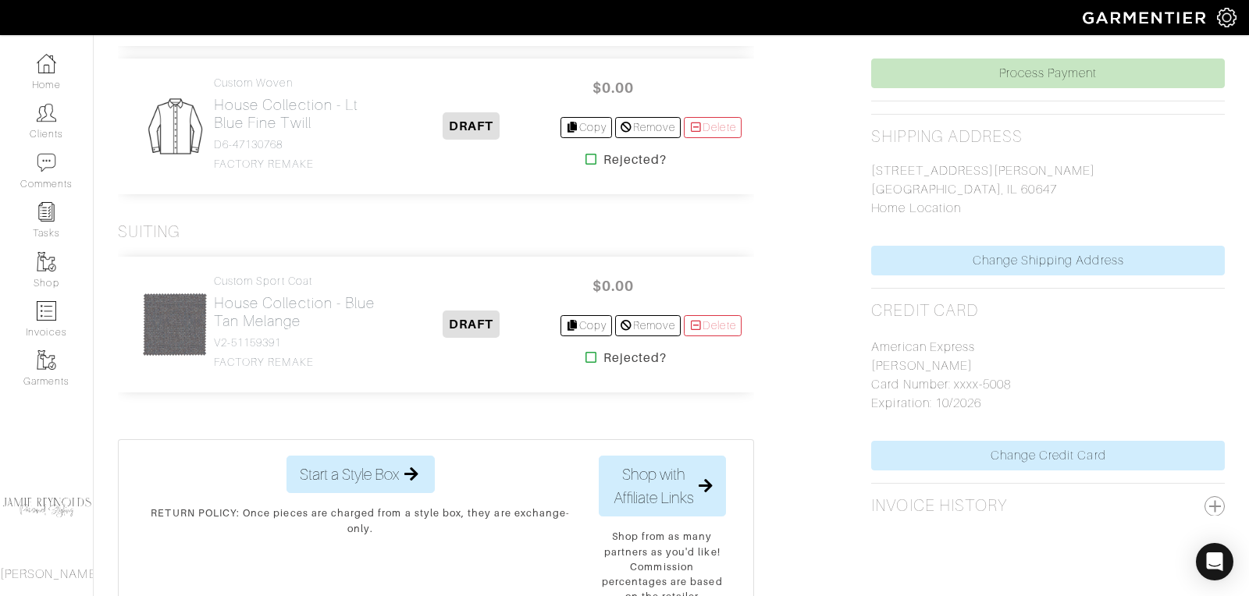
scroll to position [681, 0]
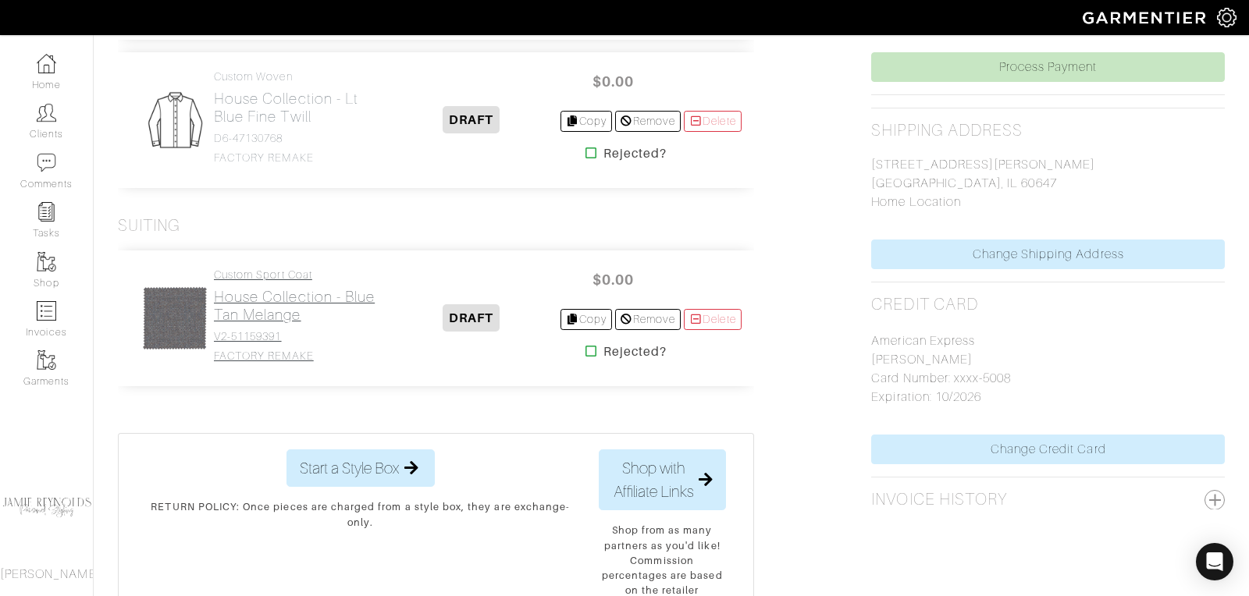
click at [302, 296] on h2 "House Collection - Blue Tan Melange" at bounding box center [298, 306] width 169 height 36
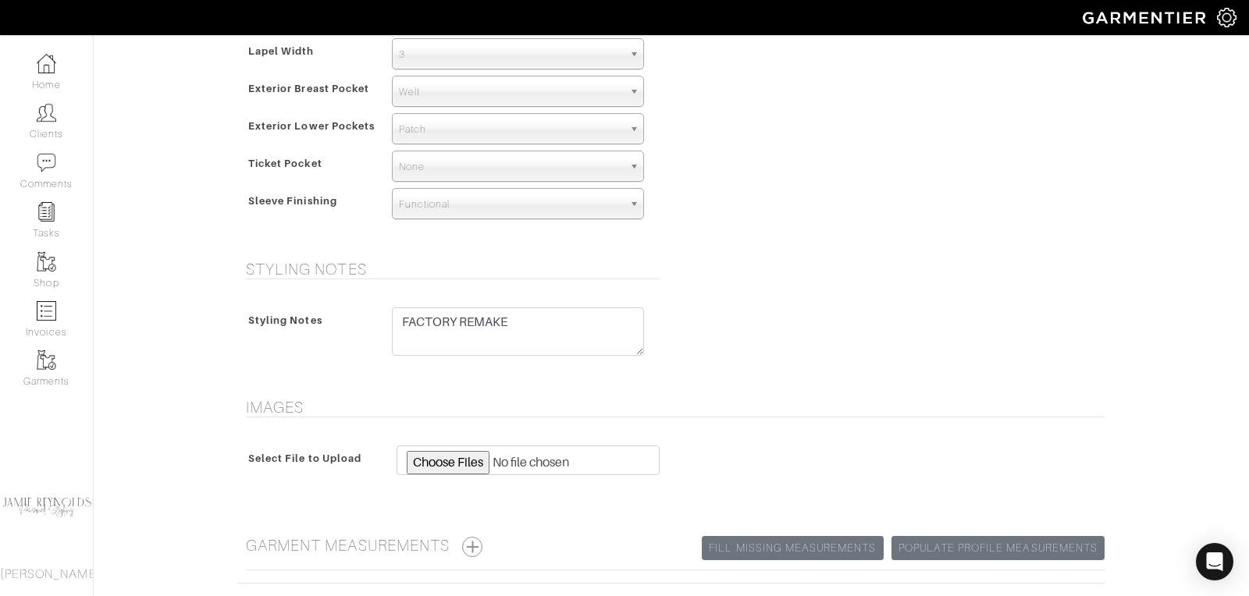
scroll to position [1166, 0]
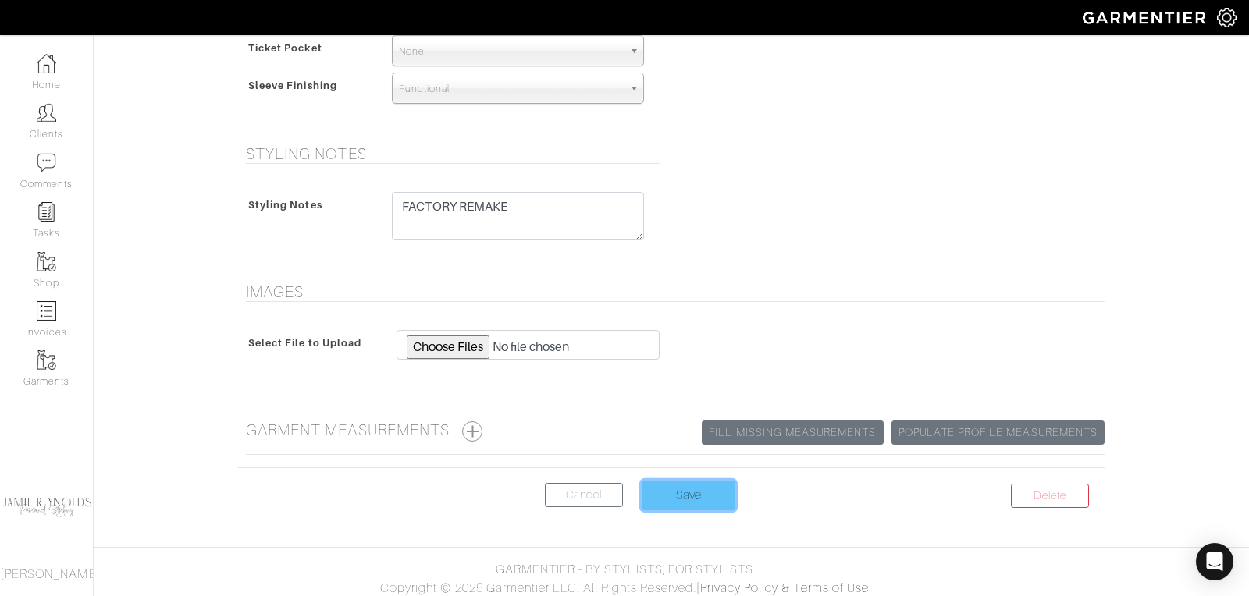
click at [691, 489] on input "Save" at bounding box center [689, 496] width 94 height 30
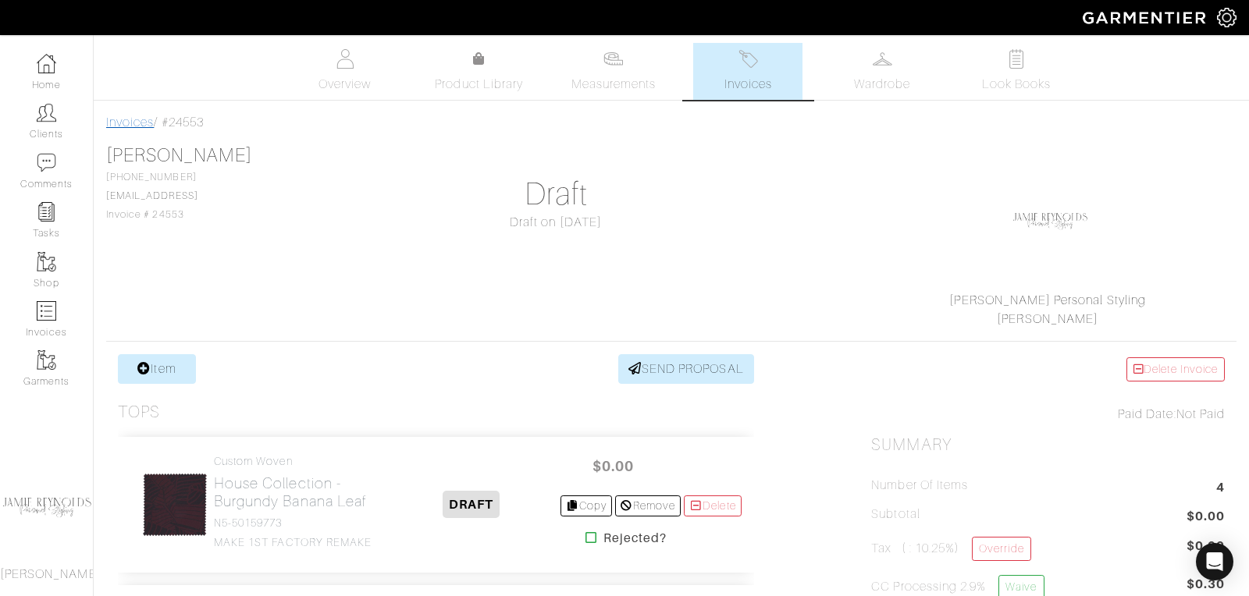
drag, startPoint x: 217, startPoint y: 128, endPoint x: 105, endPoint y: 127, distance: 111.6
click at [106, 127] on div "Invoices / #24553" at bounding box center [671, 122] width 1130 height 19
copy div "Invoices / #24553"
click at [57, 119] on link "Clients" at bounding box center [46, 121] width 93 height 49
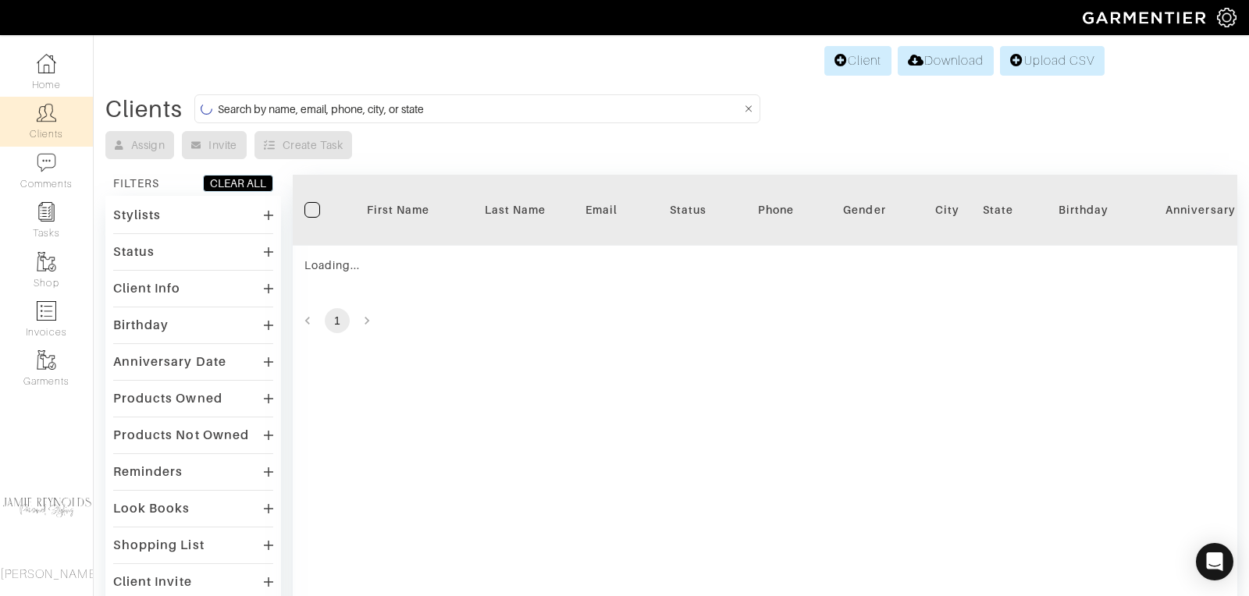
click at [355, 108] on input at bounding box center [479, 109] width 523 height 20
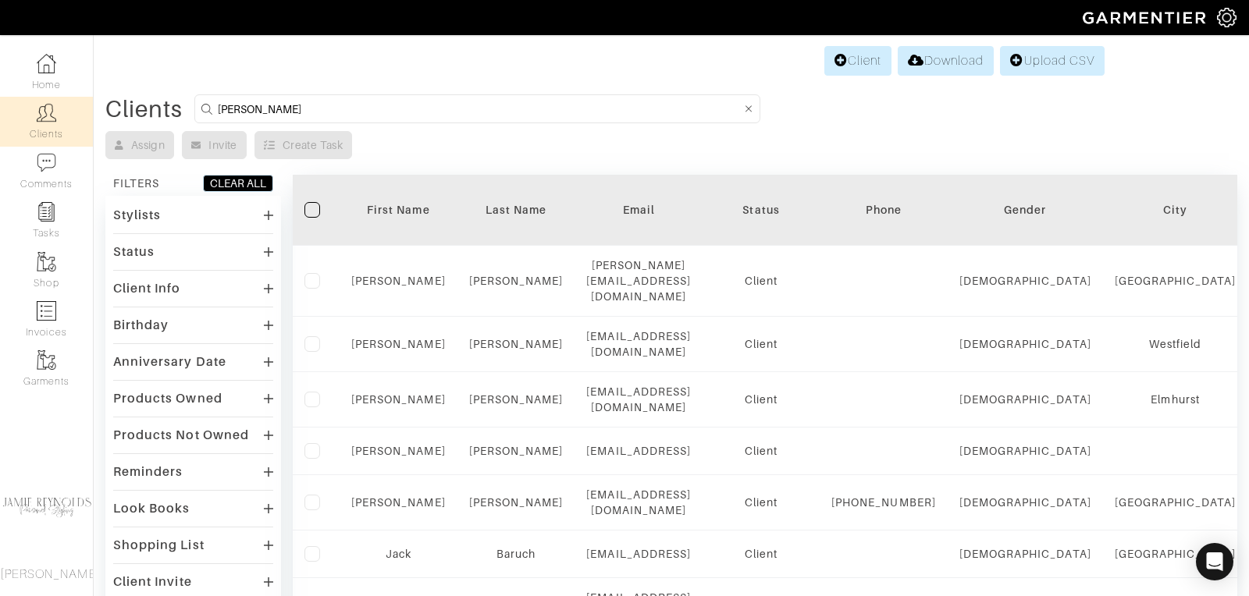
type input "[PERSON_NAME]"
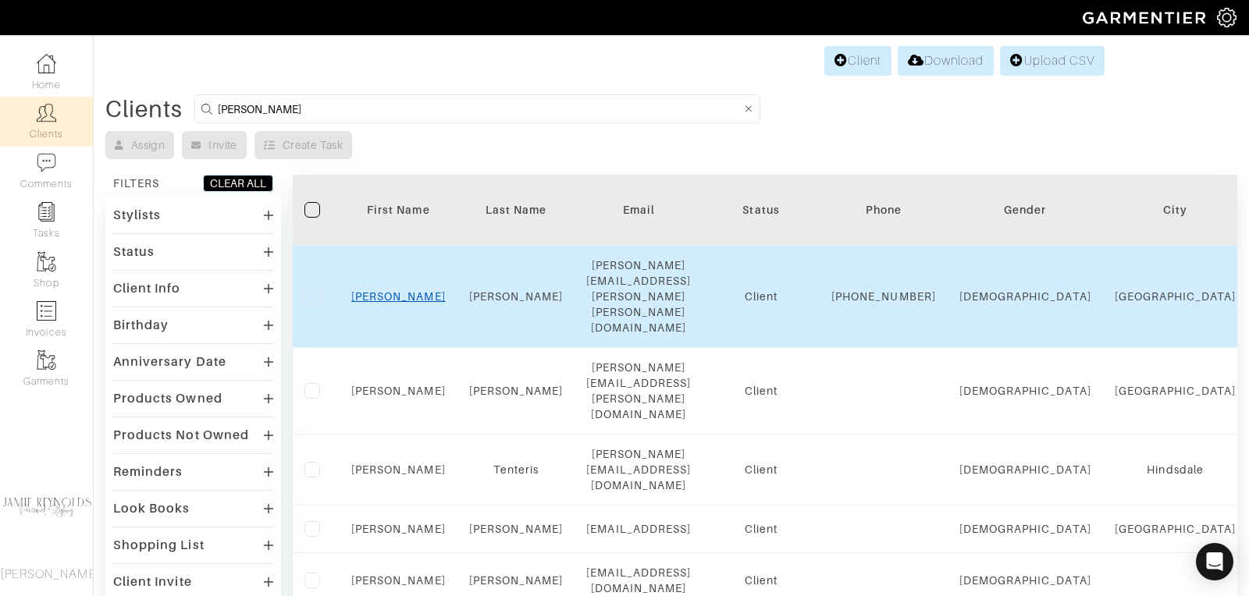
click at [397, 290] on link "[PERSON_NAME]" at bounding box center [398, 296] width 94 height 12
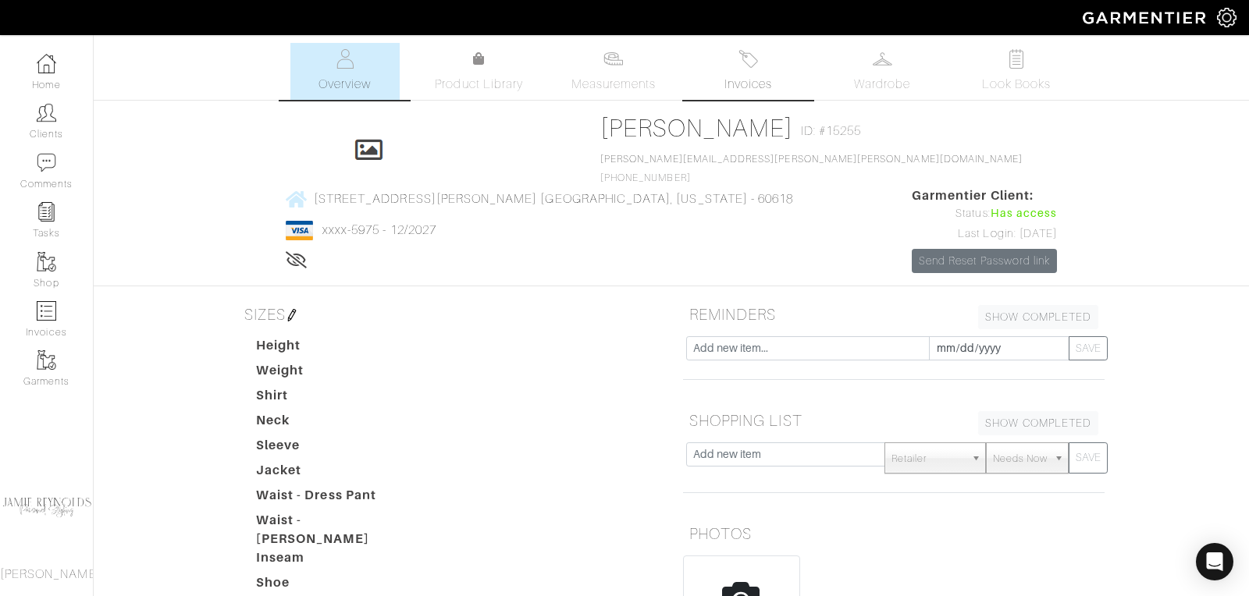
click at [736, 79] on span "Invoices" at bounding box center [748, 84] width 48 height 19
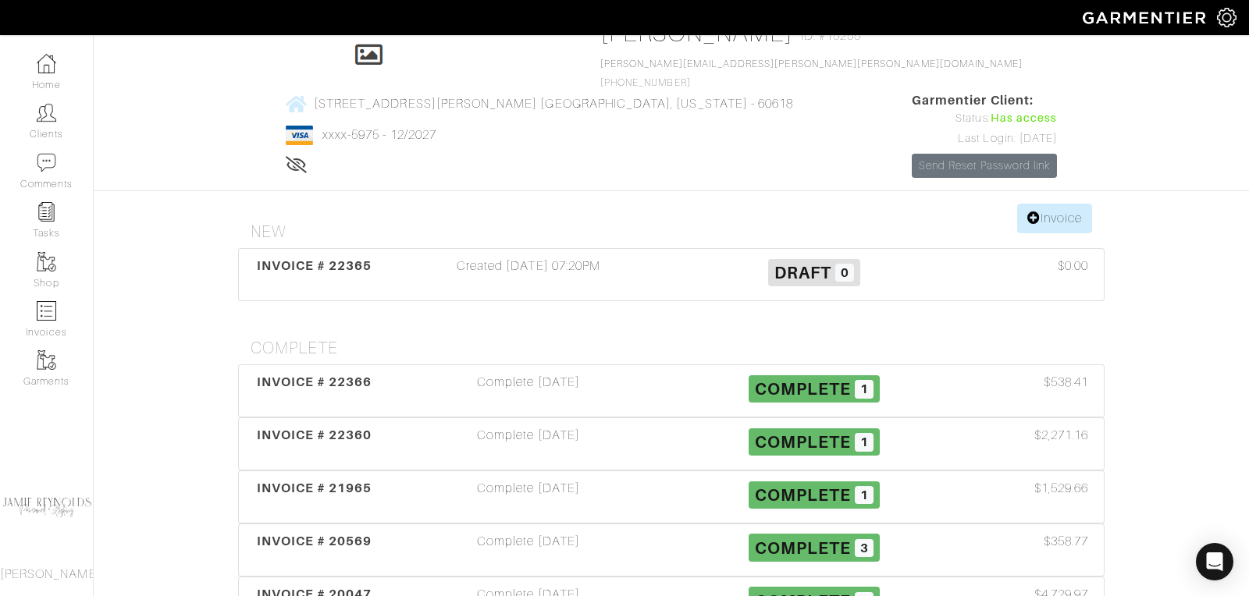
scroll to position [112, 0]
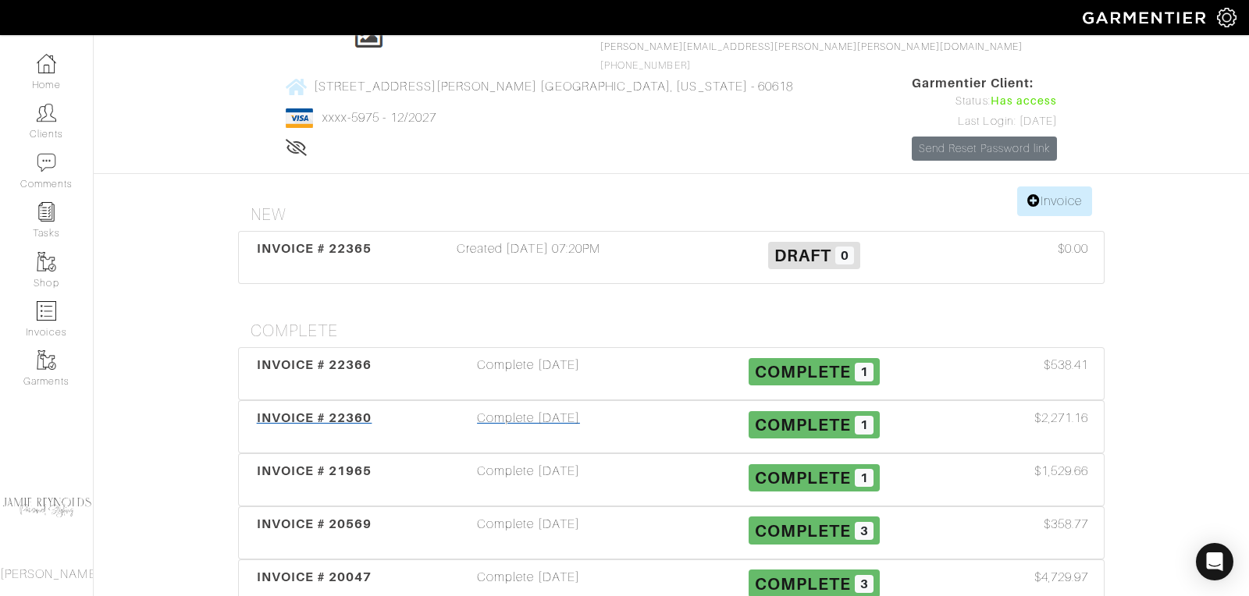
click at [320, 411] on span "INVOICE # 22360" at bounding box center [315, 418] width 116 height 15
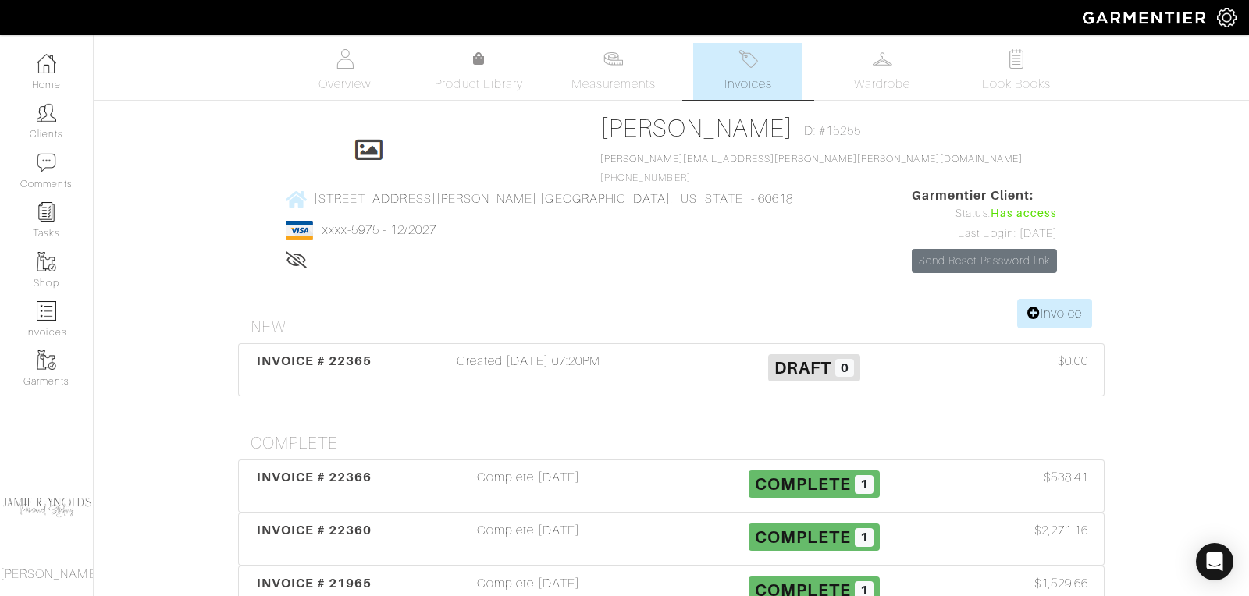
scroll to position [112, 0]
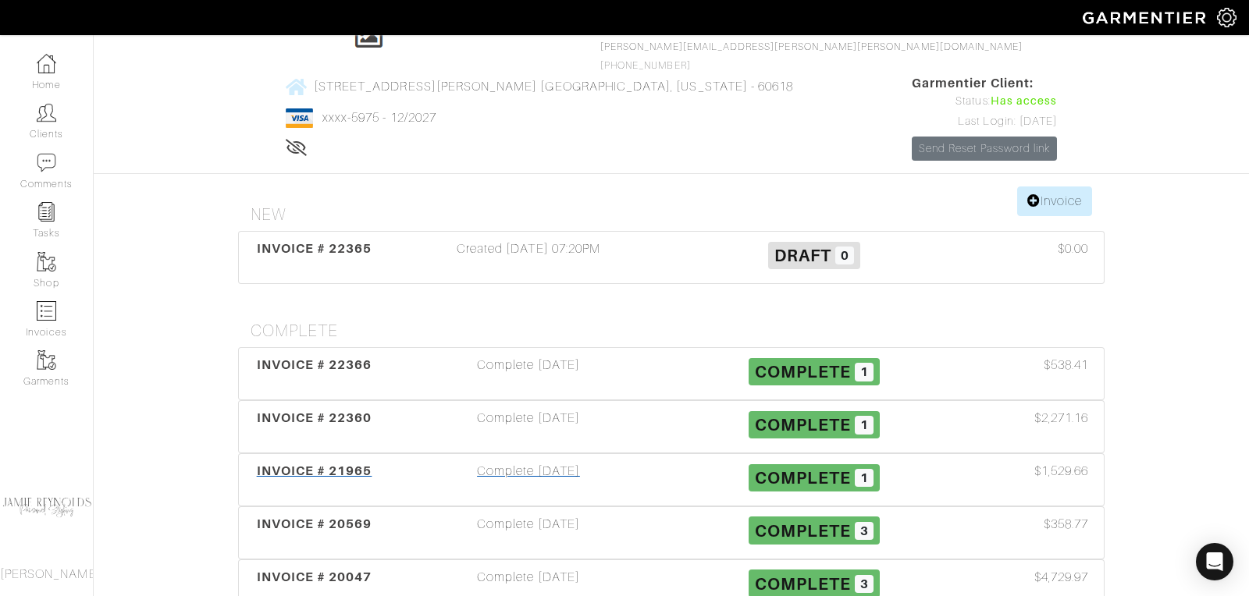
click at [353, 464] on span "INVOICE # 21965" at bounding box center [315, 471] width 116 height 15
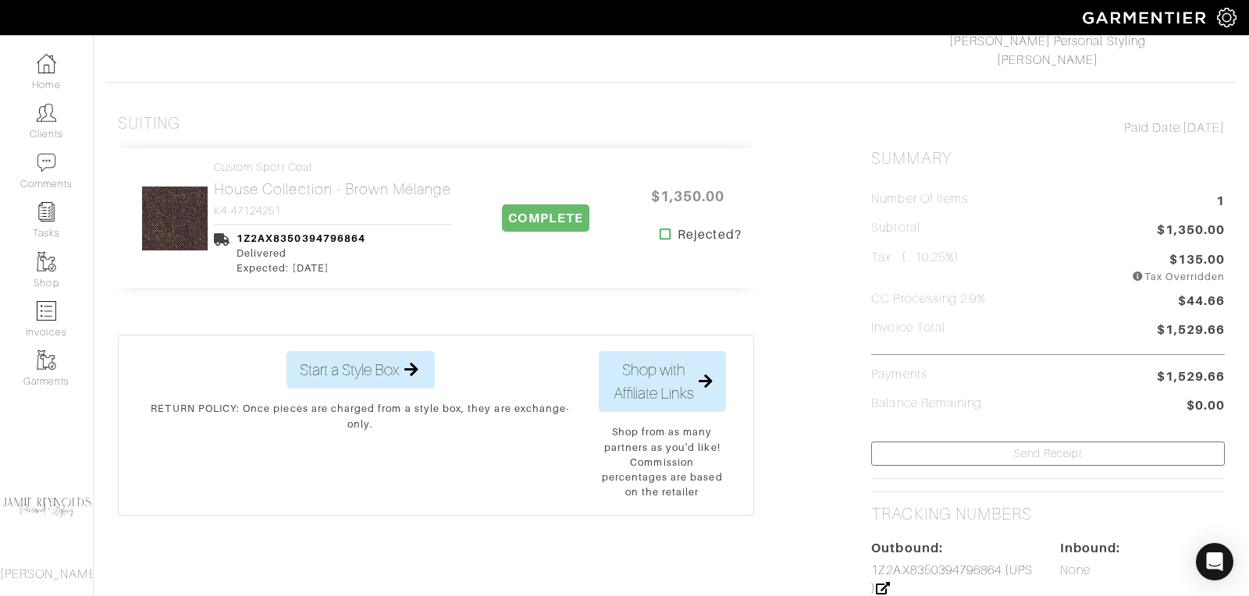
scroll to position [266, 0]
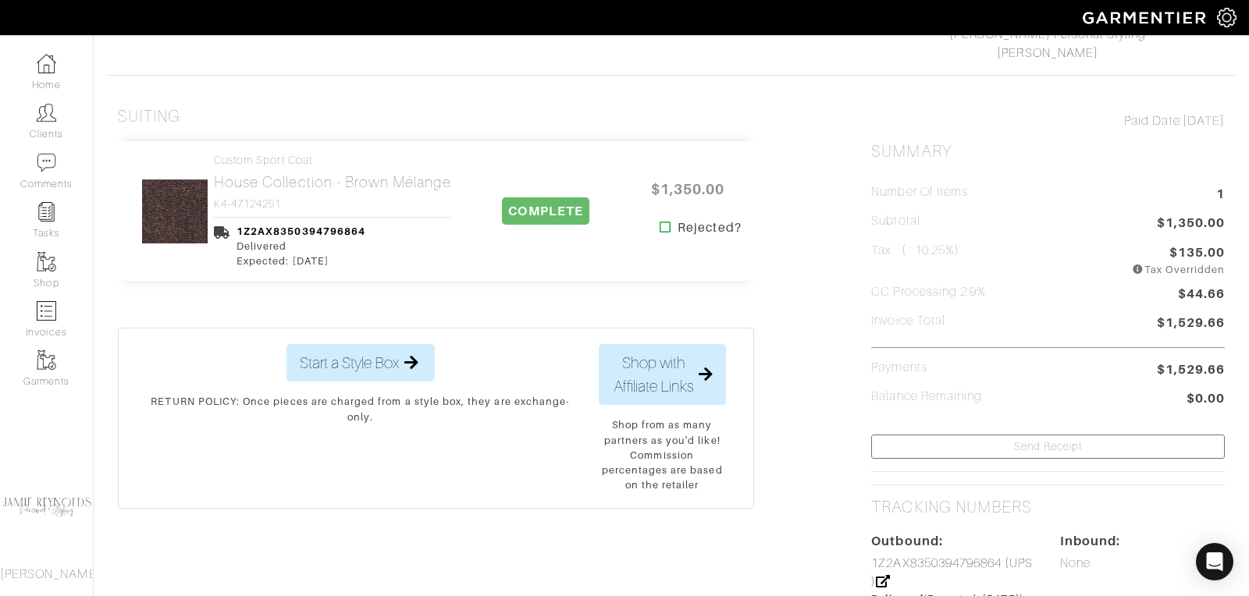
scroll to position [112, 0]
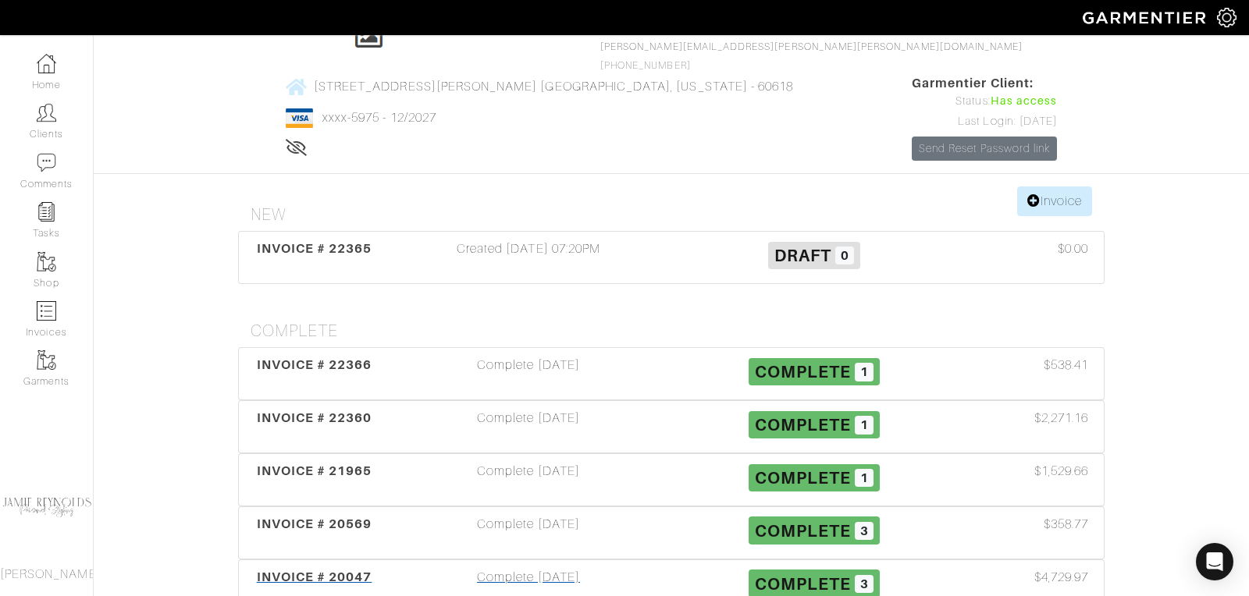
click at [332, 570] on span "INVOICE # 20047" at bounding box center [315, 577] width 116 height 15
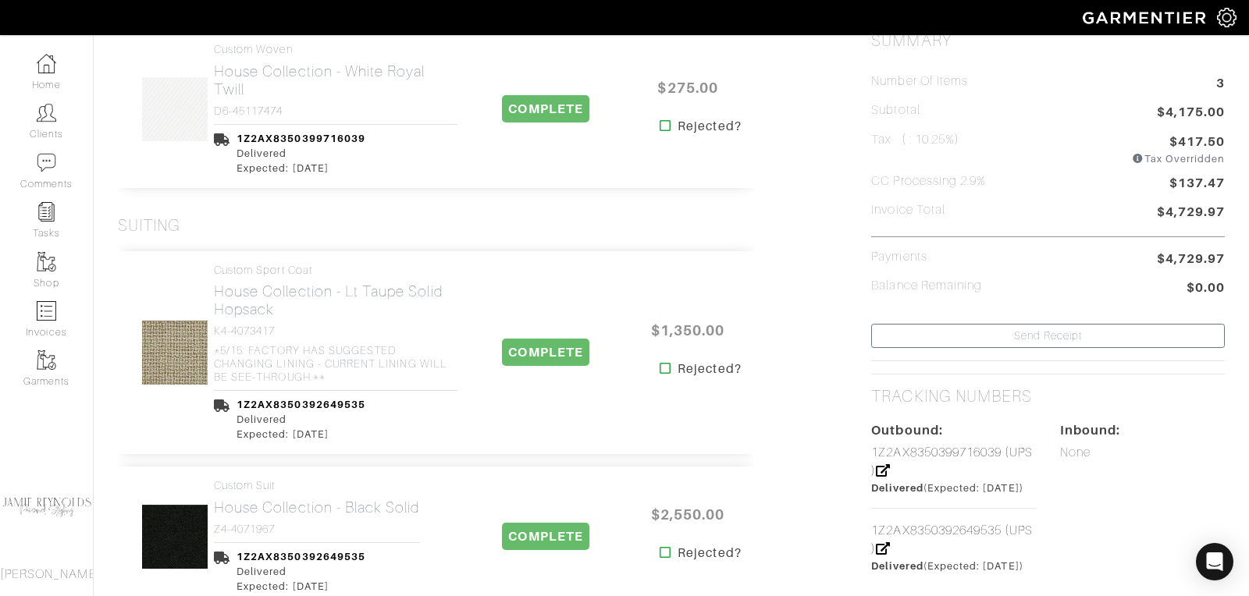
scroll to position [378, 0]
click at [265, 282] on h2 "House Collection - Lt Taupe Solid Hopsack" at bounding box center [336, 300] width 244 height 36
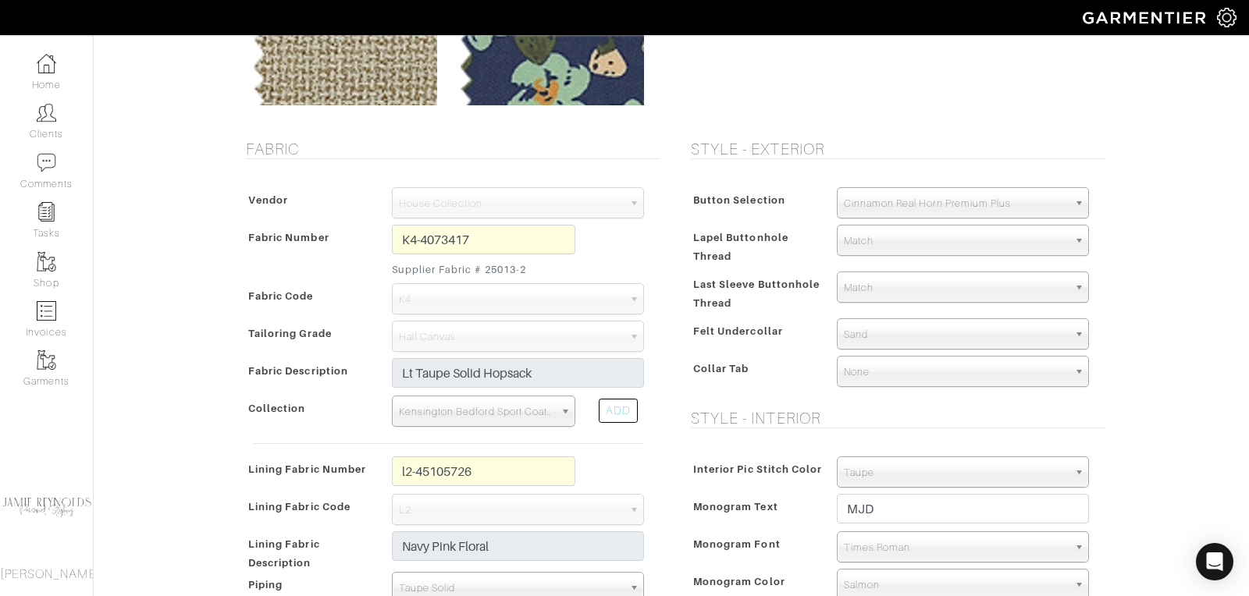
scroll to position [213, 0]
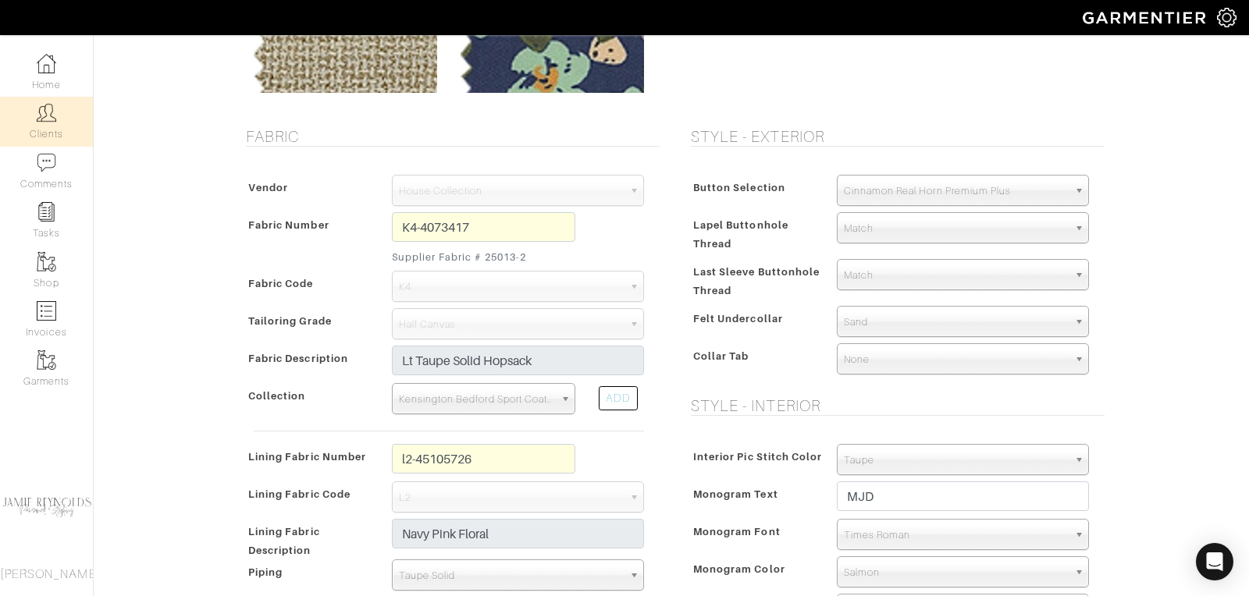
click at [47, 119] on img at bounding box center [47, 113] width 20 height 20
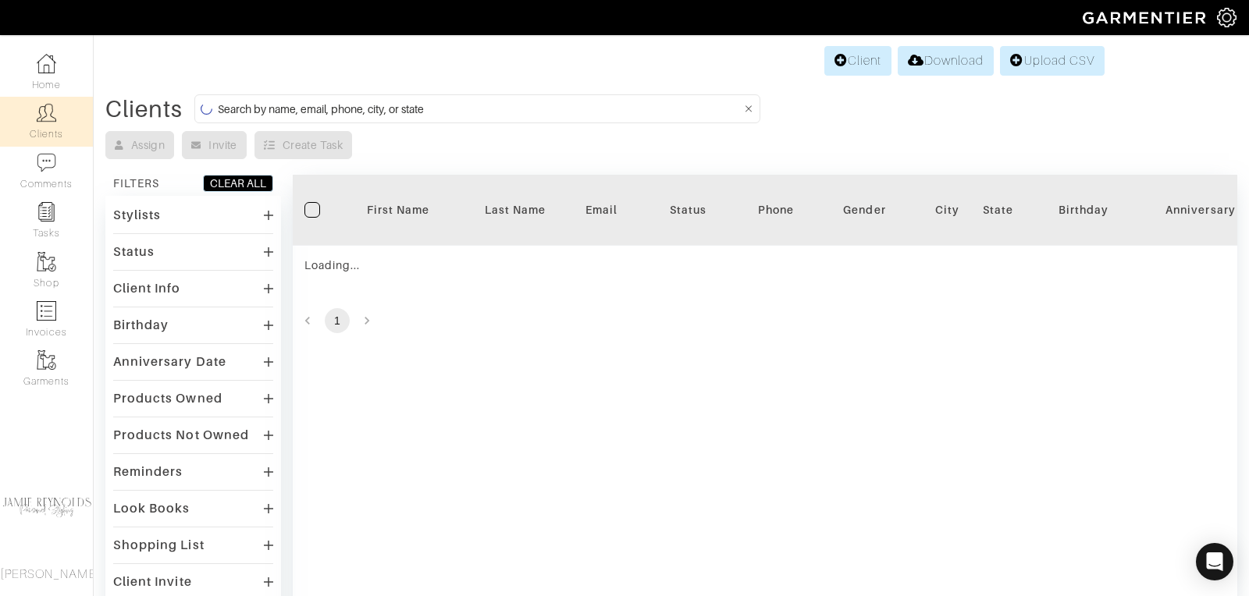
click at [364, 105] on input at bounding box center [479, 109] width 523 height 20
type input "a"
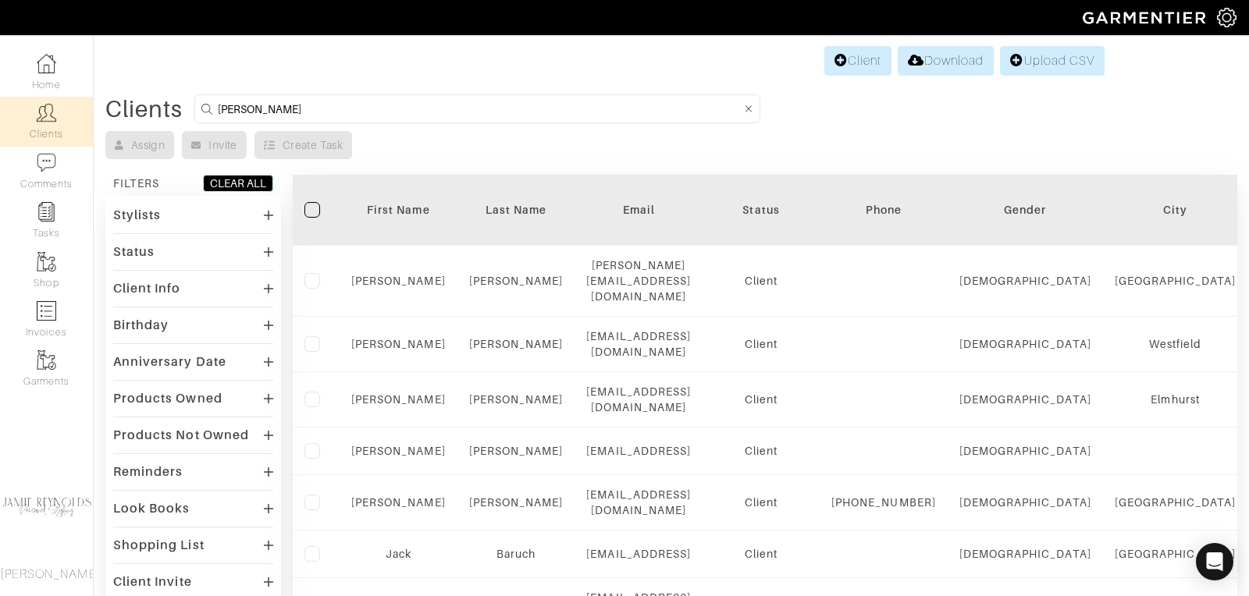
type input "[PERSON_NAME]"
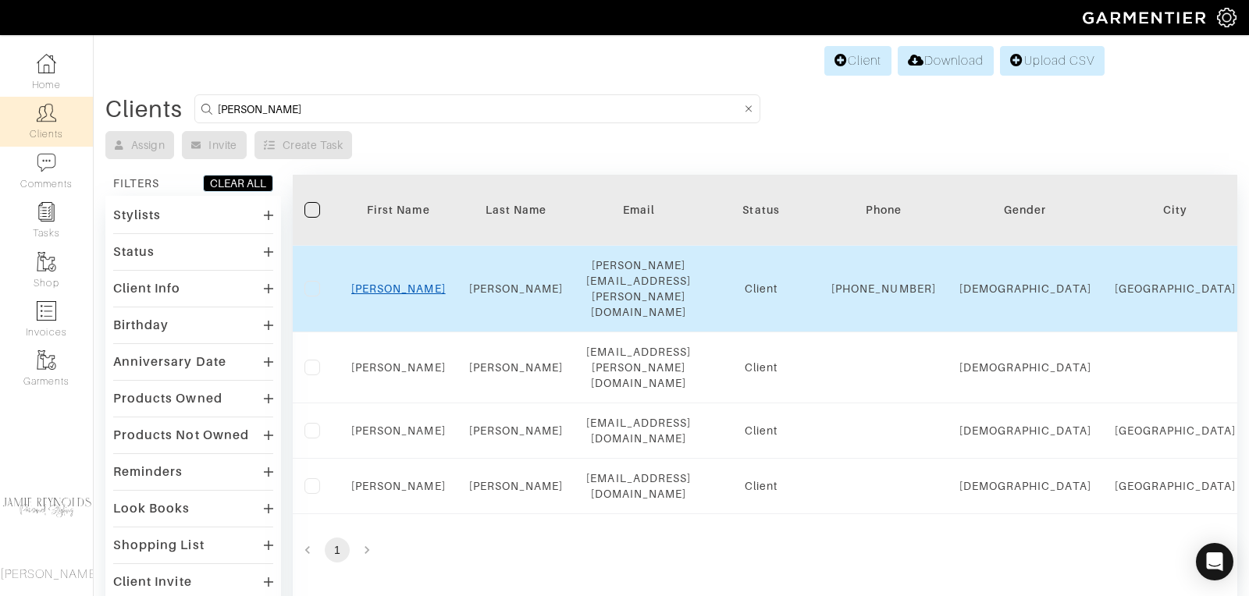
click at [394, 283] on link "[PERSON_NAME]" at bounding box center [398, 289] width 94 height 12
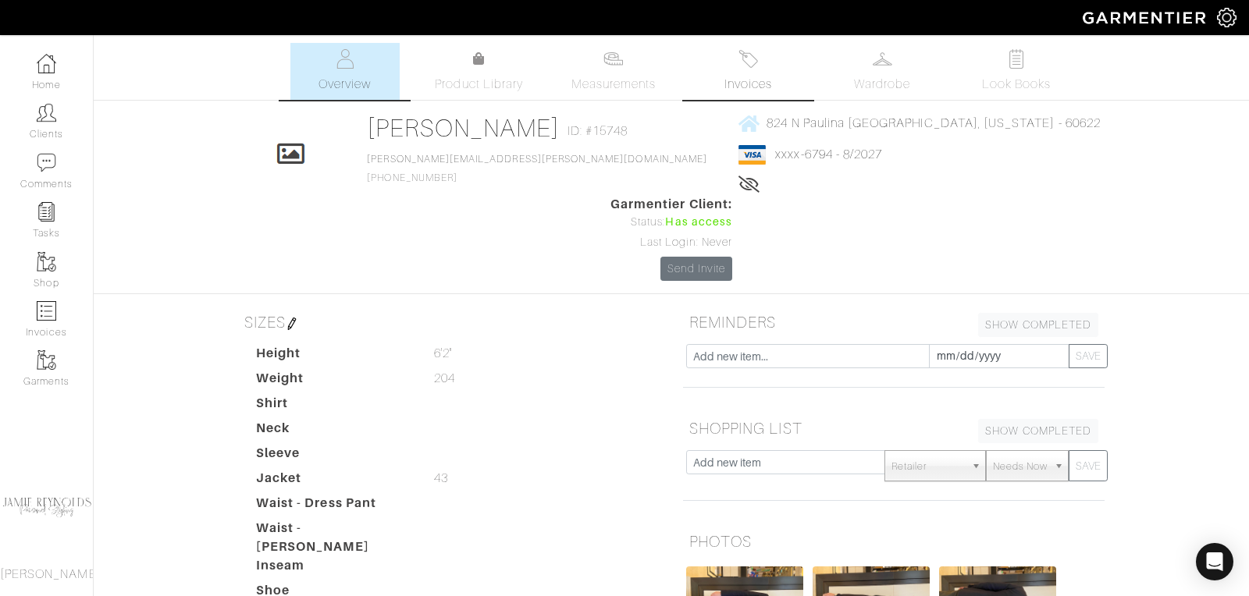
click at [759, 85] on span "Invoices" at bounding box center [748, 84] width 48 height 19
click at [739, 68] on img at bounding box center [748, 59] width 20 height 20
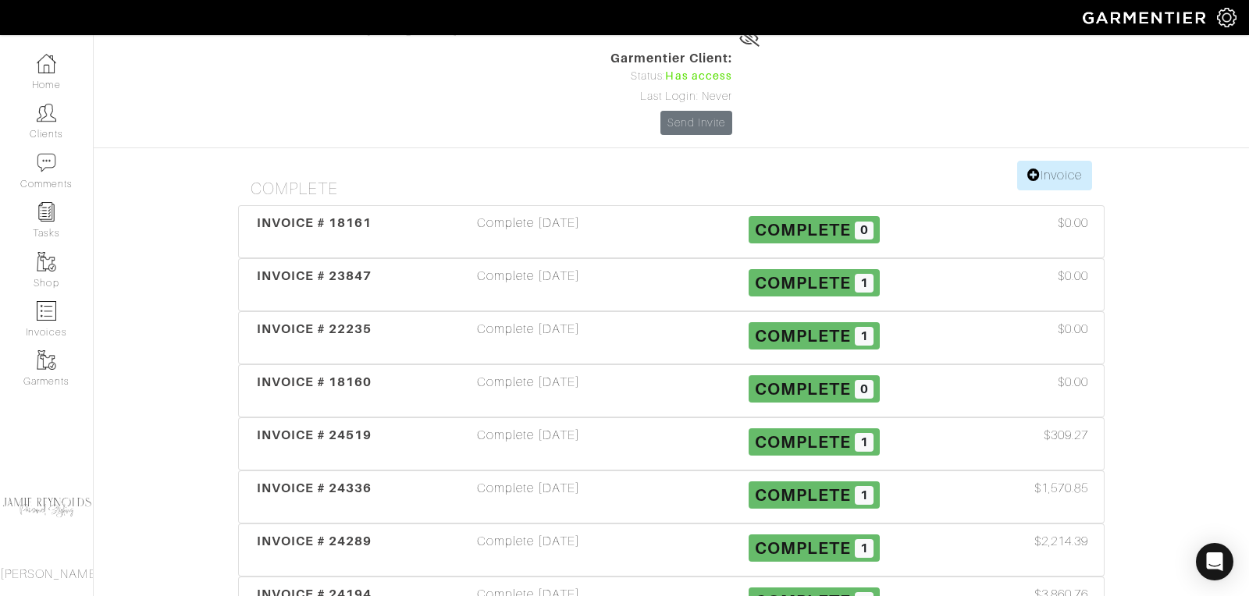
scroll to position [147, 0]
click at [348, 533] on span "INVOICE # 24289" at bounding box center [315, 540] width 116 height 15
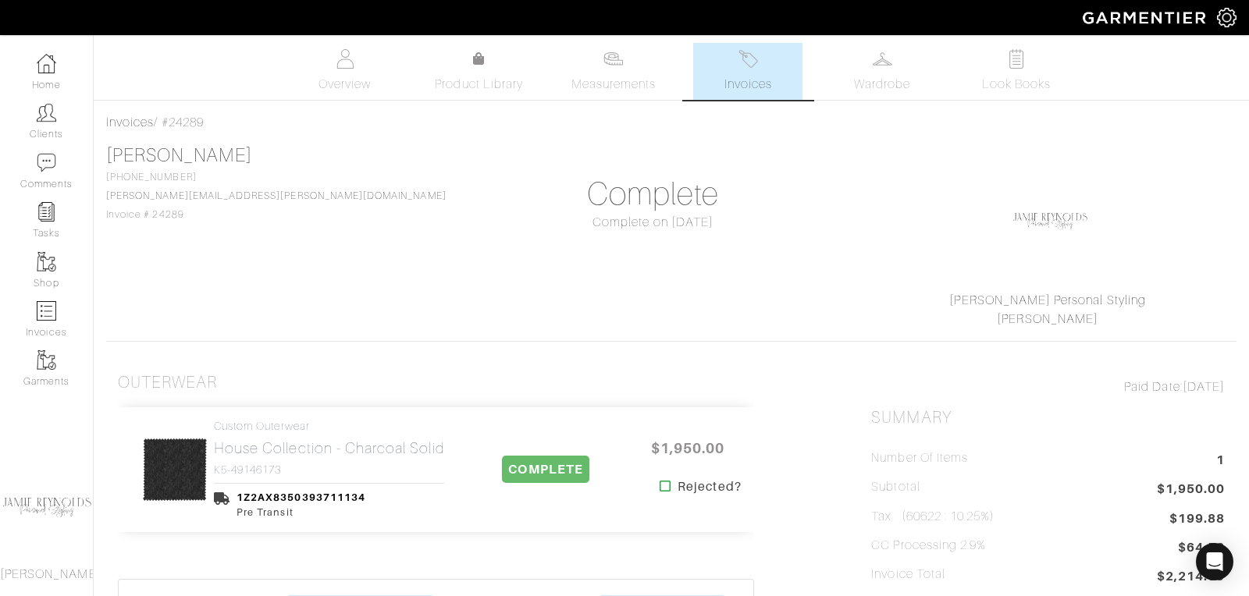
scroll to position [147, 0]
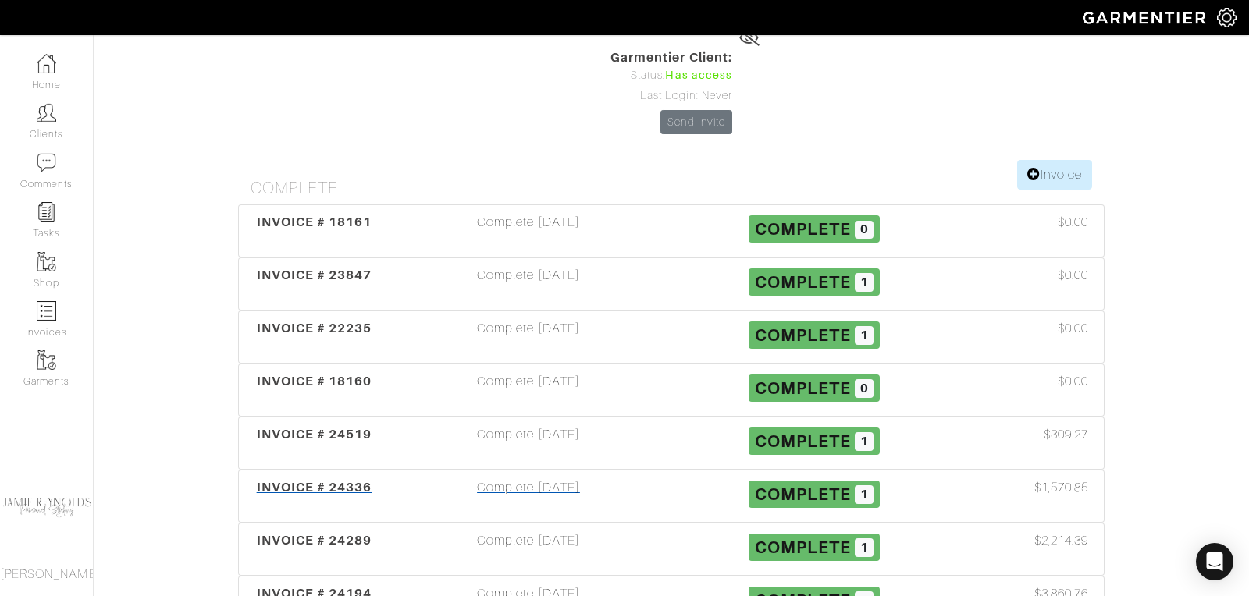
click at [328, 480] on span "INVOICE # 24336" at bounding box center [315, 487] width 116 height 15
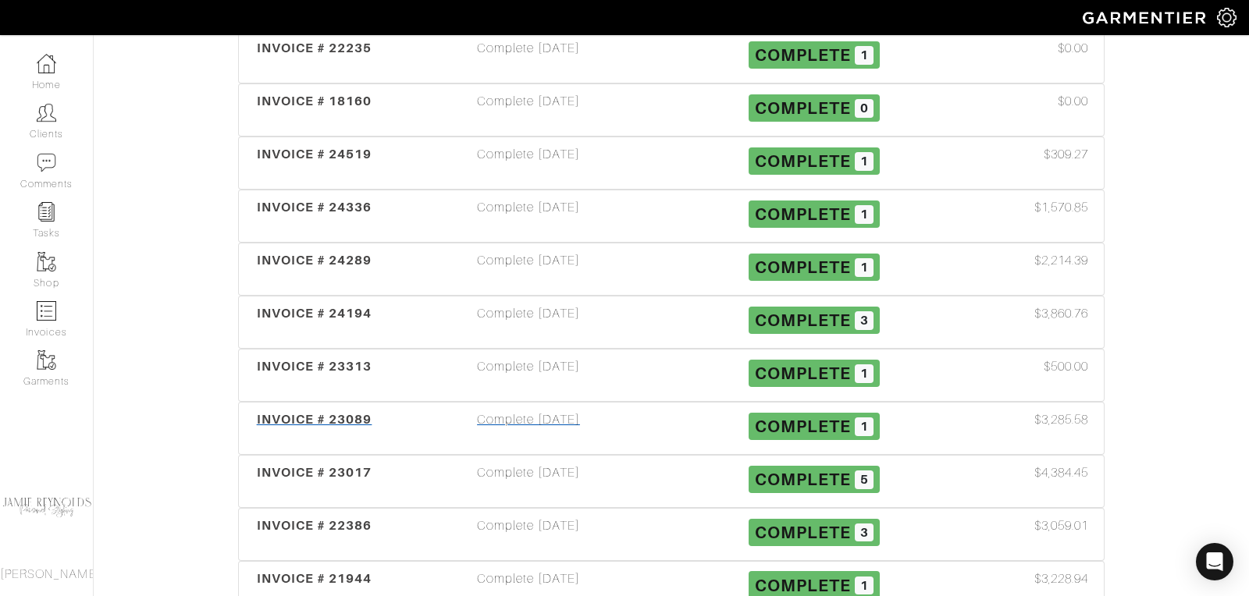
scroll to position [431, 0]
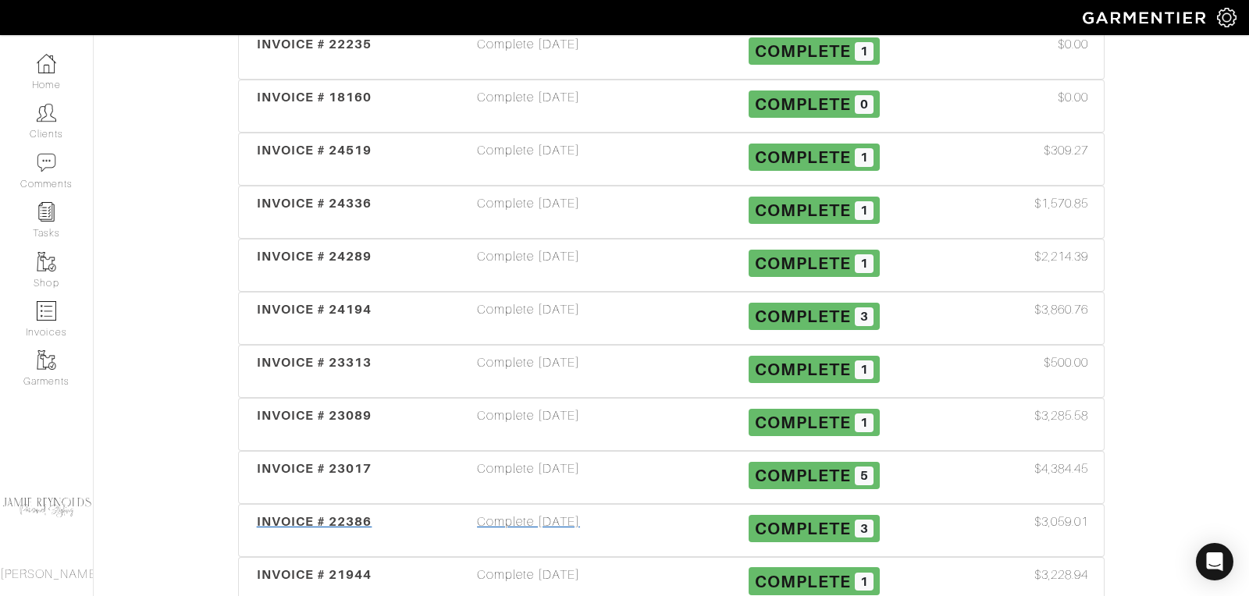
click at [344, 514] on span "INVOICE # 22386" at bounding box center [315, 521] width 116 height 15
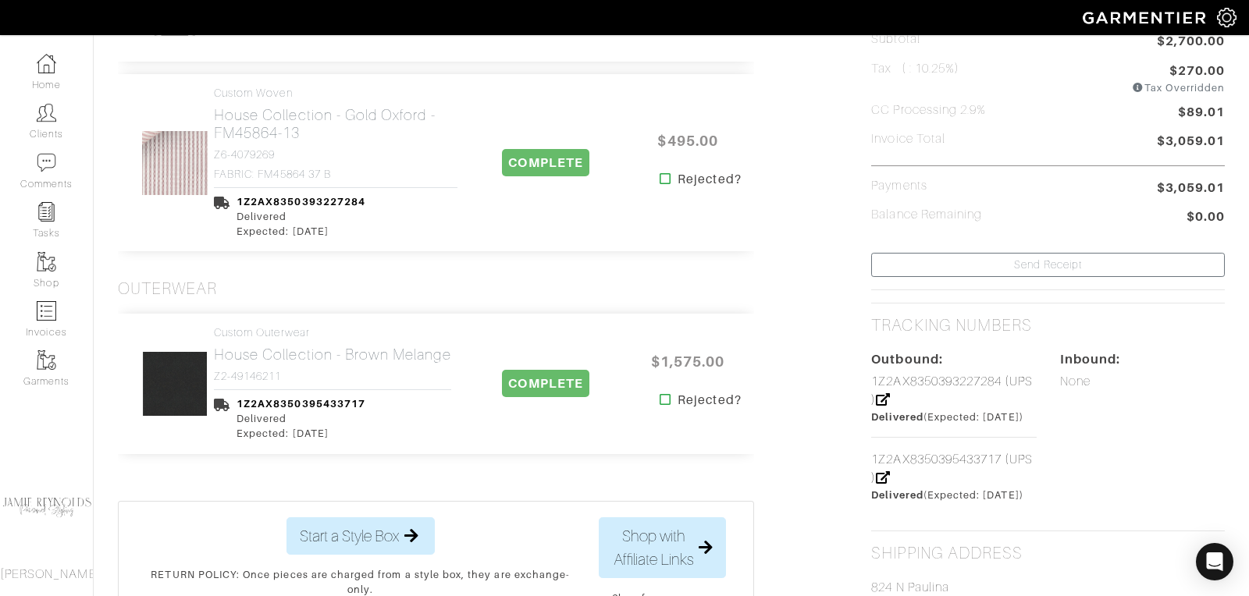
scroll to position [471, 0]
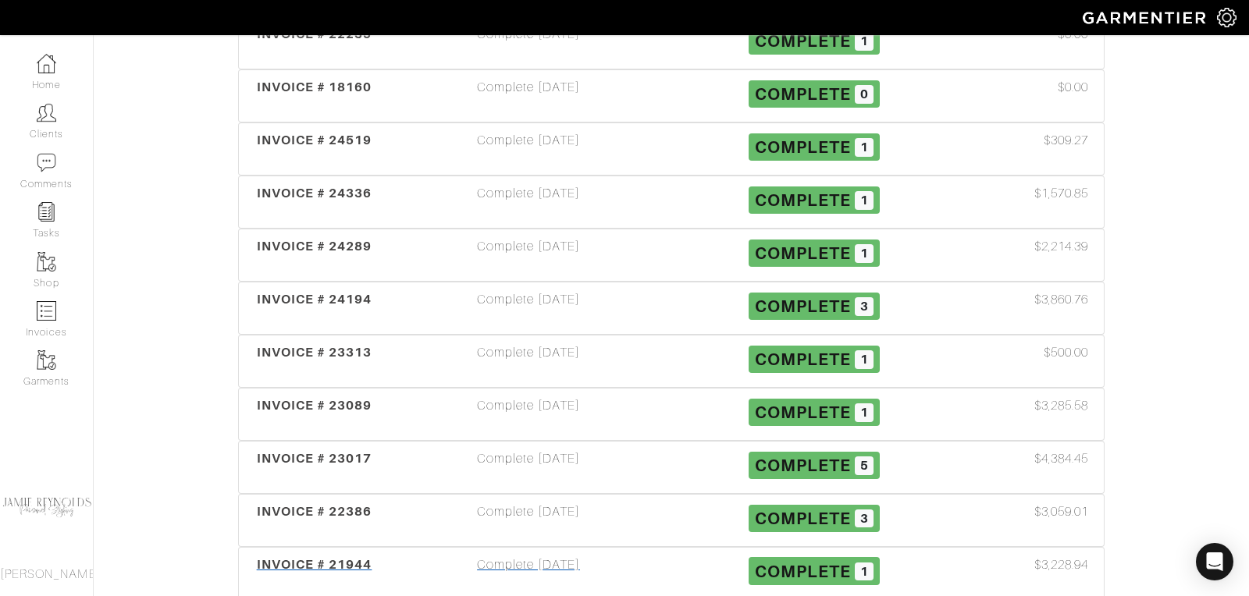
scroll to position [429, 0]
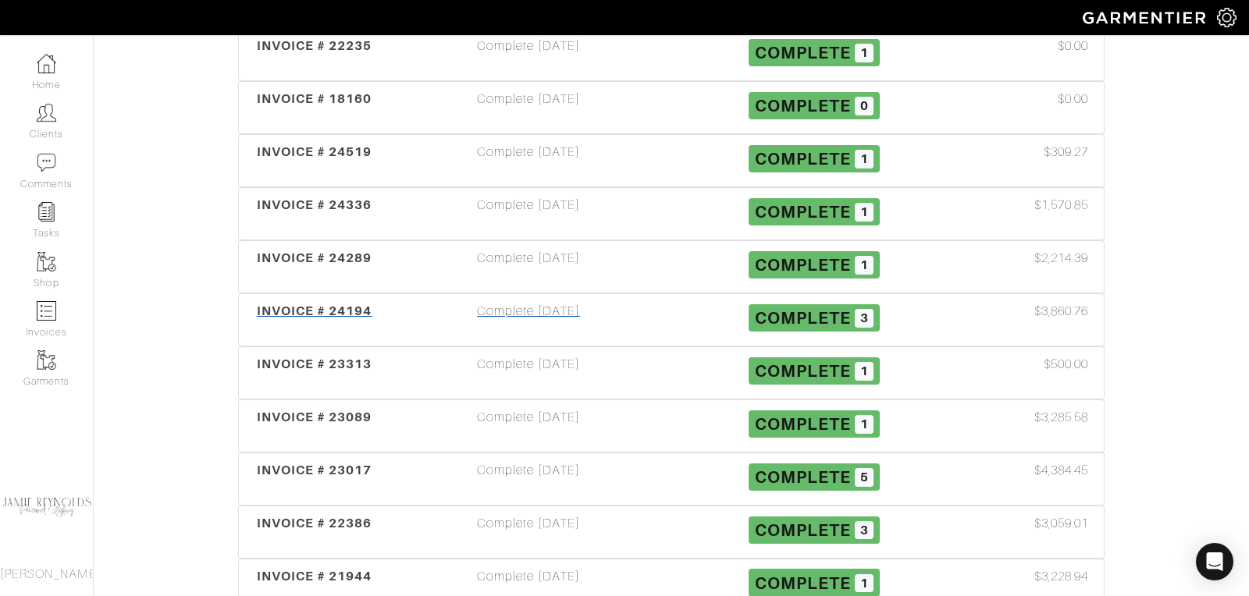
click at [331, 304] on span "INVOICE # 24194" at bounding box center [315, 311] width 116 height 15
